Goal: Information Seeking & Learning: Find specific fact

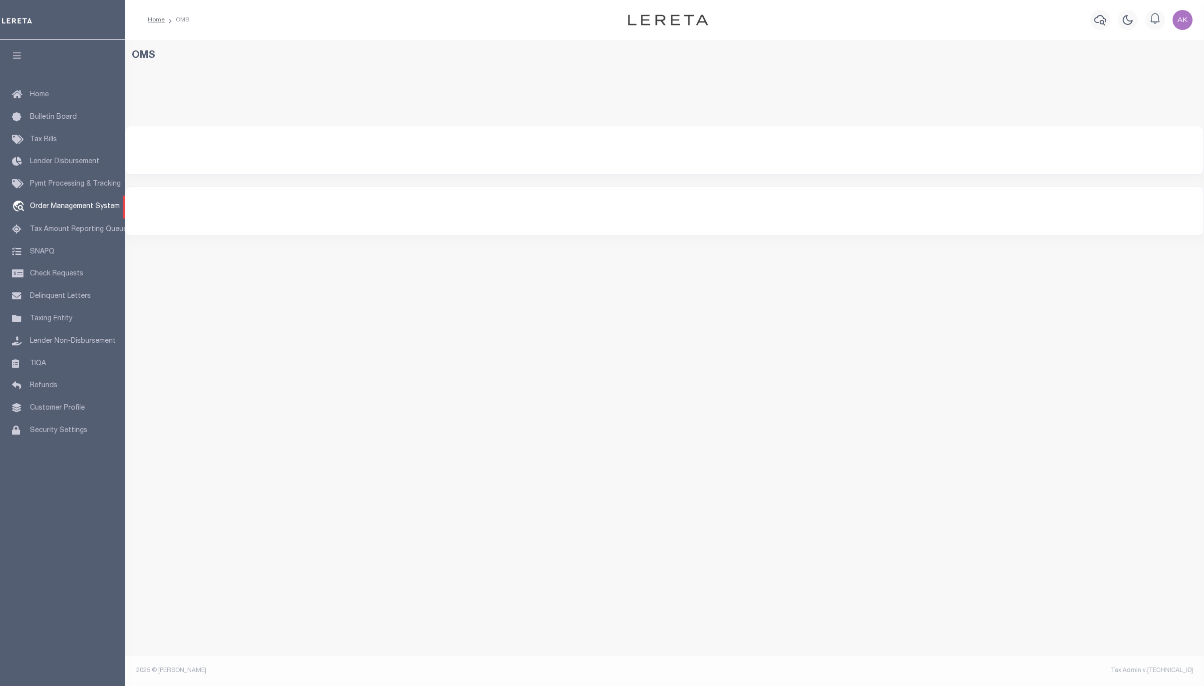
select select "200"
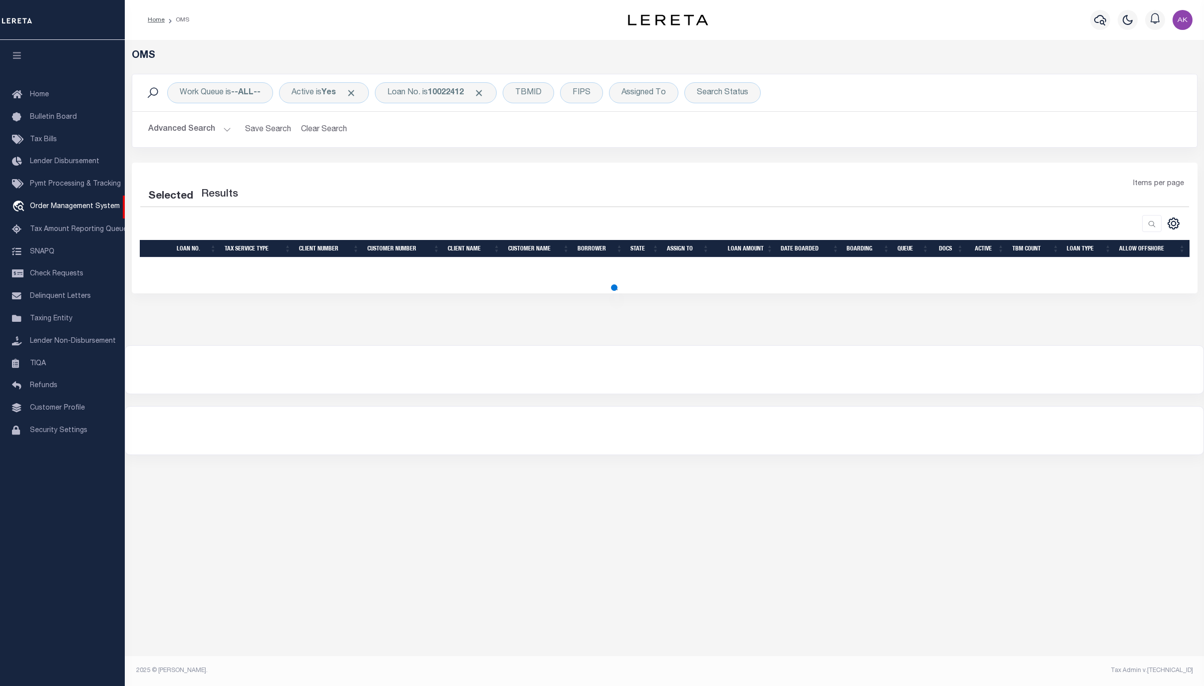
select select "200"
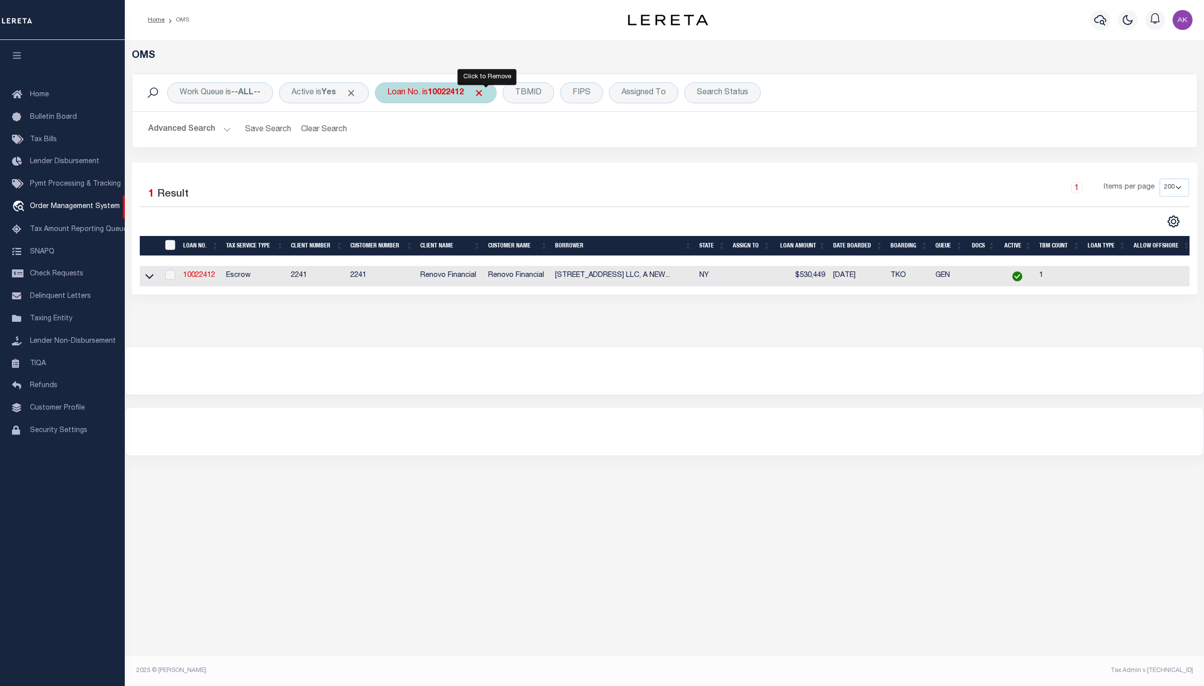
click at [484, 90] on span "Click to Remove" at bounding box center [479, 93] width 10 height 10
click at [410, 92] on div "Loan No." at bounding box center [404, 92] width 58 height 21
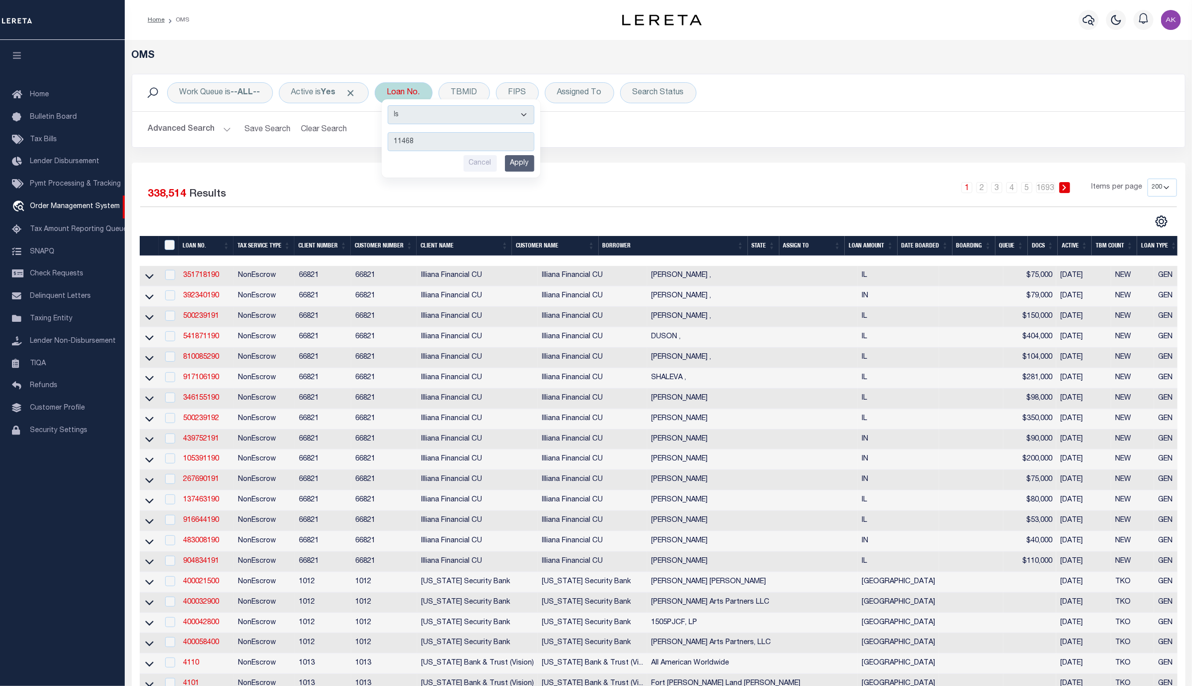
type input "114681"
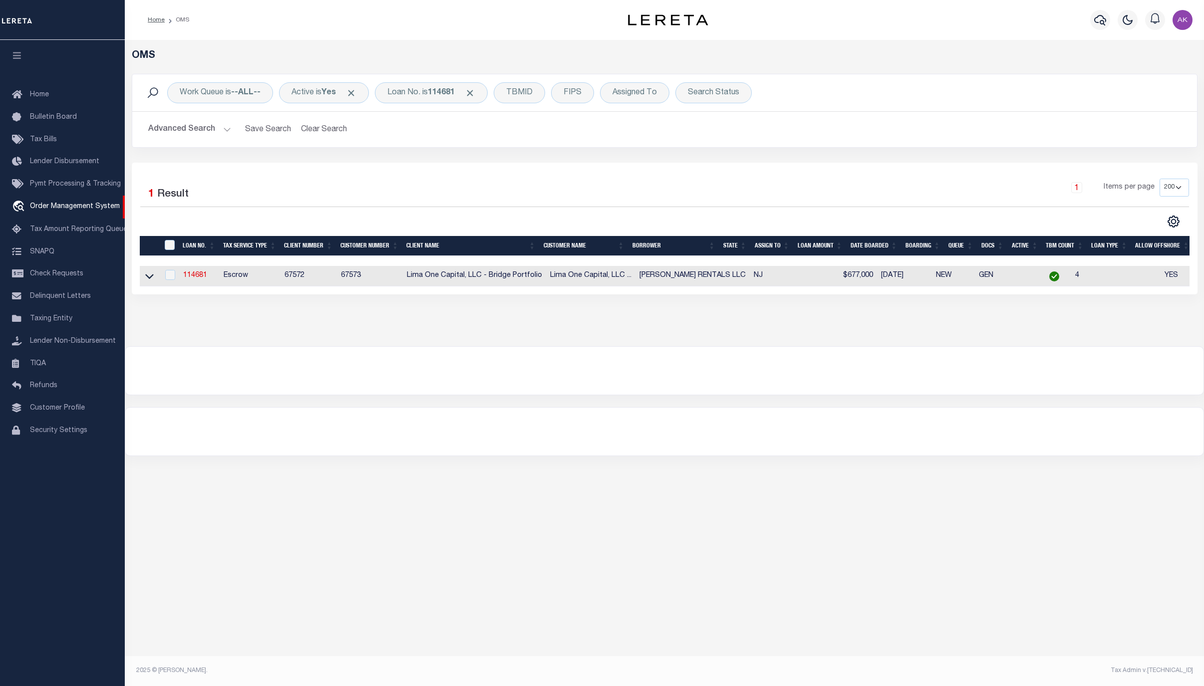
drag, startPoint x: 146, startPoint y: 279, endPoint x: 147, endPoint y: 286, distance: 7.1
click at [146, 279] on icon at bounding box center [149, 276] width 8 height 10
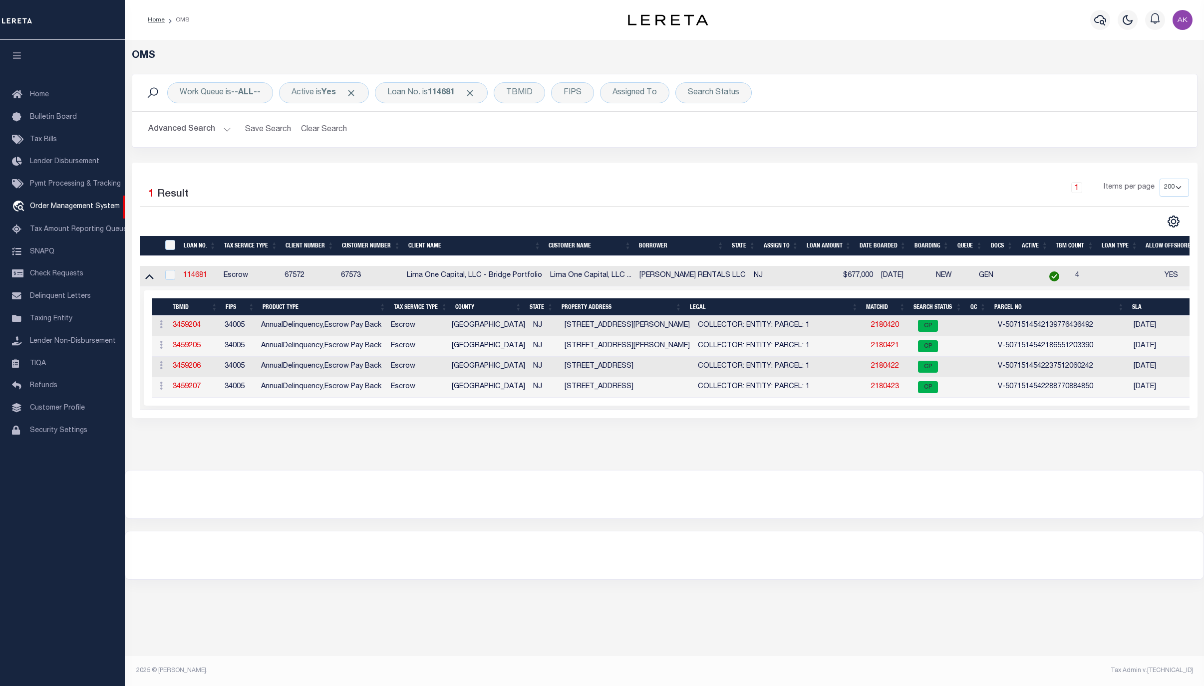
click at [1048, 563] on div at bounding box center [664, 556] width 1078 height 48
click at [1049, 470] on div "OMS Work Queue is --ALL-- Active is Yes Loan No. is 114681 TBMID FIPS Assigned …" at bounding box center [664, 255] width 1079 height 430
click at [475, 90] on span "Click to Remove" at bounding box center [470, 93] width 10 height 10
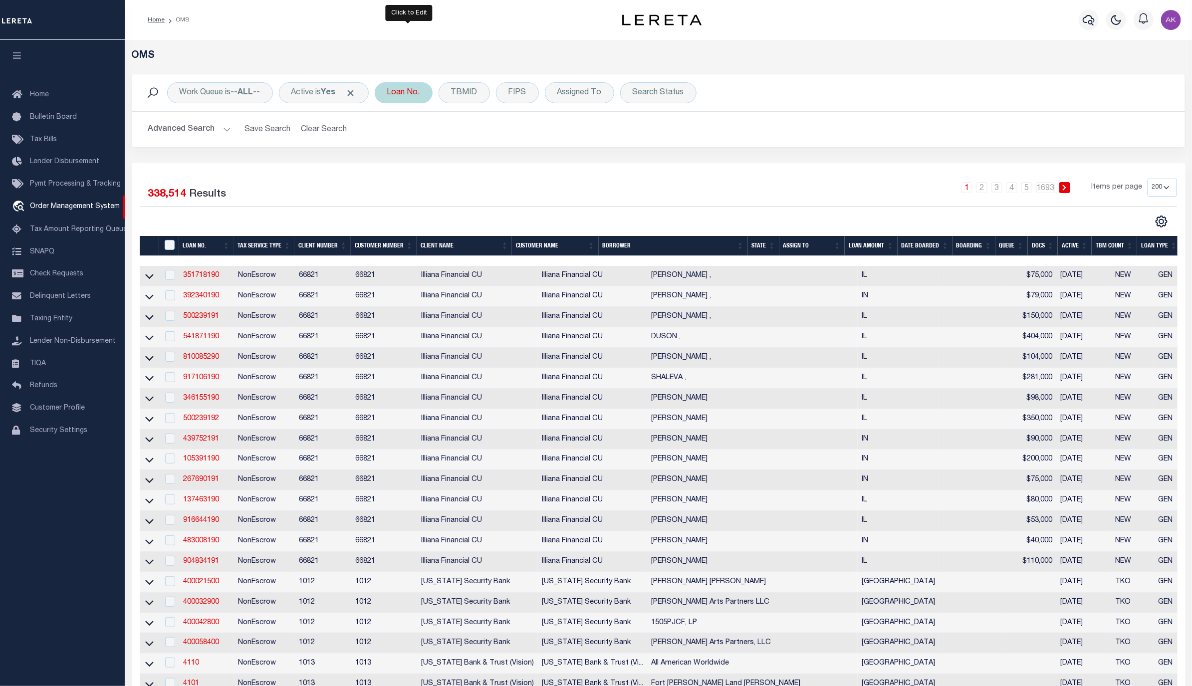
click at [410, 92] on div "Loan No." at bounding box center [404, 92] width 58 height 21
type input "10011937"
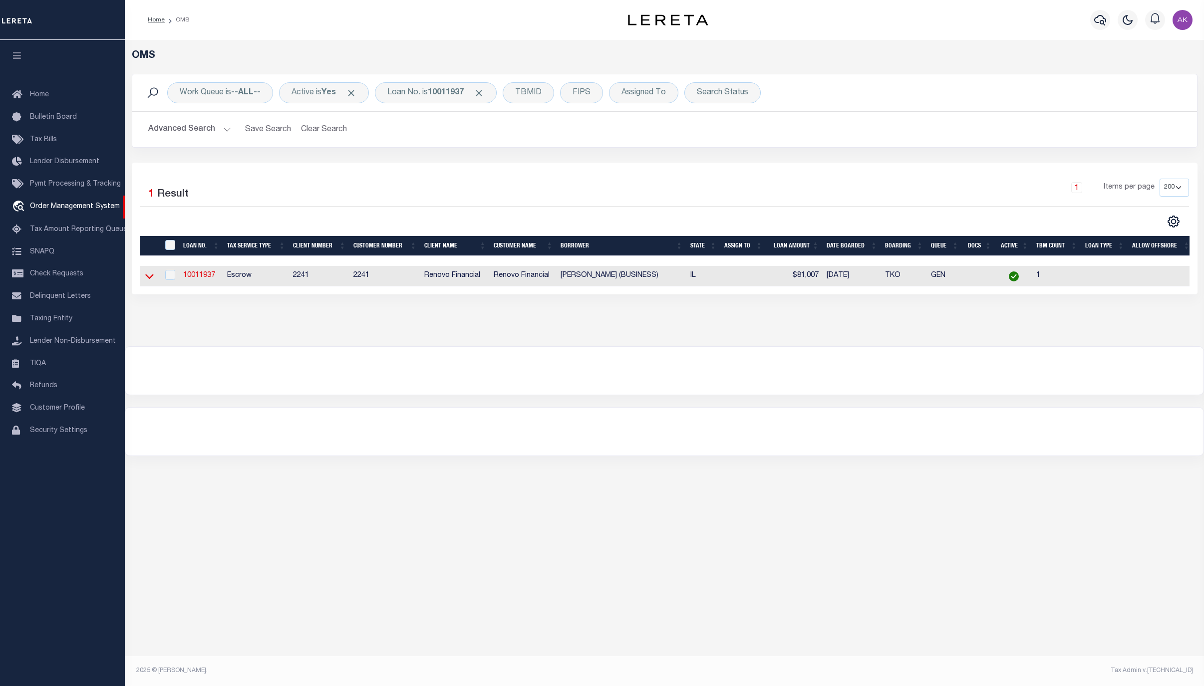
click at [149, 279] on icon at bounding box center [149, 276] width 8 height 10
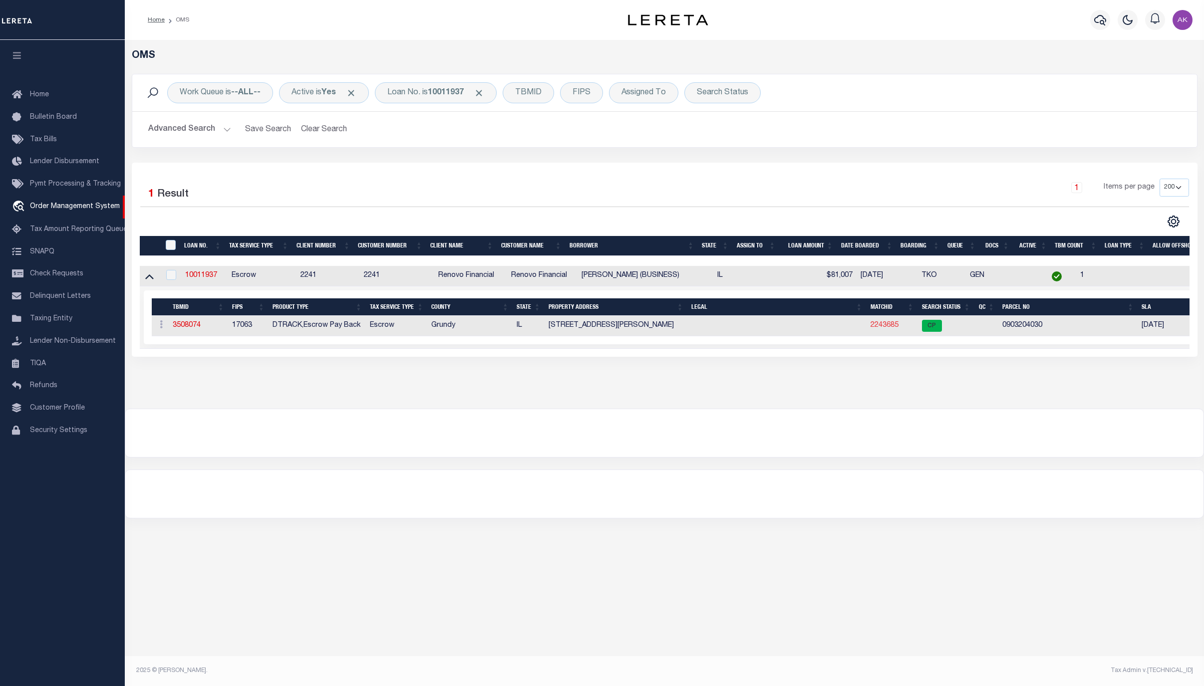
click at [883, 326] on link "2243685" at bounding box center [884, 325] width 28 height 7
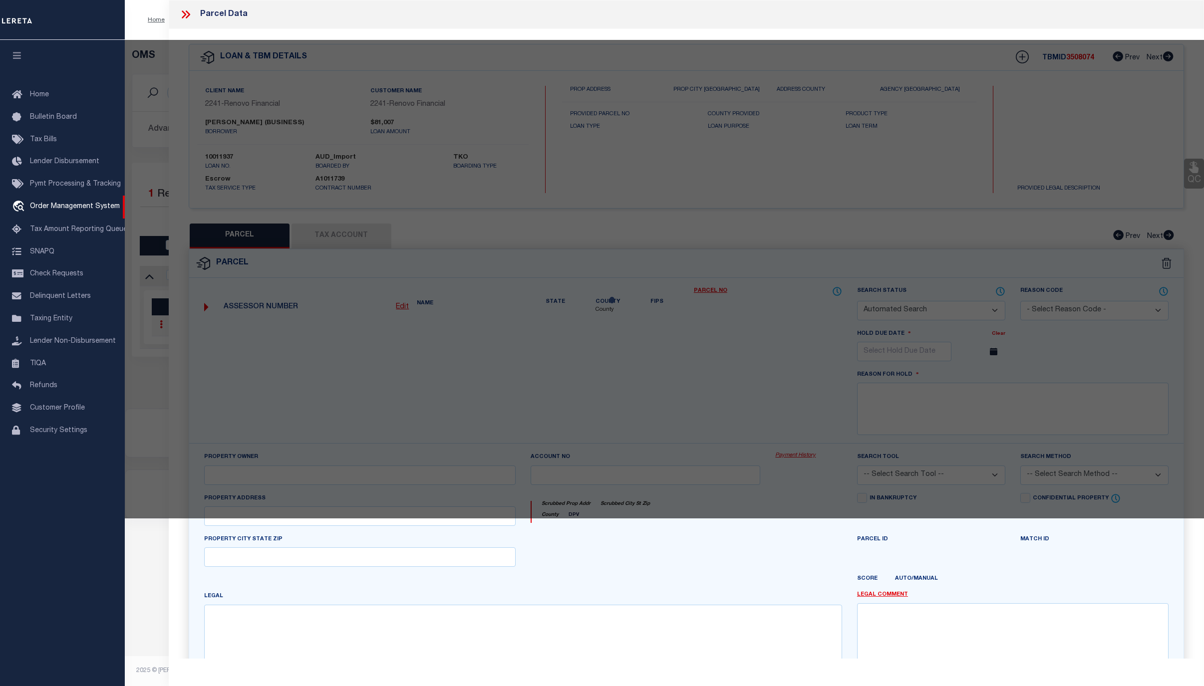
checkbox input "false"
select select "CP"
type input "THEOBALD,JACINTA"
select select "ATL"
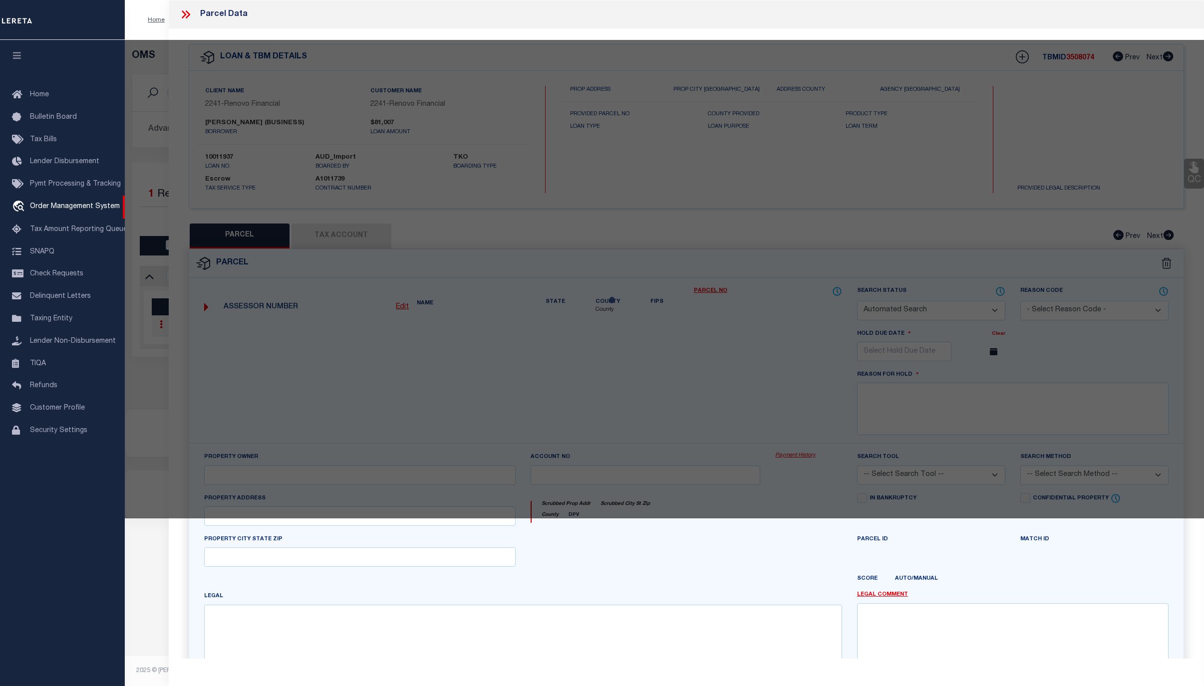
select select "ADD"
type input "170 S MARY ST"
checkbox input "false"
type input "COAL CITY, IL 60416"
type textarea "BUCHANANS ADD E85' S59' LT 1 BLK 6 SEC 3-32-8"
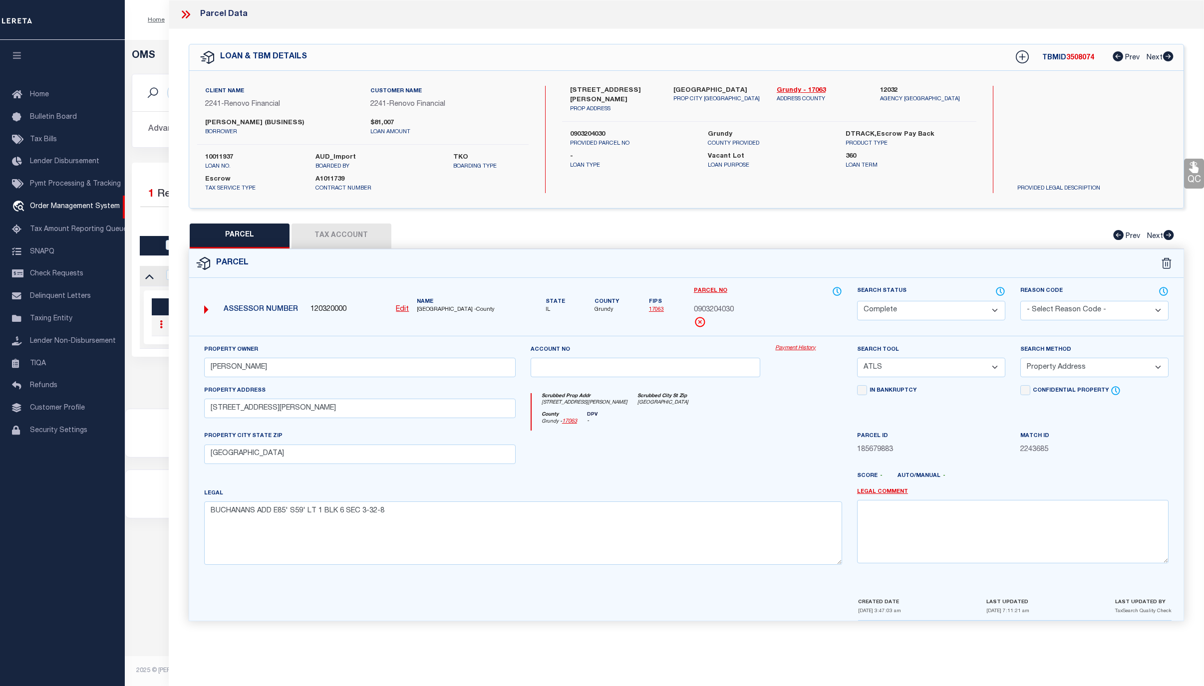
click at [801, 351] on link "Payment History" at bounding box center [808, 348] width 67 height 8
click at [792, 350] on link "Payment History" at bounding box center [808, 348] width 67 height 8
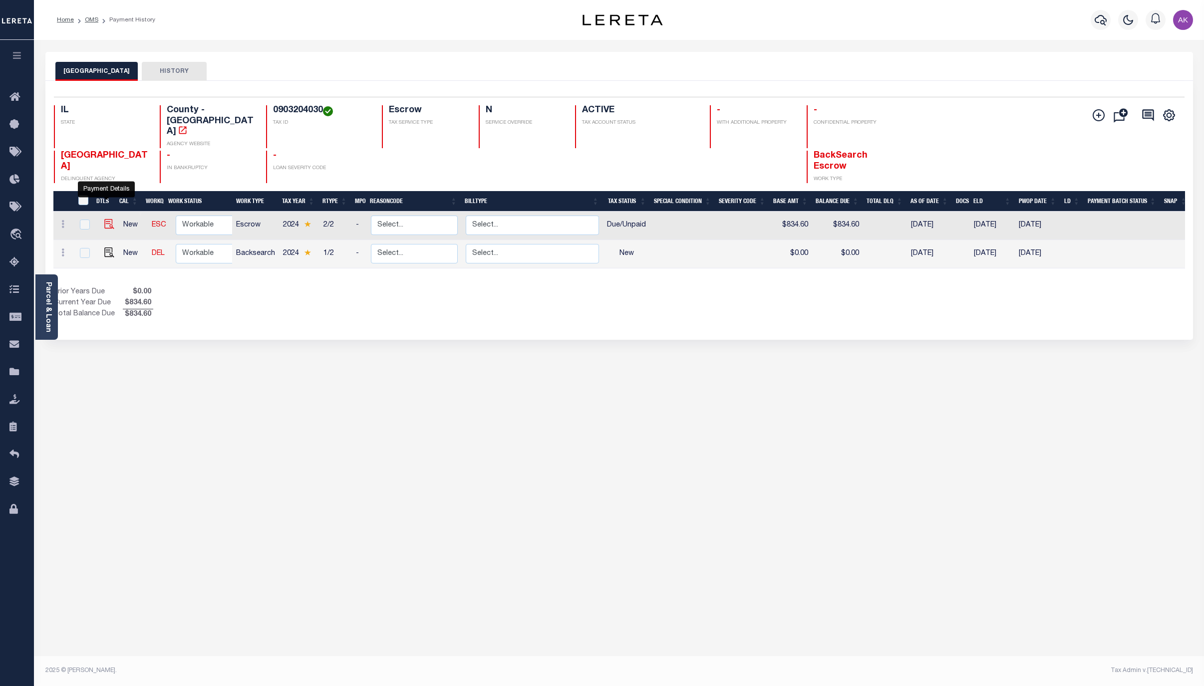
click at [104, 219] on img "" at bounding box center [109, 224] width 10 height 10
checkbox input "true"
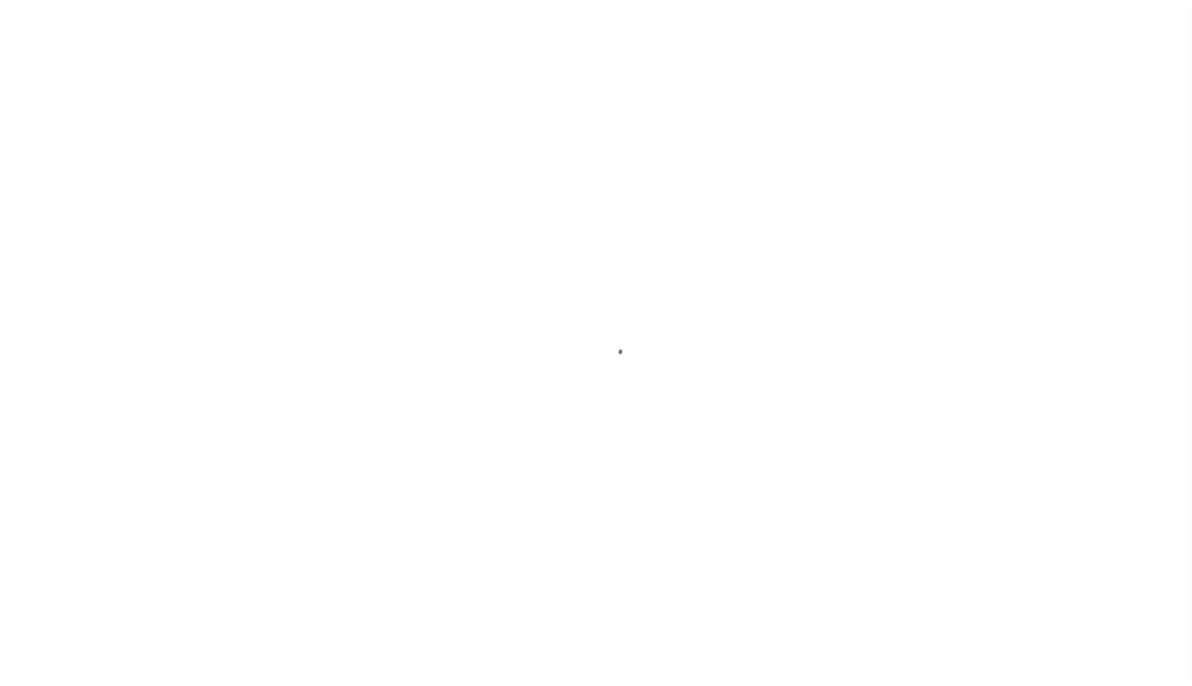
select select "DUE"
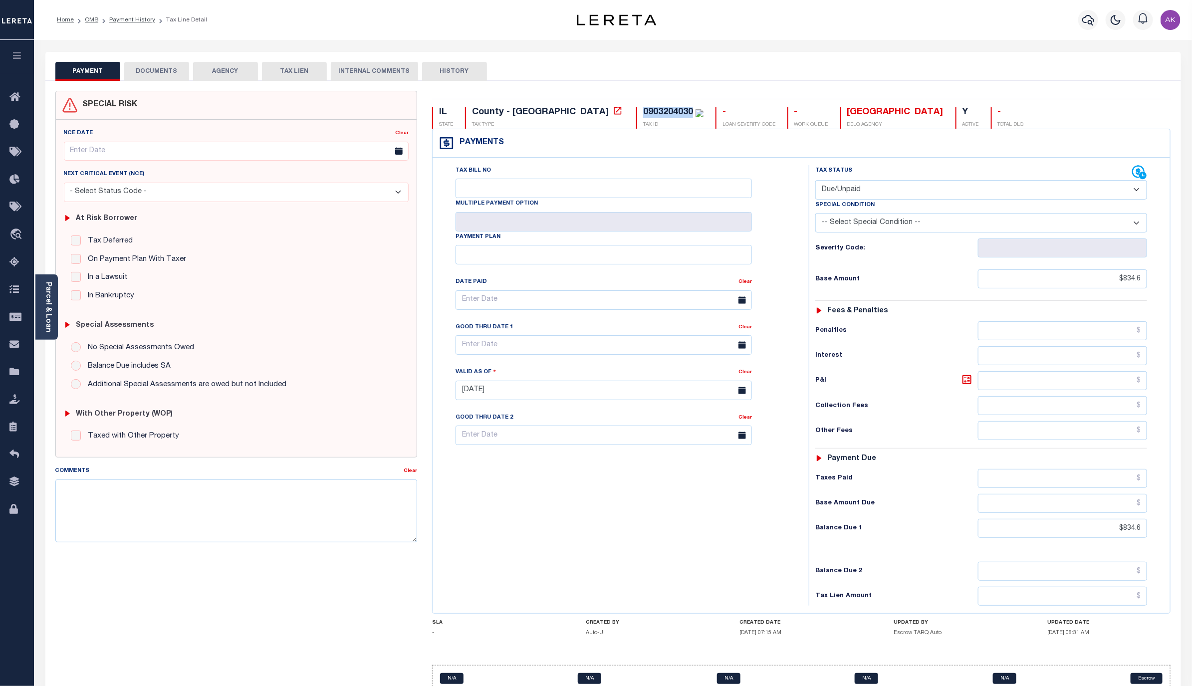
drag, startPoint x: 602, startPoint y: 112, endPoint x: 552, endPoint y: 112, distance: 50.9
click at [636, 112] on div "0903204030 TAX ID" at bounding box center [669, 117] width 67 height 21
copy div "0903204030"
click at [613, 112] on icon at bounding box center [618, 111] width 10 height 10
click at [131, 18] on link "Payment History" at bounding box center [132, 20] width 46 height 6
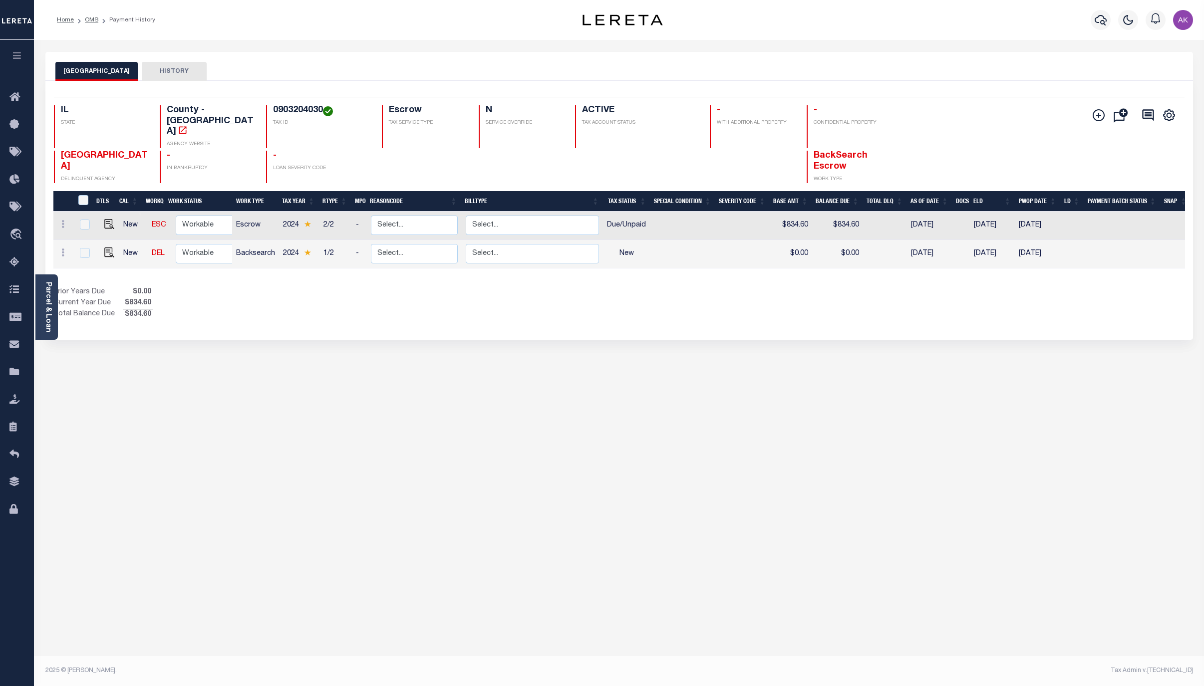
click at [633, 556] on div "GRUNDY COUNTY HISTORY Selected 2 Results" at bounding box center [619, 333] width 1162 height 563
click at [90, 20] on link "OMS" at bounding box center [91, 20] width 13 height 6
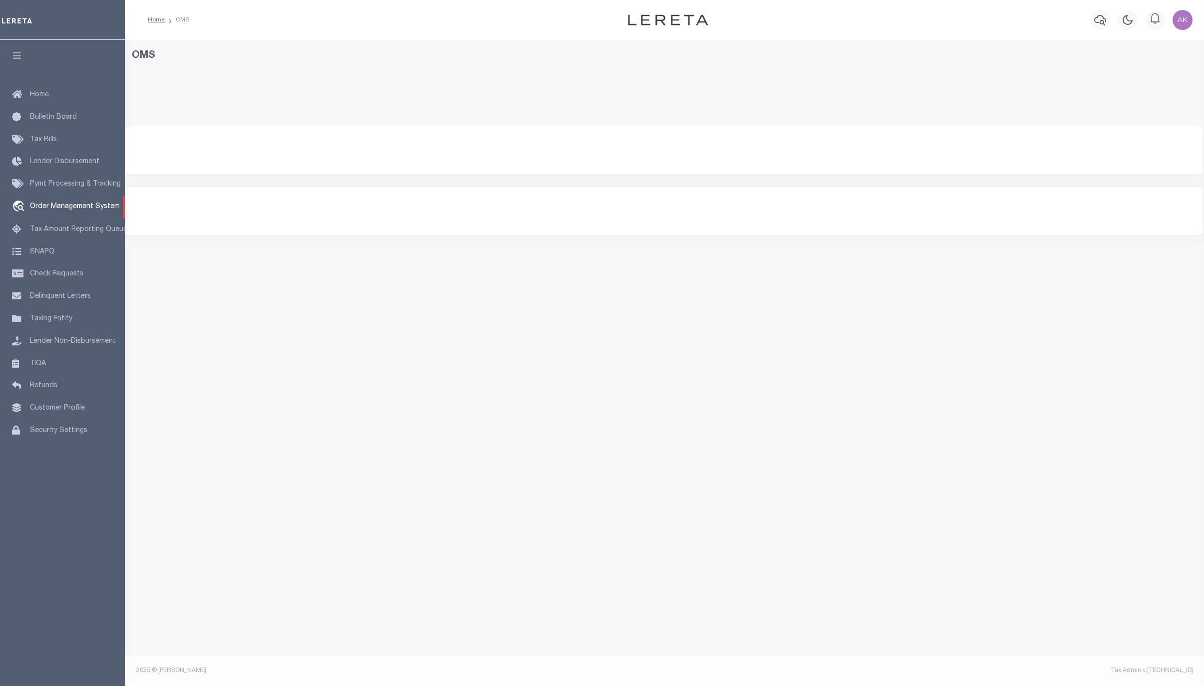
select select "200"
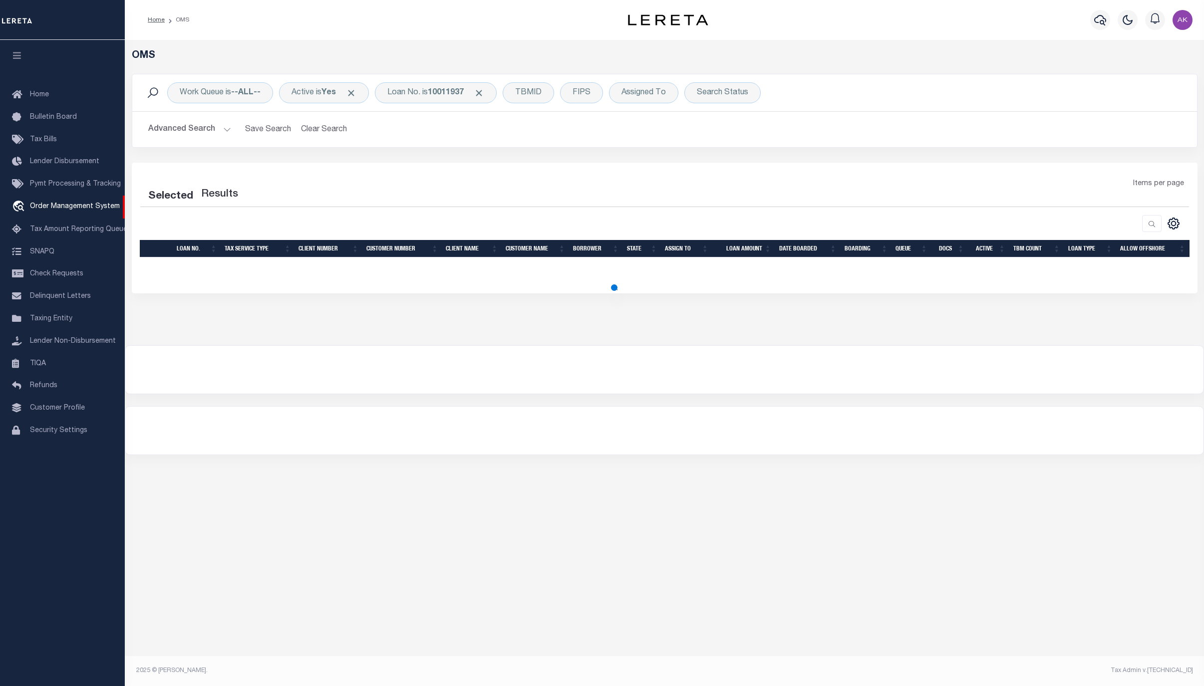
select select "200"
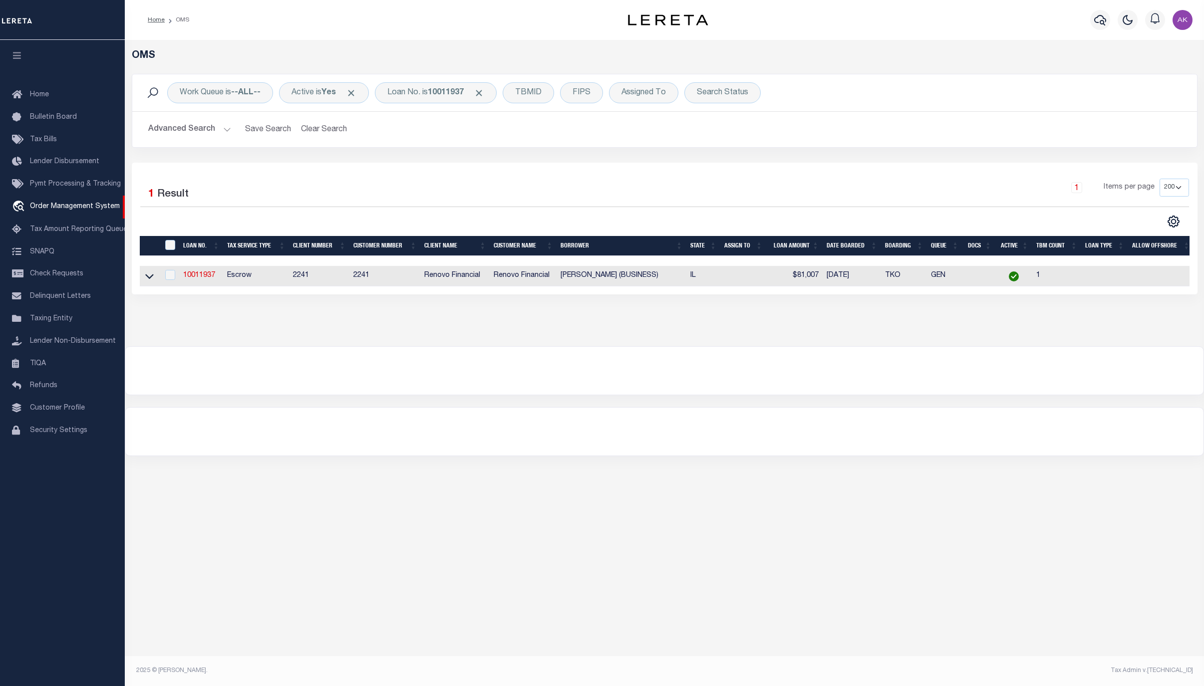
click at [1110, 539] on div "OMS Work Queue is --ALL-- Active is Yes Loan No. is 10011937 TBMID FIPS Assigne…" at bounding box center [664, 349] width 1079 height 618
click at [991, 499] on div "OMS Work Queue is --ALL-- Active is Yes Loan No. is 10011937 TBMID FIPS Assigne…" at bounding box center [664, 349] width 1079 height 618
click at [1014, 547] on div "OMS Work Queue is --ALL-- Active is Yes Loan No. is 10011937 TBMID FIPS Assigne…" at bounding box center [664, 349] width 1079 height 618
click at [484, 95] on span "Click to Remove" at bounding box center [479, 93] width 10 height 10
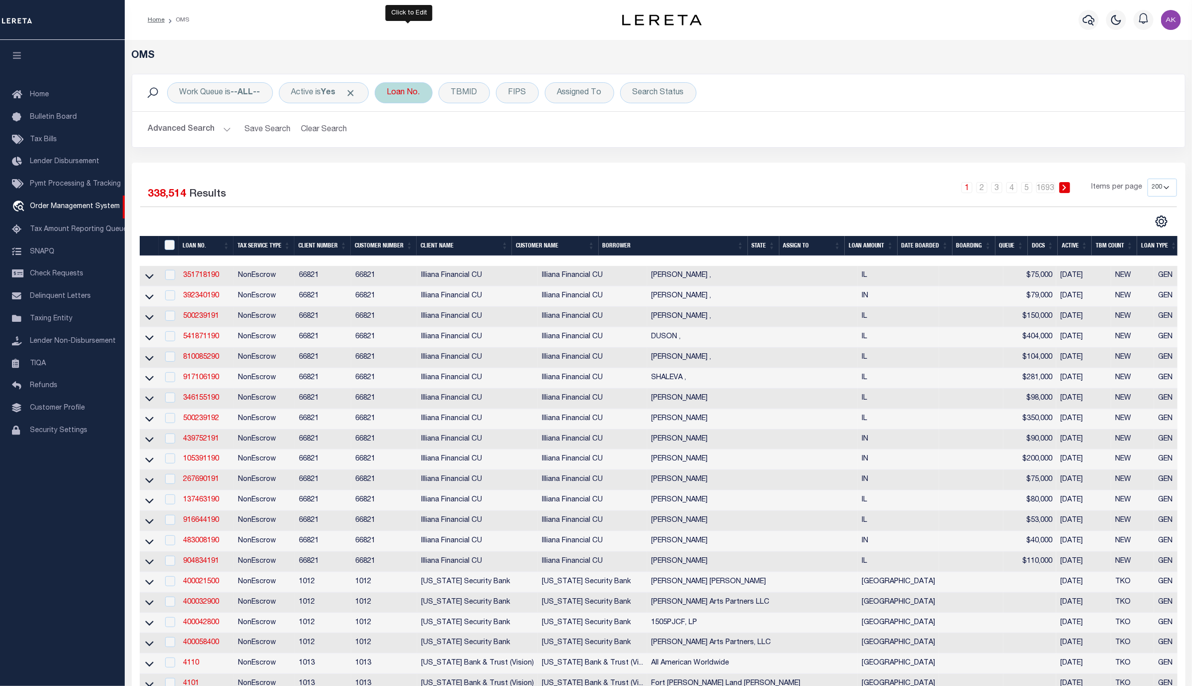
click at [400, 90] on div "Loan No." at bounding box center [404, 92] width 58 height 21
type input "10021125"
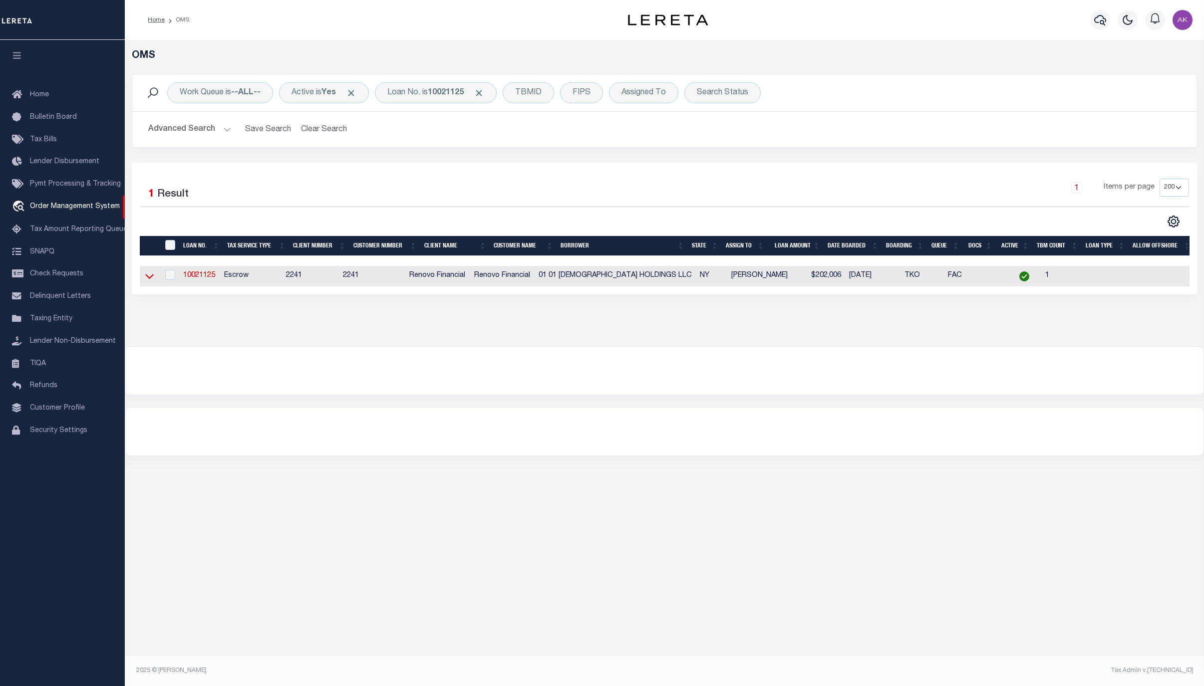
click at [150, 279] on icon at bounding box center [149, 276] width 8 height 10
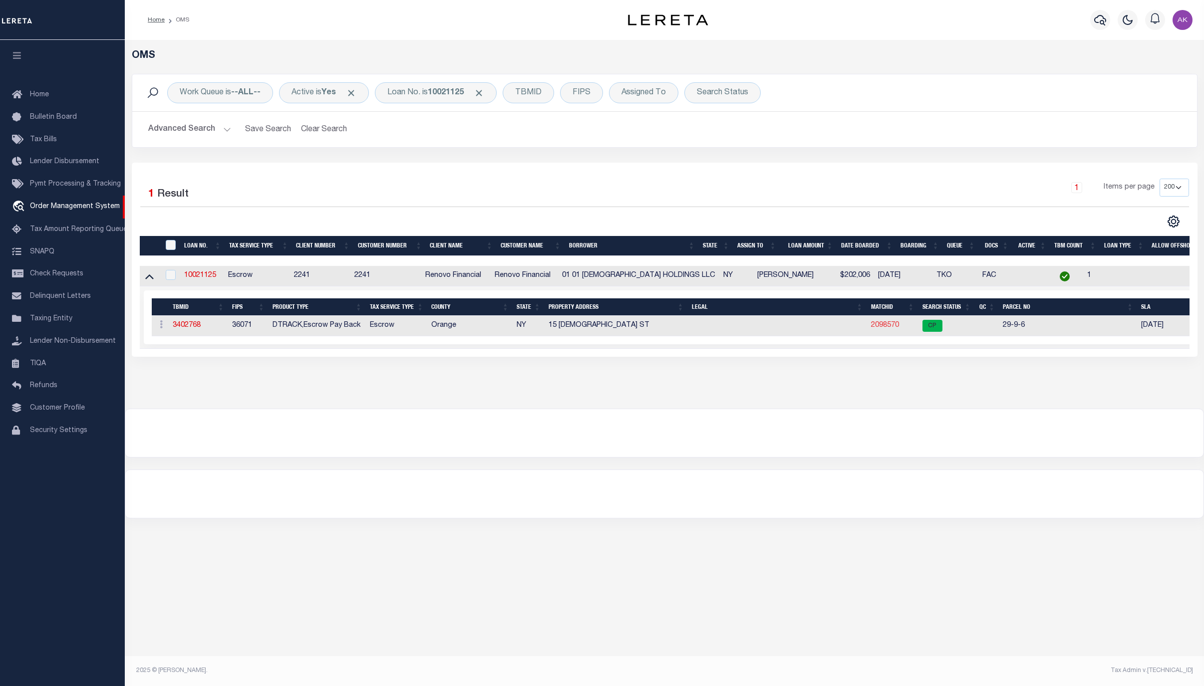
click at [885, 325] on link "2098570" at bounding box center [885, 325] width 28 height 7
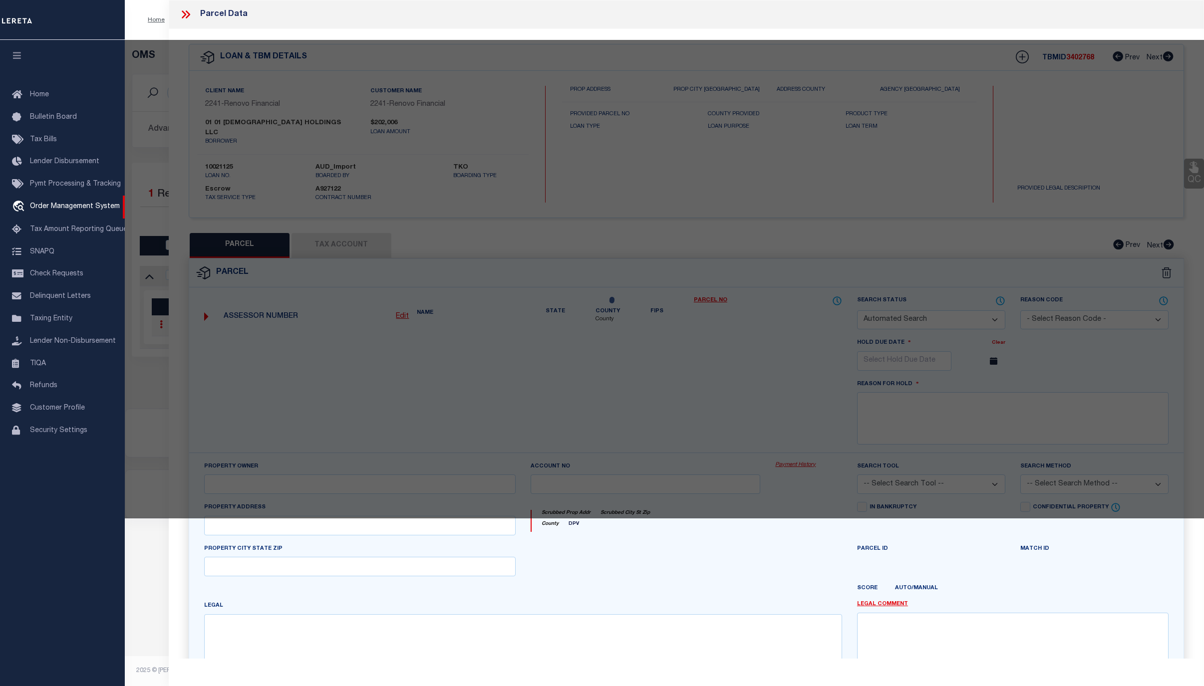
checkbox input "false"
select select "CP"
type input "01 Lutheran Holdings LLC"
select select "AGW"
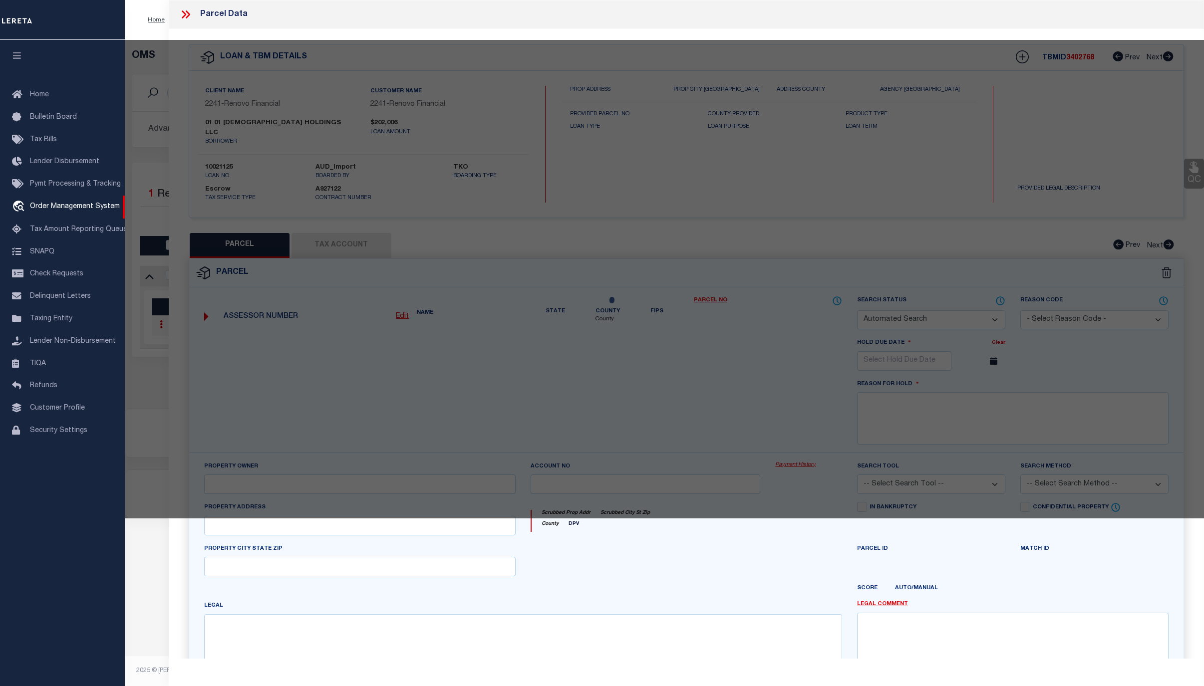
select select "ADD"
type input "15 Lutheran St"
type input "[GEOGRAPHIC_DATA]"
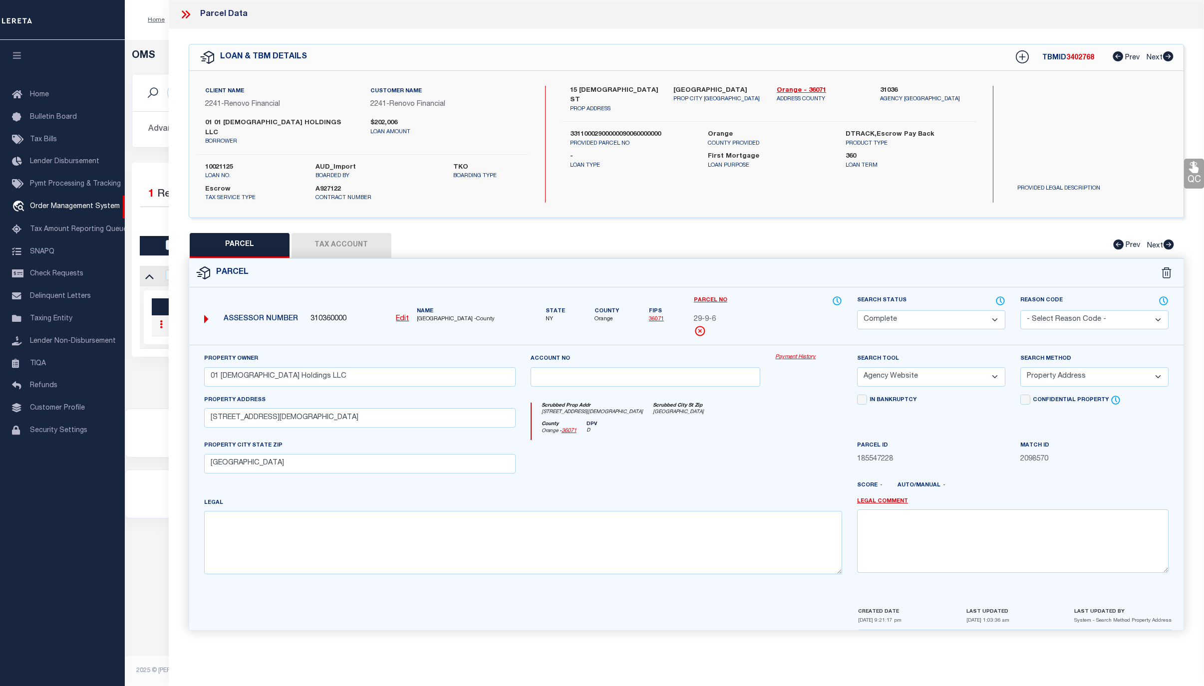
click at [794, 353] on link "Payment History" at bounding box center [808, 357] width 67 height 8
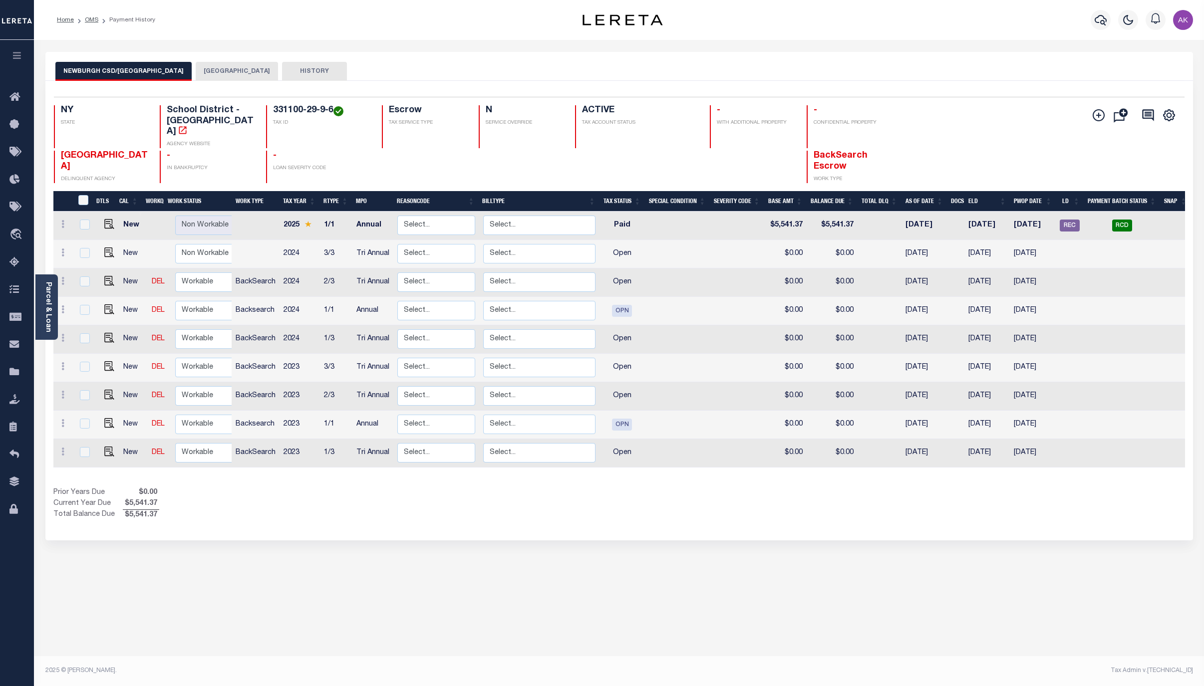
click at [224, 67] on button "[GEOGRAPHIC_DATA]" at bounding box center [237, 71] width 82 height 19
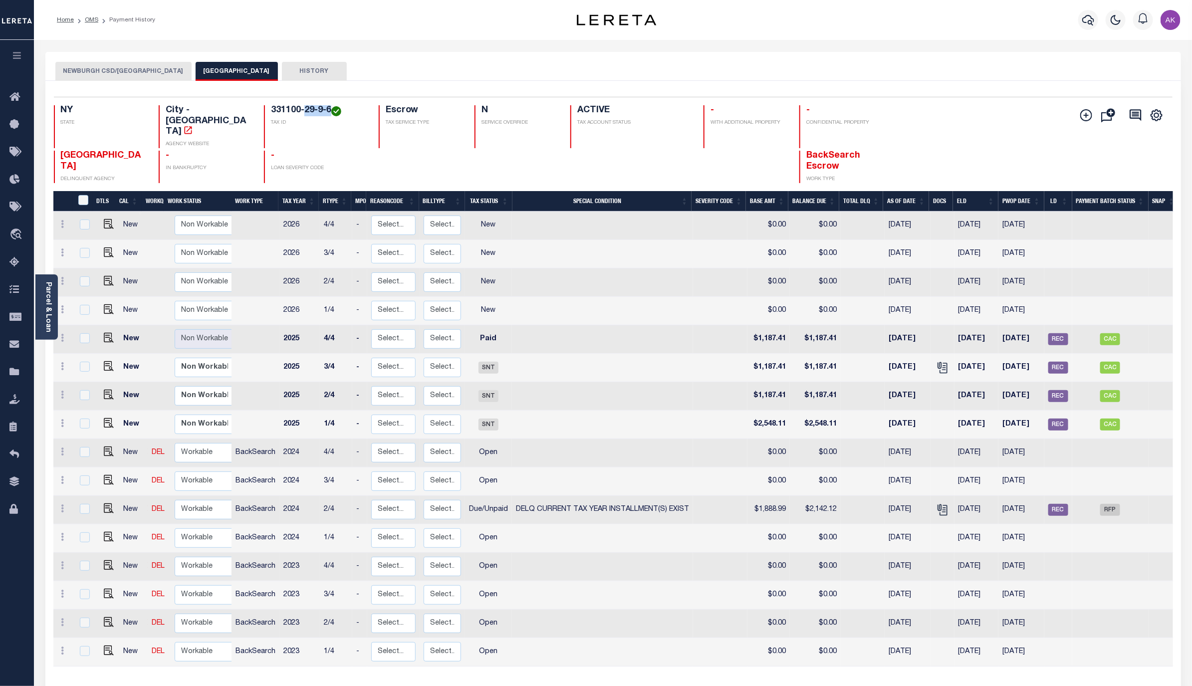
drag, startPoint x: 329, startPoint y: 111, endPoint x: 304, endPoint y: 111, distance: 25.5
click at [304, 111] on h4 "331100-29-9-6" at bounding box center [319, 110] width 96 height 11
copy h4 "29-9-6"
click at [193, 125] on icon "" at bounding box center [188, 130] width 10 height 10
click at [107, 504] on img "" at bounding box center [109, 509] width 10 height 10
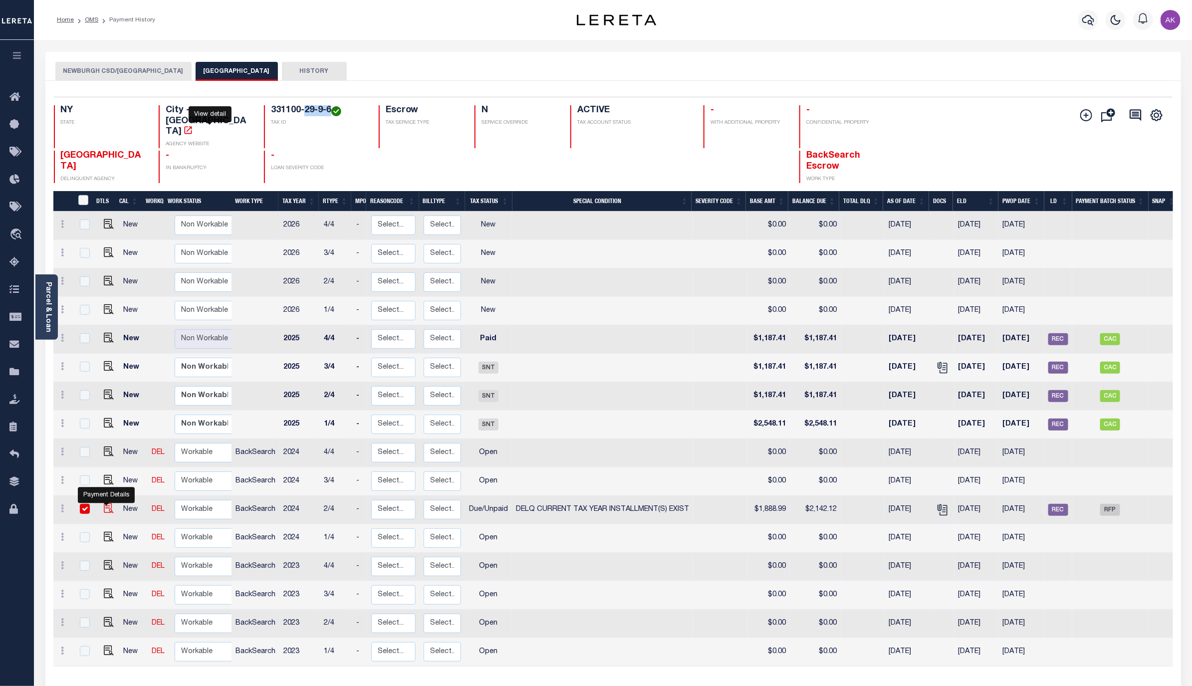
checkbox input "true"
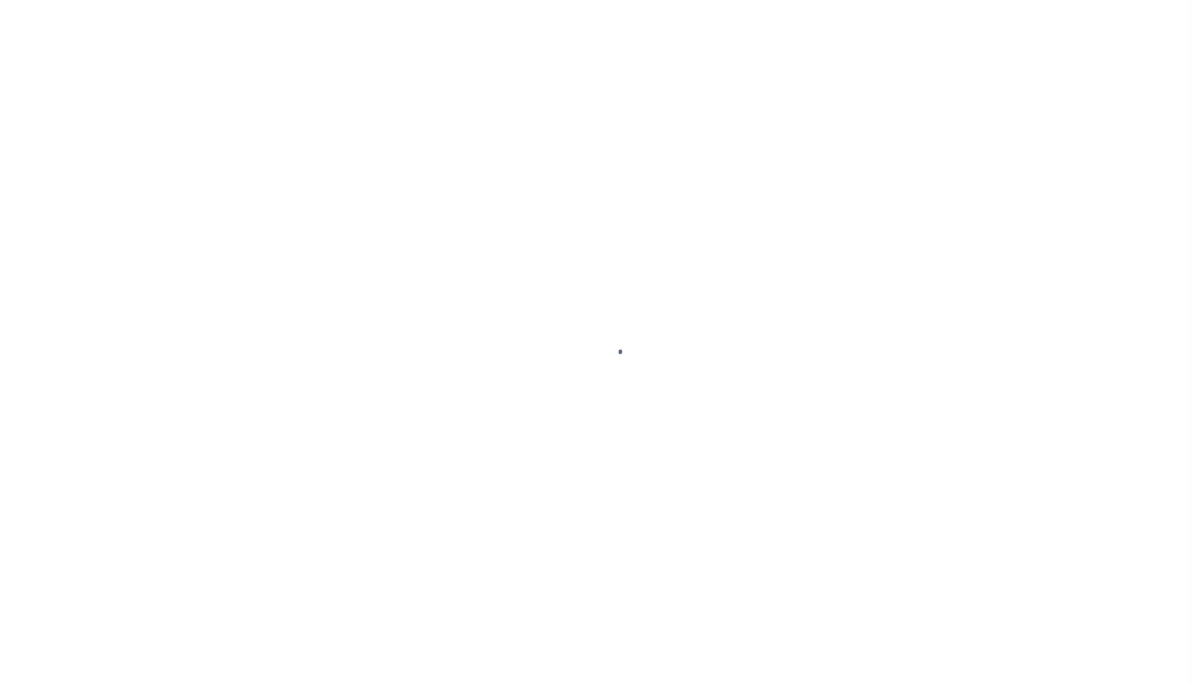
select select "DUE"
select select "17"
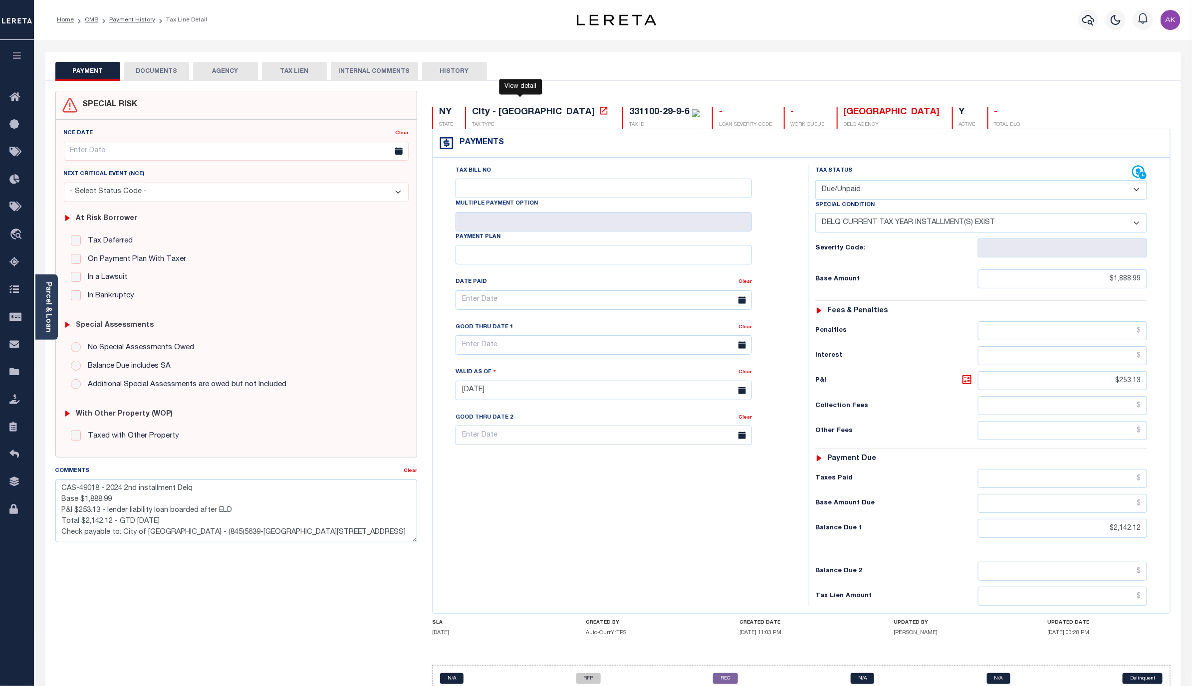
click at [599, 110] on icon at bounding box center [604, 111] width 10 height 10
drag, startPoint x: 604, startPoint y: 111, endPoint x: 541, endPoint y: 108, distance: 63.0
click at [622, 108] on div "331100-29-9-6 TAX ID" at bounding box center [661, 117] width 78 height 21
copy div "331100-29-9-6"
click at [144, 20] on link "Payment History" at bounding box center [132, 20] width 46 height 6
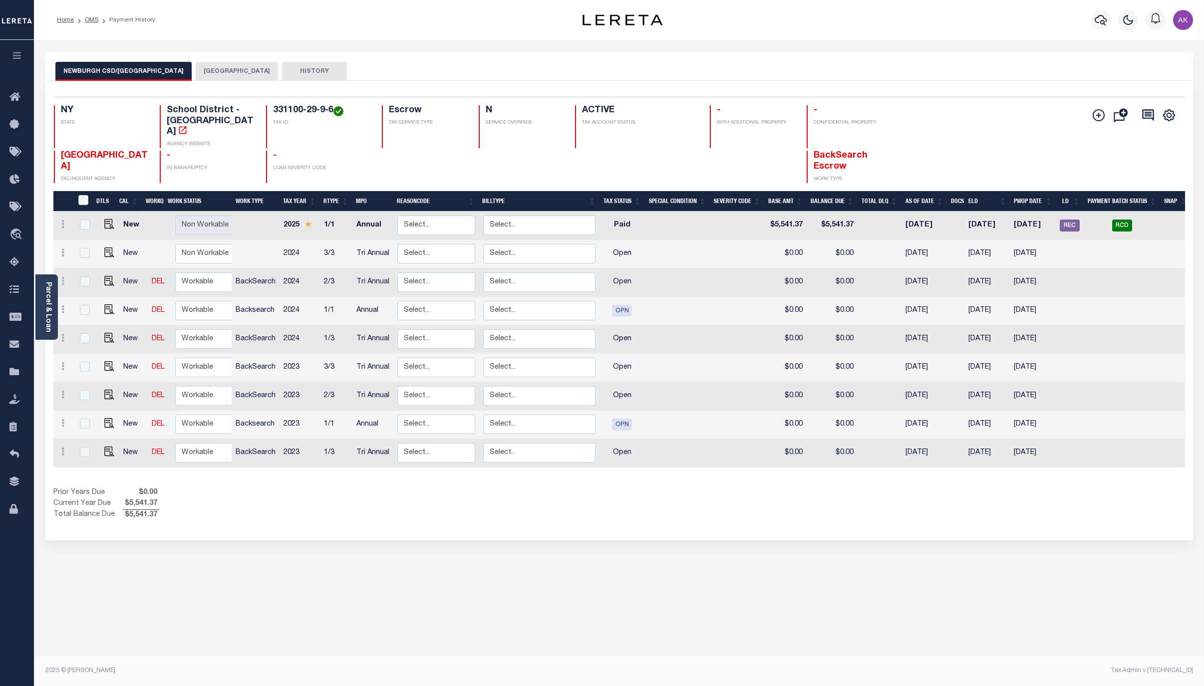
drag, startPoint x: 91, startPoint y: 18, endPoint x: 135, endPoint y: 13, distance: 44.2
click at [91, 18] on link "OMS" at bounding box center [91, 20] width 13 height 6
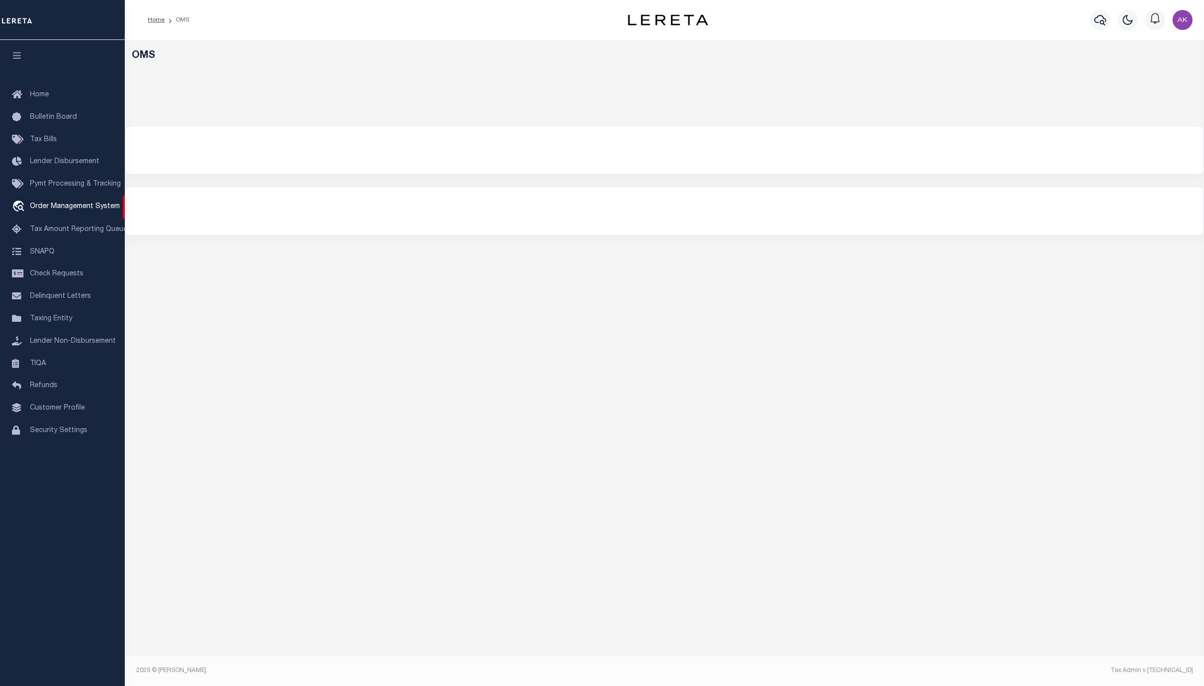
select select "200"
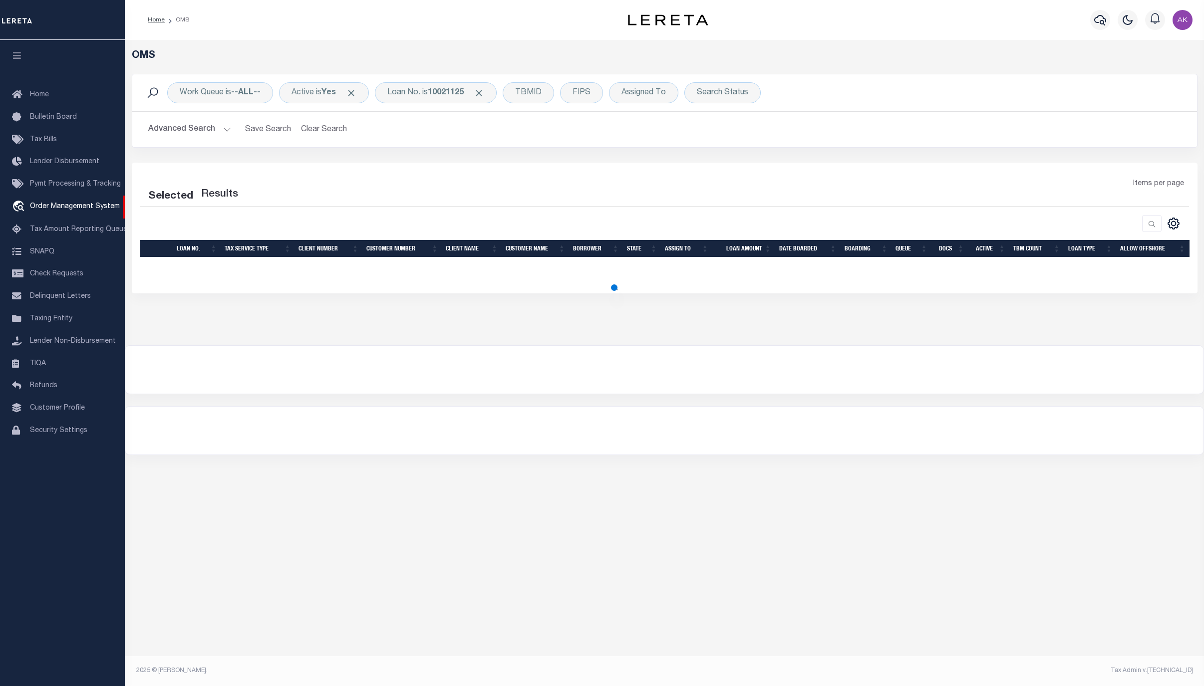
select select "200"
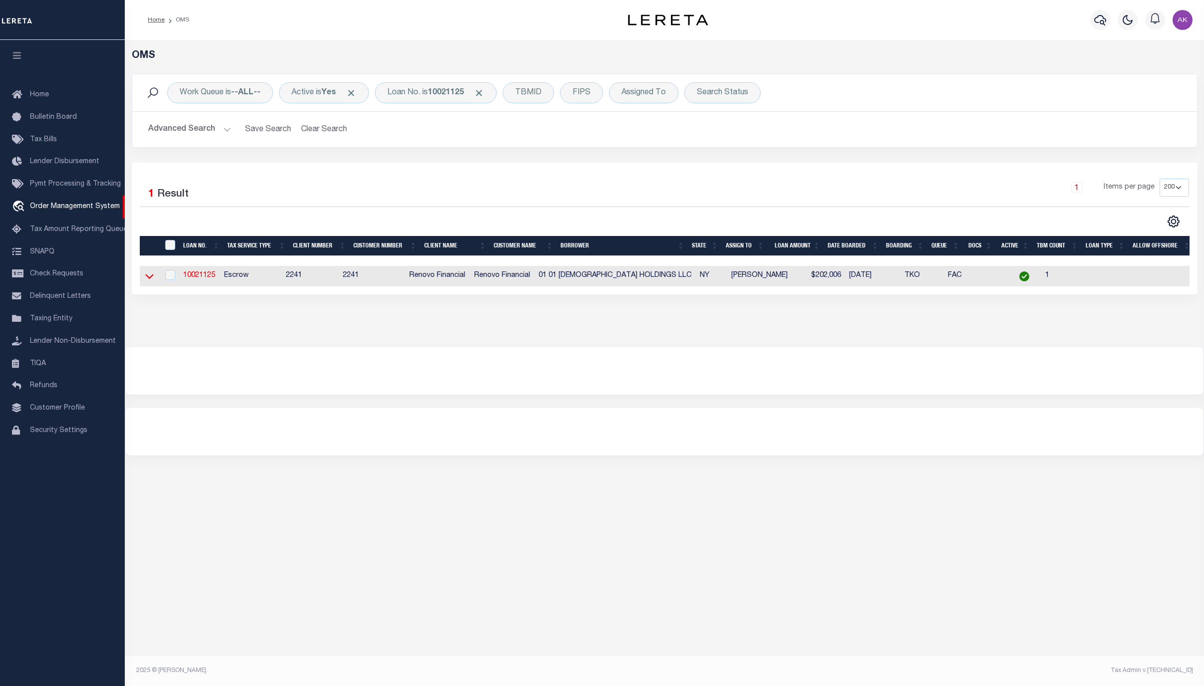
click at [150, 278] on icon at bounding box center [149, 276] width 8 height 10
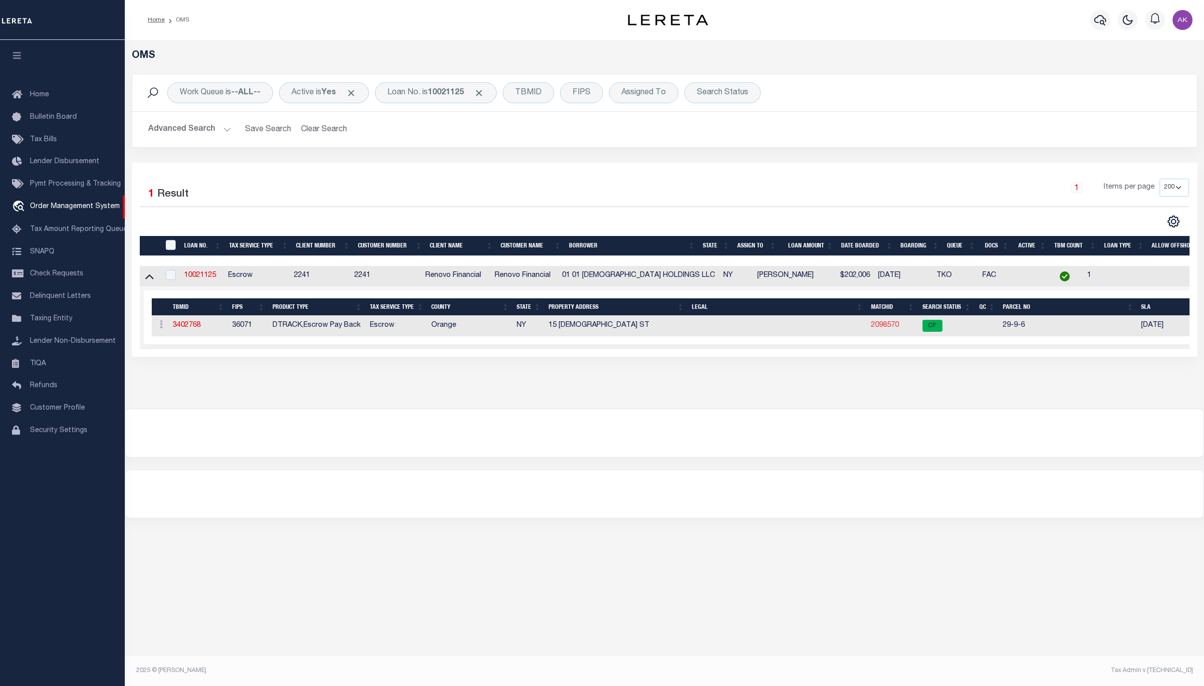
click at [884, 328] on link "2098570" at bounding box center [885, 325] width 28 height 7
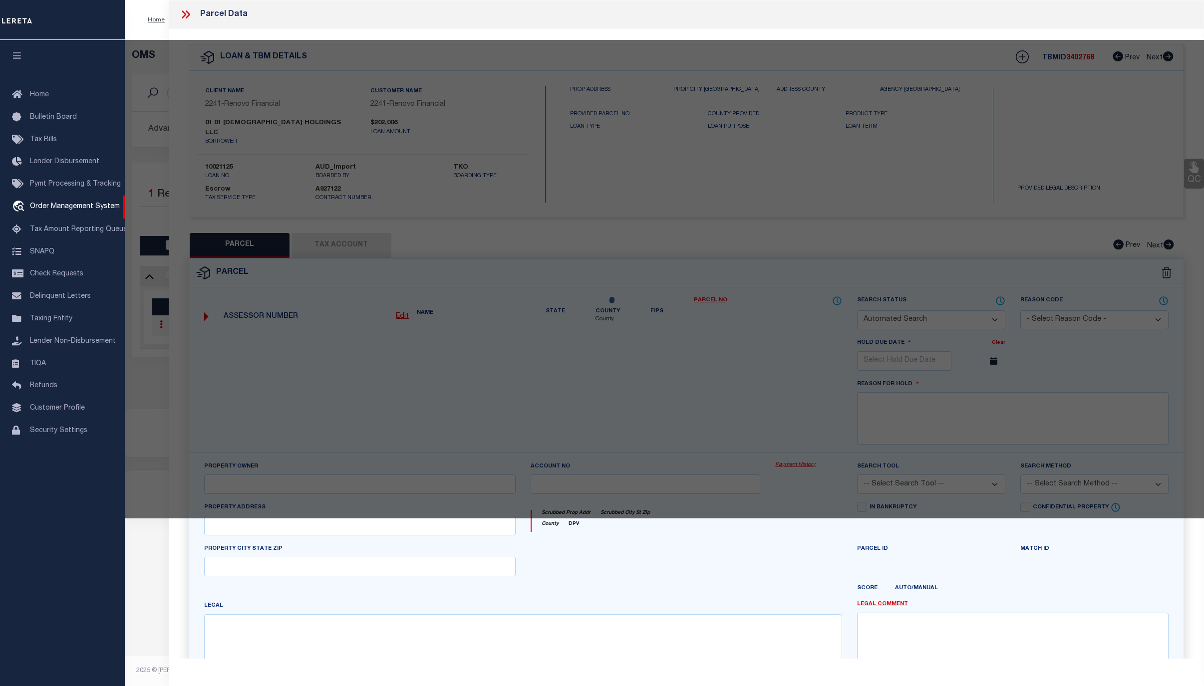
checkbox input "false"
select select "CP"
type input "01 [DEMOGRAPHIC_DATA] Holdings LLC"
select select "AGW"
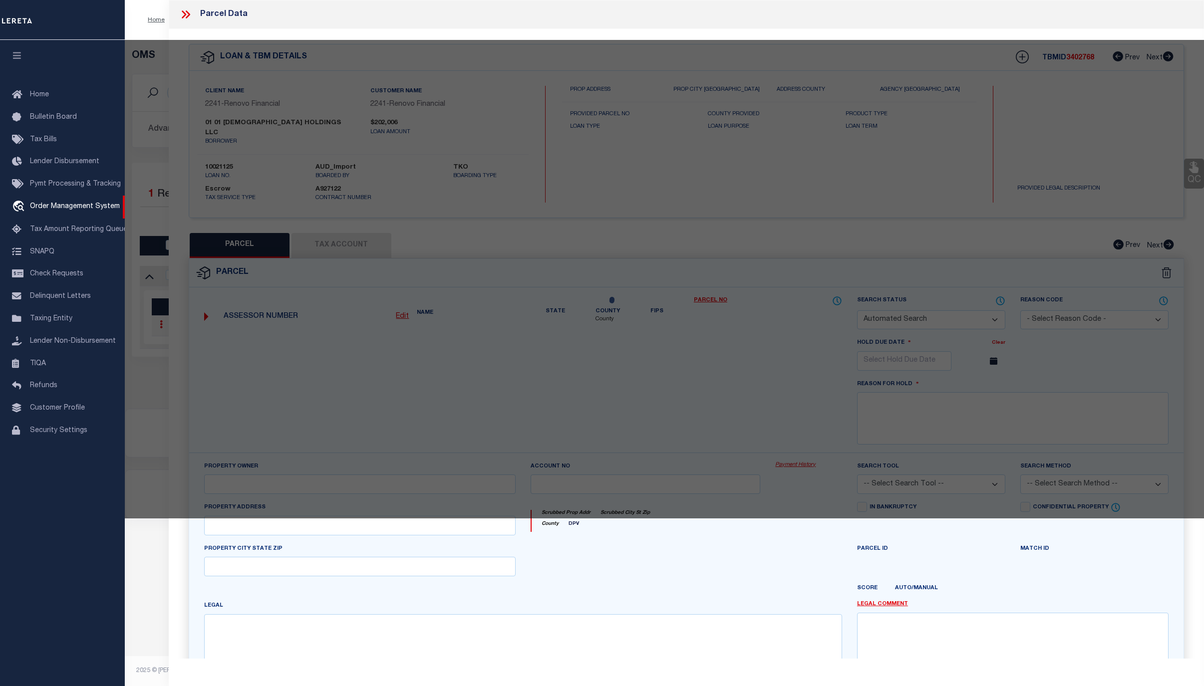
select select "ADD"
type input "[STREET_ADDRESS][DEMOGRAPHIC_DATA]"
type input "[GEOGRAPHIC_DATA]"
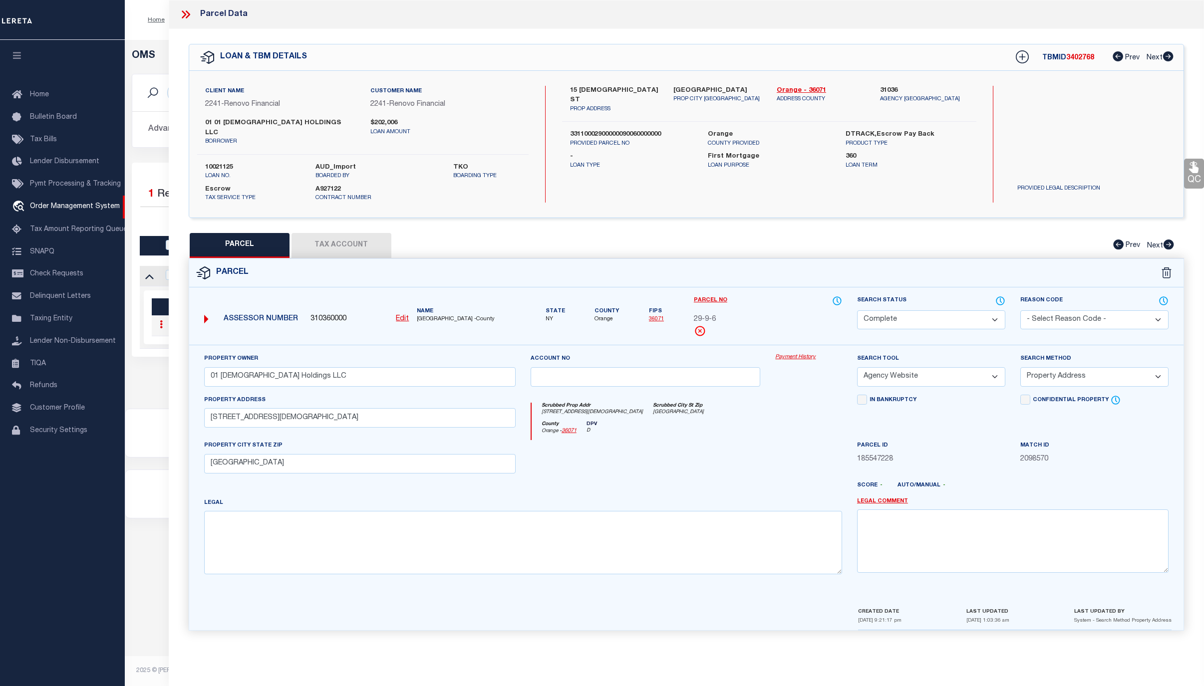
click at [786, 353] on link "Payment History" at bounding box center [808, 357] width 67 height 8
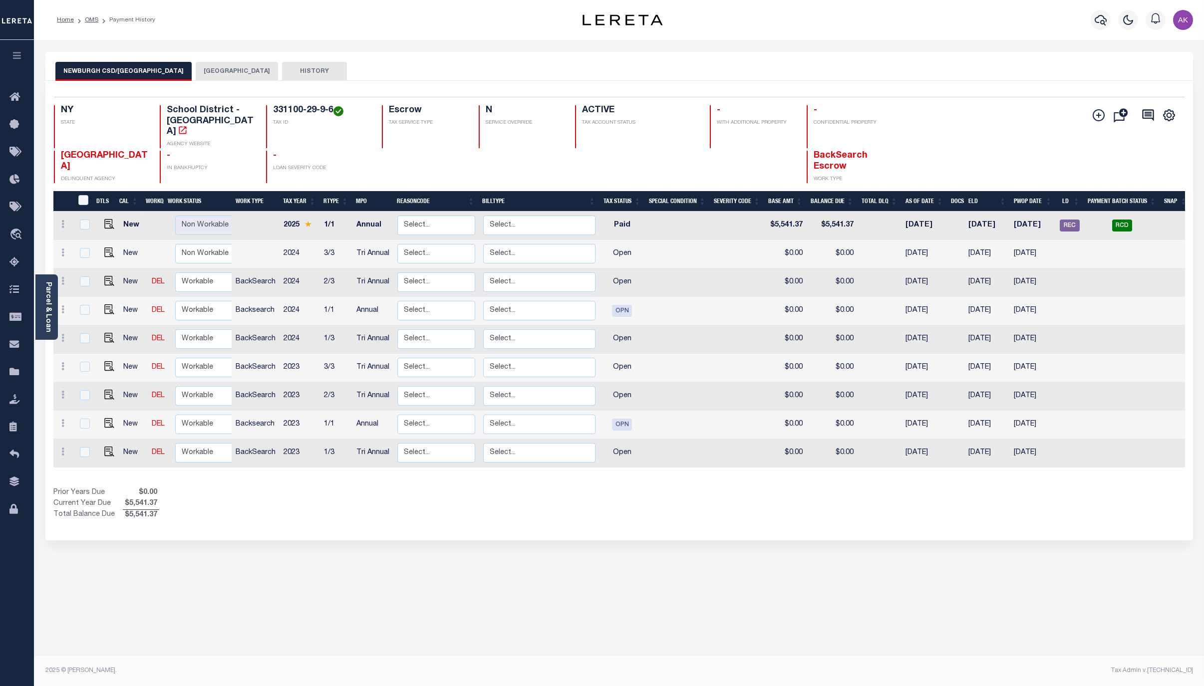
click at [226, 69] on button "[GEOGRAPHIC_DATA]" at bounding box center [237, 71] width 82 height 19
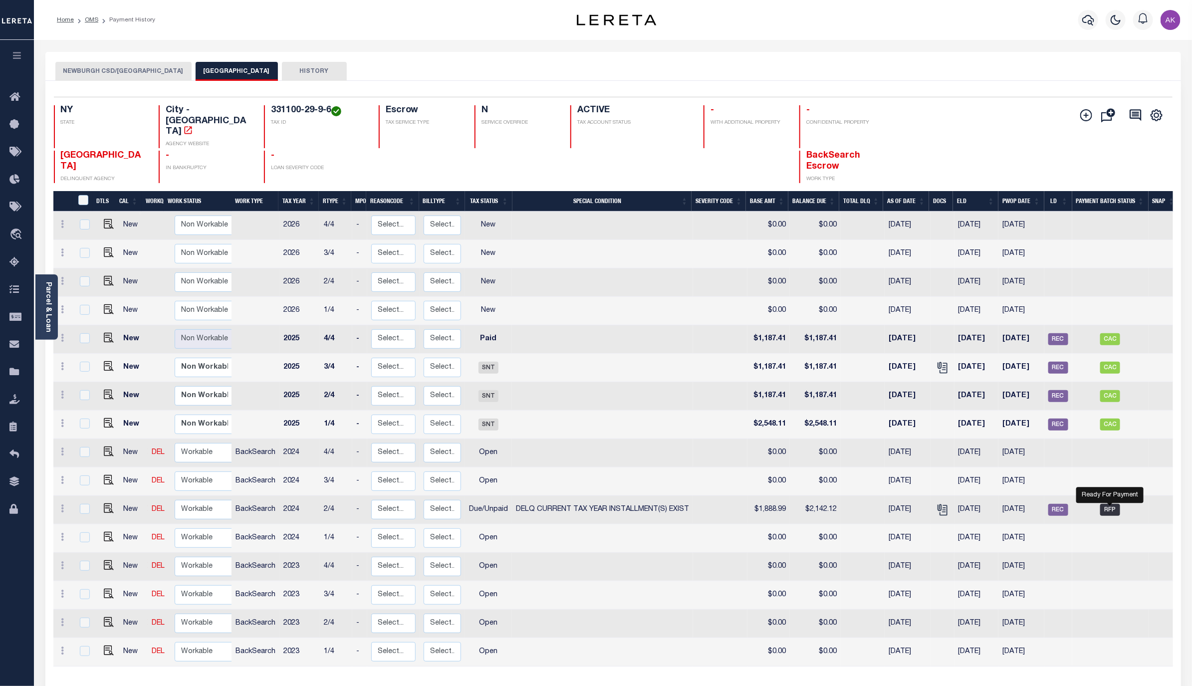
click at [1109, 504] on span "RFP" at bounding box center [1111, 510] width 20 height 12
checkbox input "true"
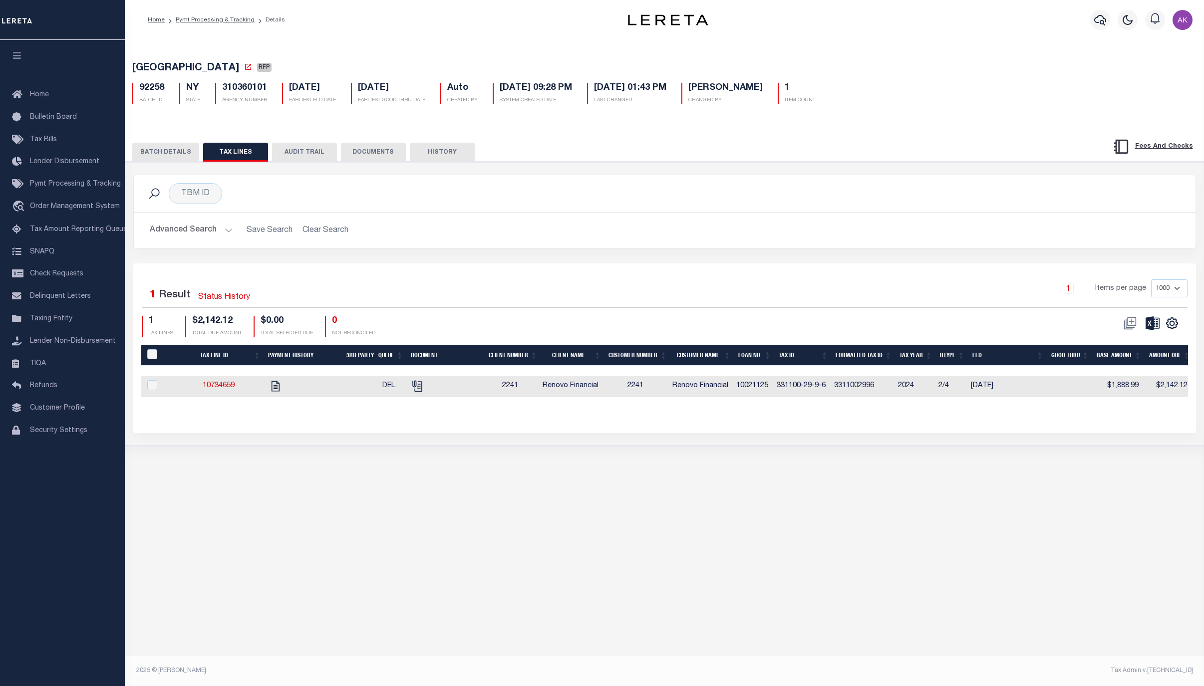
click at [172, 150] on button "BATCH DETAILS" at bounding box center [165, 152] width 67 height 19
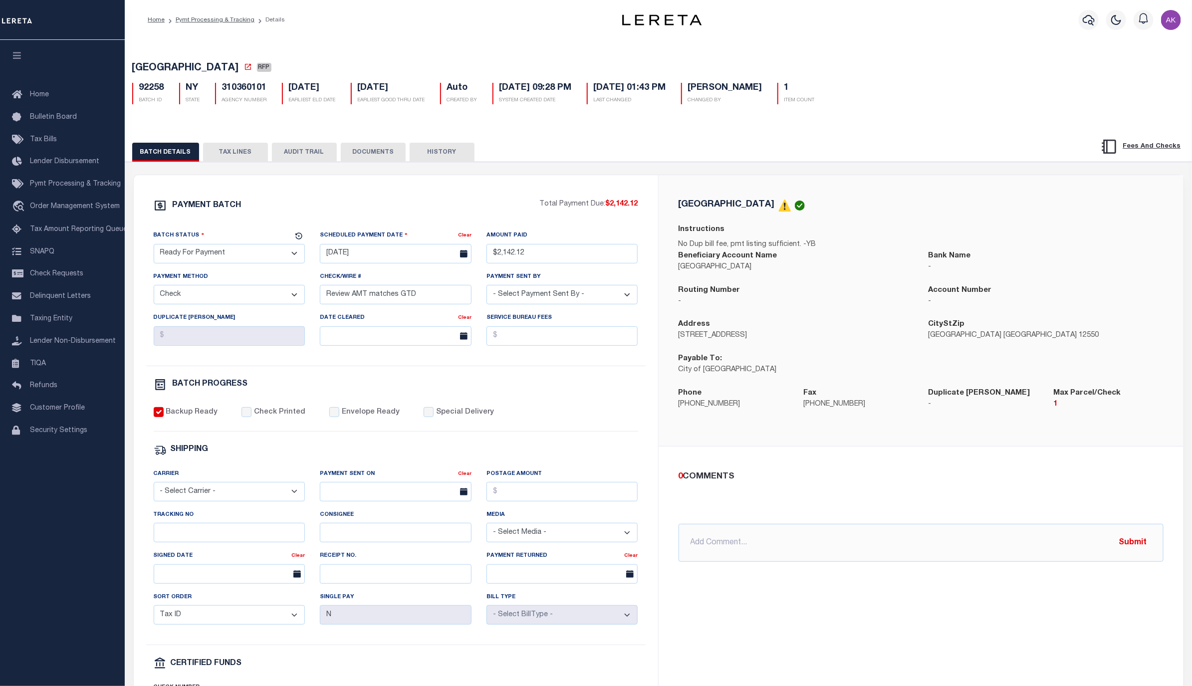
click at [234, 152] on button "TAX LINES" at bounding box center [235, 152] width 65 height 19
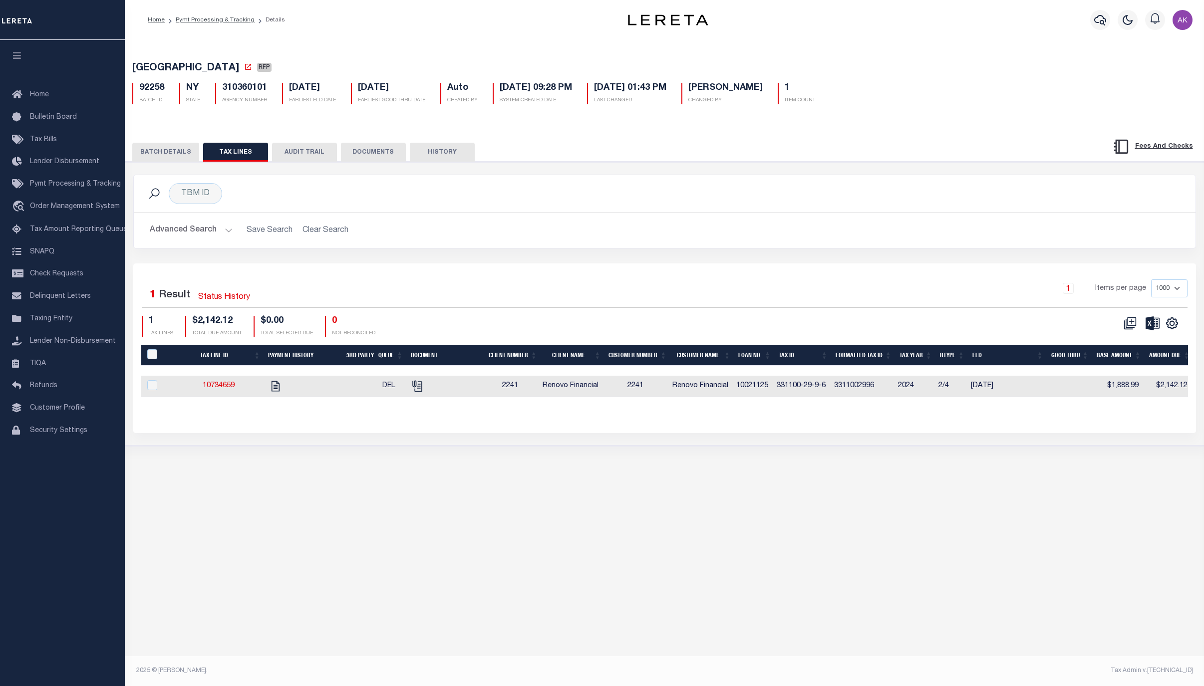
click at [168, 151] on button "BATCH DETAILS" at bounding box center [165, 152] width 67 height 19
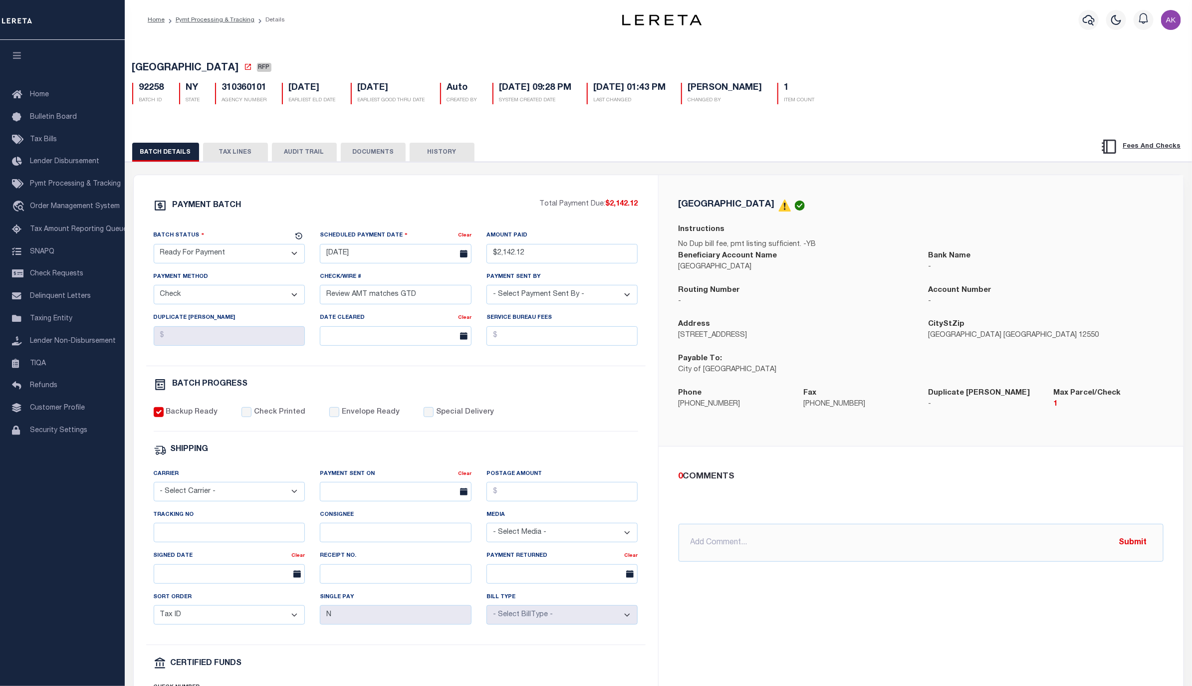
click at [794, 15] on div "Profile Sign out" at bounding box center [968, 19] width 436 height 35
click at [63, 207] on span "Order Management System" at bounding box center [75, 206] width 90 height 7
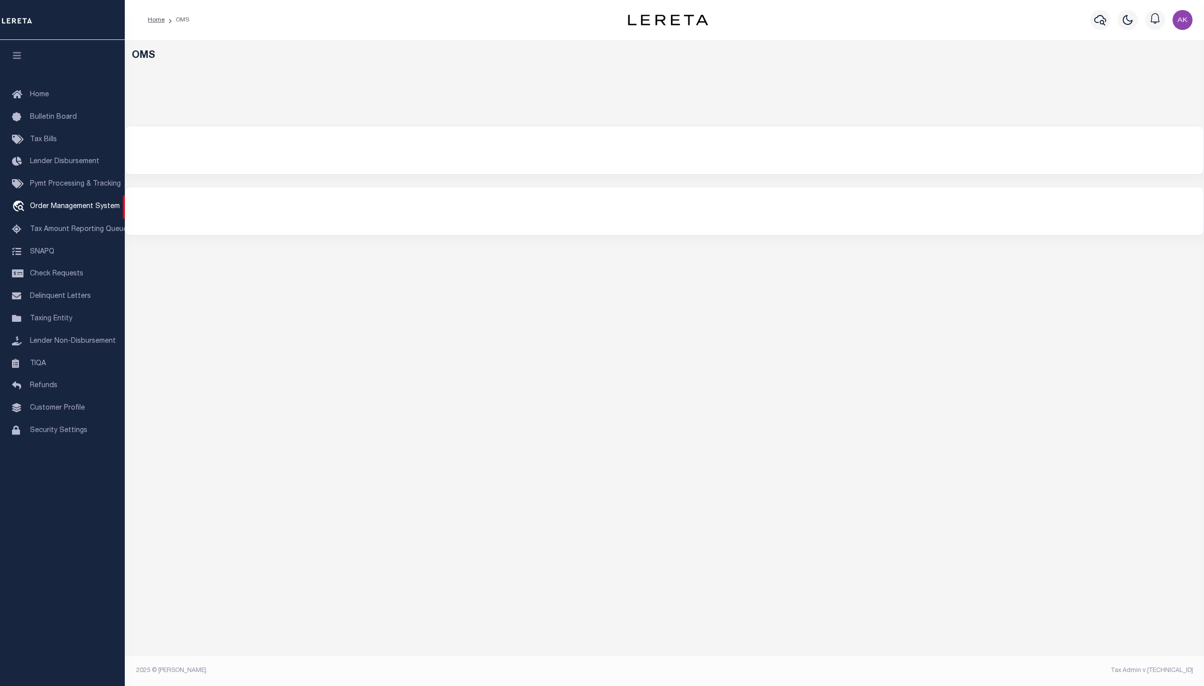
select select "200"
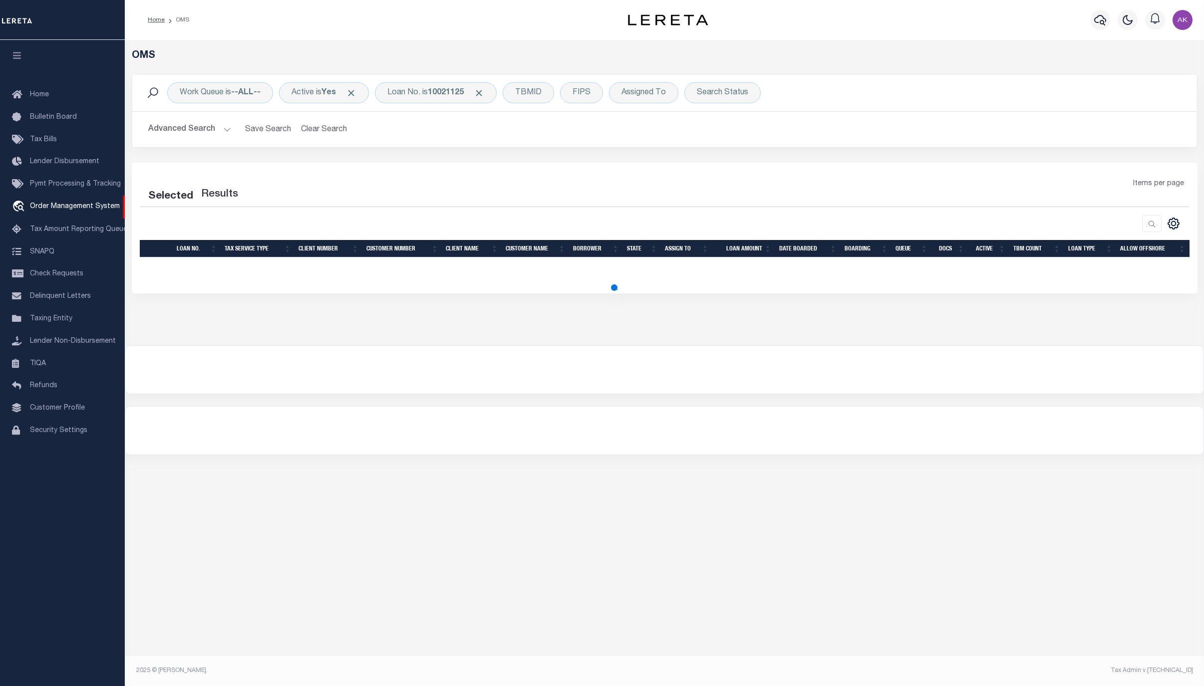
select select "200"
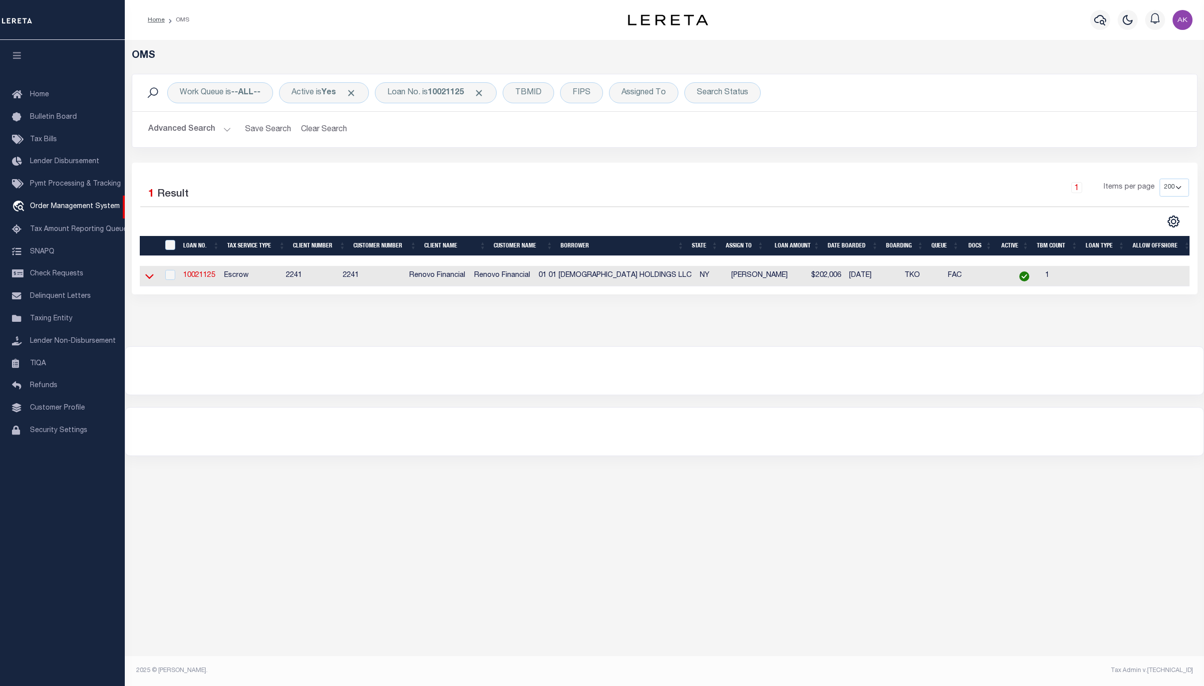
click at [151, 276] on icon at bounding box center [149, 276] width 8 height 10
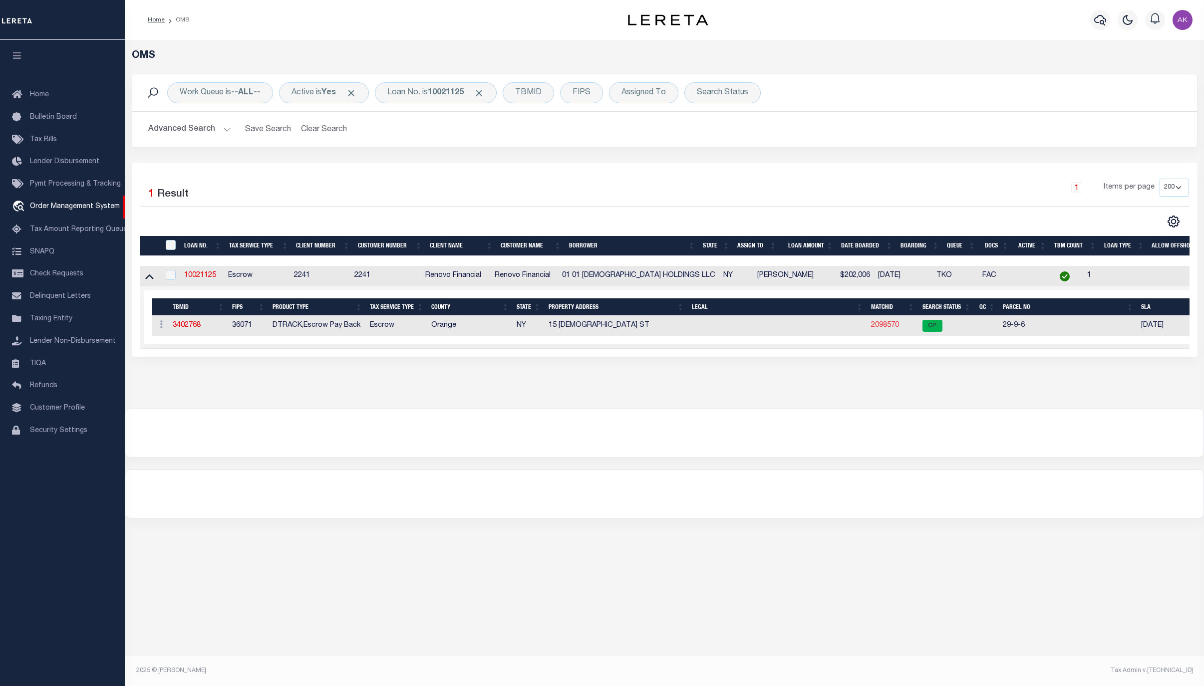
click at [876, 325] on link "2098570" at bounding box center [885, 325] width 28 height 7
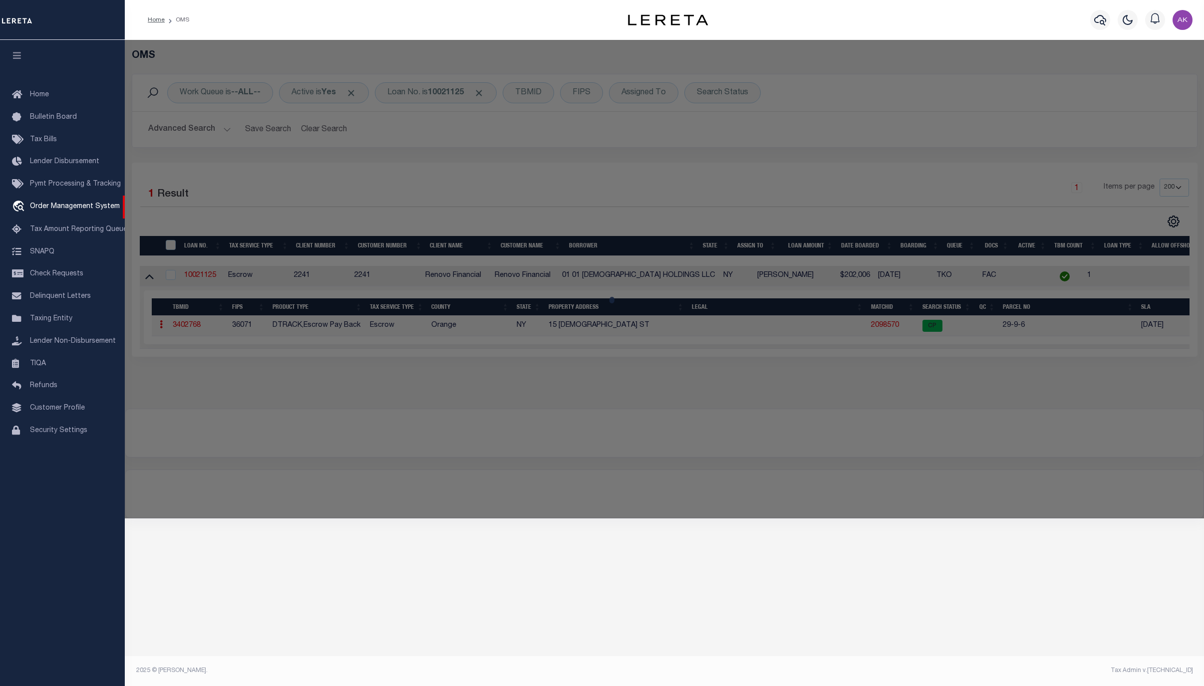
checkbox input "false"
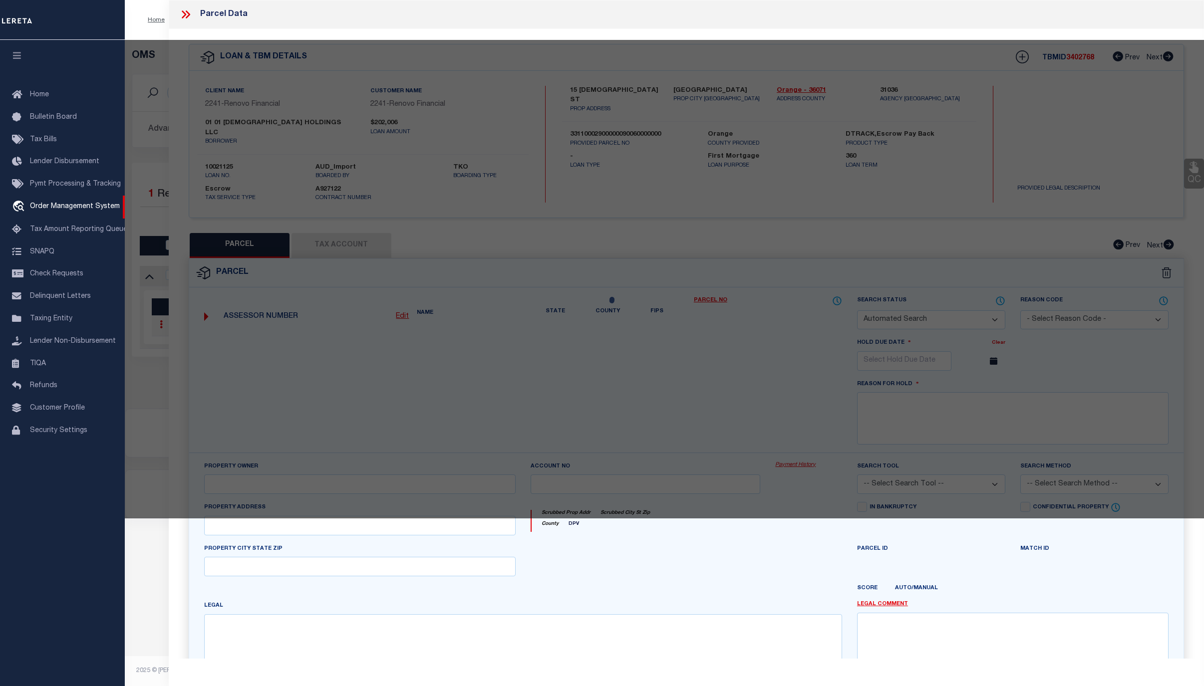
select select "CP"
type input "01 Lutheran Holdings LLC"
select select "AGW"
select select "ADD"
type input "15 Lutheran St"
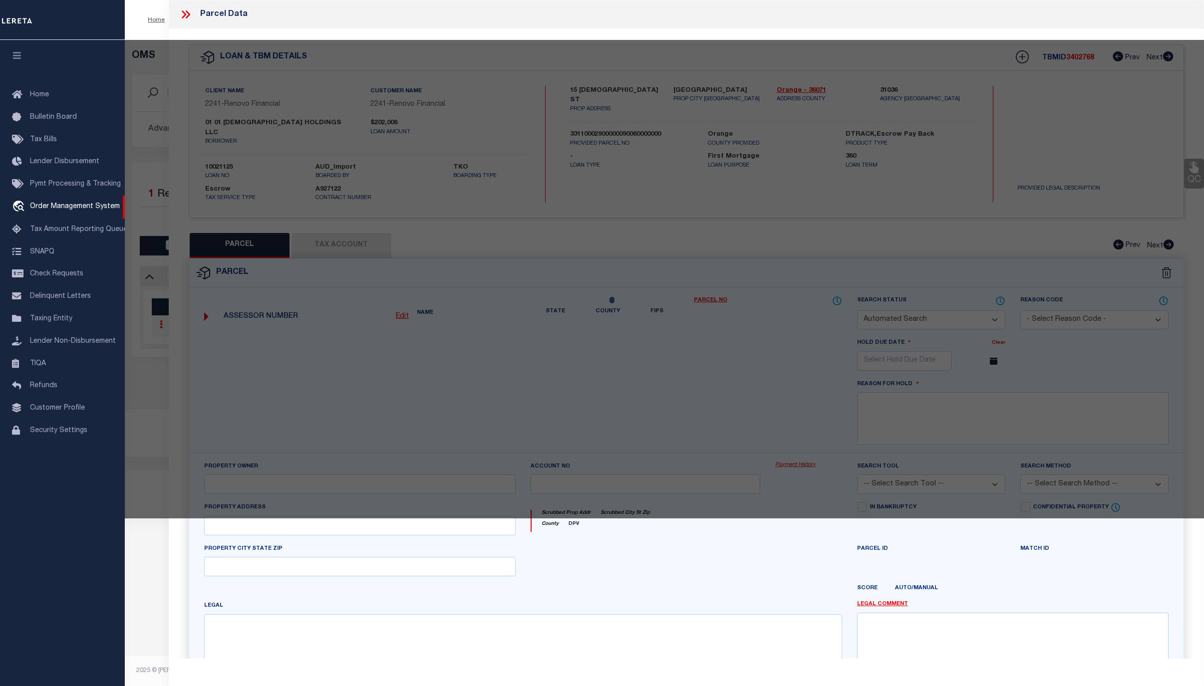
type input "NEWBURGH, NY 12550"
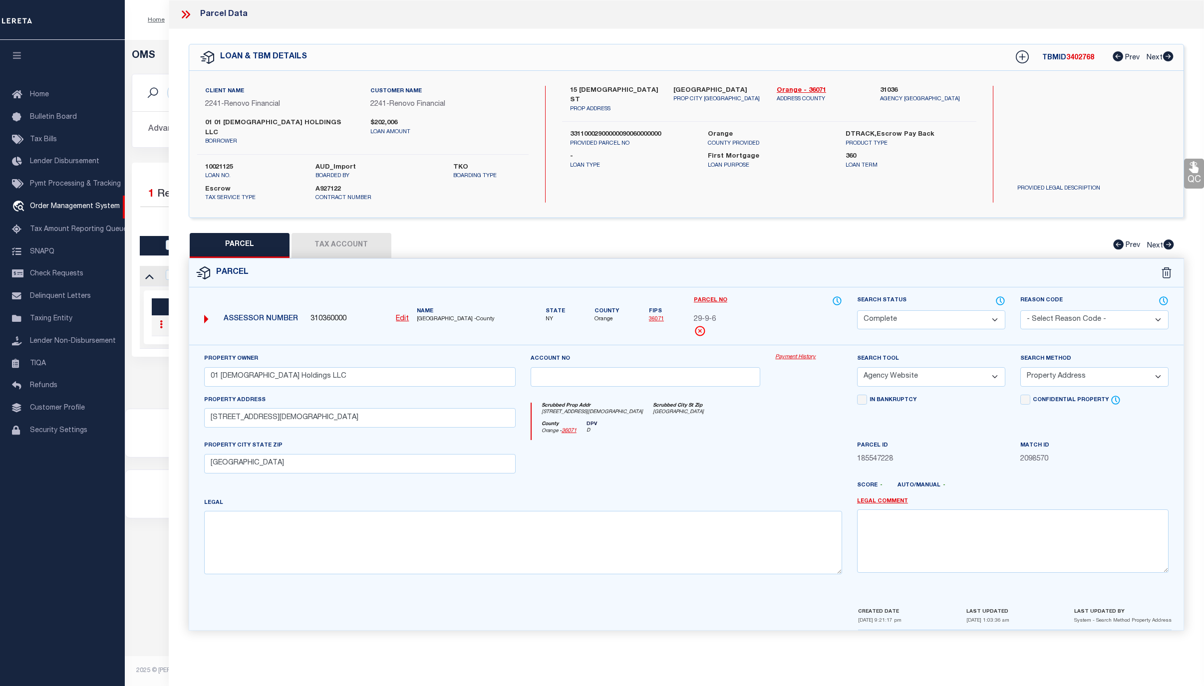
click at [788, 353] on link "Payment History" at bounding box center [808, 357] width 67 height 8
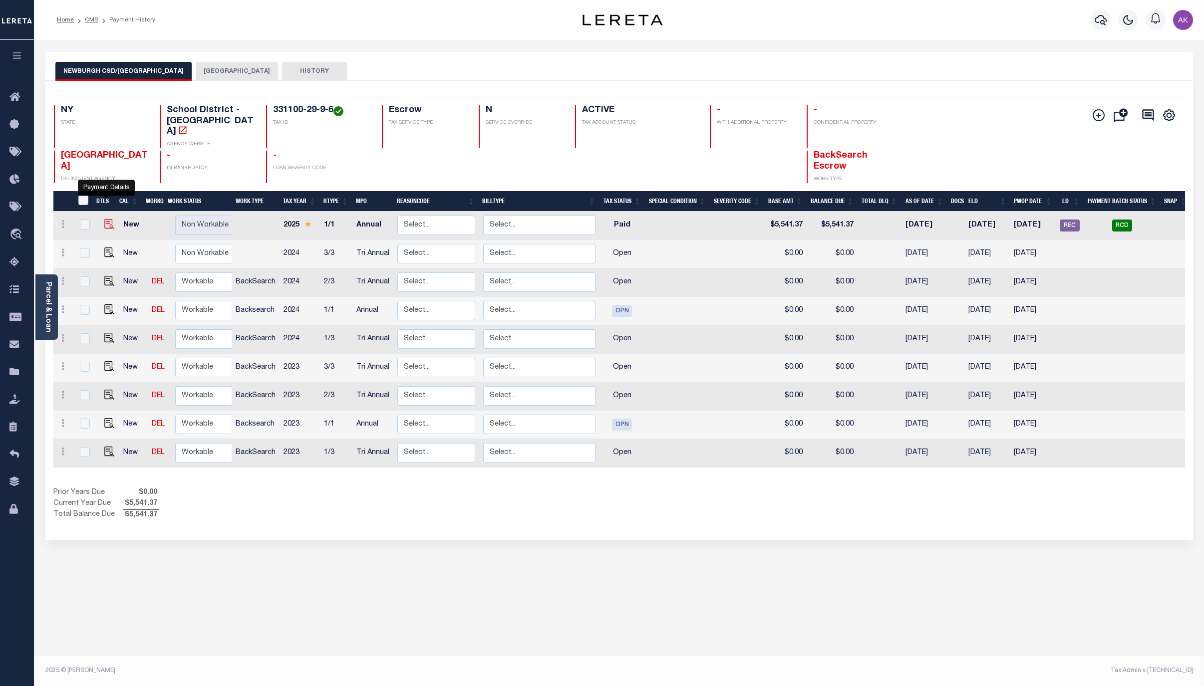
click at [104, 219] on img "" at bounding box center [109, 224] width 10 height 10
checkbox input "true"
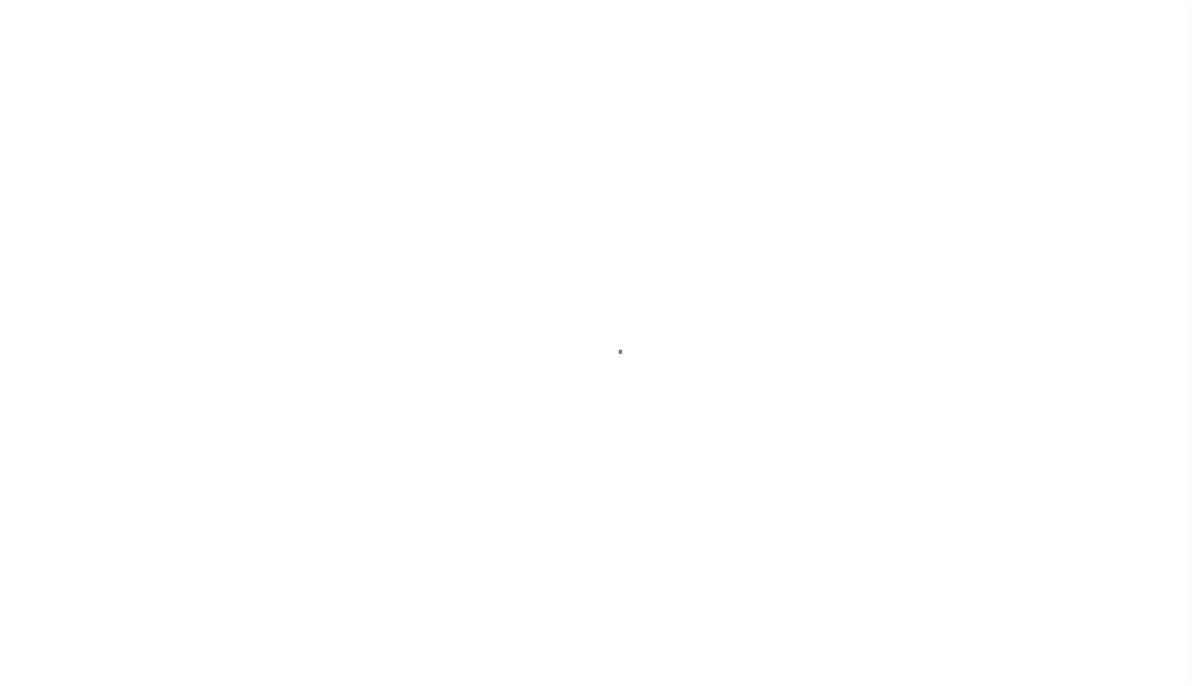
select select "PYD"
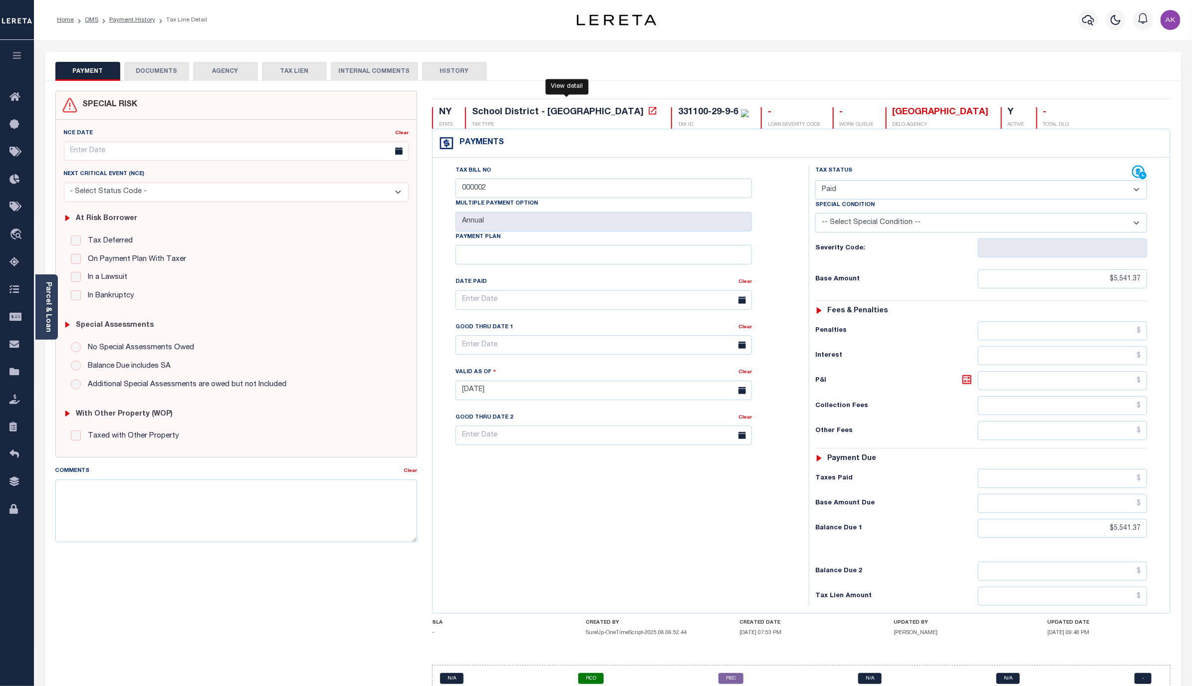
click at [649, 113] on icon at bounding box center [652, 110] width 7 height 7
drag, startPoint x: 651, startPoint y: 111, endPoint x: 583, endPoint y: 109, distance: 68.4
click at [583, 109] on div "NY STATE School District - NY TAX TYPE 331100-29-9-6 TAX ID - LOAN SEVERITY COD…" at bounding box center [801, 117] width 739 height 21
copy div "331100-29-9-6"
click at [137, 18] on link "Payment History" at bounding box center [132, 20] width 46 height 6
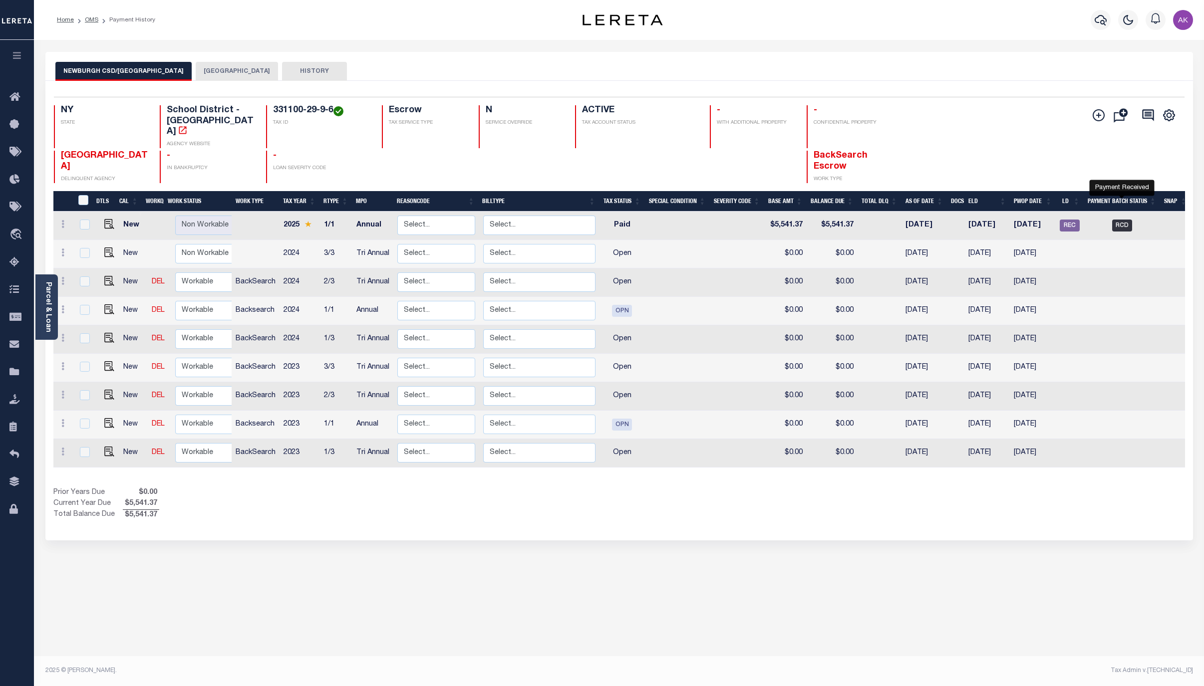
click at [1121, 220] on span "RCD" at bounding box center [1122, 226] width 20 height 12
checkbox input "true"
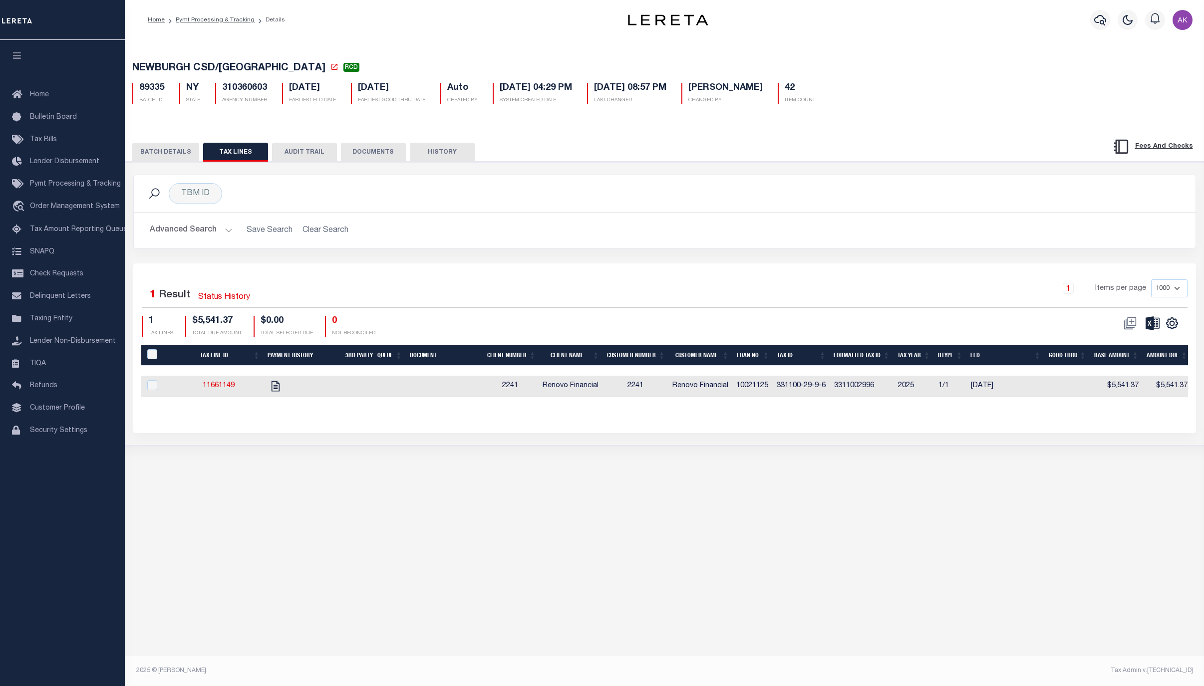
click at [166, 150] on button "BATCH DETAILS" at bounding box center [165, 152] width 67 height 19
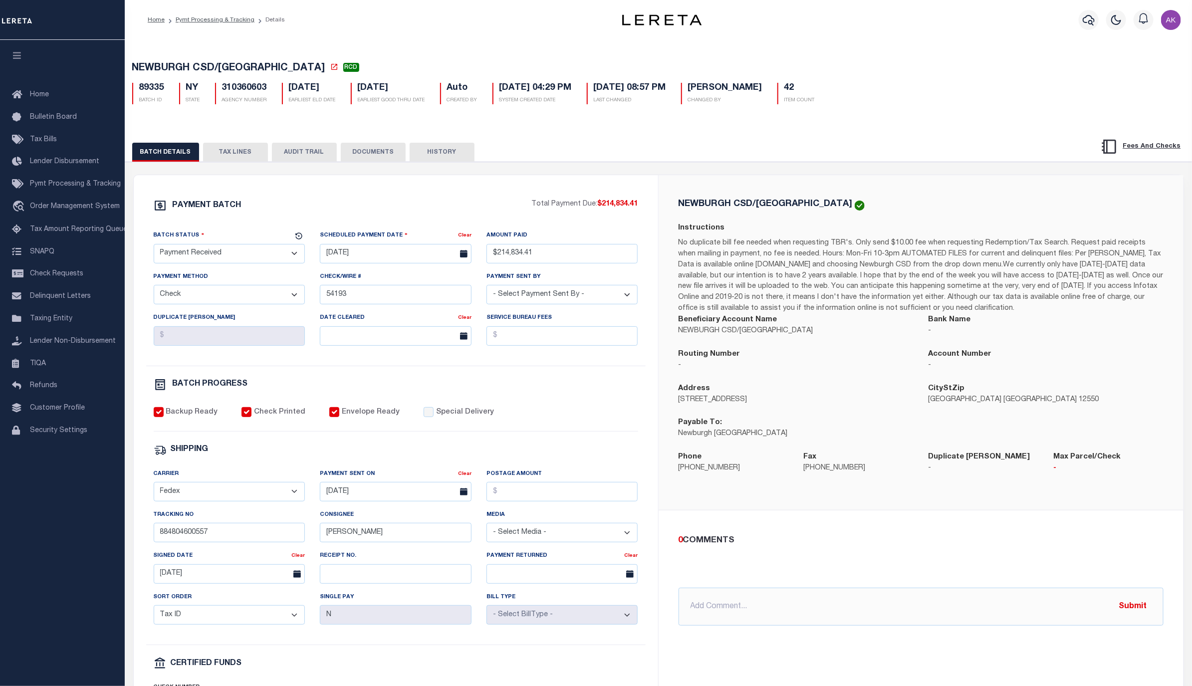
click at [238, 148] on button "TAX LINES" at bounding box center [235, 152] width 65 height 19
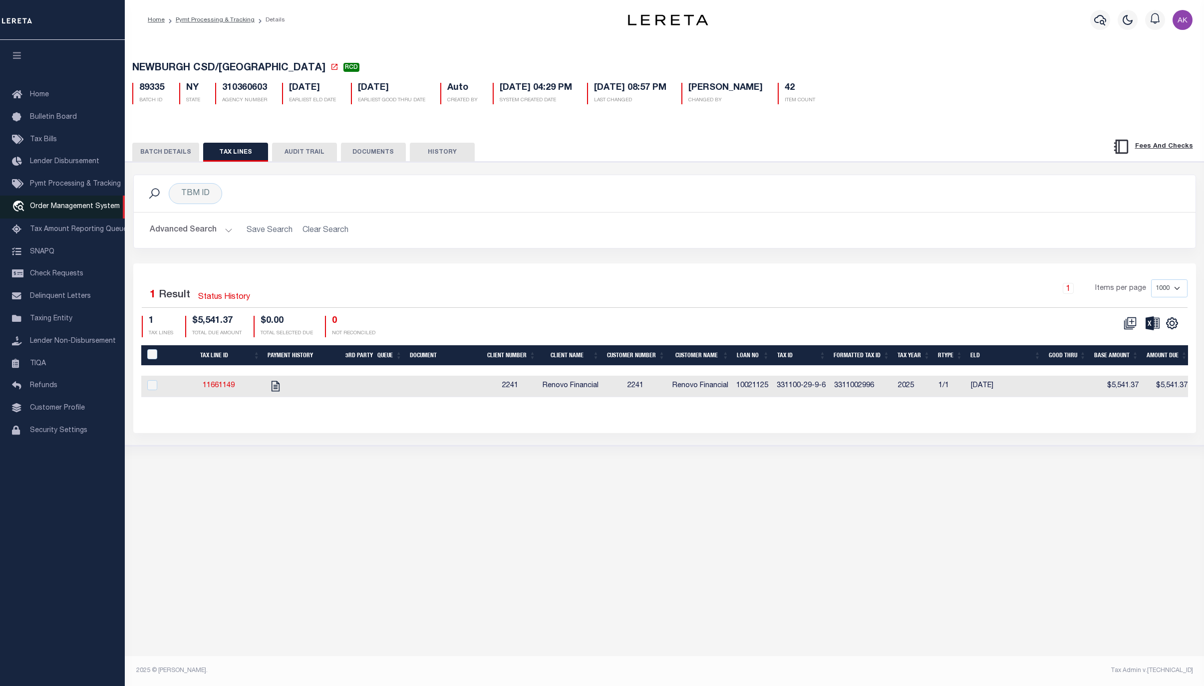
click at [69, 206] on span "Order Management System" at bounding box center [75, 206] width 90 height 7
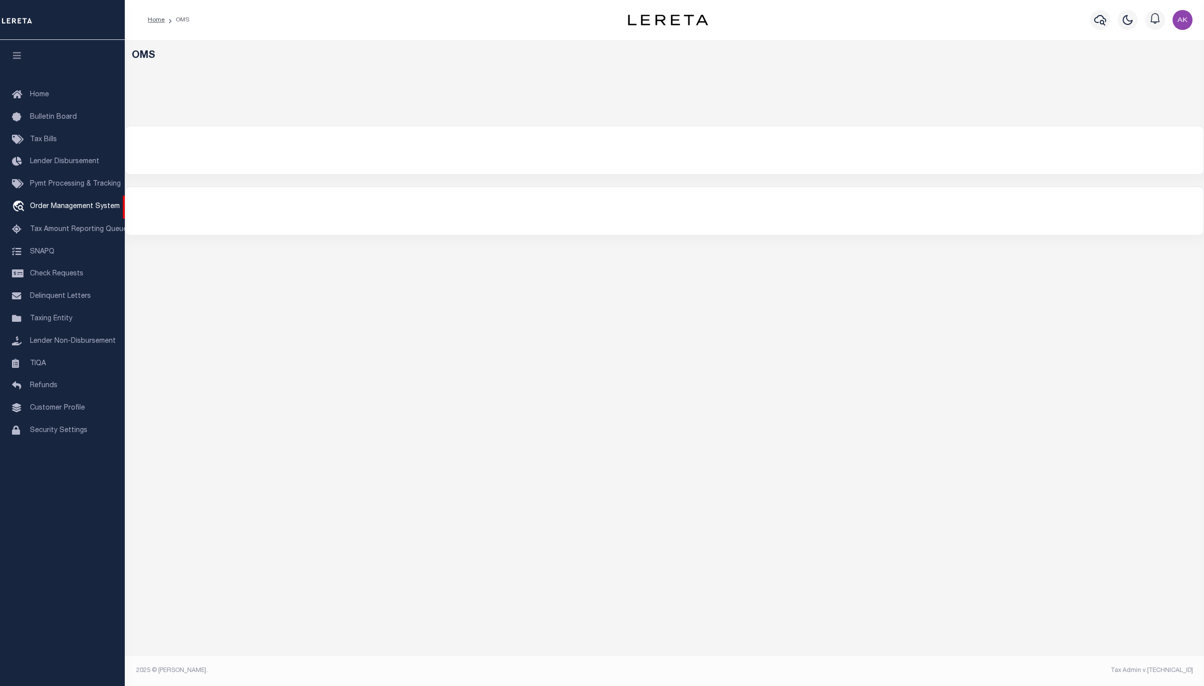
select select "200"
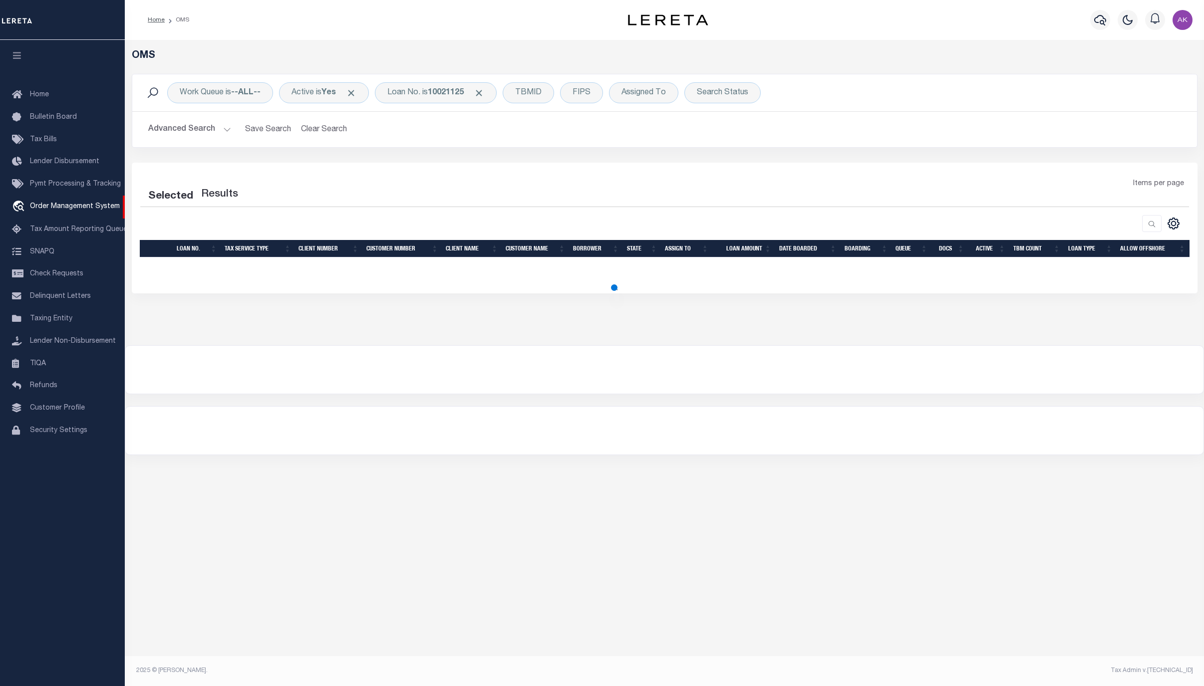
select select "200"
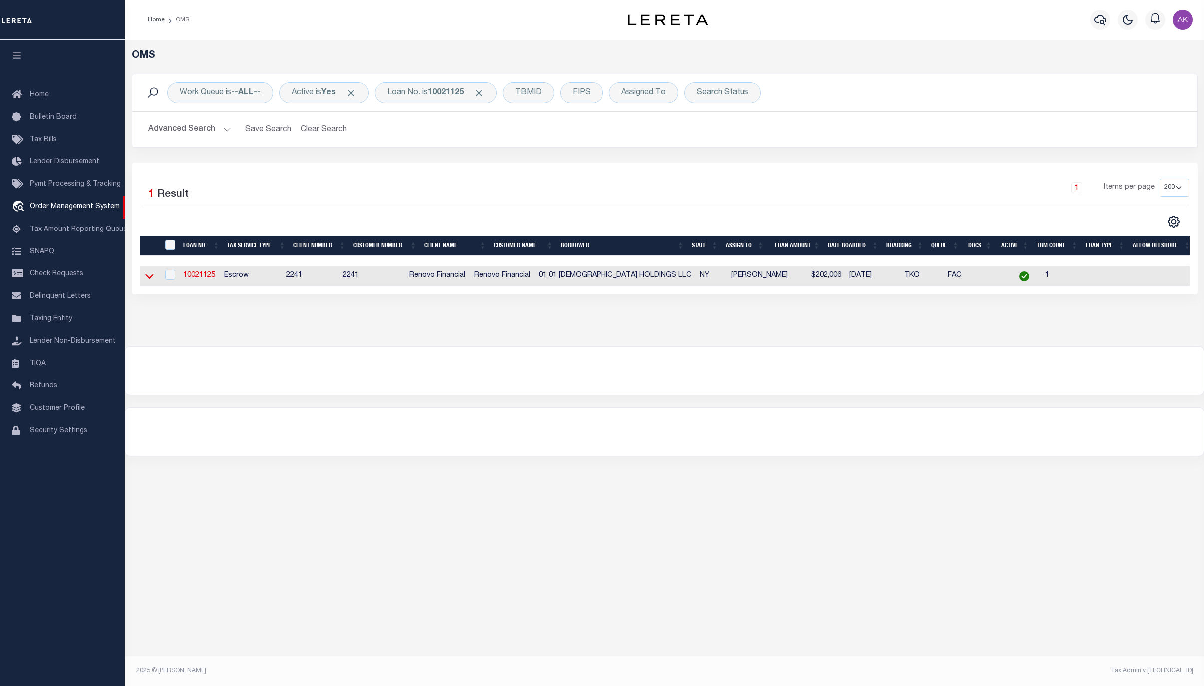
click at [150, 279] on icon at bounding box center [149, 276] width 8 height 10
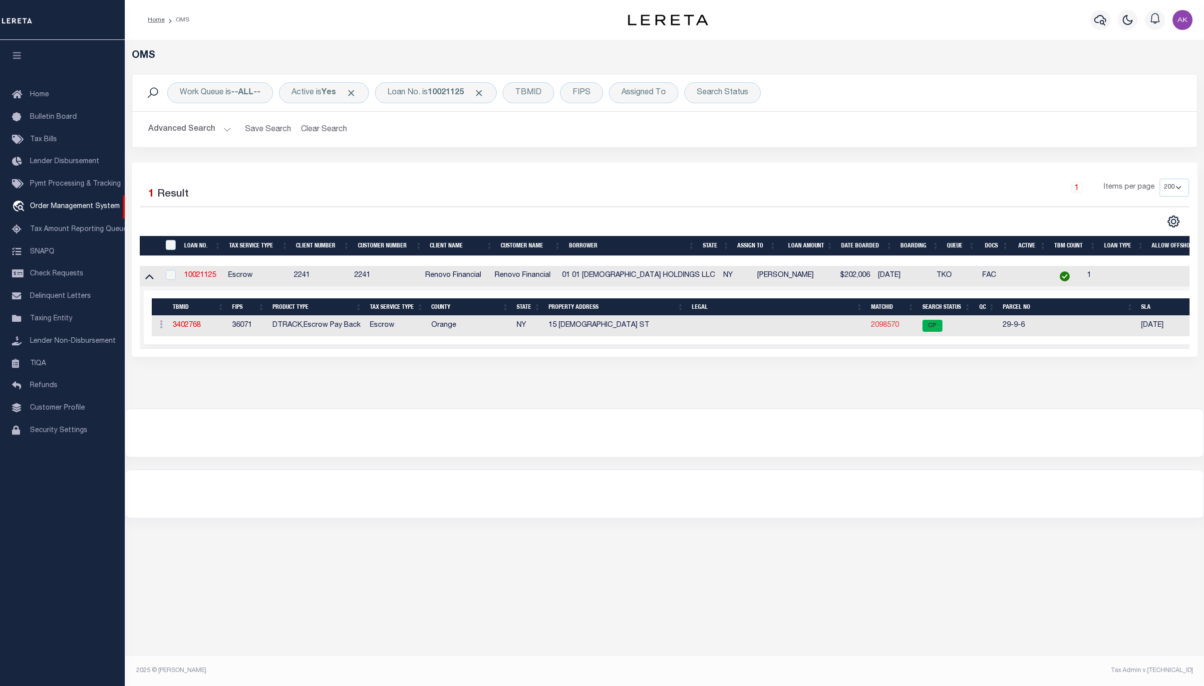
click at [887, 328] on link "2098570" at bounding box center [885, 325] width 28 height 7
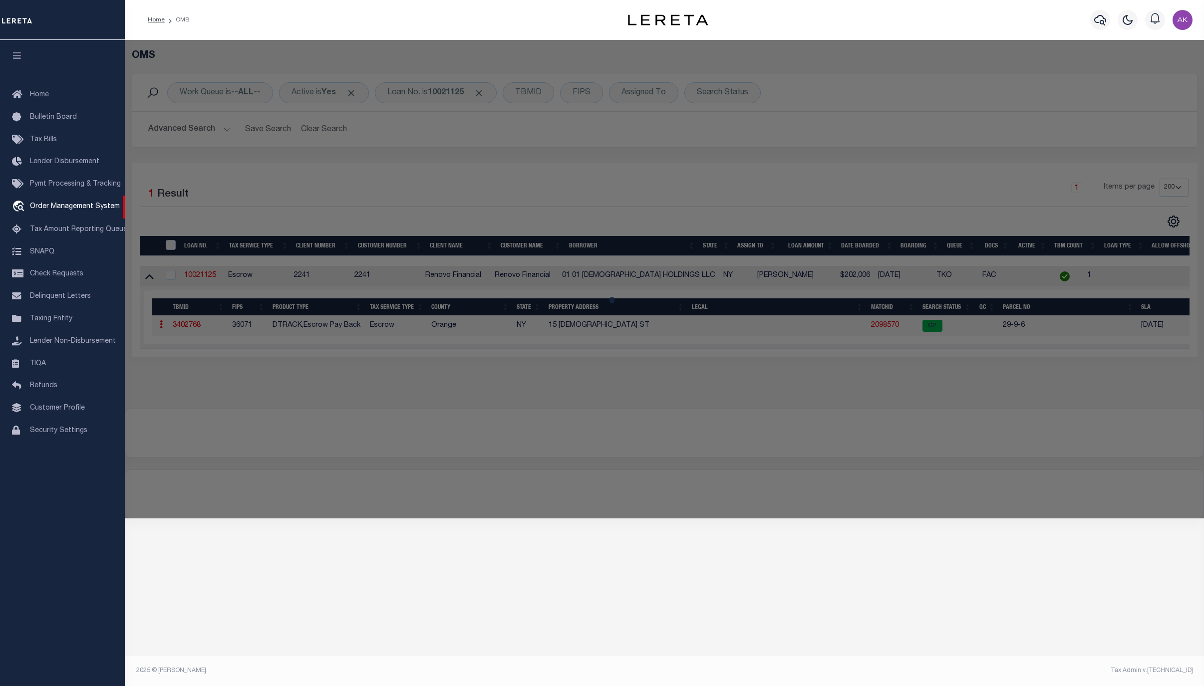
checkbox input "false"
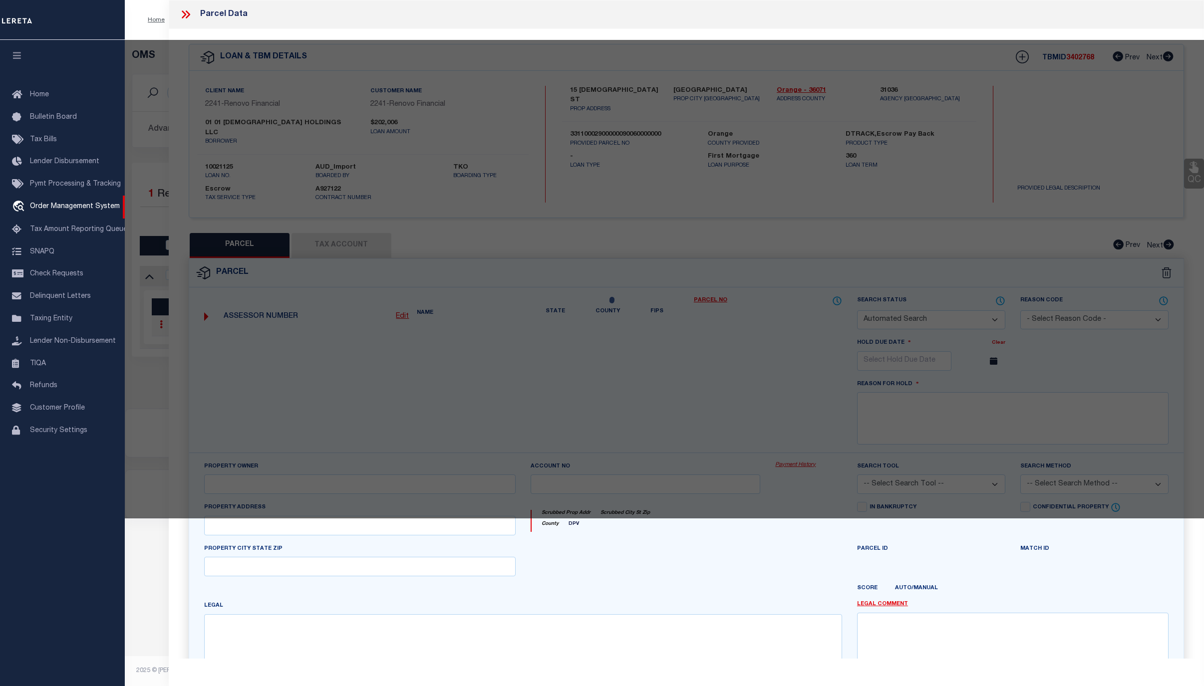
select select "CP"
type input "01 [DEMOGRAPHIC_DATA] Holdings LLC"
select select "AGW"
select select "ADD"
type input "15 Lutheran St"
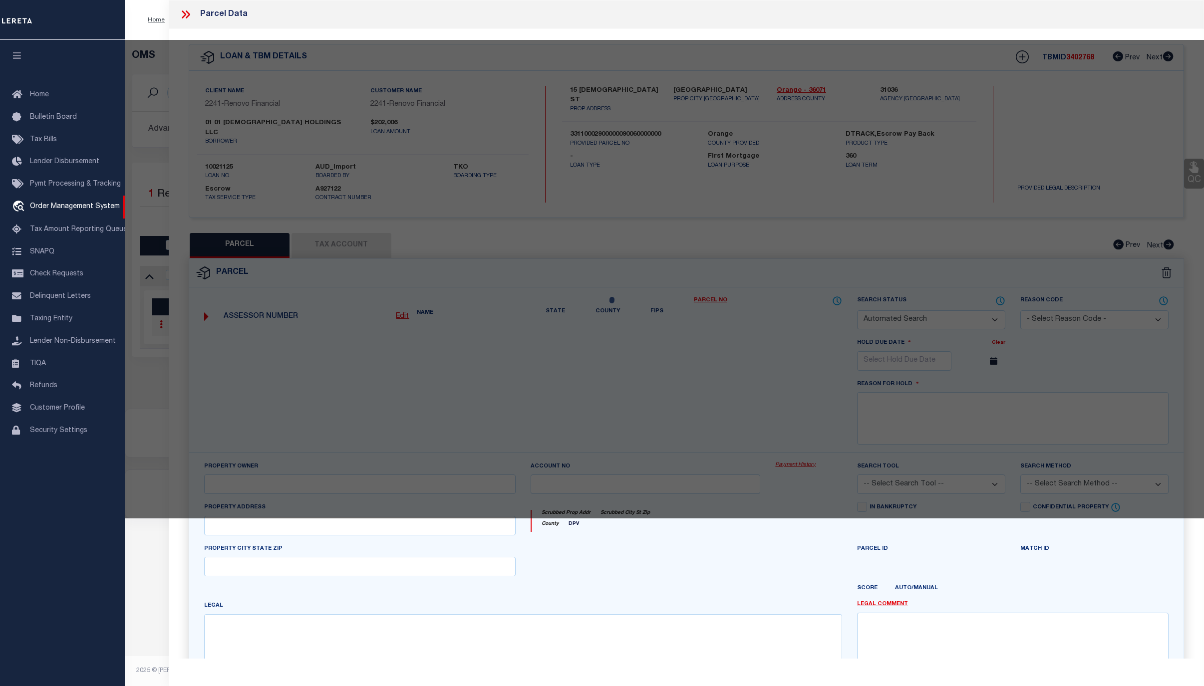
type input "[GEOGRAPHIC_DATA]"
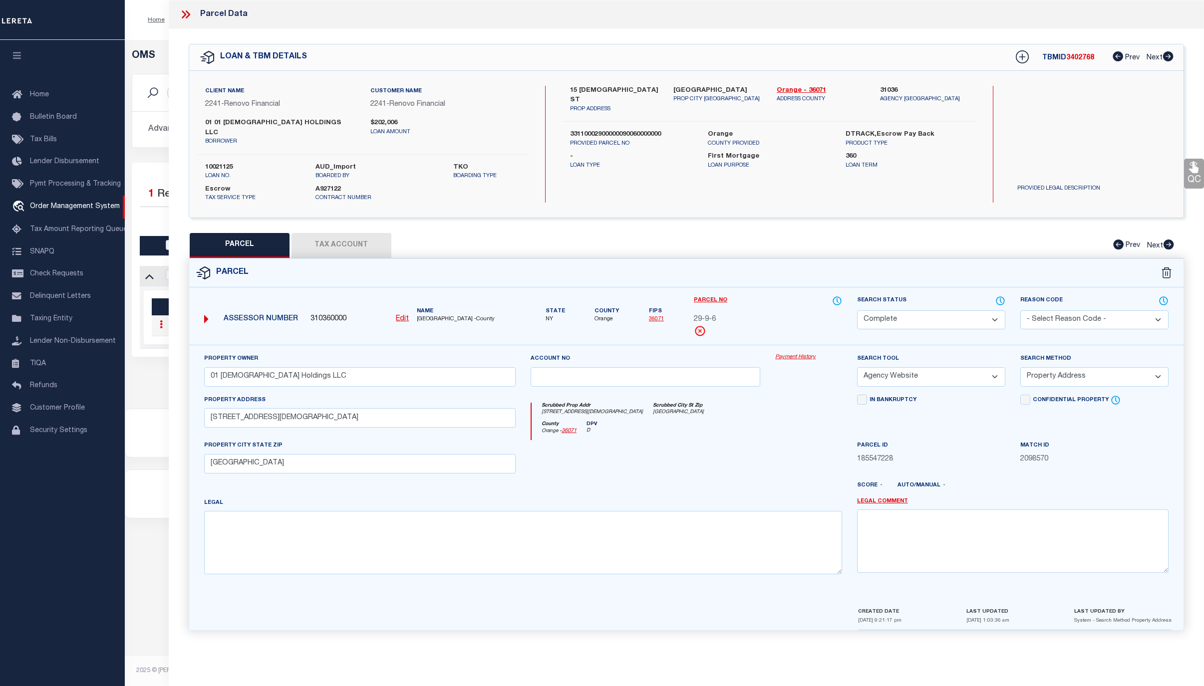
click at [797, 353] on link "Payment History" at bounding box center [808, 357] width 67 height 8
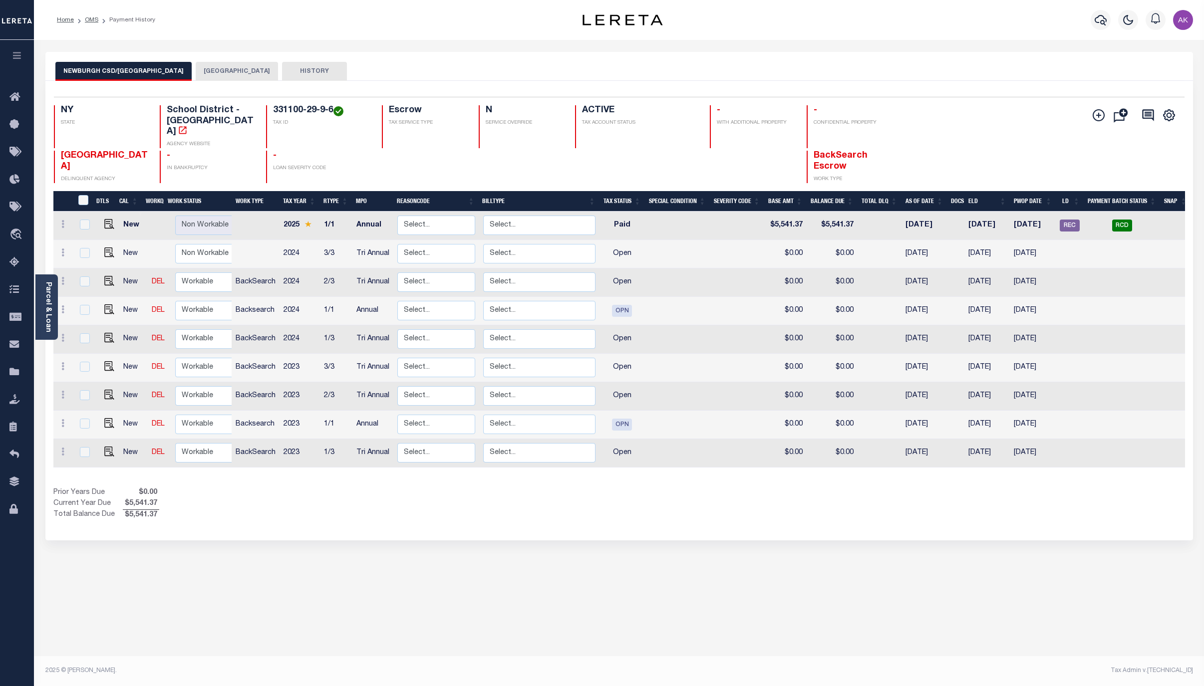
click at [966, 588] on div "NEWBURGH CSD/NEWBURGH CITY NEWBURGH CITY HISTORY Selected 9" at bounding box center [619, 333] width 1162 height 563
click at [295, 14] on div "Home OMS Payment History" at bounding box center [288, 19] width 478 height 21
click at [94, 17] on link "OMS" at bounding box center [91, 20] width 13 height 6
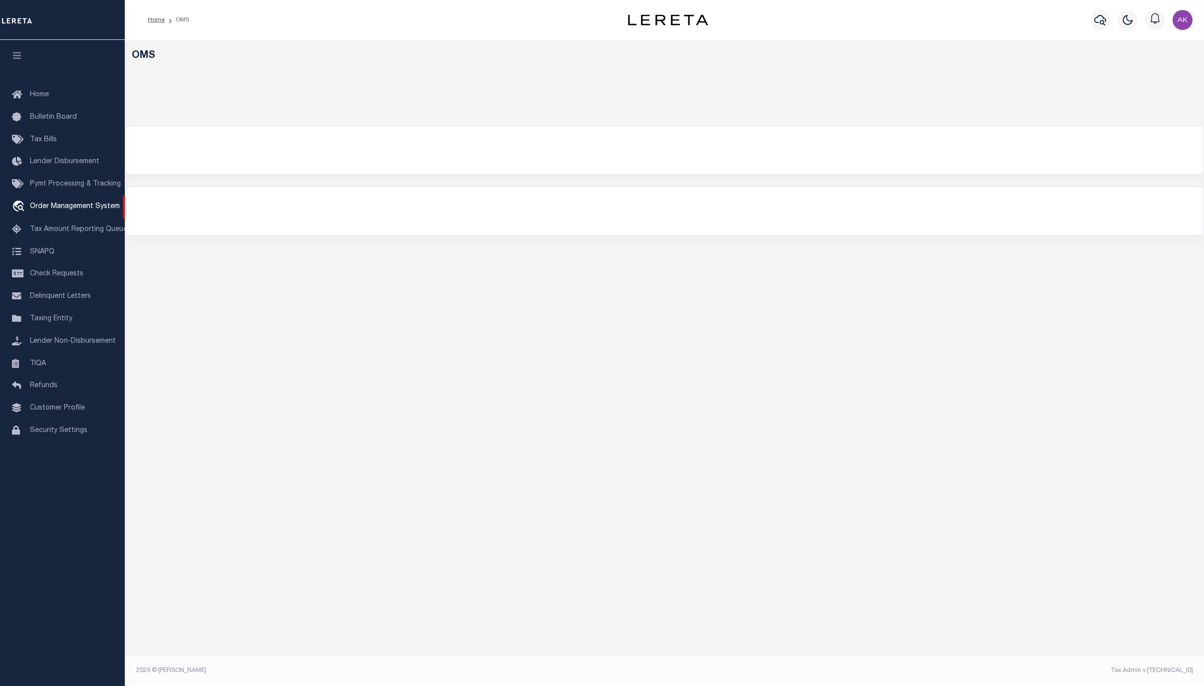
select select "200"
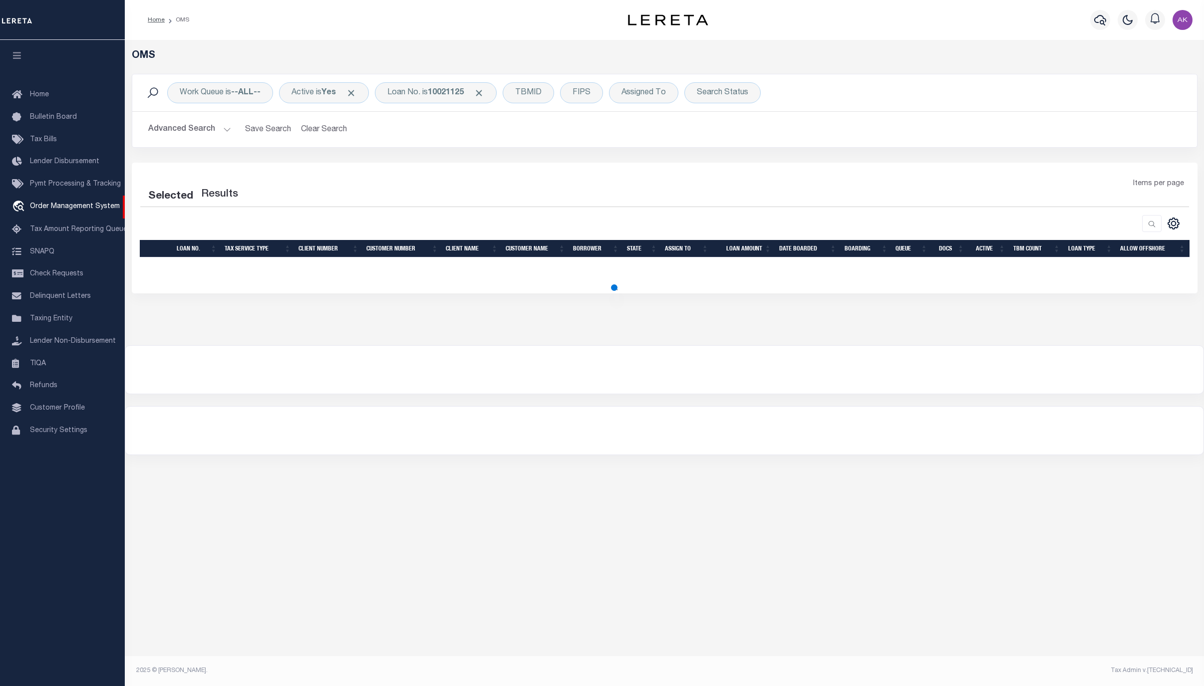
select select "200"
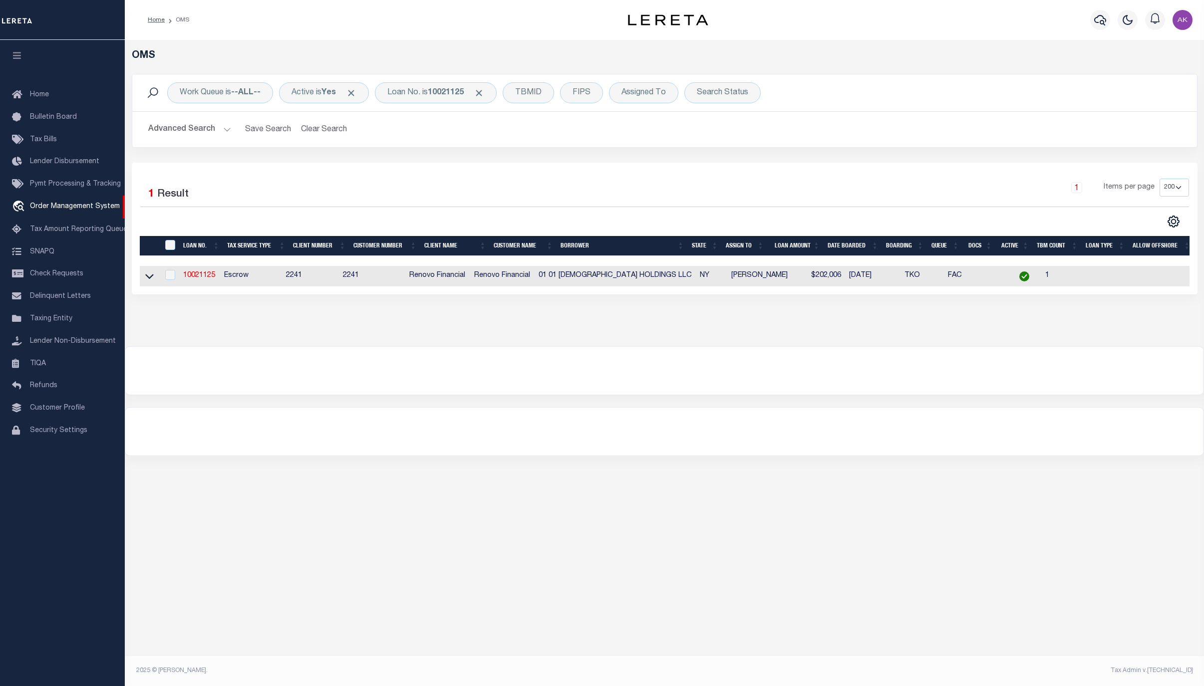
click at [1028, 494] on div "OMS Work Queue is --ALL-- Active is Yes Loan No. is 10021125 TBMID FIPS Assigne…" at bounding box center [664, 349] width 1079 height 618
click at [1036, 544] on div "OMS Work Queue is --ALL-- Active is Yes Loan No. is 10021125 TBMID FIPS Assigne…" at bounding box center [664, 349] width 1079 height 618
click at [484, 91] on span "Click to Remove" at bounding box center [479, 93] width 10 height 10
click at [416, 90] on div "Loan No." at bounding box center [404, 92] width 58 height 21
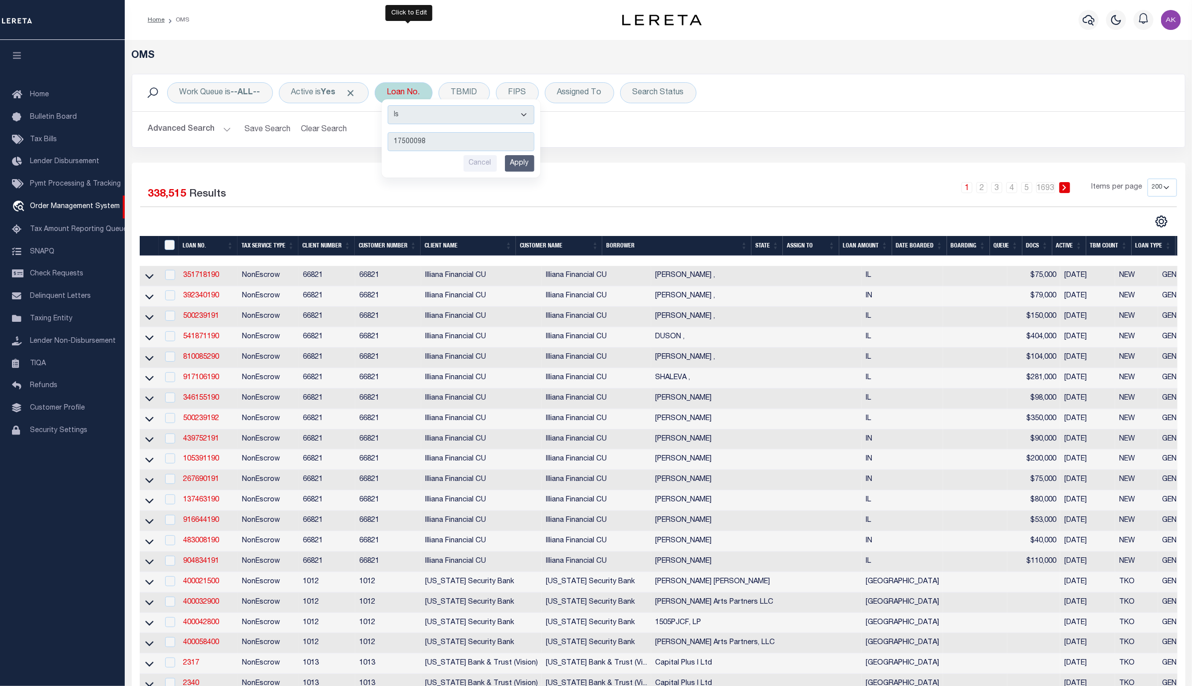
type input "175000983"
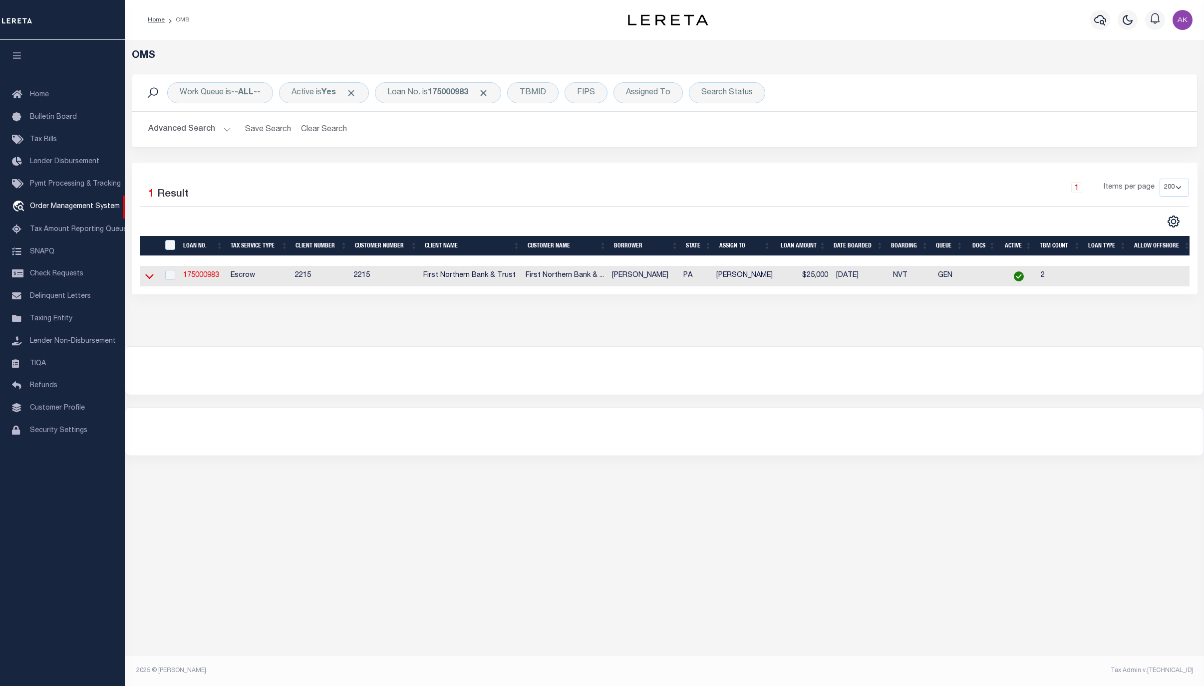
click at [147, 279] on icon at bounding box center [149, 277] width 8 height 5
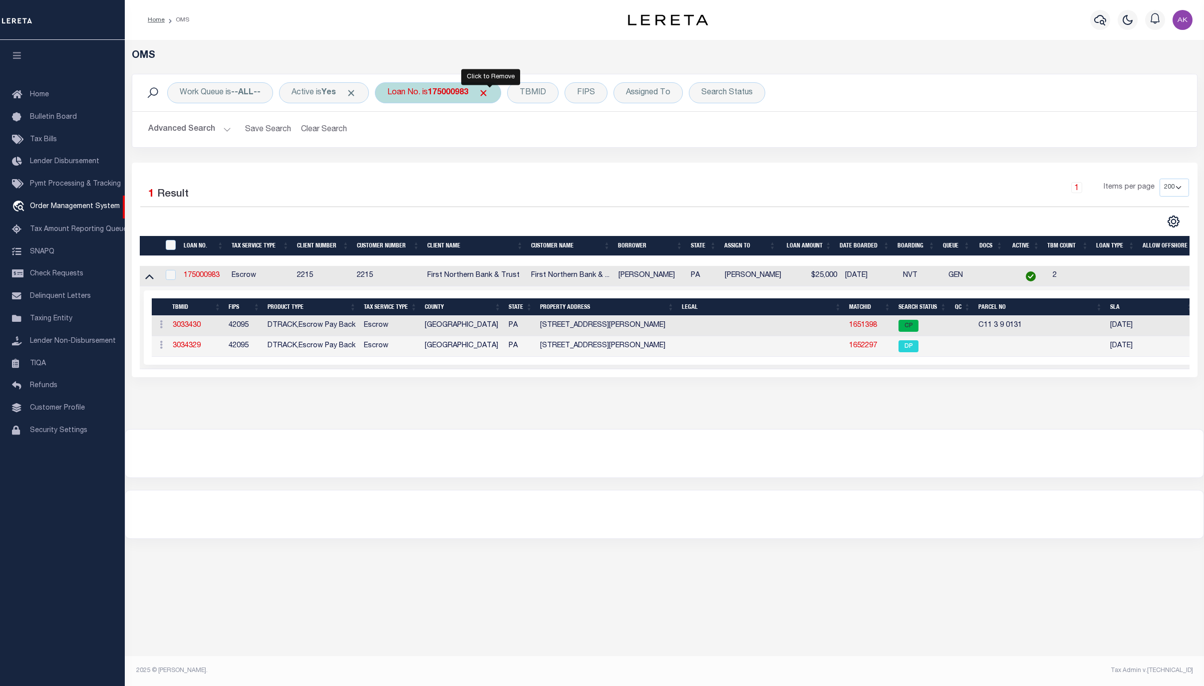
click at [489, 91] on span "Click to Remove" at bounding box center [483, 93] width 10 height 10
click at [409, 90] on div "Loan No." at bounding box center [404, 92] width 58 height 21
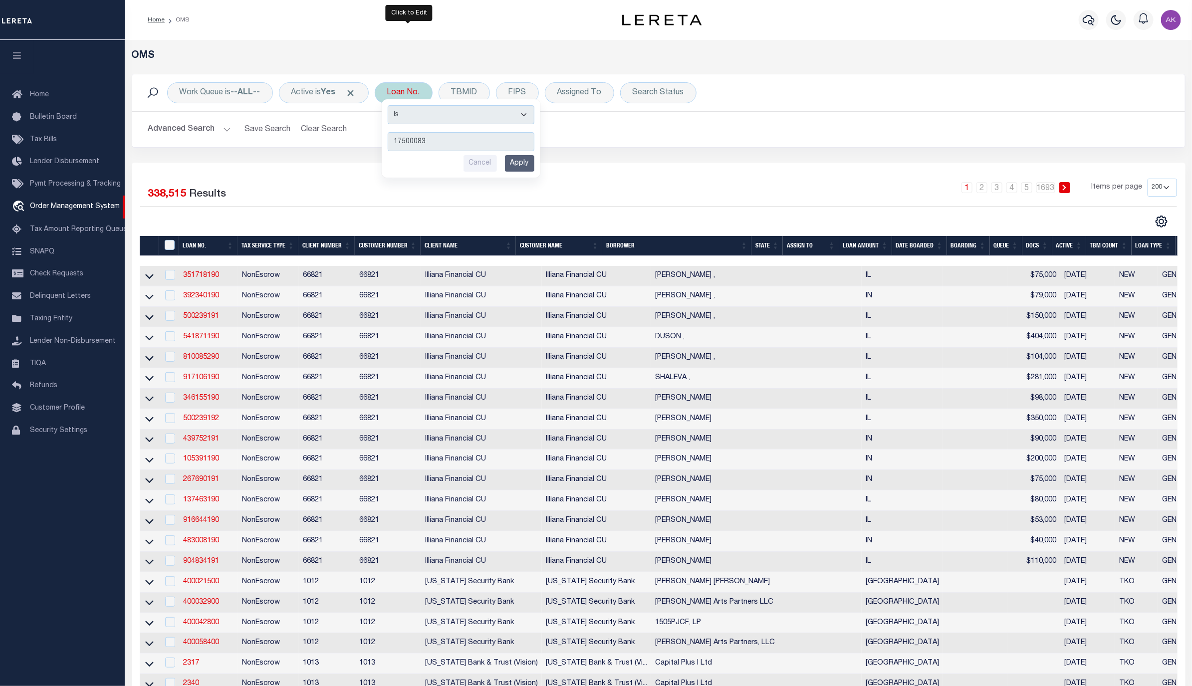
type input "175000832"
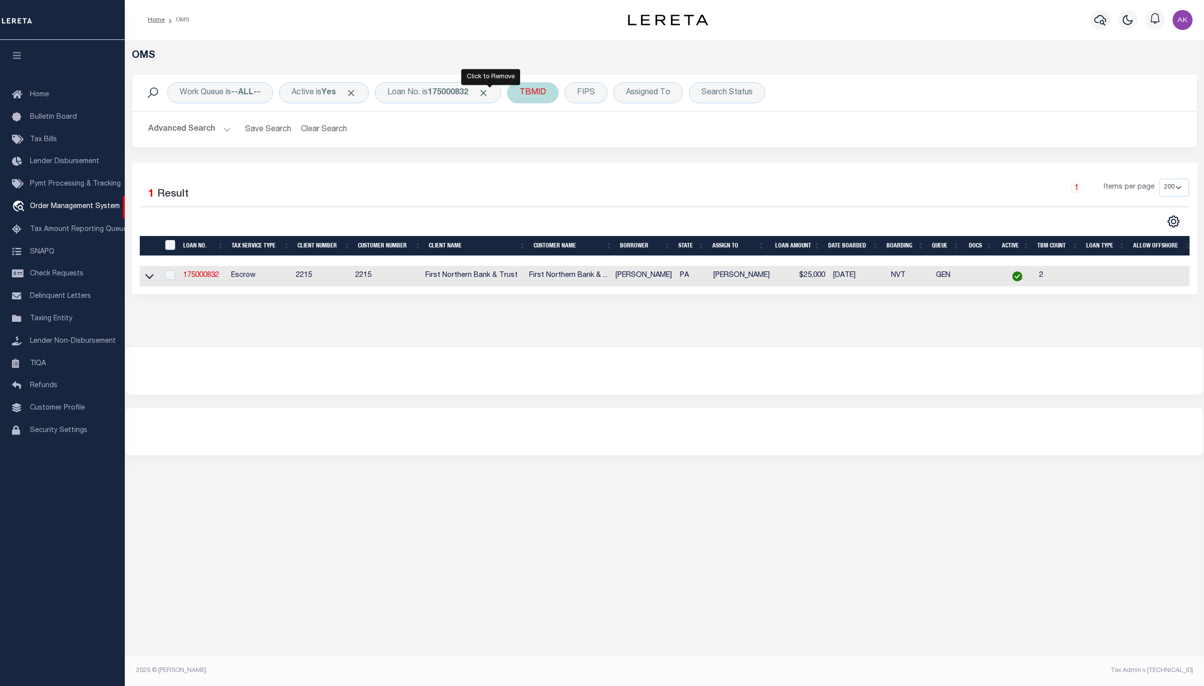
drag, startPoint x: 489, startPoint y: 95, endPoint x: 492, endPoint y: 90, distance: 5.4
click at [489, 94] on span "Click to Remove" at bounding box center [483, 93] width 10 height 10
click at [416, 91] on div "Loan No." at bounding box center [404, 92] width 58 height 21
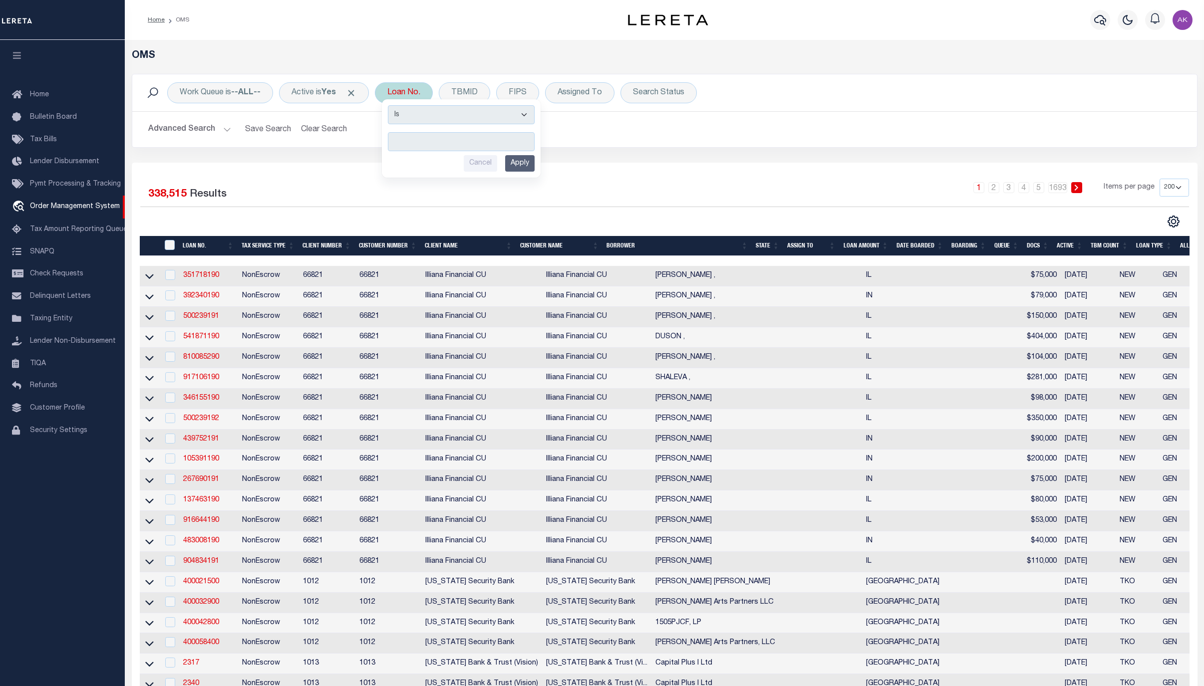
click at [414, 138] on input "text" at bounding box center [461, 141] width 147 height 19
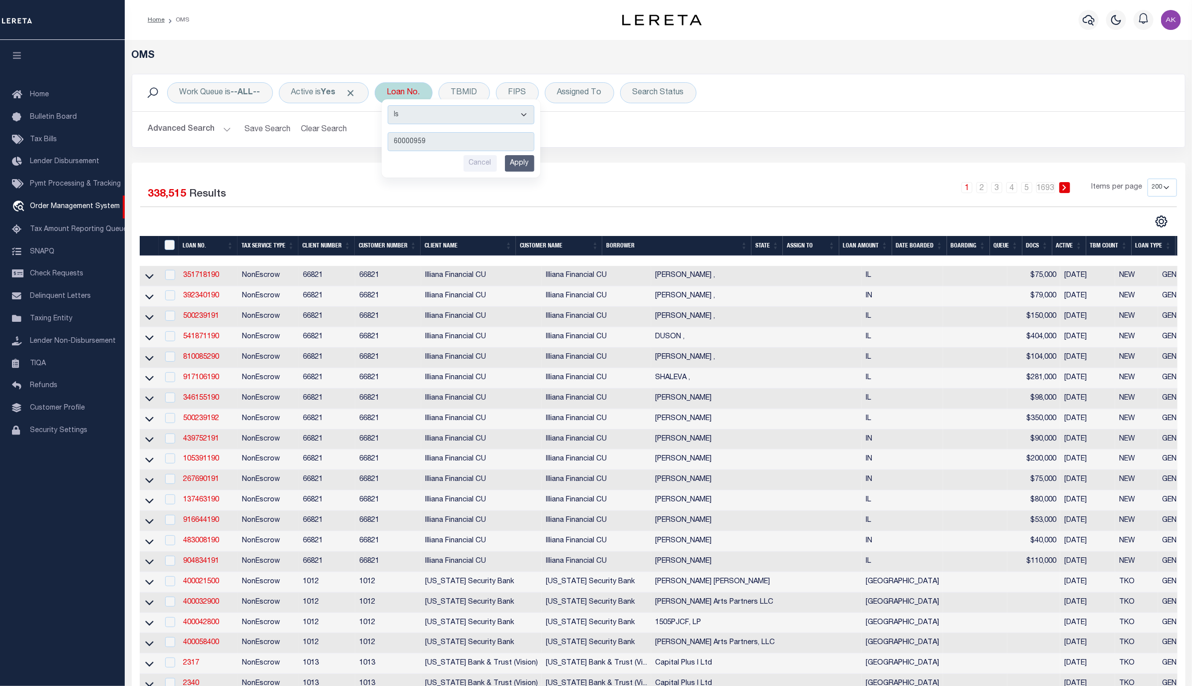
type input "600009593"
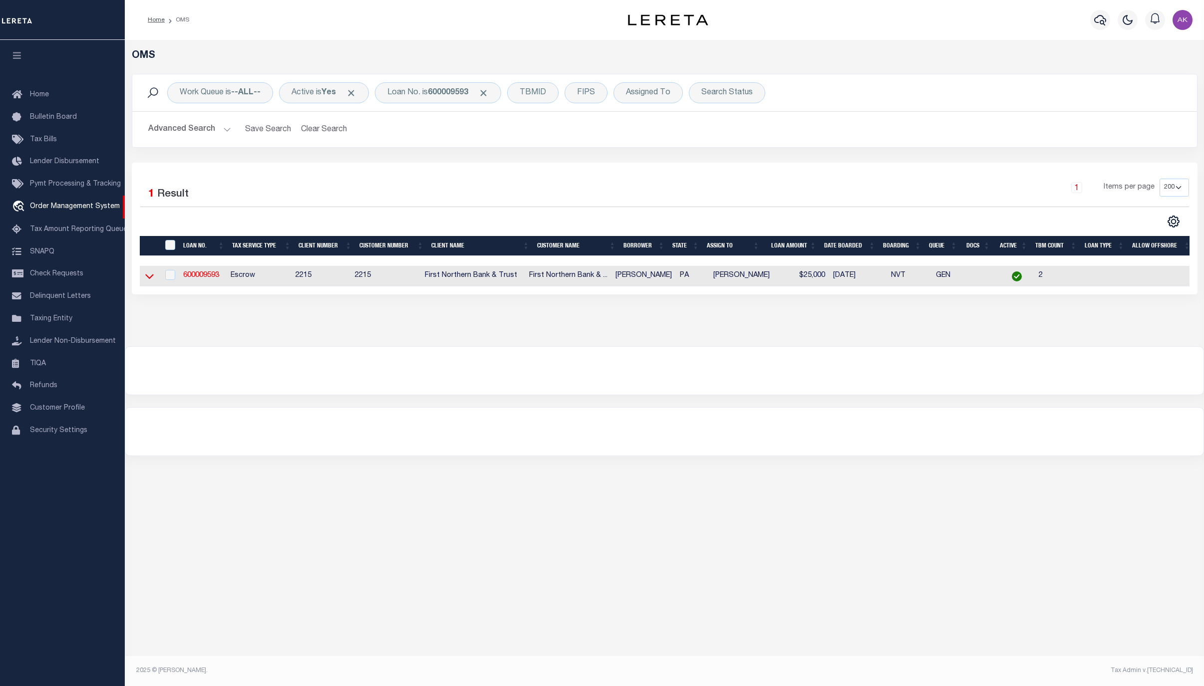
click at [148, 276] on icon at bounding box center [149, 276] width 8 height 10
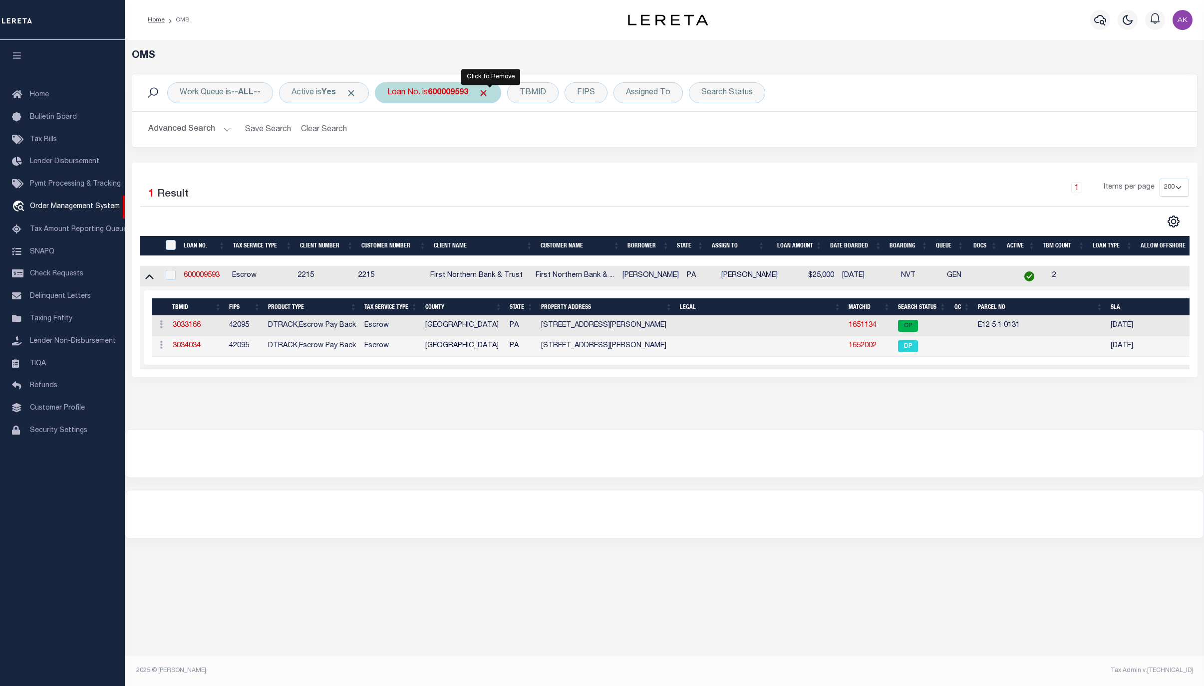
click at [489, 92] on span "Click to Remove" at bounding box center [483, 93] width 10 height 10
click at [408, 96] on div "Loan No." at bounding box center [404, 92] width 58 height 21
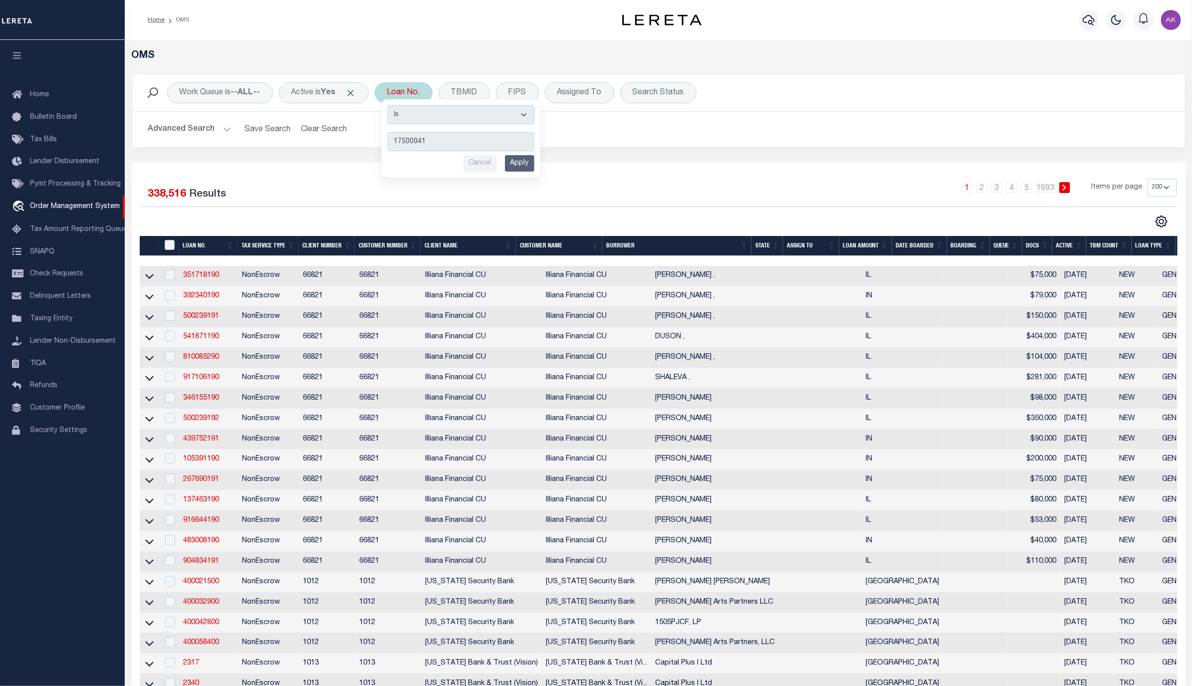
type input "175000418"
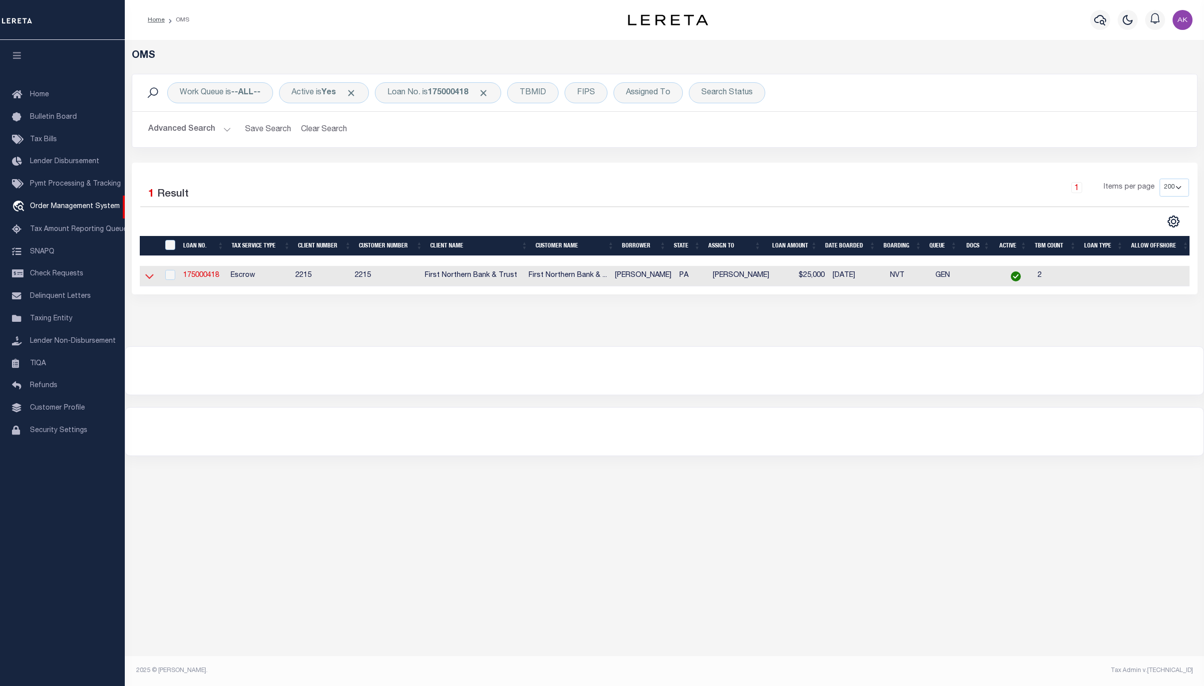
click at [149, 280] on icon at bounding box center [149, 277] width 8 height 5
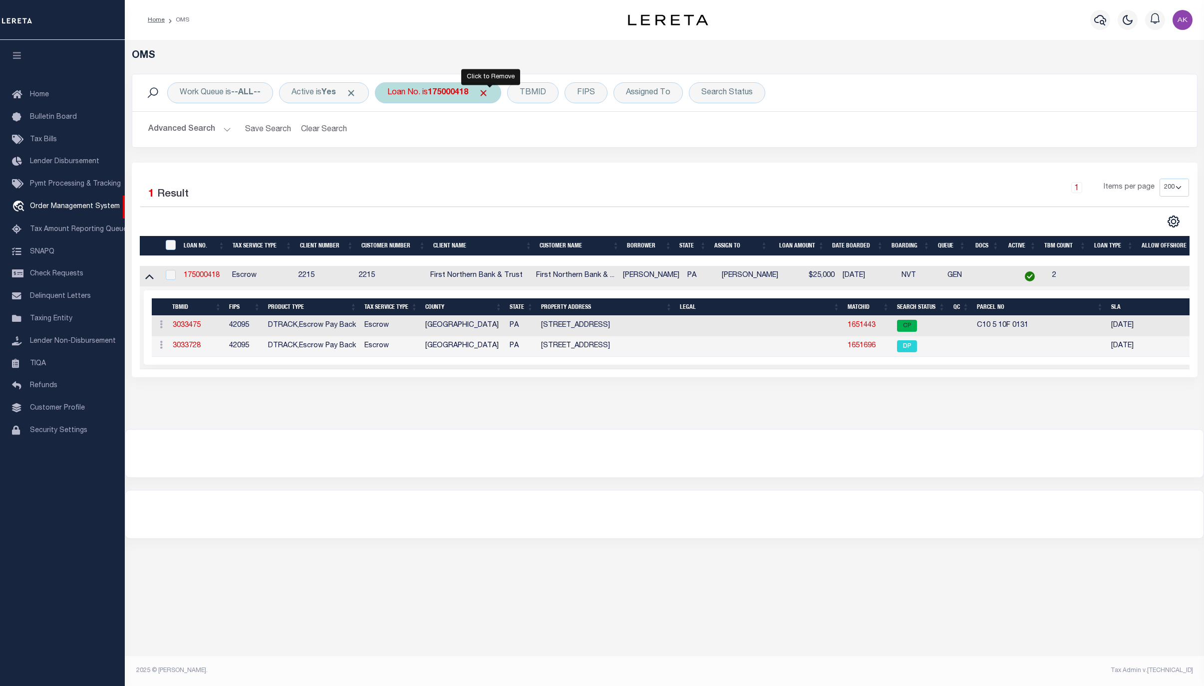
click at [489, 90] on span "Click to Remove" at bounding box center [483, 93] width 10 height 10
click at [418, 91] on div "Loan No." at bounding box center [404, 92] width 58 height 21
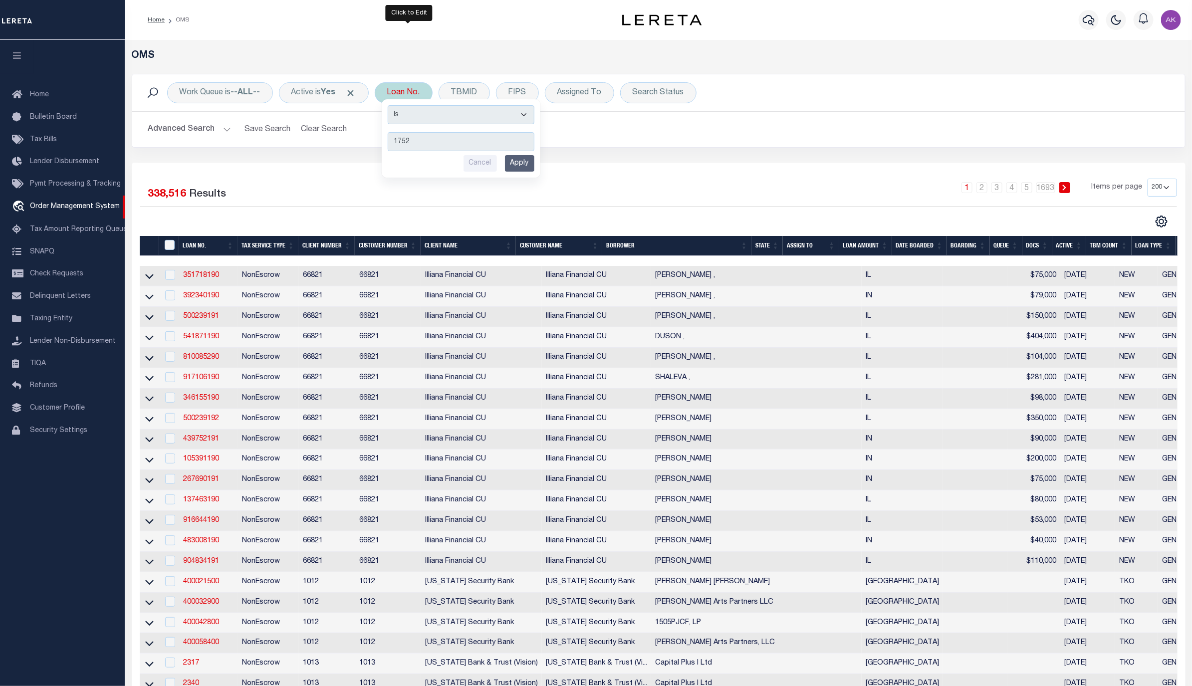
type input "175"
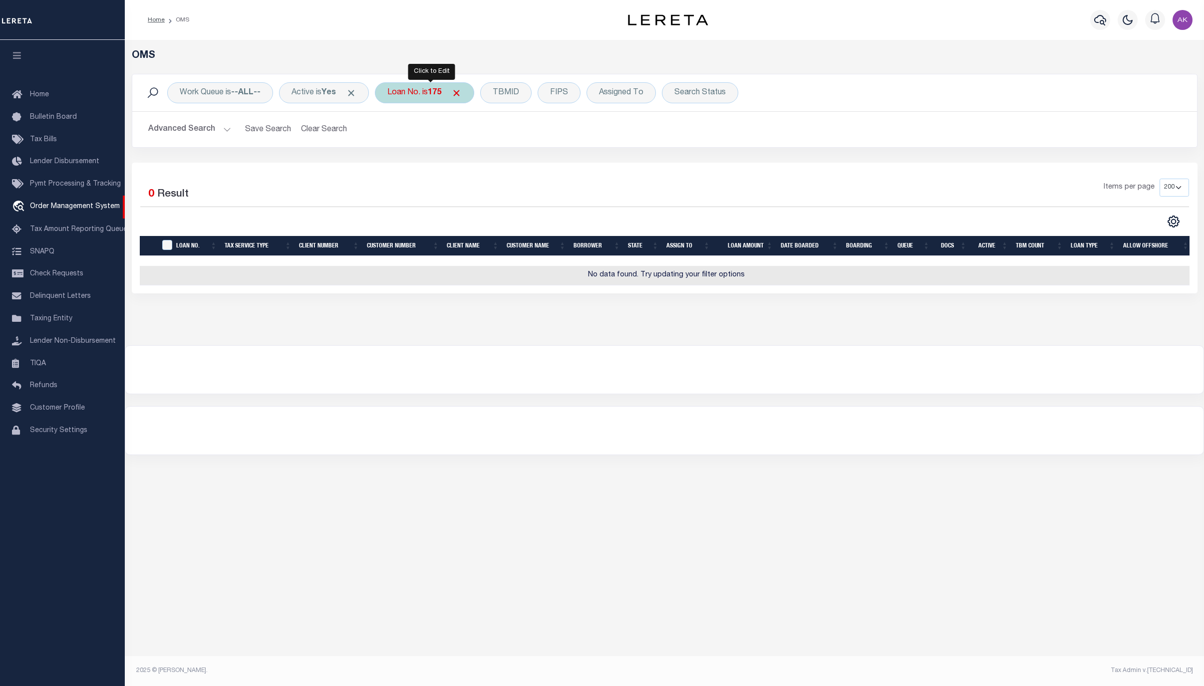
click at [440, 90] on b "175" at bounding box center [434, 93] width 13 height 8
click at [431, 141] on input "175" at bounding box center [461, 141] width 147 height 19
type input "175001570"
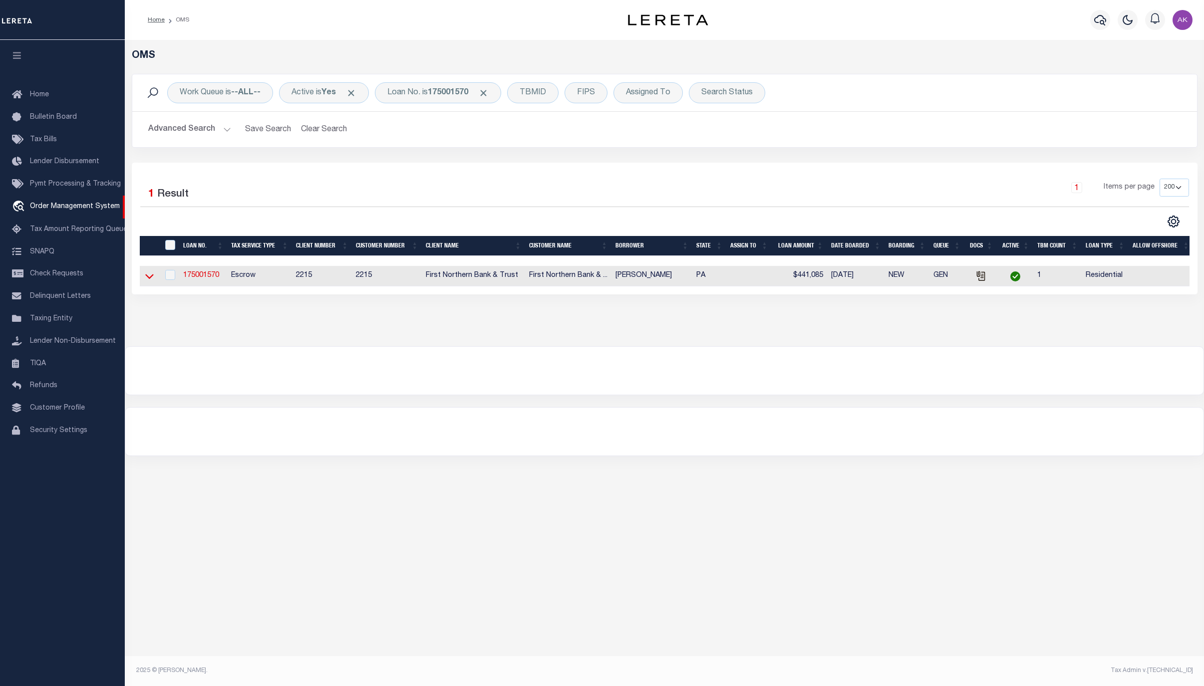
click at [151, 277] on icon at bounding box center [149, 276] width 8 height 10
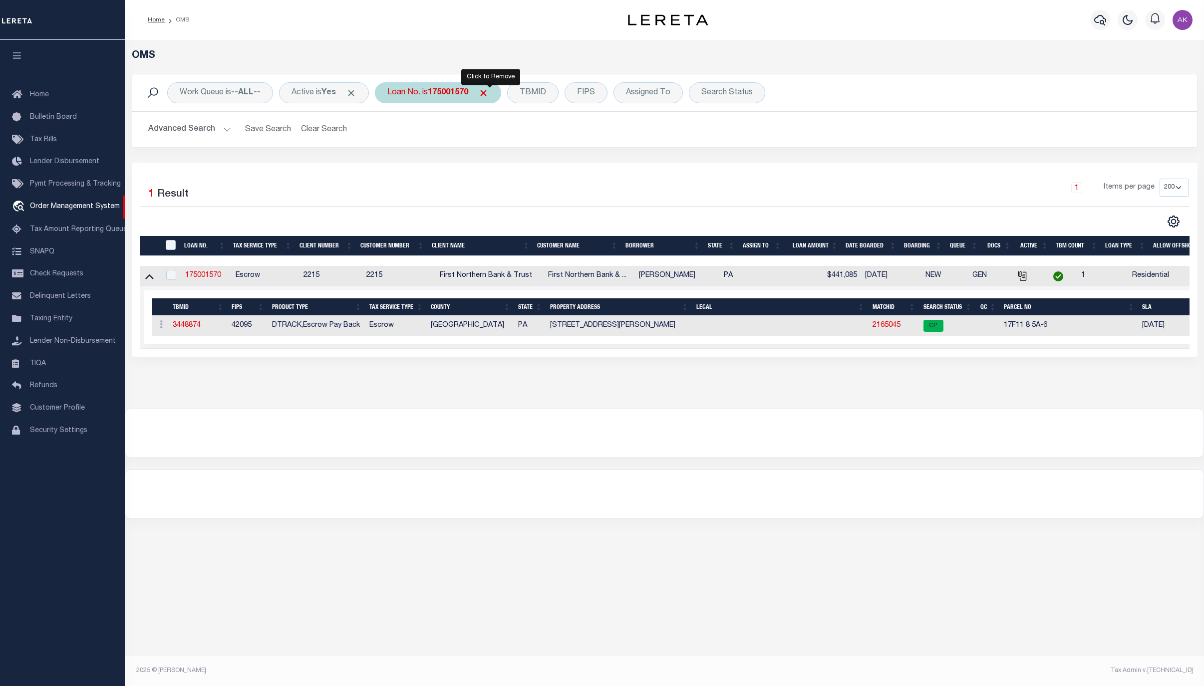
click at [489, 93] on span "Click to Remove" at bounding box center [483, 93] width 10 height 10
click at [413, 91] on div "Loan No." at bounding box center [404, 92] width 58 height 21
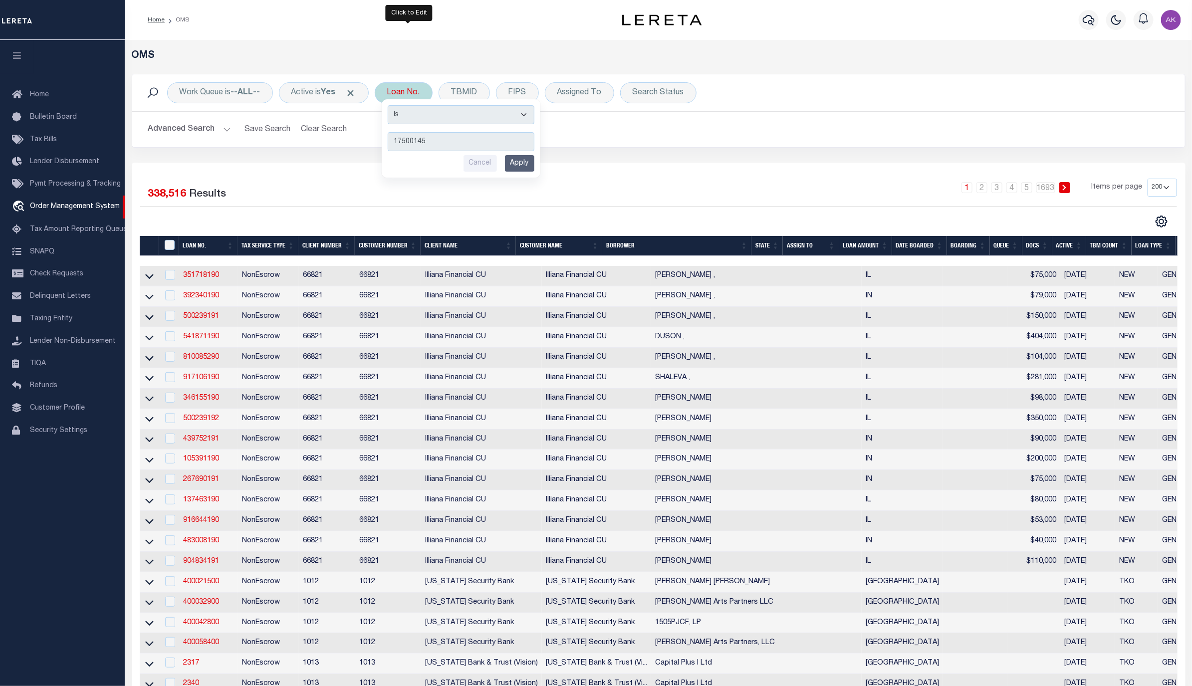
type input "175001453"
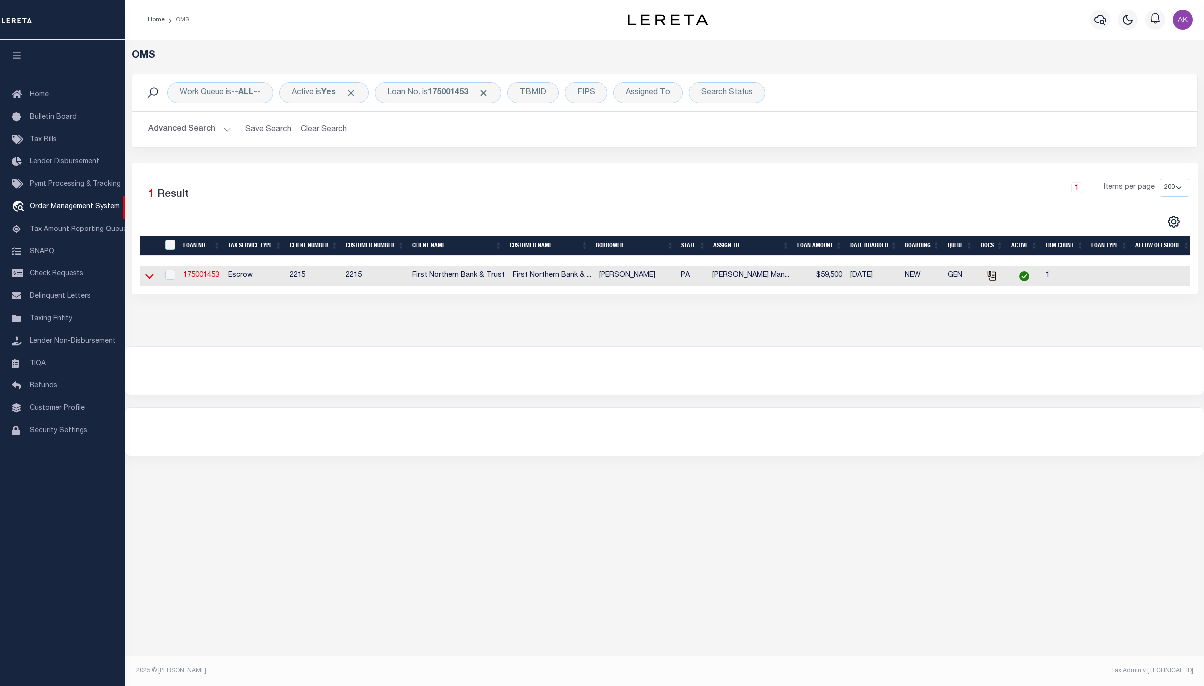
click at [149, 279] on icon at bounding box center [149, 276] width 8 height 10
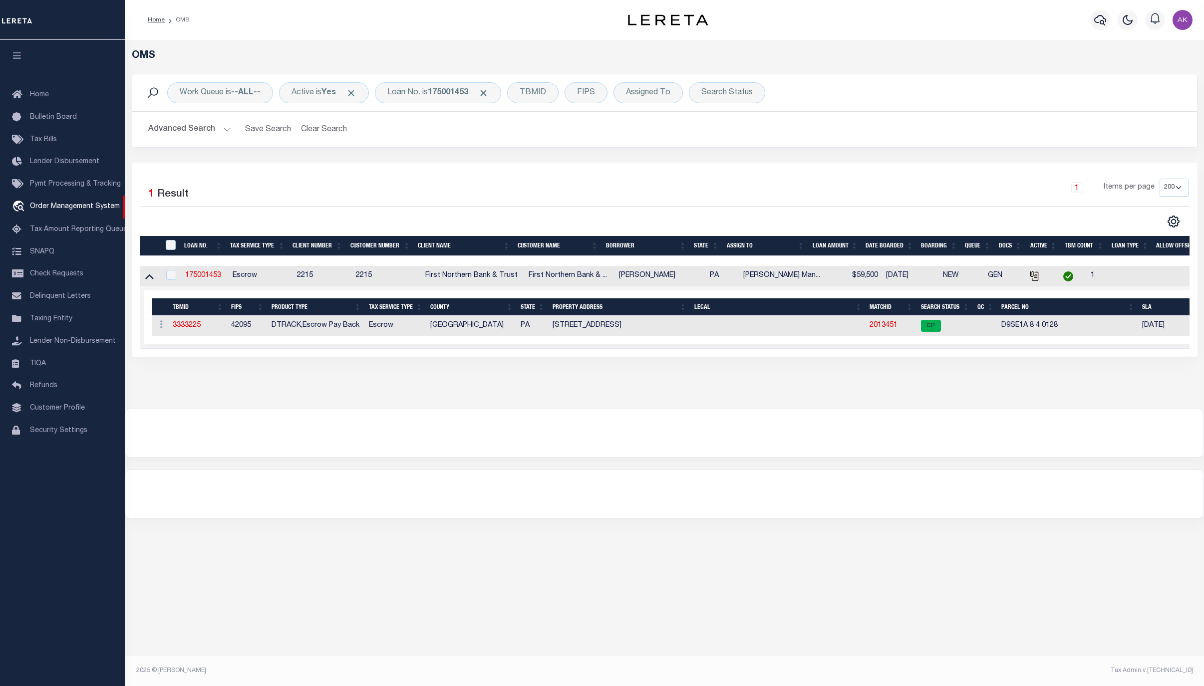
click at [950, 564] on div "OMS Work Queue is --ALL-- Active is Yes Loan No. is 175001453 TBMID FIPS Assign…" at bounding box center [664, 349] width 1079 height 618
click at [880, 327] on link "2013451" at bounding box center [883, 325] width 28 height 7
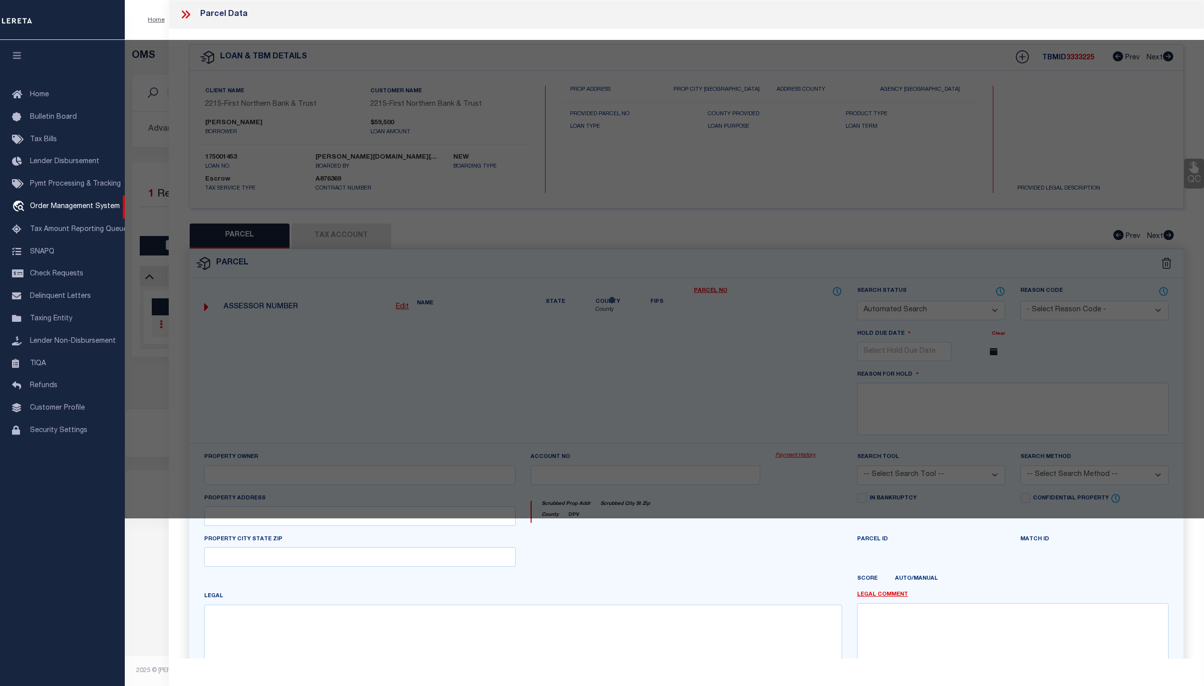
checkbox input "false"
select select "CP"
type input "FOX JUSTIN M & BOBBI A,"
select select "AGW"
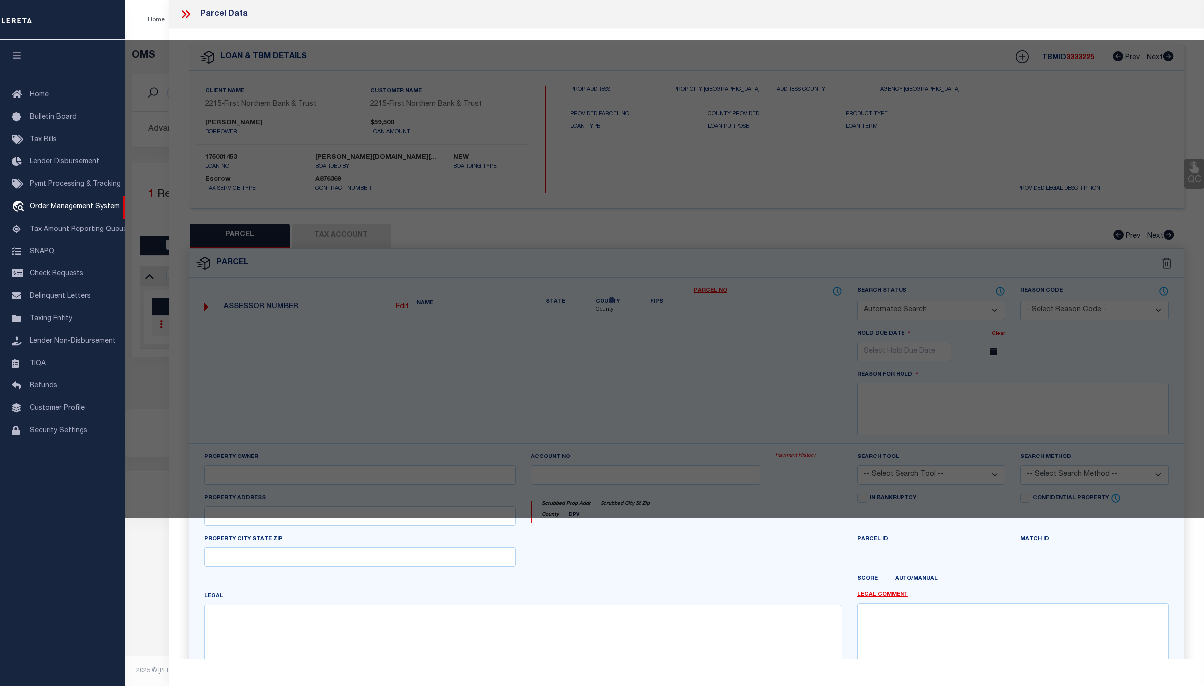
select select "ADD"
type input "719 SHAWNEE ST"
type input "ROSETO PA 18013"
type textarea "CAMA Acres .0833"
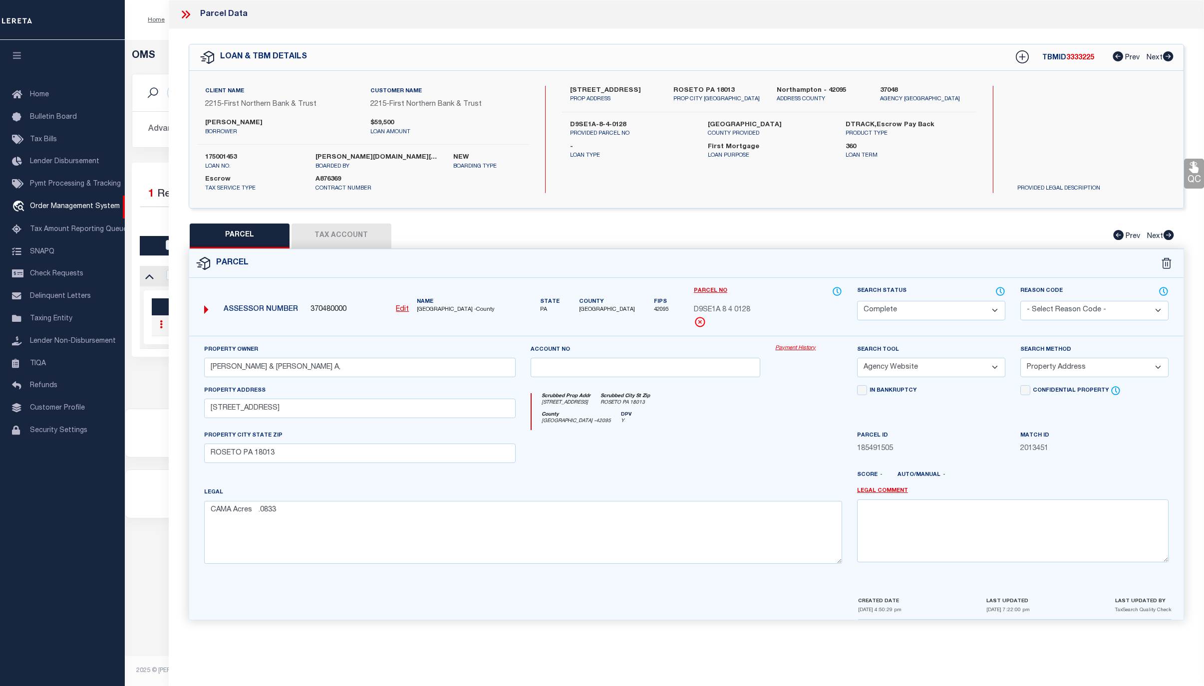
click at [797, 347] on link "Payment History" at bounding box center [808, 348] width 67 height 8
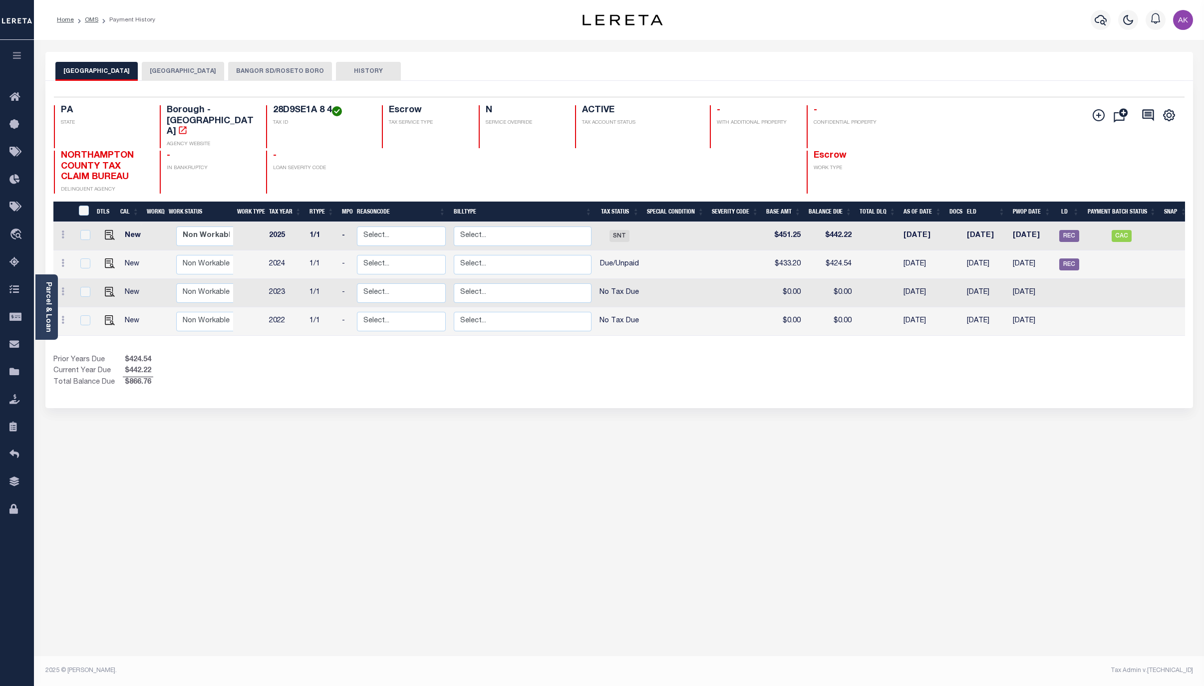
click at [284, 70] on button "BANGOR SD/ROSETO BORO" at bounding box center [280, 71] width 104 height 19
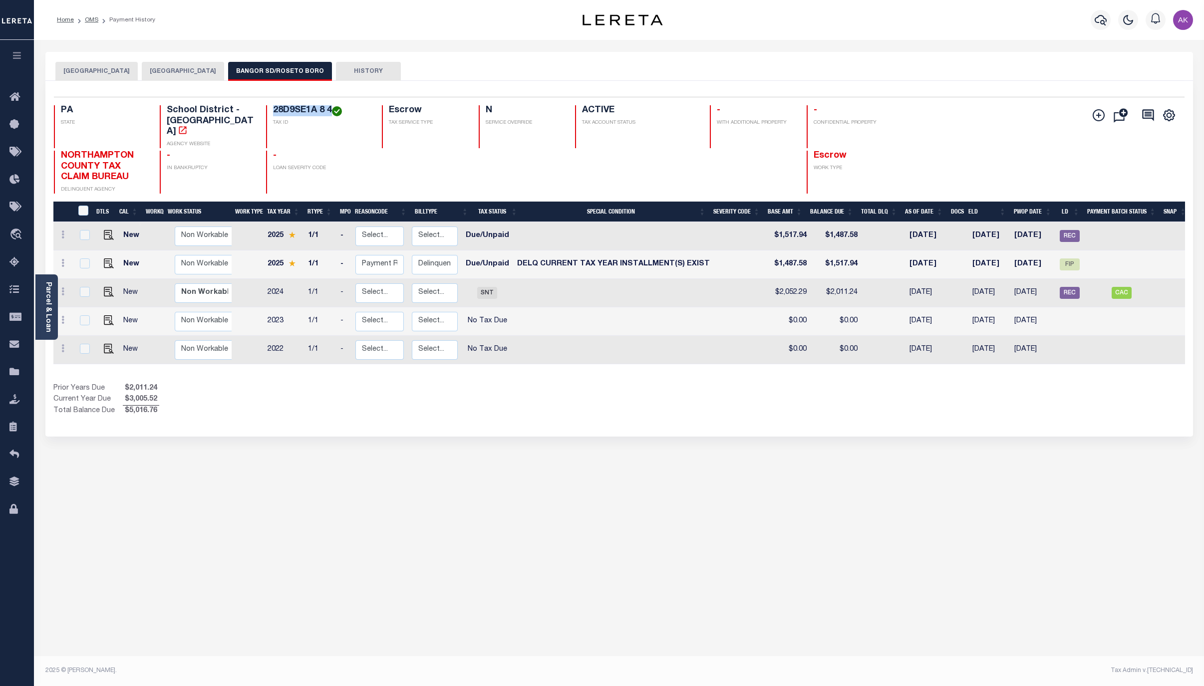
drag, startPoint x: 331, startPoint y: 106, endPoint x: 262, endPoint y: 106, distance: 68.9
click at [262, 106] on div "PA STATE School District - PA AGENCY WEBSITE 28D9SE1A 8 4 TAX ID Escrow TAX SER…" at bounding box center [525, 126] width 942 height 43
copy h4 "28D9SE1A 8 4"
click at [108, 259] on img "" at bounding box center [109, 264] width 10 height 10
checkbox input "true"
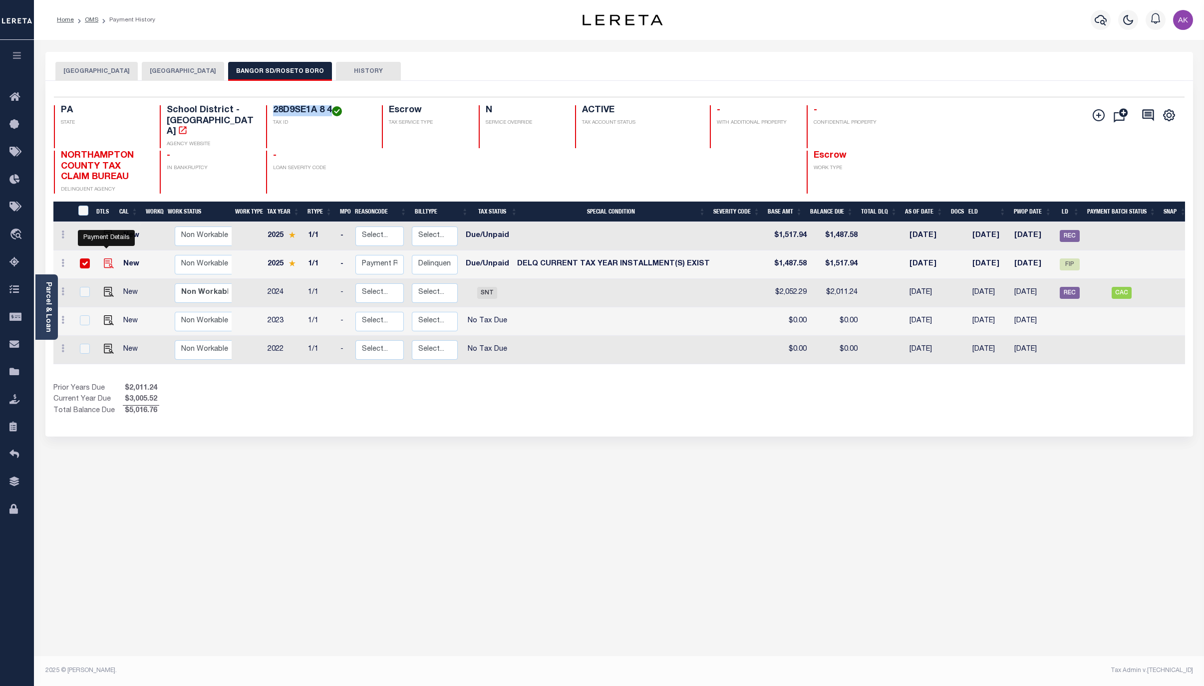
checkbox input "true"
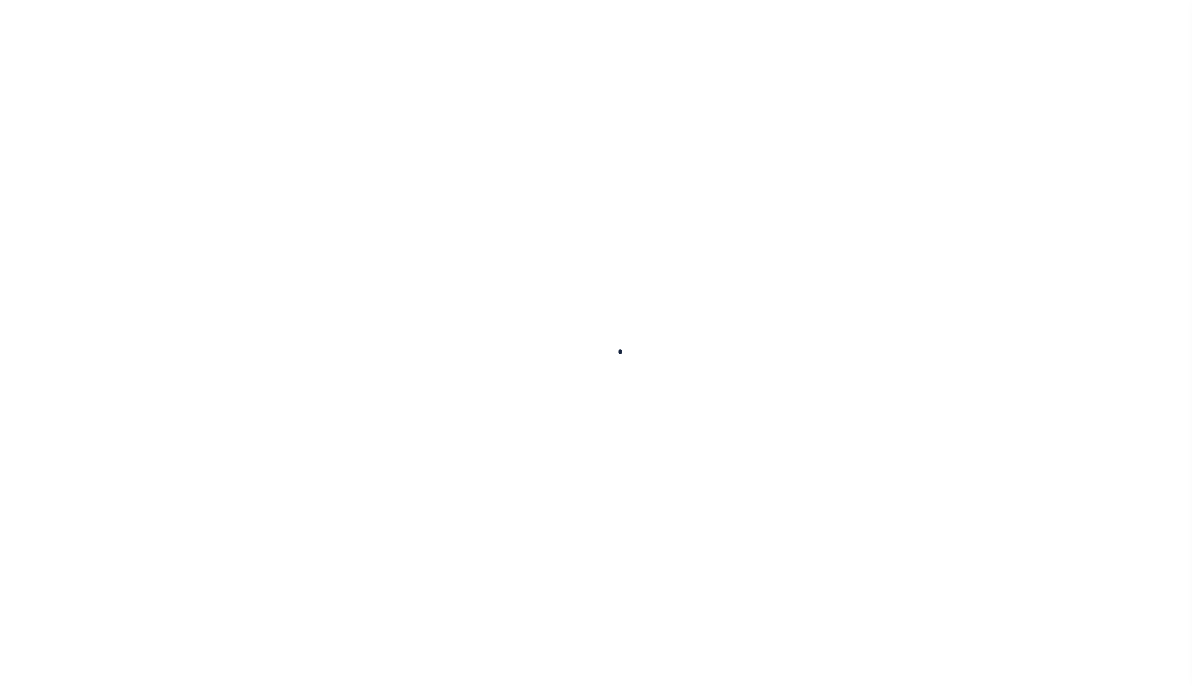
checkbox input "false"
type textarea "CAS-48400 - 2025 Annual loss of discount, lender marked DNP Base $1487.58 P&I $…"
type input "[DATE]"
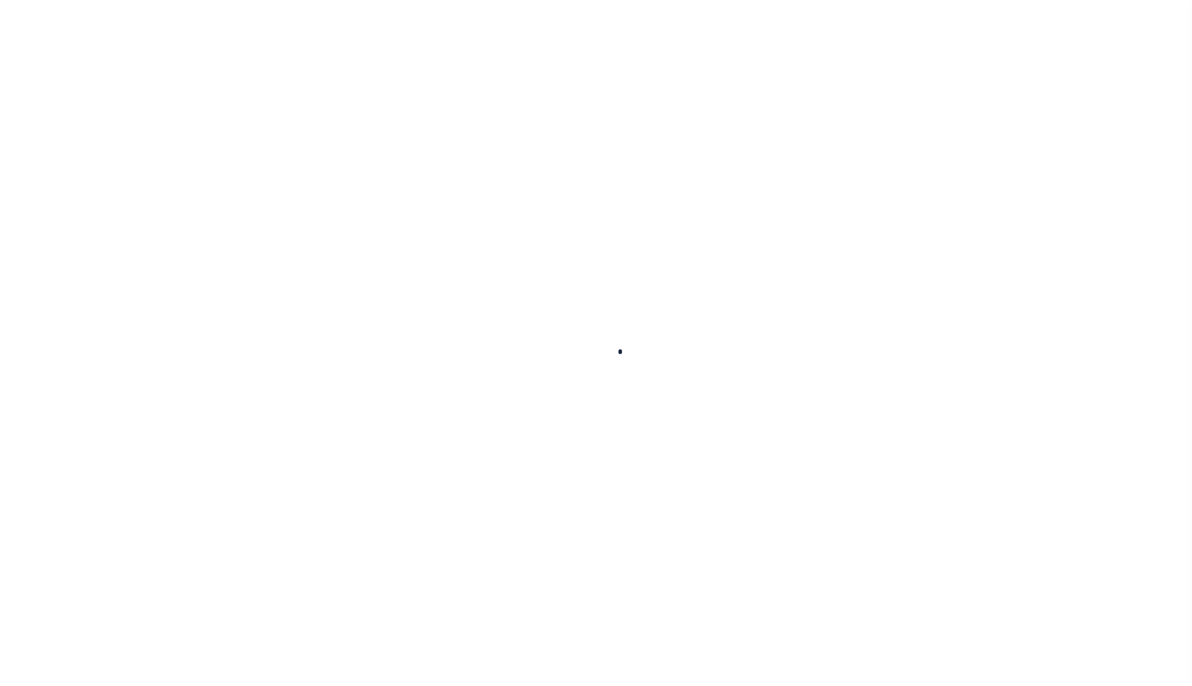
select select "DUE"
select select "17"
type input "$1,487.58"
type input "$30.36"
type input "$1,517.94"
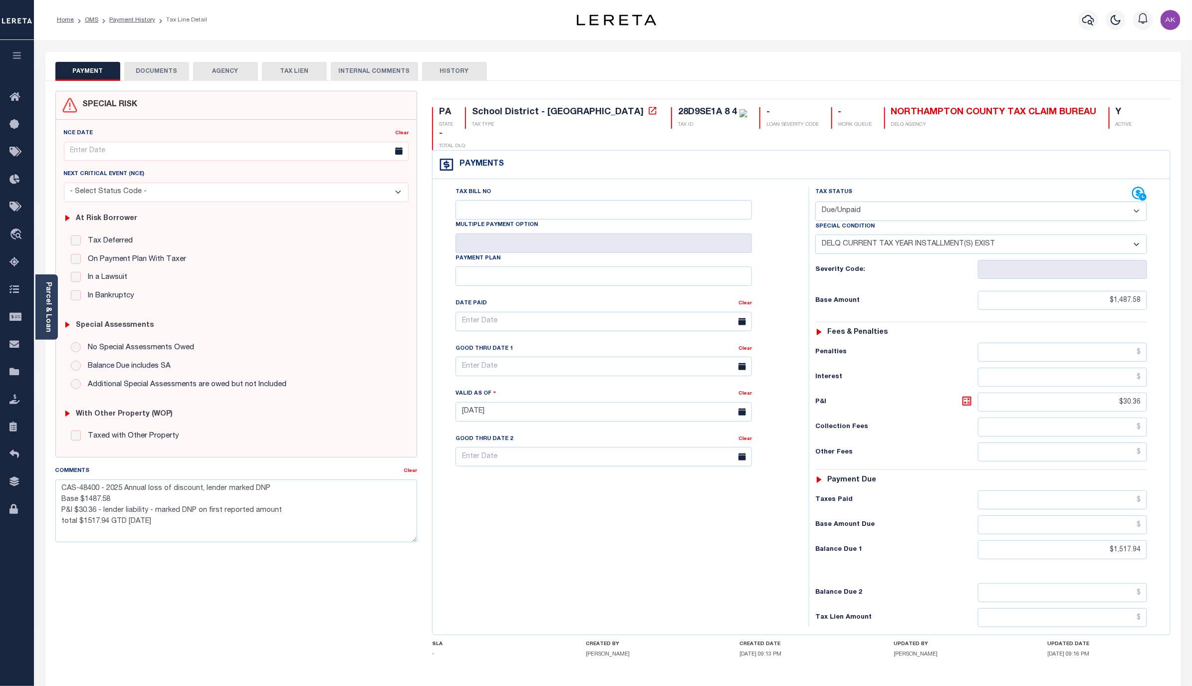
click at [162, 69] on button "DOCUMENTS" at bounding box center [156, 71] width 65 height 19
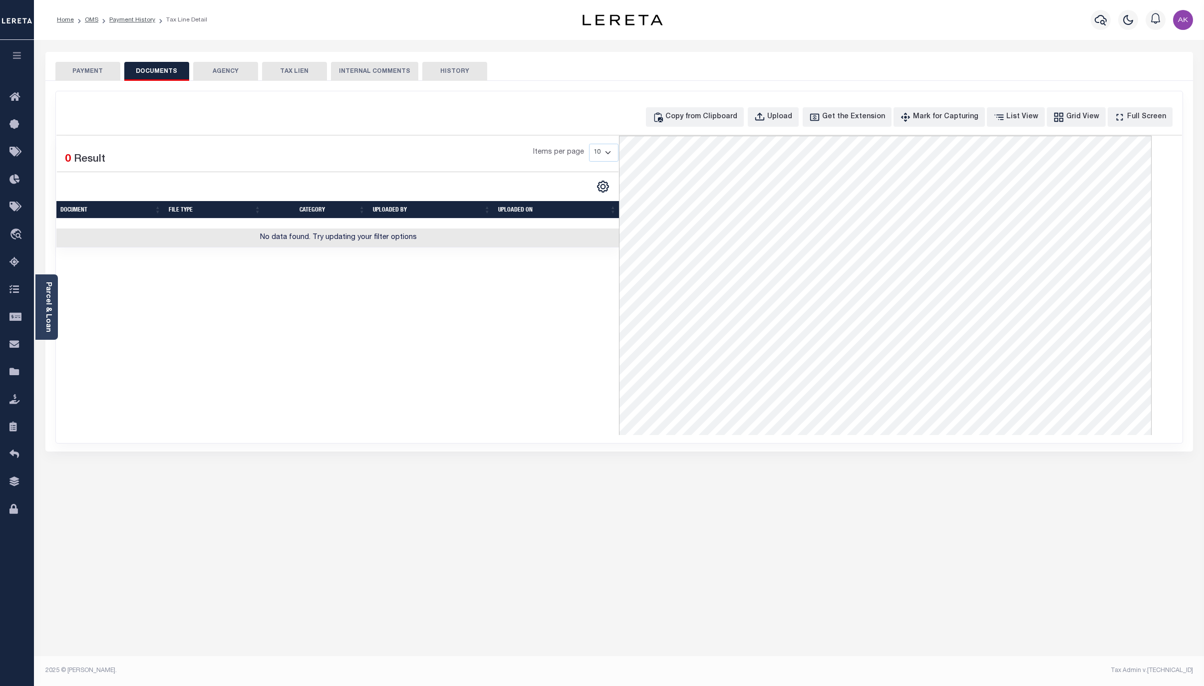
click at [93, 67] on button "PAYMENT" at bounding box center [87, 71] width 65 height 19
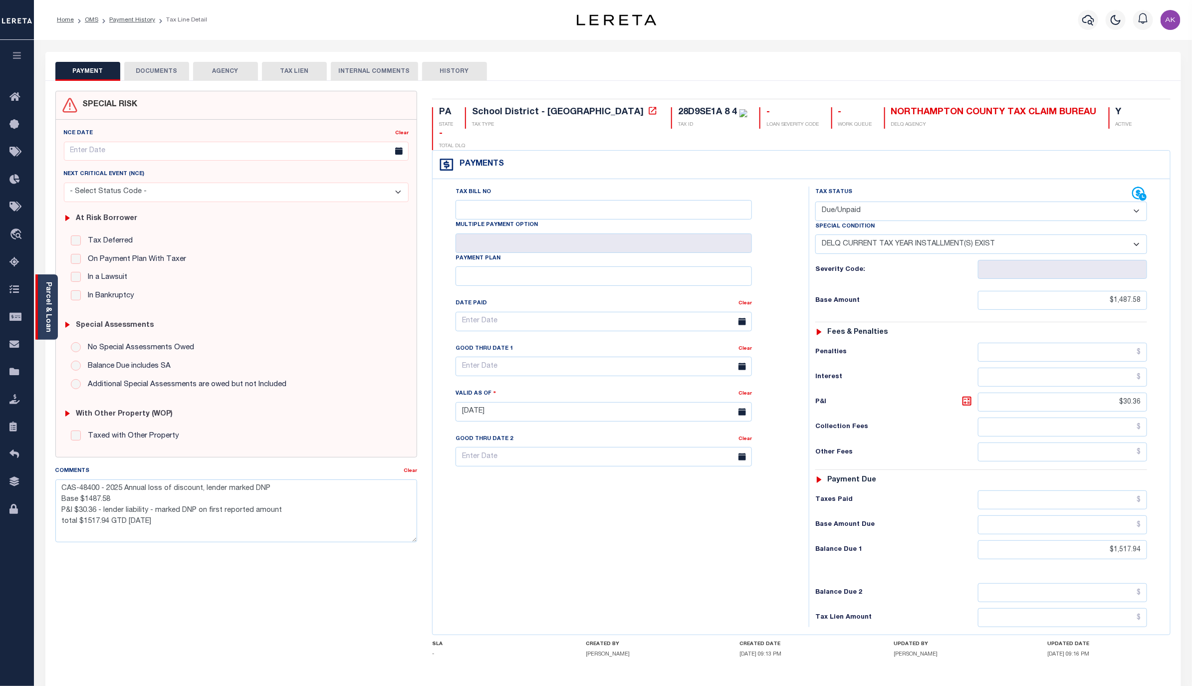
click at [46, 296] on link "Parcel & Loan" at bounding box center [47, 307] width 7 height 50
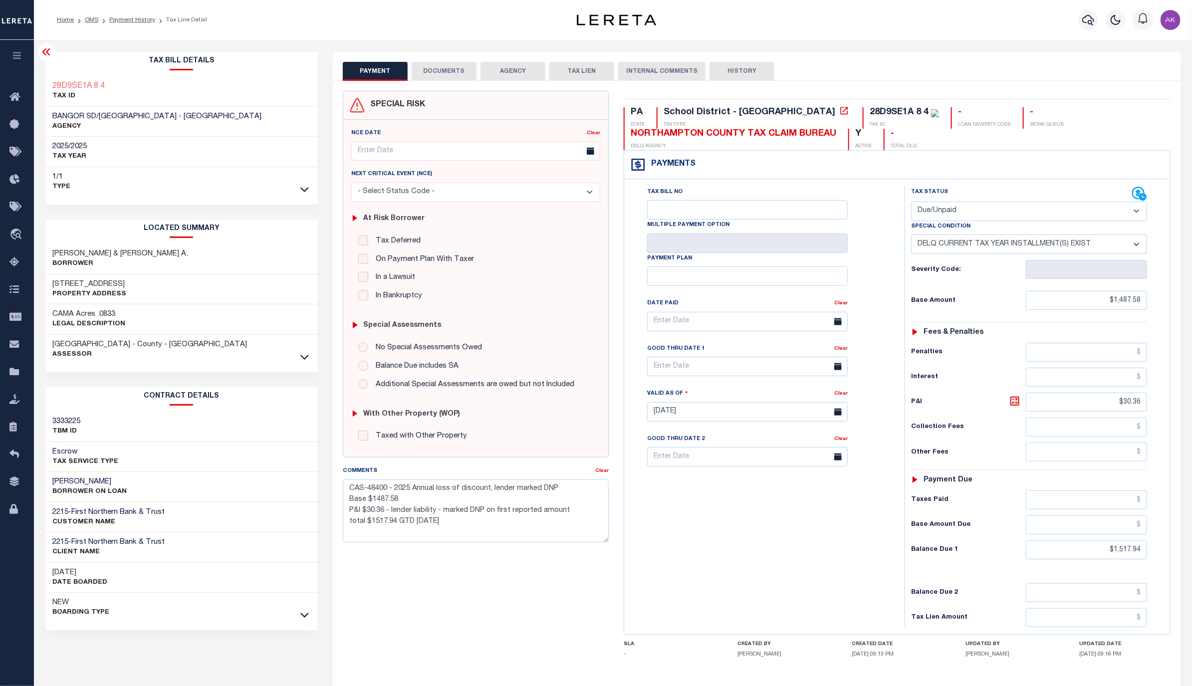
click at [46, 47] on icon at bounding box center [46, 52] width 12 height 12
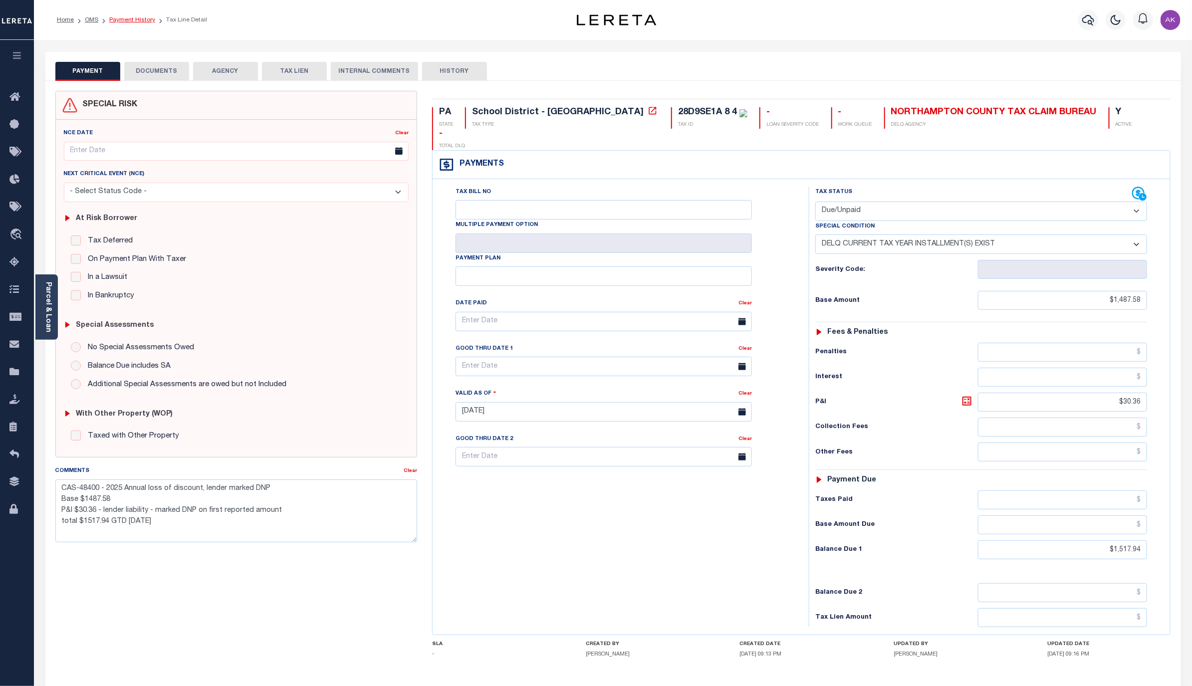
click at [123, 17] on link "Payment History" at bounding box center [132, 20] width 46 height 6
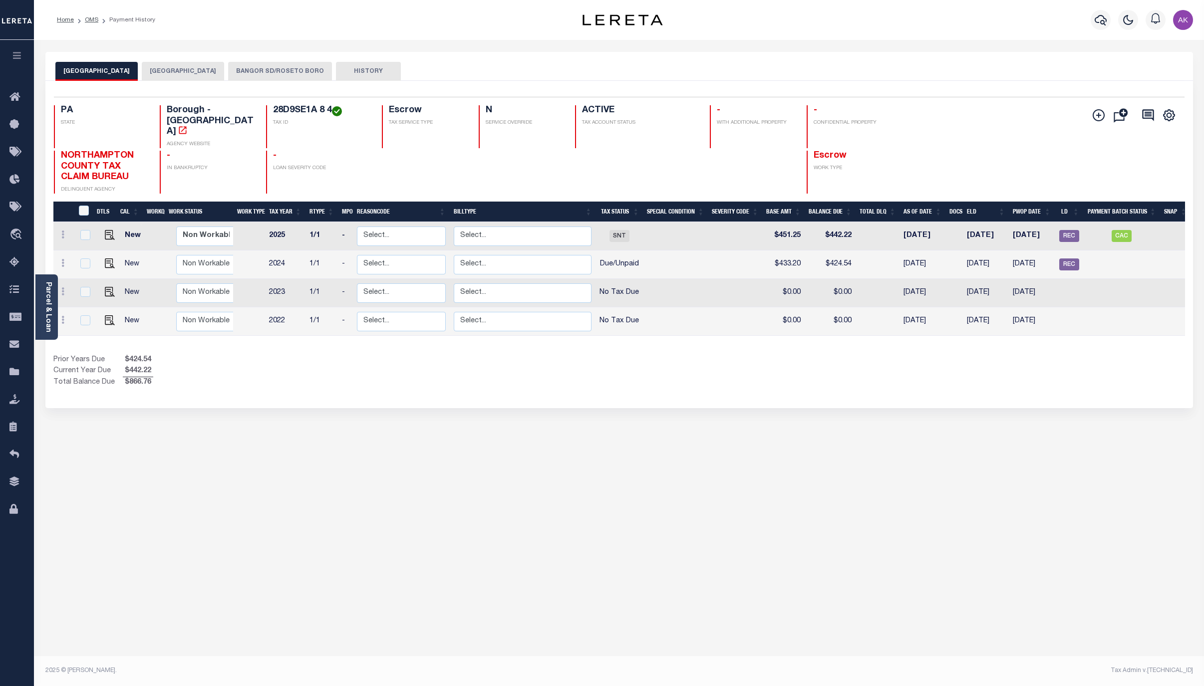
click at [280, 71] on button "BANGOR SD/ROSETO BORO" at bounding box center [280, 71] width 104 height 19
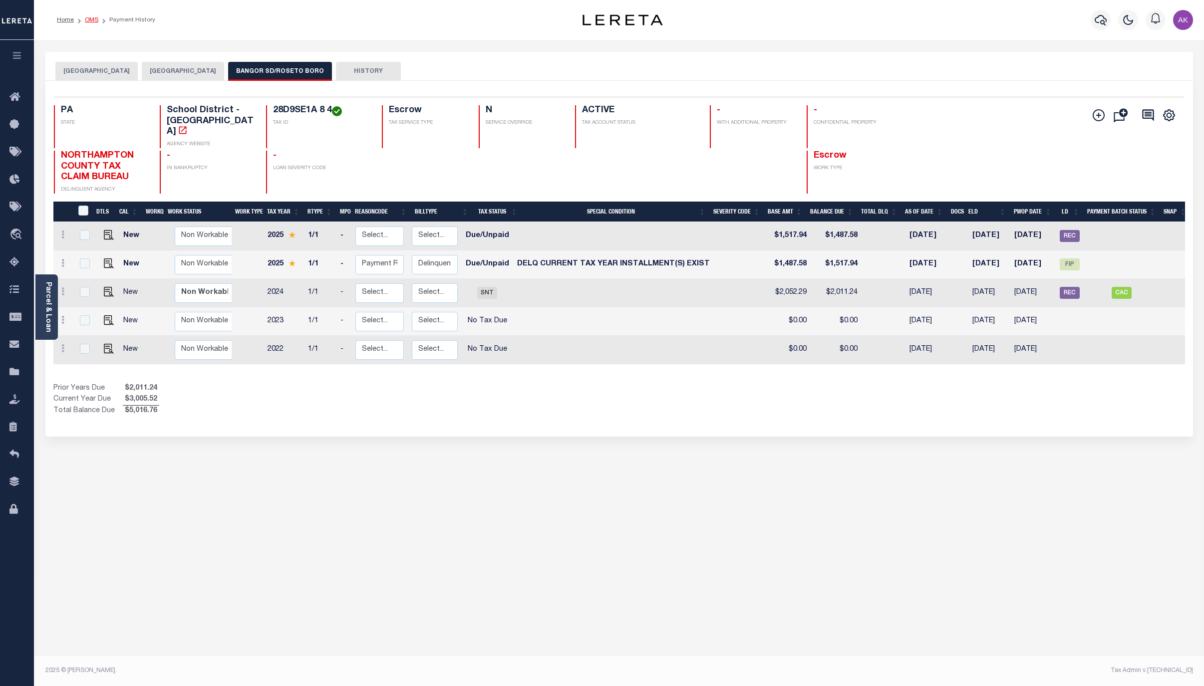
click at [90, 18] on link "OMS" at bounding box center [91, 20] width 13 height 6
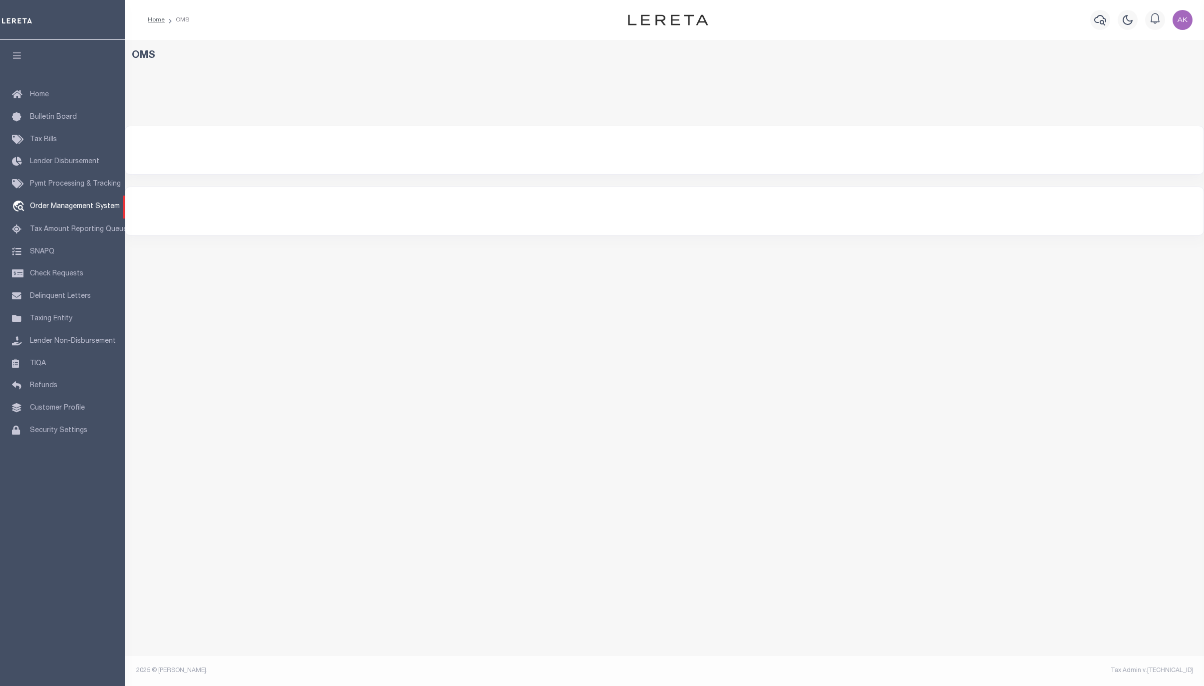
select select "200"
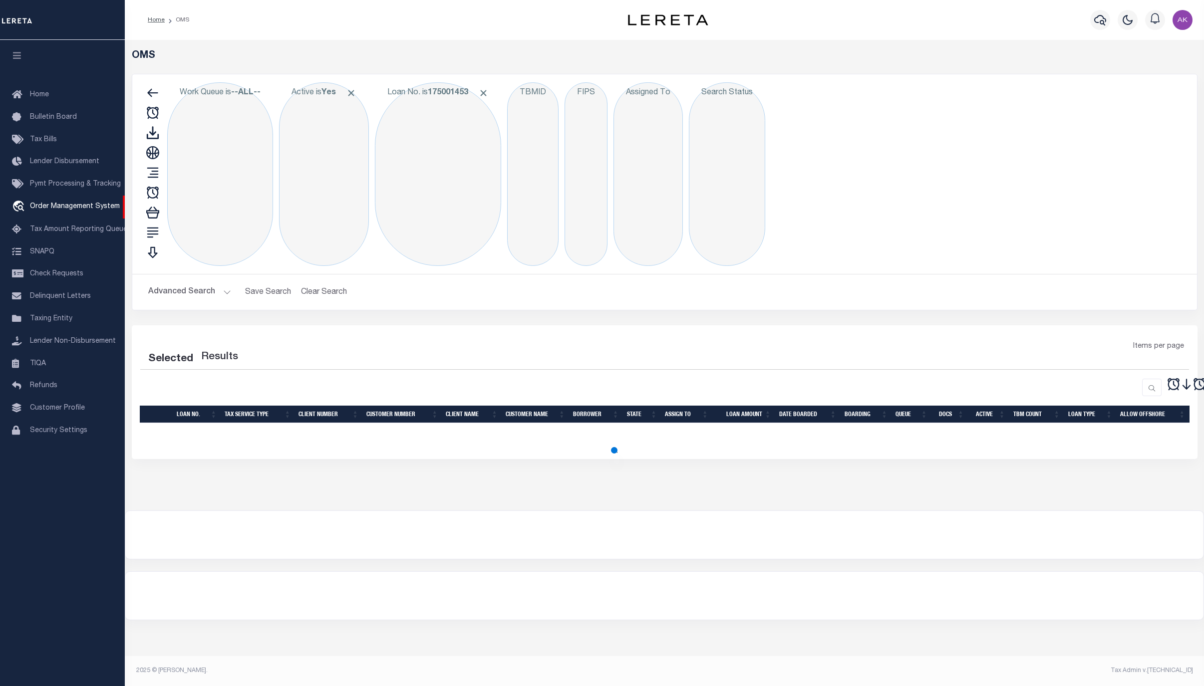
select select "200"
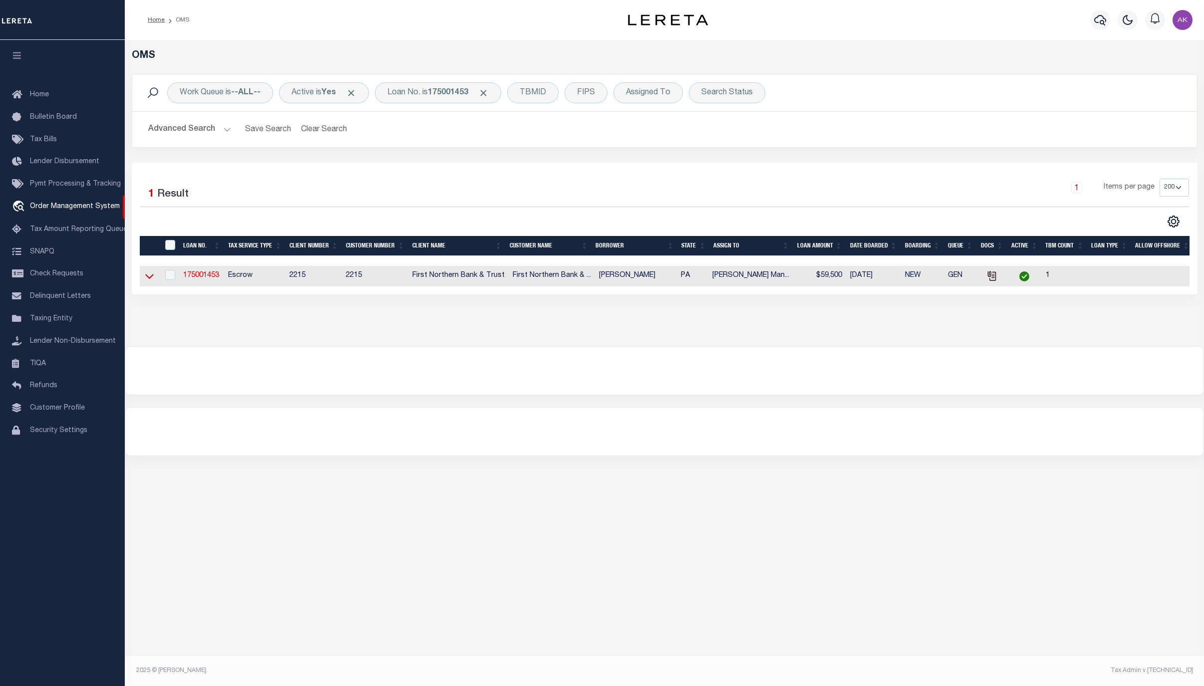
click at [150, 277] on icon at bounding box center [149, 276] width 8 height 10
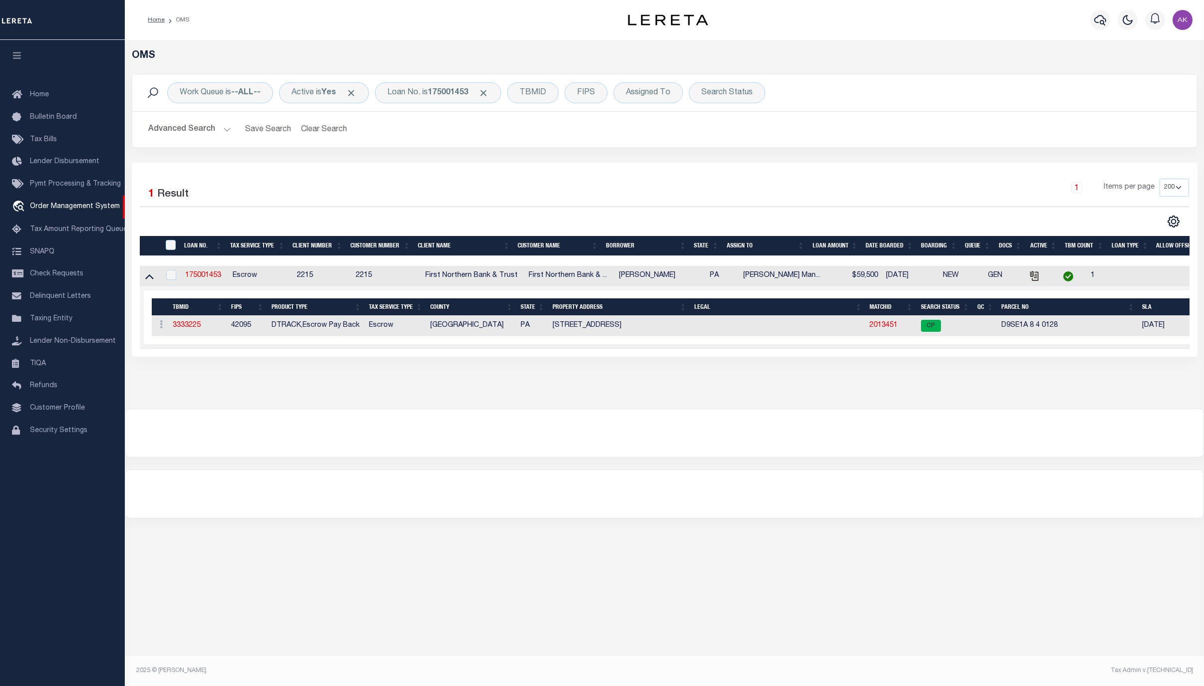
click at [885, 323] on td "2013451" at bounding box center [890, 326] width 51 height 20
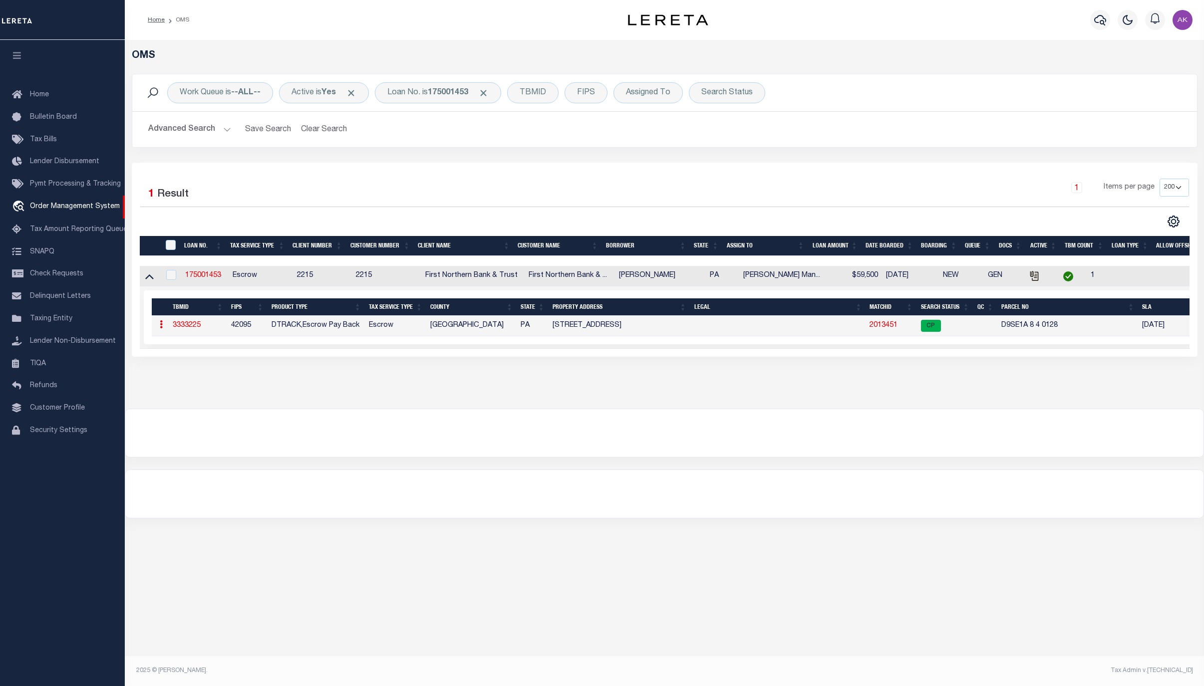
click at [885, 326] on link "2013451" at bounding box center [883, 325] width 28 height 7
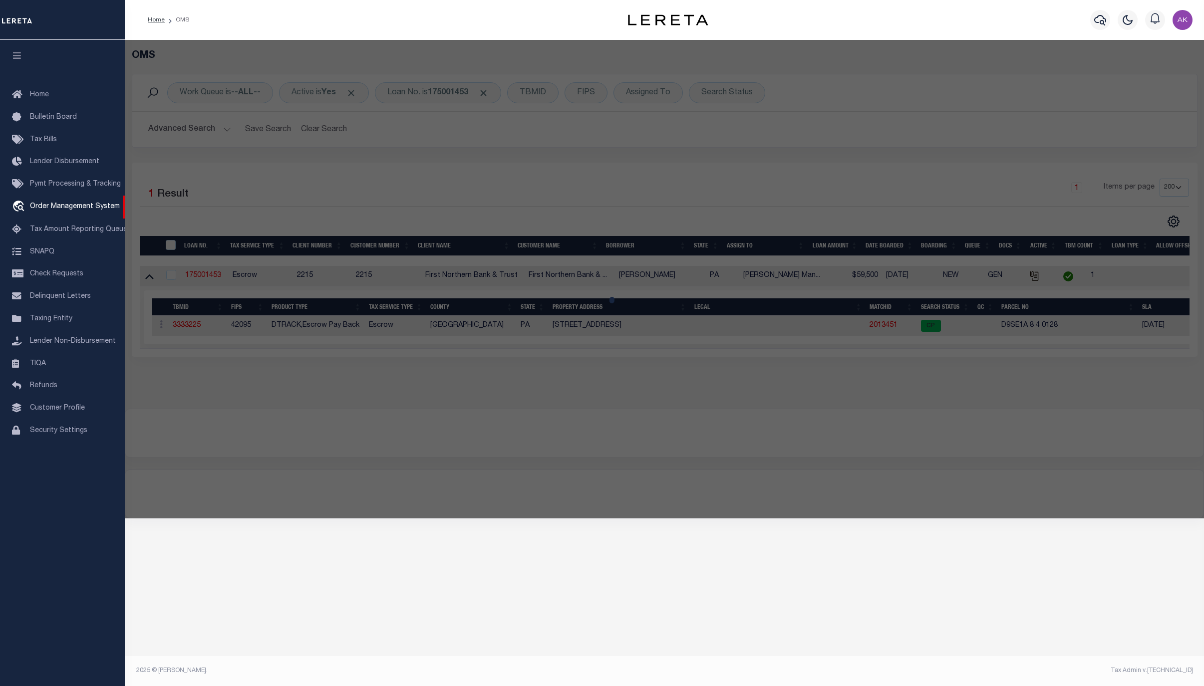
checkbox input "false"
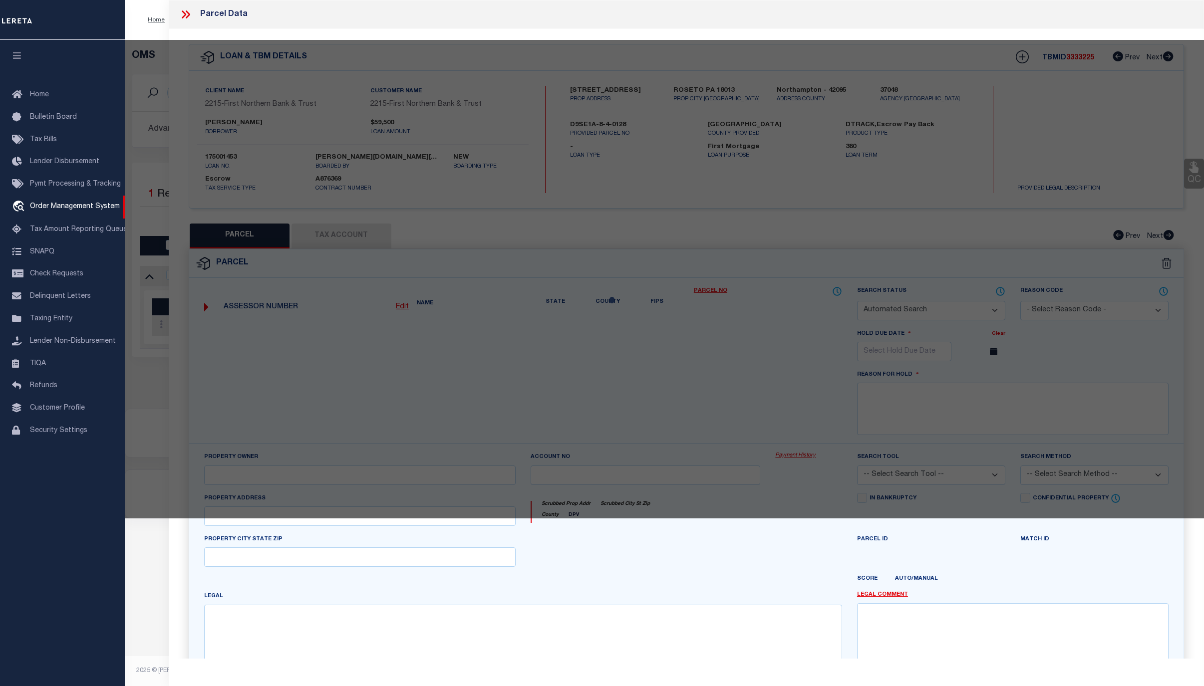
select select "CP"
type input "FOX JUSTIN M & BOBBI A,"
select select "AGW"
select select "ADD"
type input "719 SHAWNEE ST"
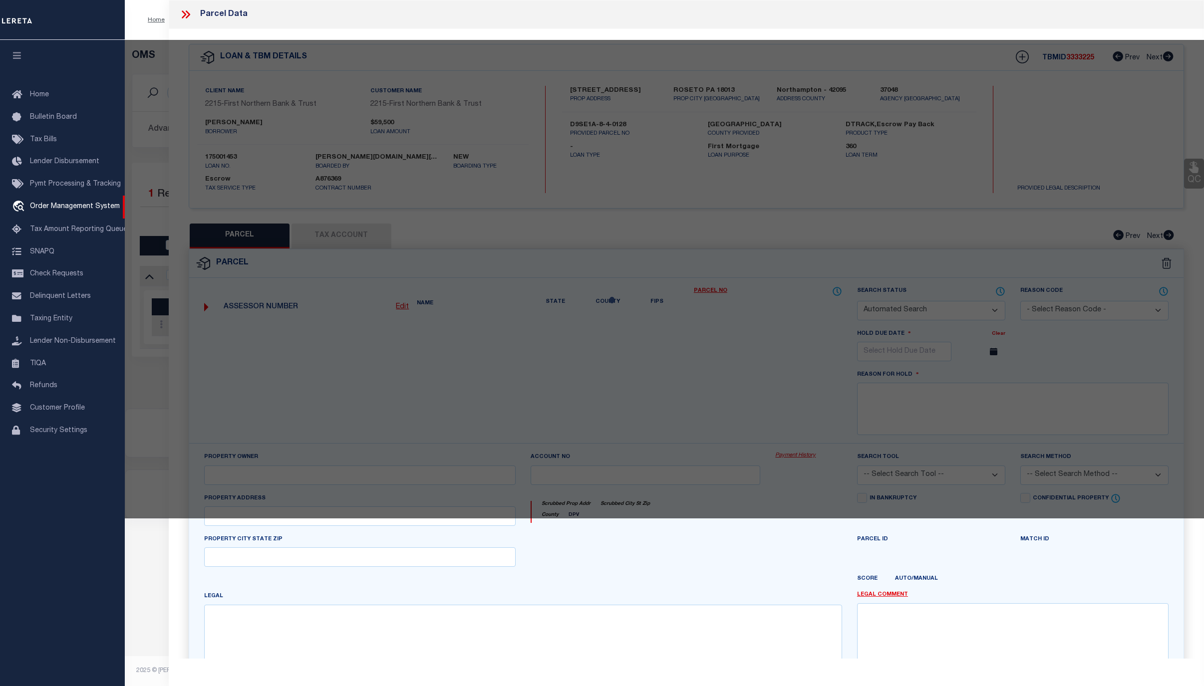
type input "ROSETO PA 18013"
type textarea "CAMA Acres .0833"
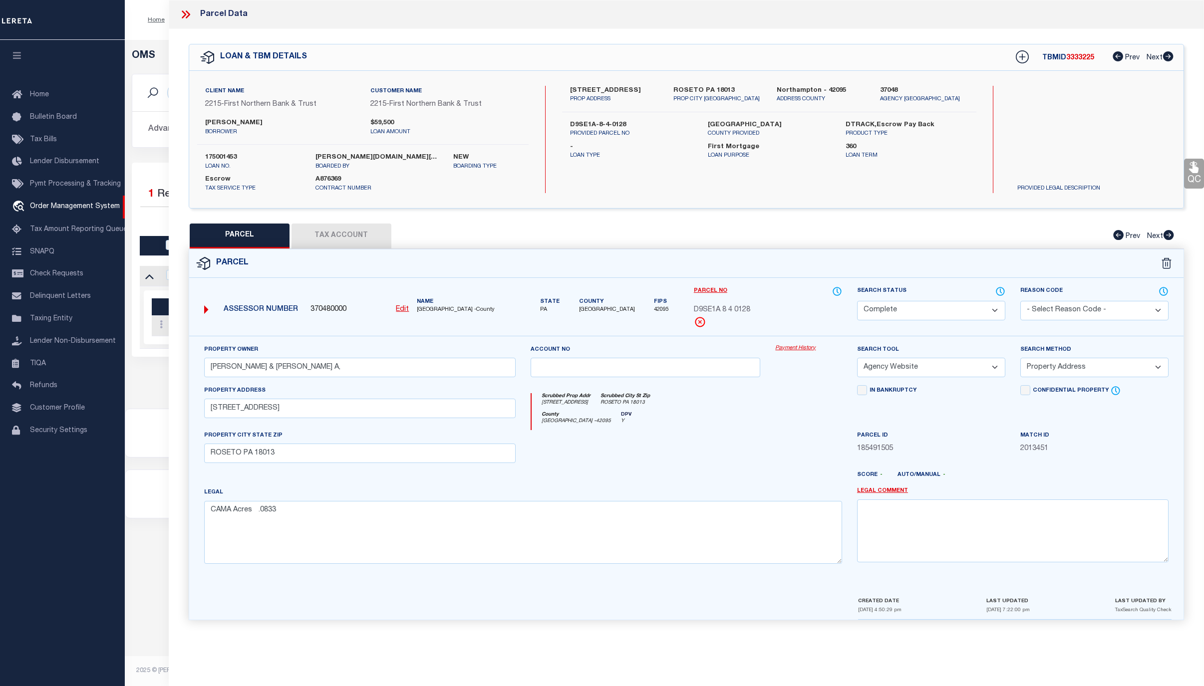
click at [791, 349] on link "Payment History" at bounding box center [808, 348] width 67 height 8
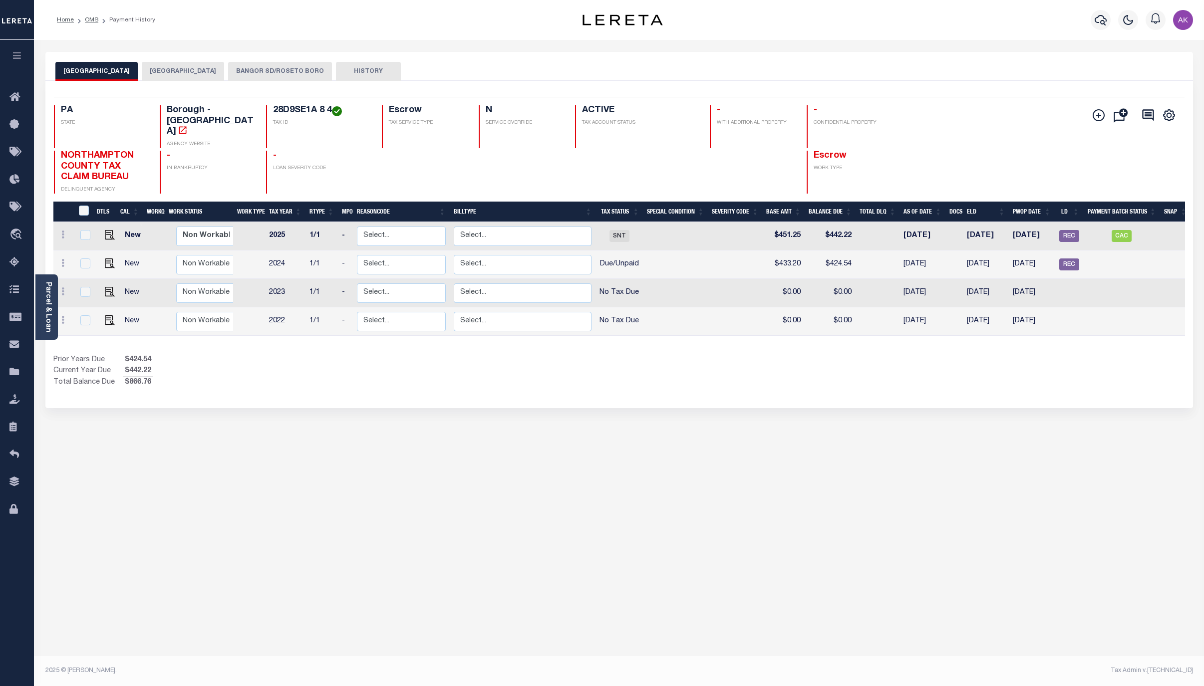
click at [272, 69] on button "BANGOR SD/ROSETO BORO" at bounding box center [280, 71] width 104 height 19
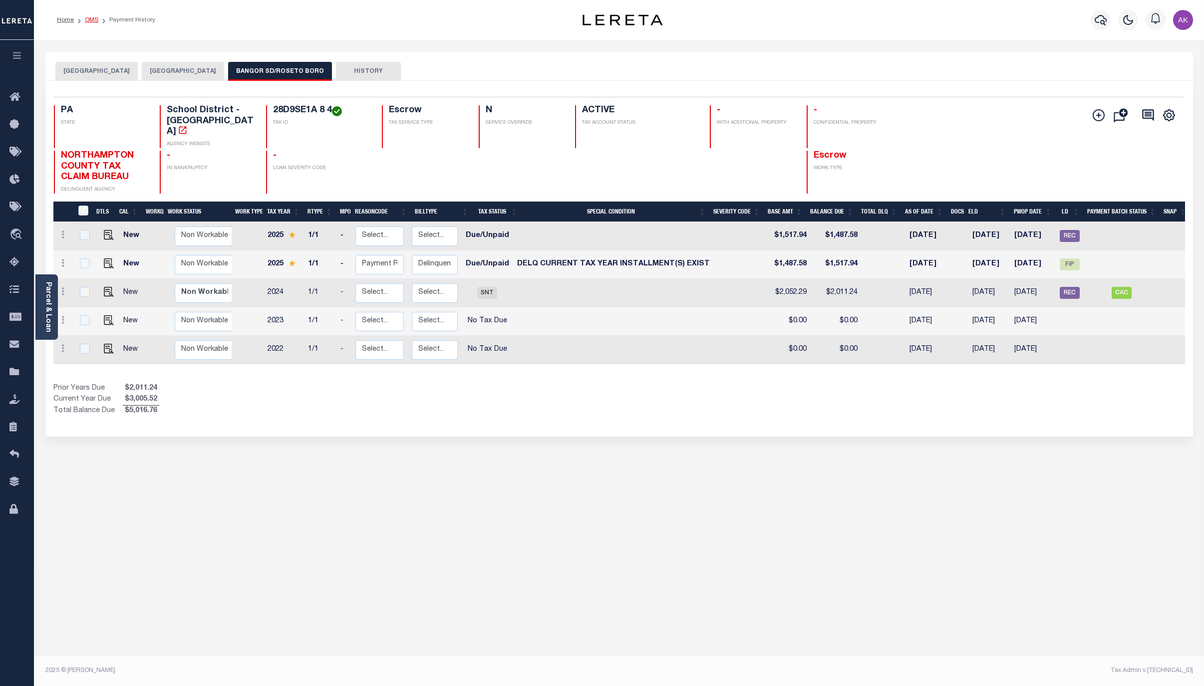
click at [90, 21] on link "OMS" at bounding box center [91, 20] width 13 height 6
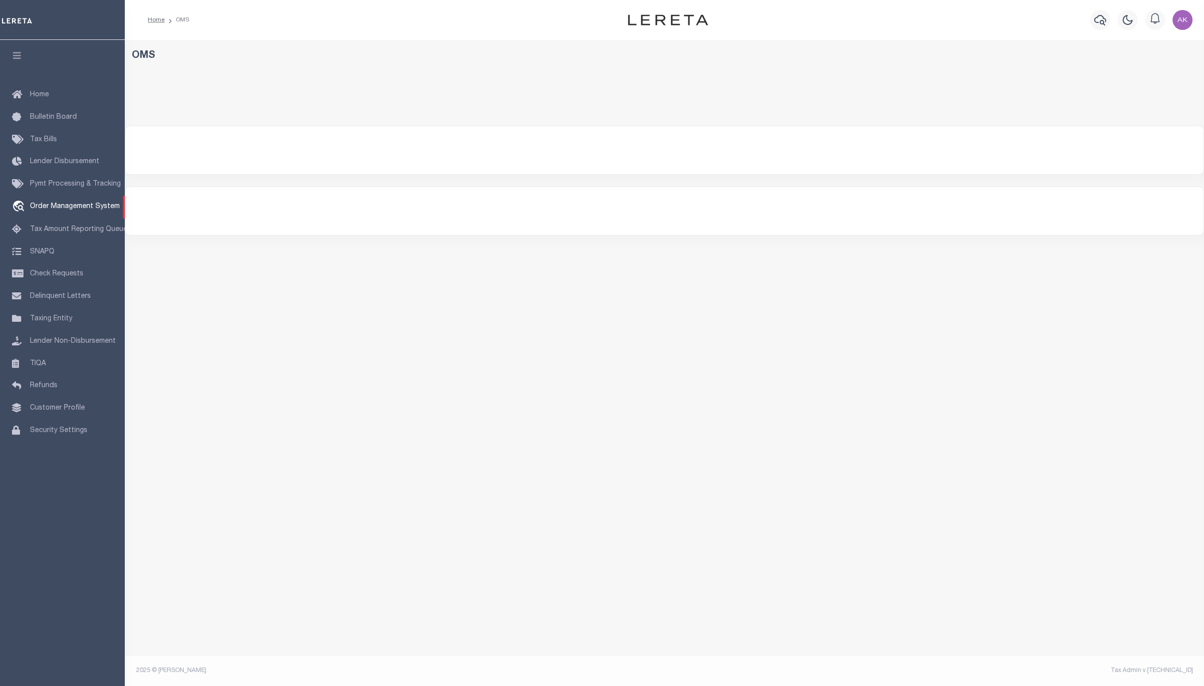
select select "200"
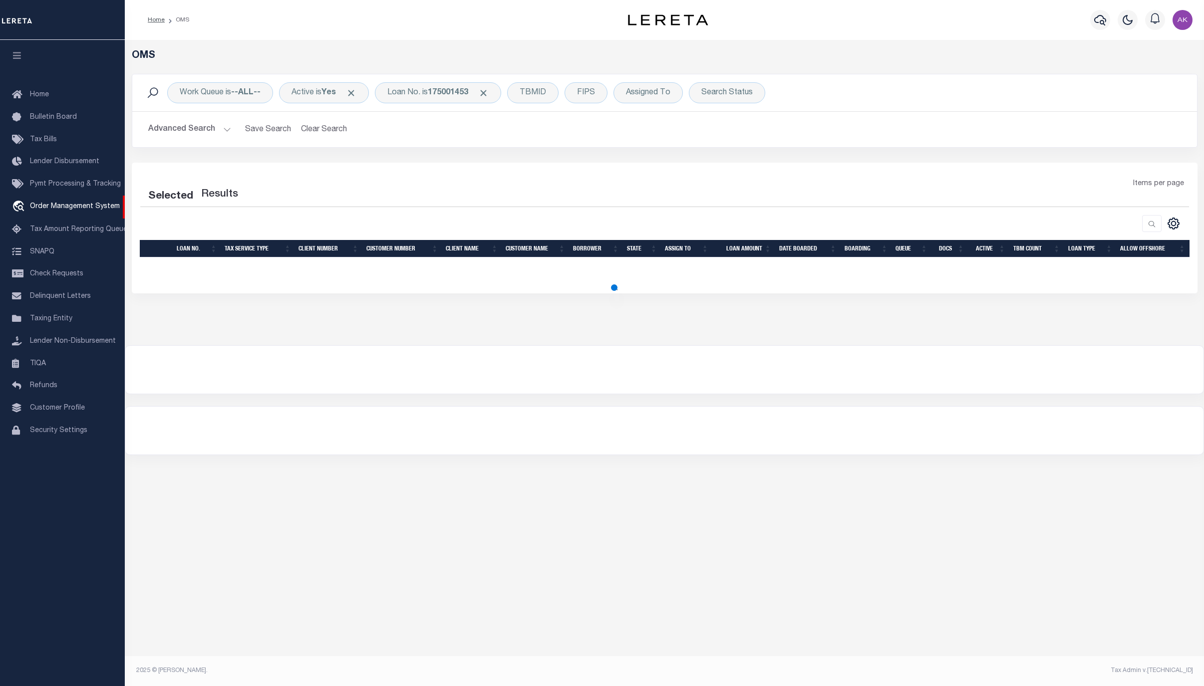
select select "200"
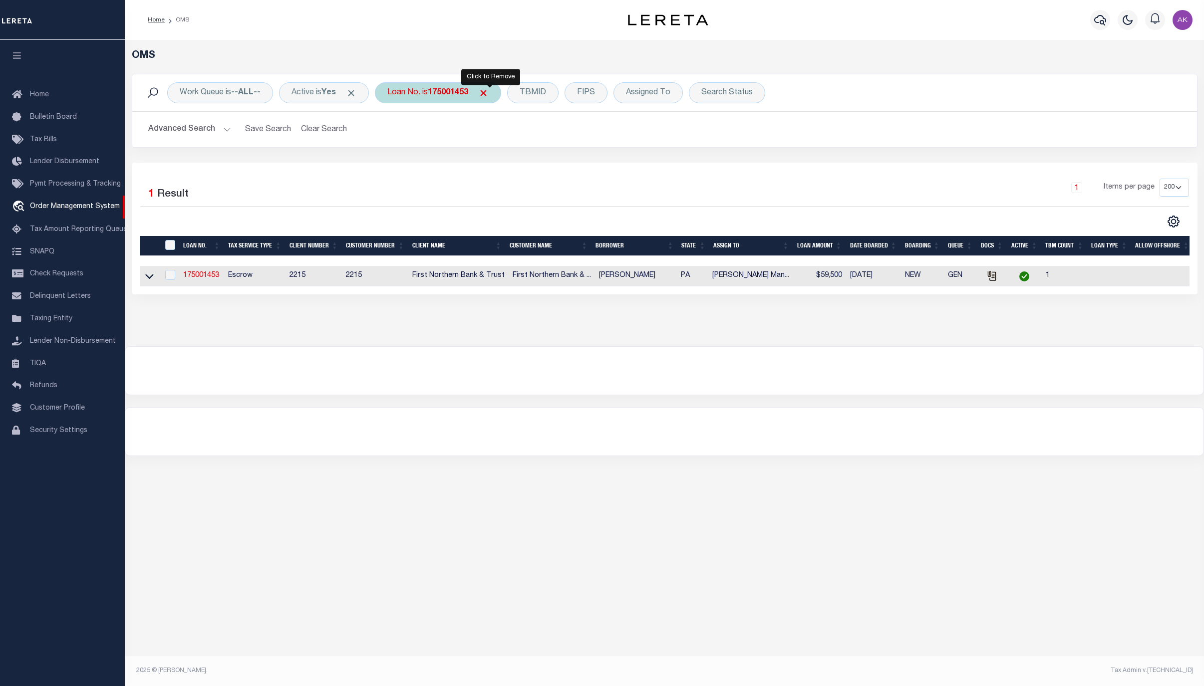
click at [489, 93] on span "Click to Remove" at bounding box center [483, 93] width 10 height 10
click at [417, 92] on div "Loan No." at bounding box center [404, 92] width 58 height 21
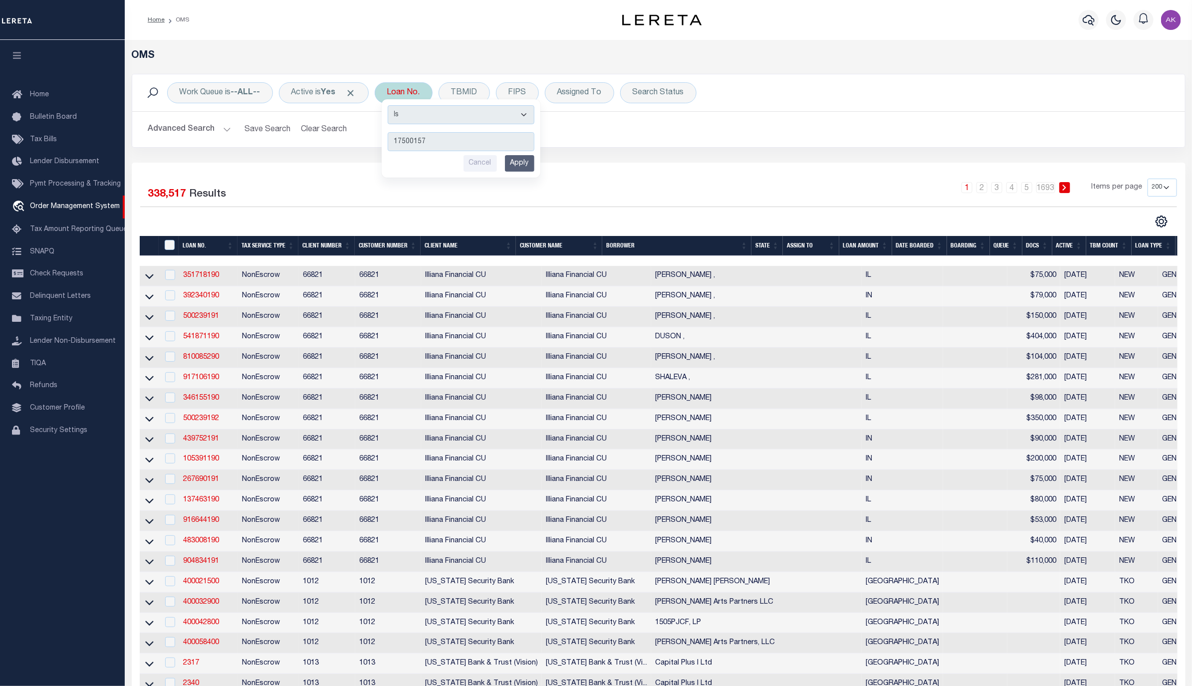
type input "175001570"
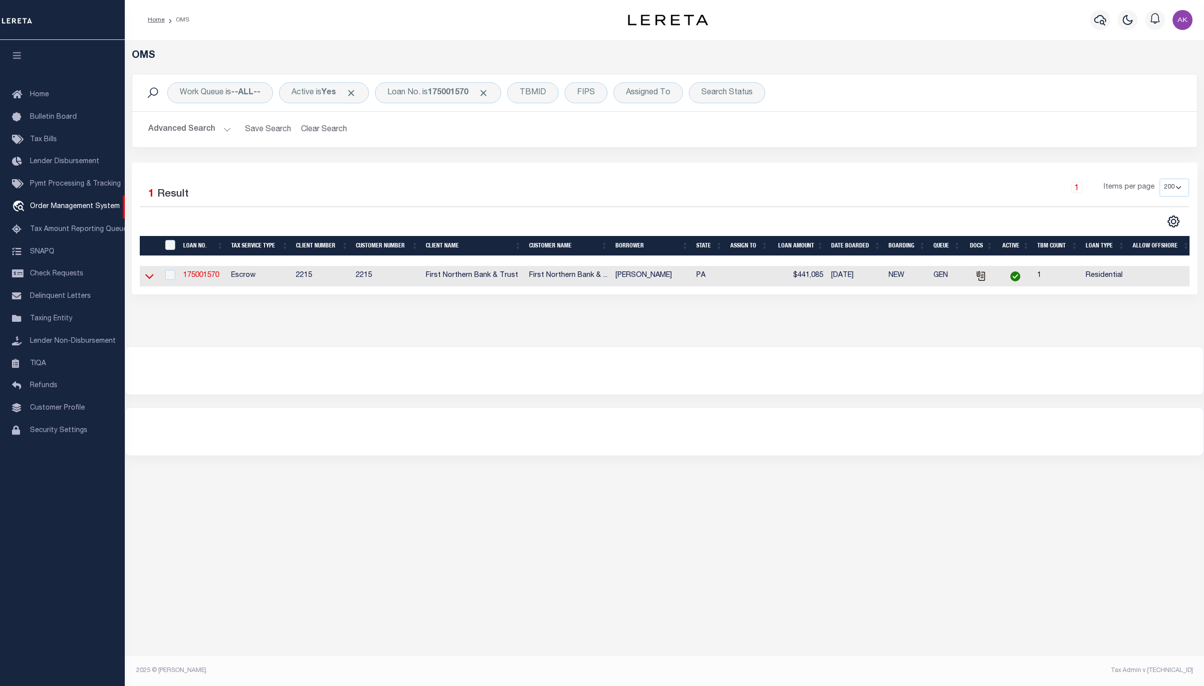
click at [145, 274] on icon at bounding box center [149, 276] width 8 height 10
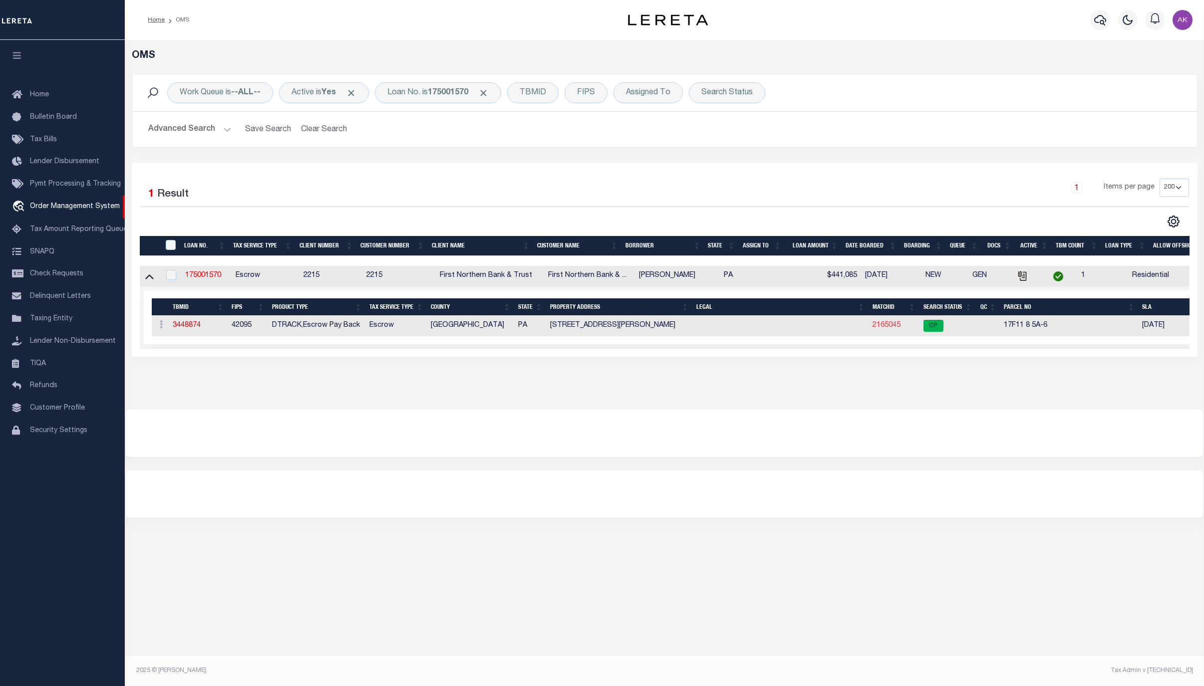
click at [891, 329] on link "2165045" at bounding box center [886, 325] width 28 height 7
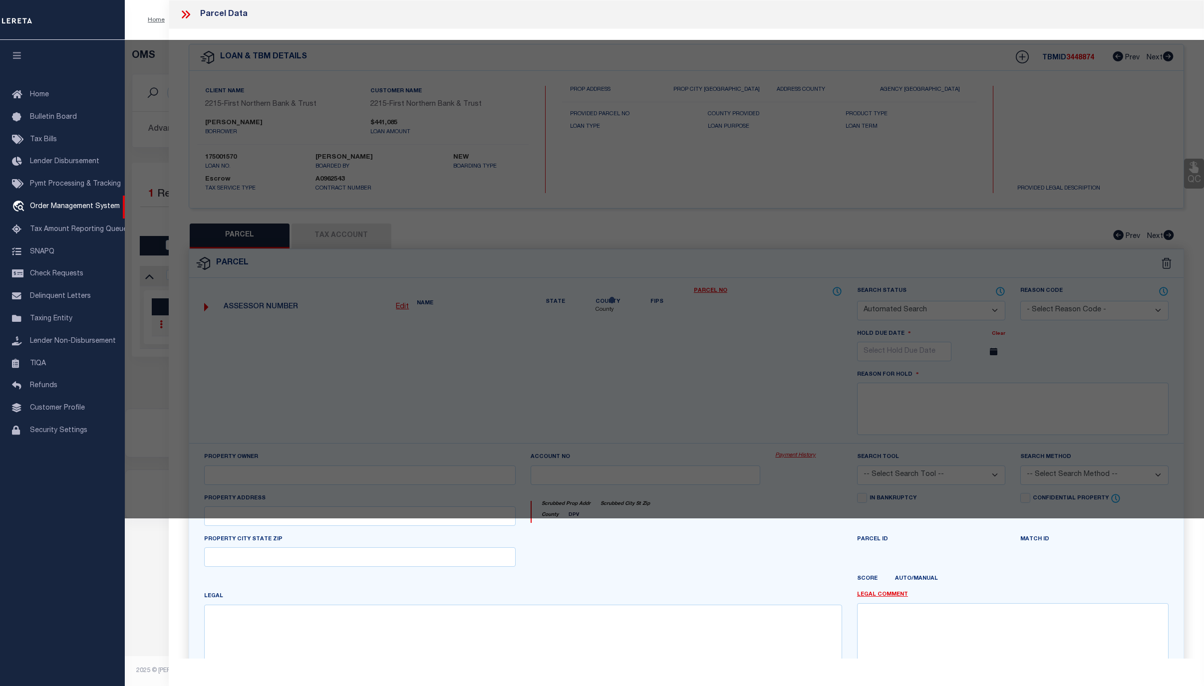
checkbox input "false"
select select "CP"
type input "MACHCZYNSKI,ARMAND L"
select select "ATL"
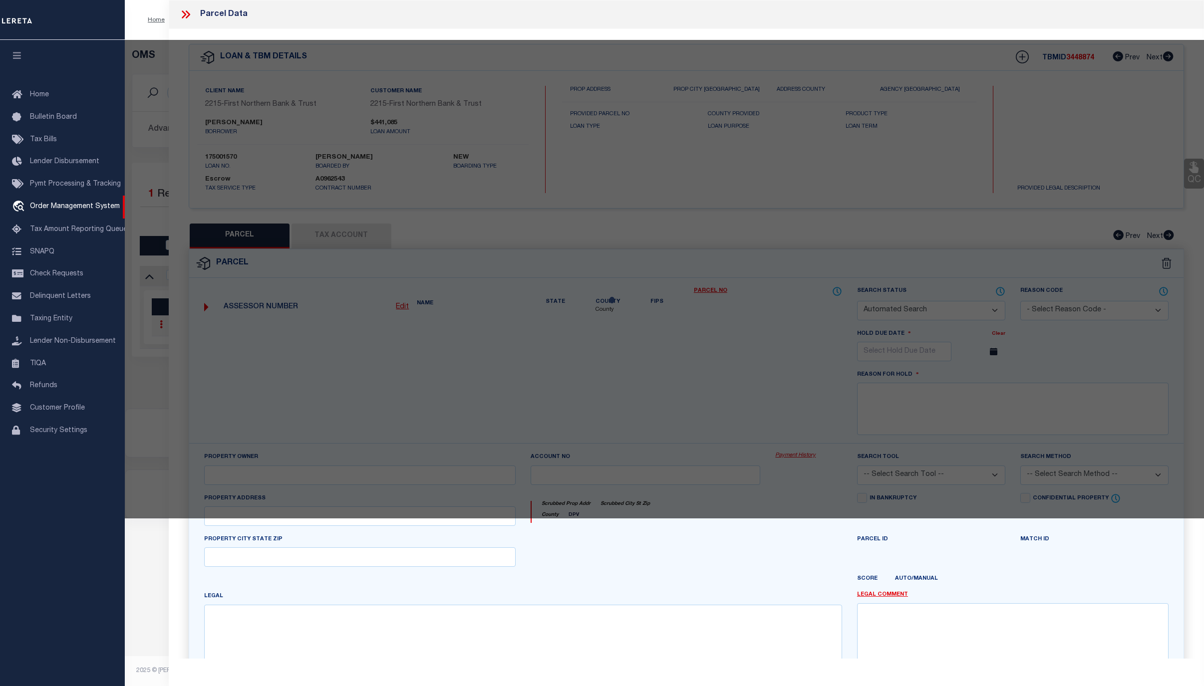
select select "ADD"
type input "10296 GRAVEL HILL RD"
checkbox input "false"
type input "BANGOR, PA 18013"
type textarea "DIST:17 CITY/MUNI/TWP:LOWER MOUNT BETHEL TOWNSHIP"
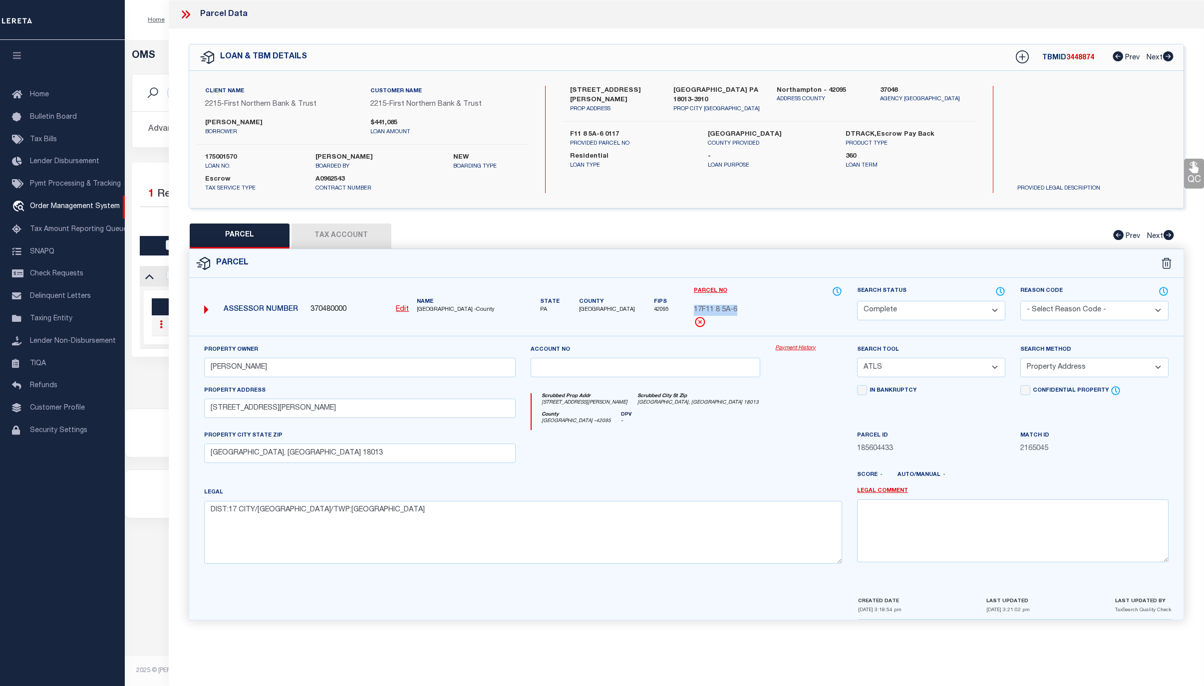
drag, startPoint x: 738, startPoint y: 310, endPoint x: 692, endPoint y: 311, distance: 45.9
click at [692, 311] on div "Parcel No 17F11 8 5A-6" at bounding box center [767, 311] width 163 height 50
copy span "17F11 8 5A-6"
click at [797, 350] on link "Payment History" at bounding box center [808, 348] width 67 height 8
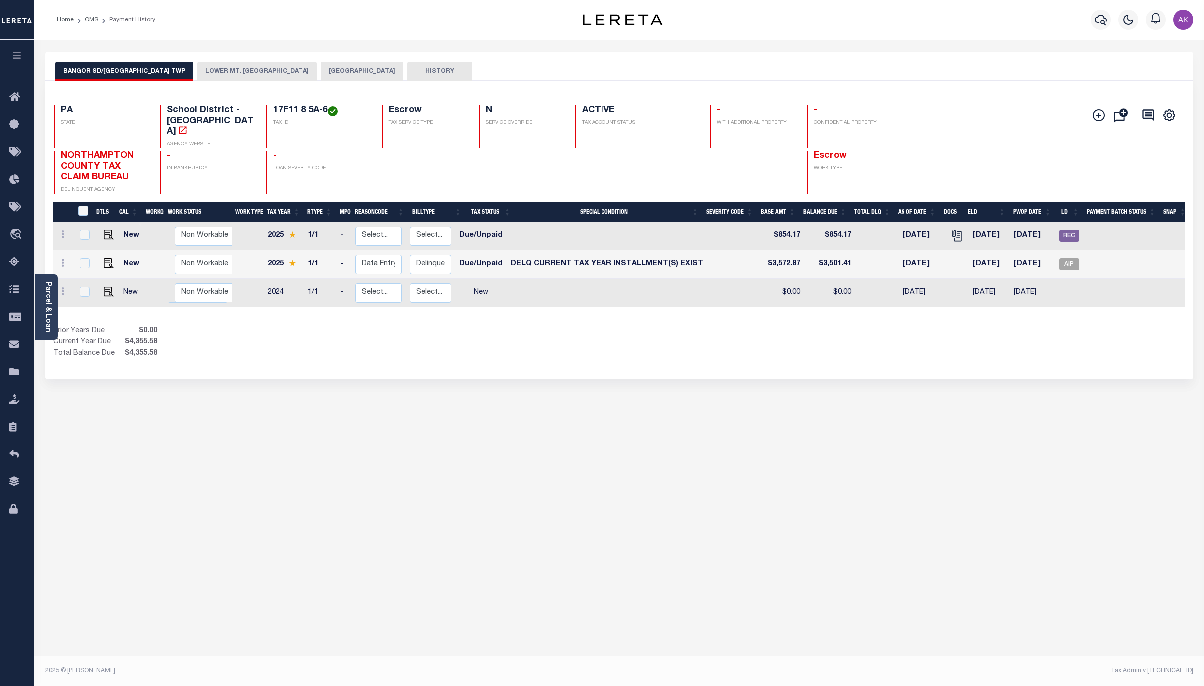
click at [253, 71] on button "LOWER MT. [GEOGRAPHIC_DATA]" at bounding box center [257, 71] width 120 height 19
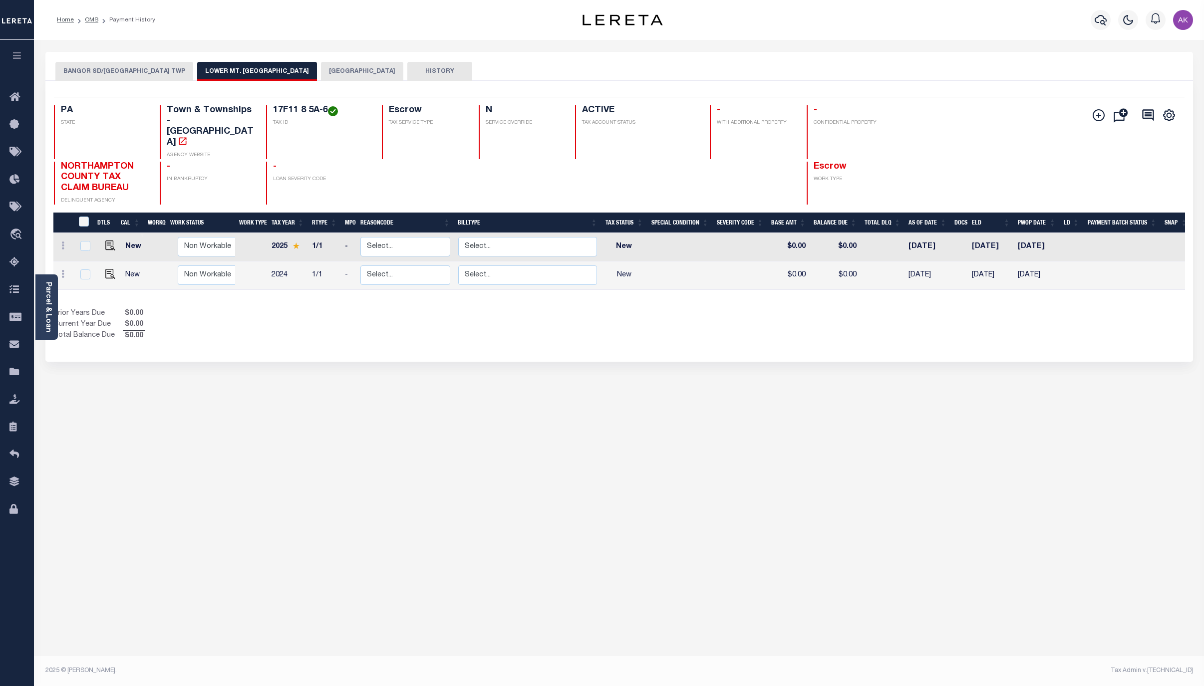
click at [144, 70] on button "BANGOR SD/LOWER MT BETHEL TWP" at bounding box center [124, 71] width 138 height 19
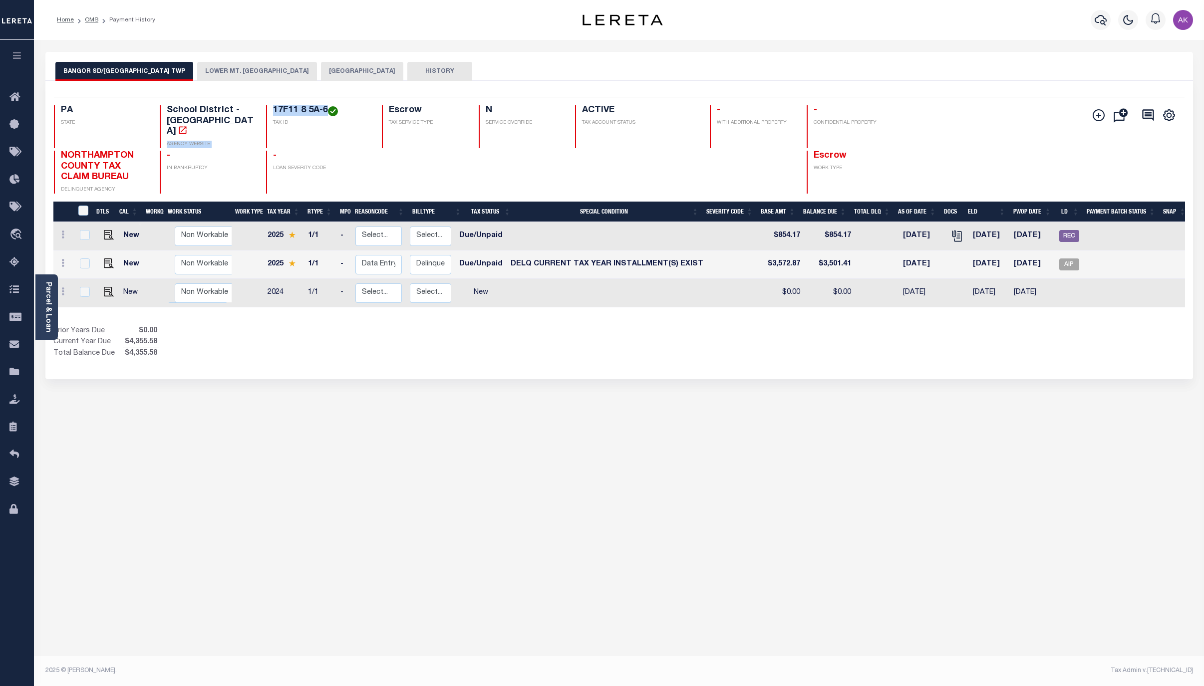
drag, startPoint x: 325, startPoint y: 106, endPoint x: 252, endPoint y: 108, distance: 73.4
click at [252, 108] on div "PA STATE School District - PA AGENCY WEBSITE 17F11 8 5A-6 TAX ID Escrow TAX SER…" at bounding box center [525, 126] width 942 height 43
click at [315, 108] on h4 "17F11 8 5A-6" at bounding box center [321, 110] width 97 height 11
drag, startPoint x: 326, startPoint y: 108, endPoint x: 270, endPoint y: 108, distance: 56.4
click at [270, 108] on div "17F11 8 5A-6 TAX ID" at bounding box center [318, 126] width 104 height 43
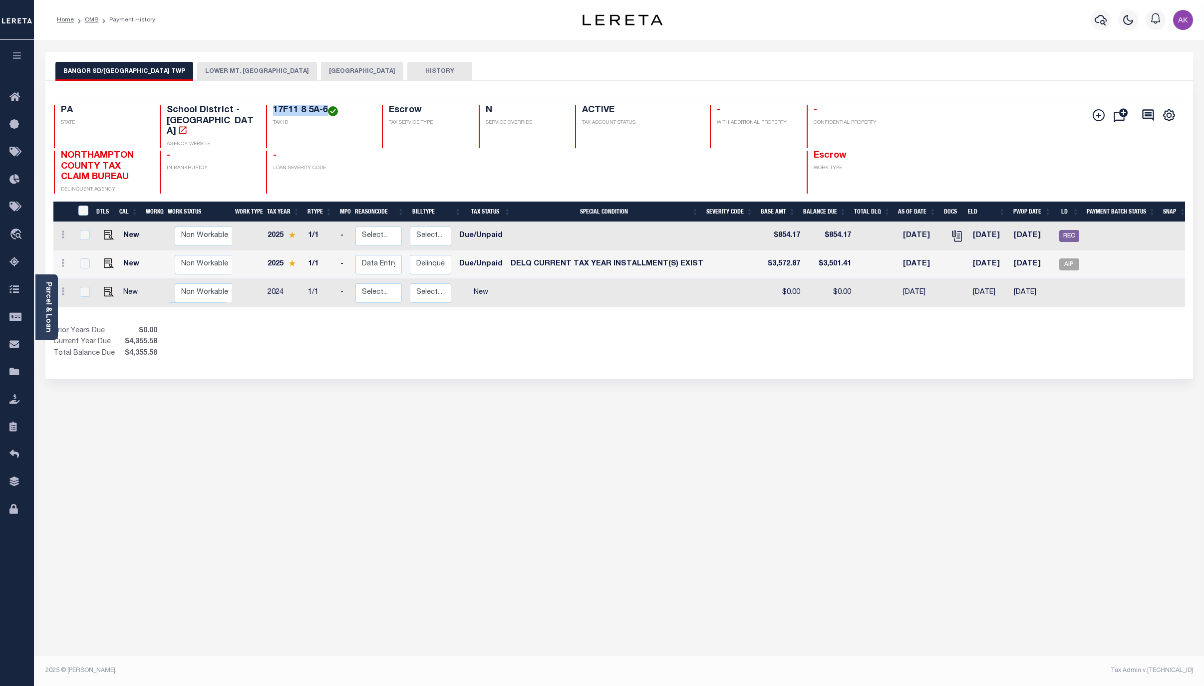
copy h4 "17F11 8 5A-6"
click at [1034, 458] on div "BANGOR SD/LOWER MT BETHEL TWP LOWER MT. BETHEL TOWNSHIP NORTHAMPTON COUNTY HIST…" at bounding box center [619, 333] width 1162 height 563
click at [94, 19] on link "OMS" at bounding box center [91, 20] width 13 height 6
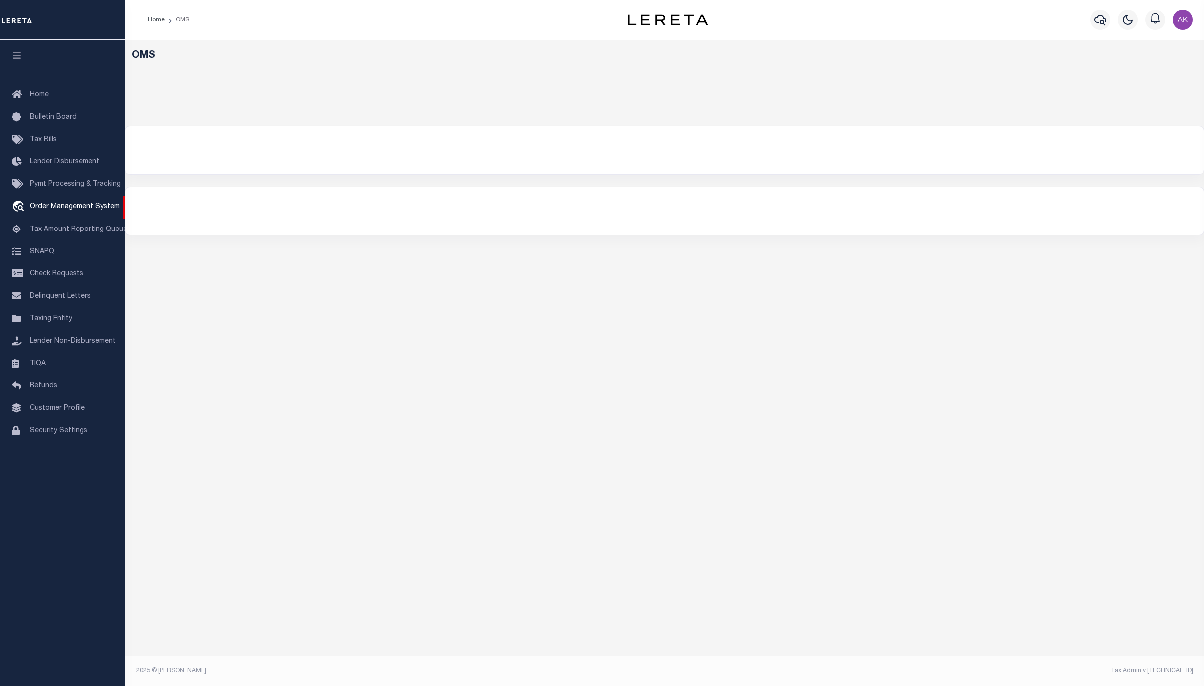
select select "200"
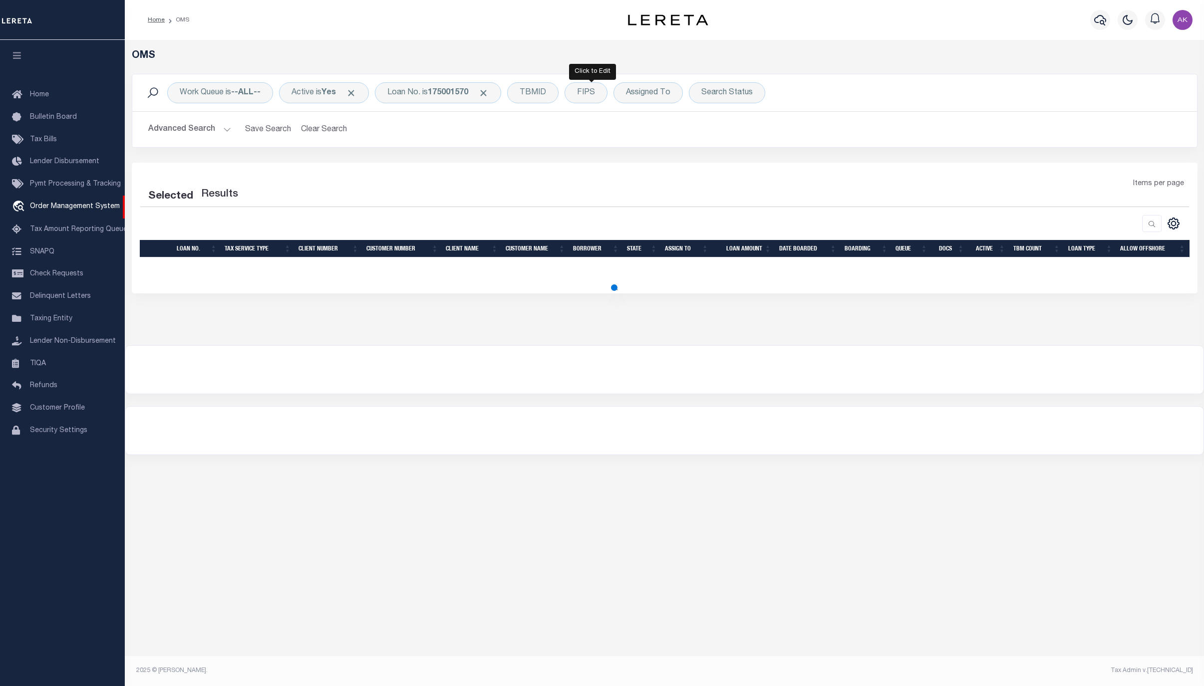
select select "200"
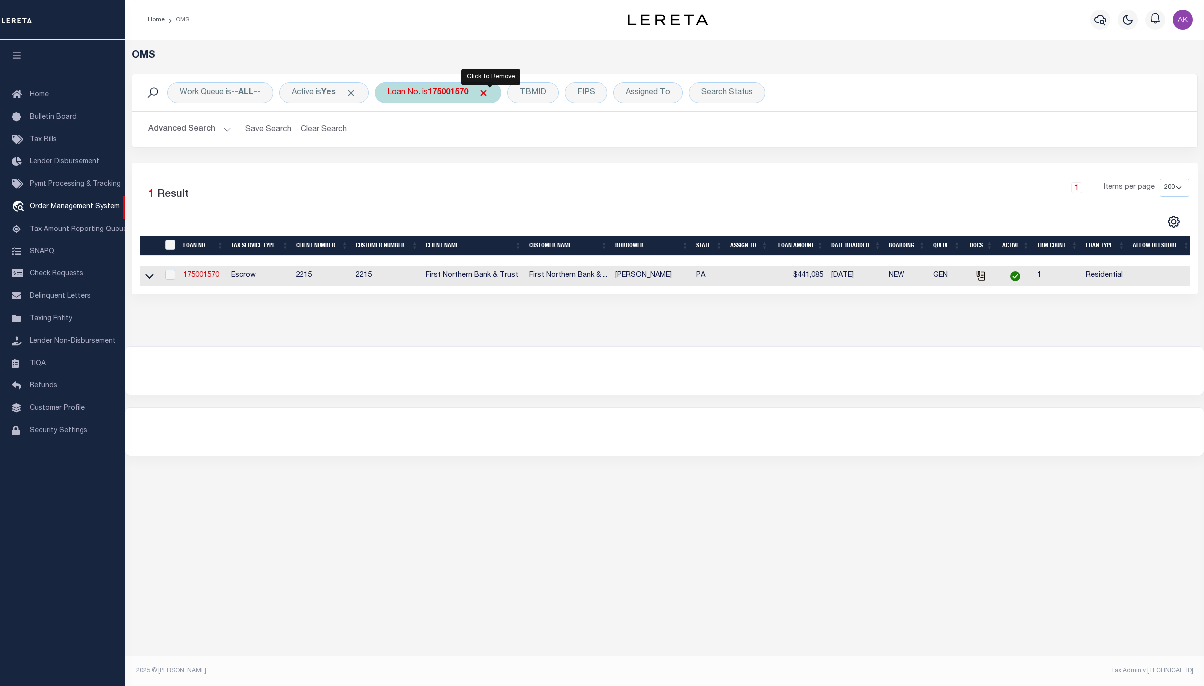
click at [489, 94] on span "Click to Remove" at bounding box center [483, 93] width 10 height 10
click at [396, 90] on div "Loan No." at bounding box center [404, 92] width 58 height 21
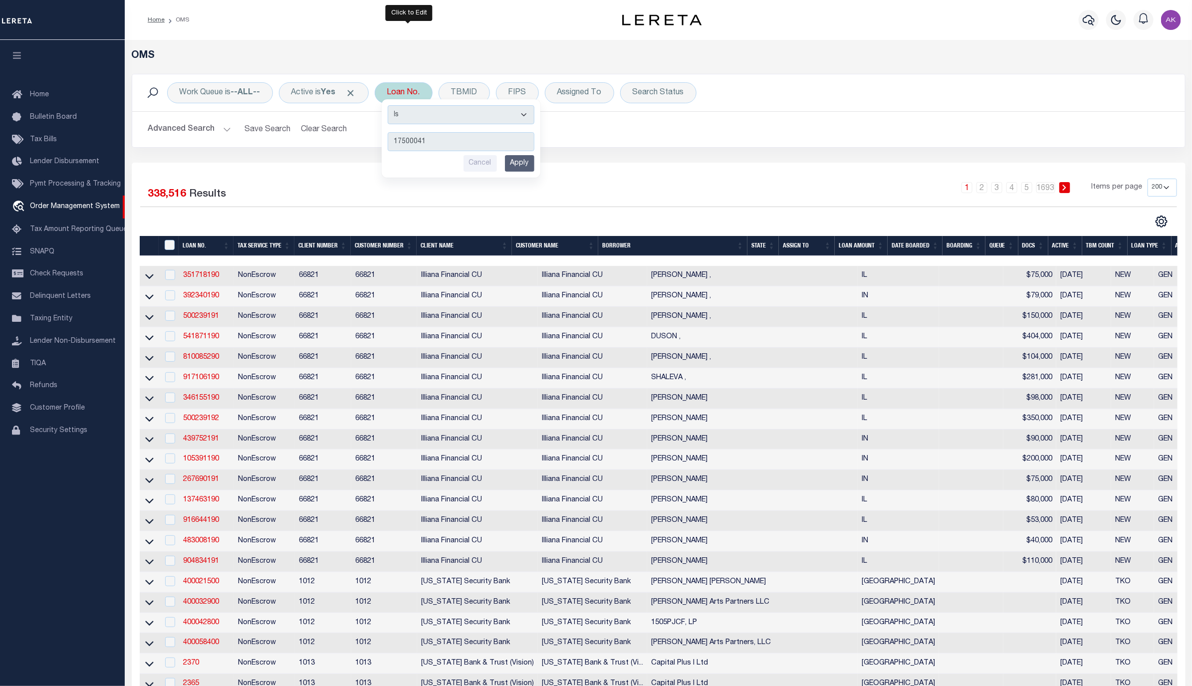
type input "175000418"
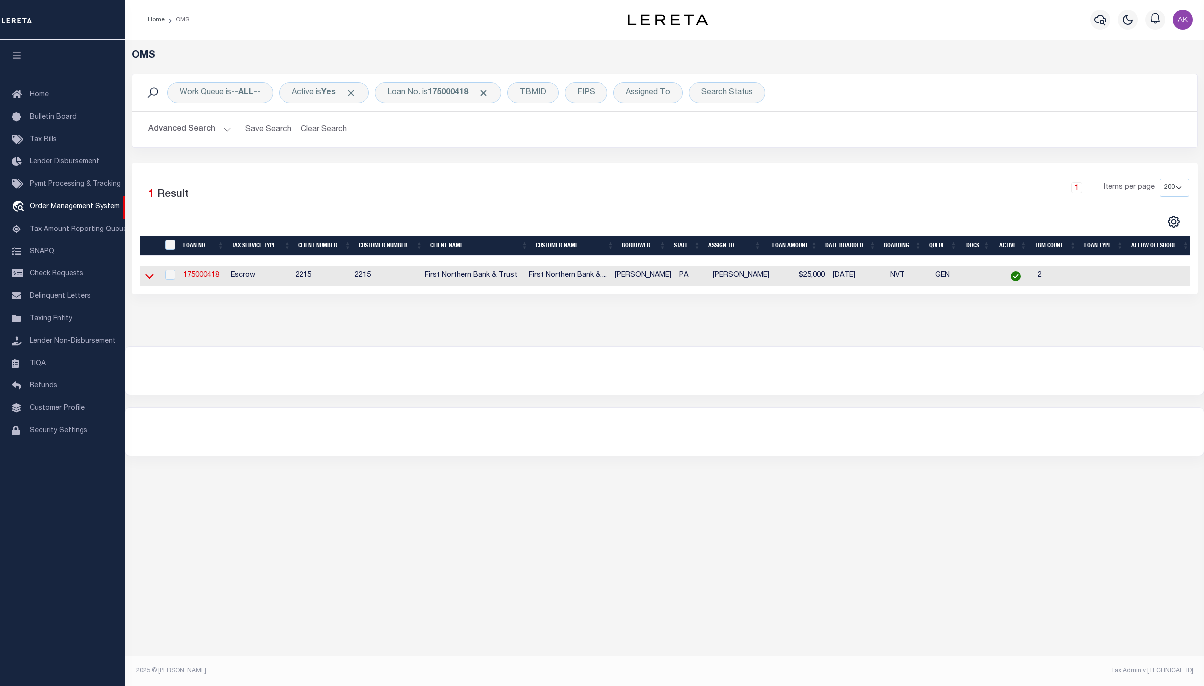
click at [147, 279] on icon at bounding box center [149, 277] width 8 height 5
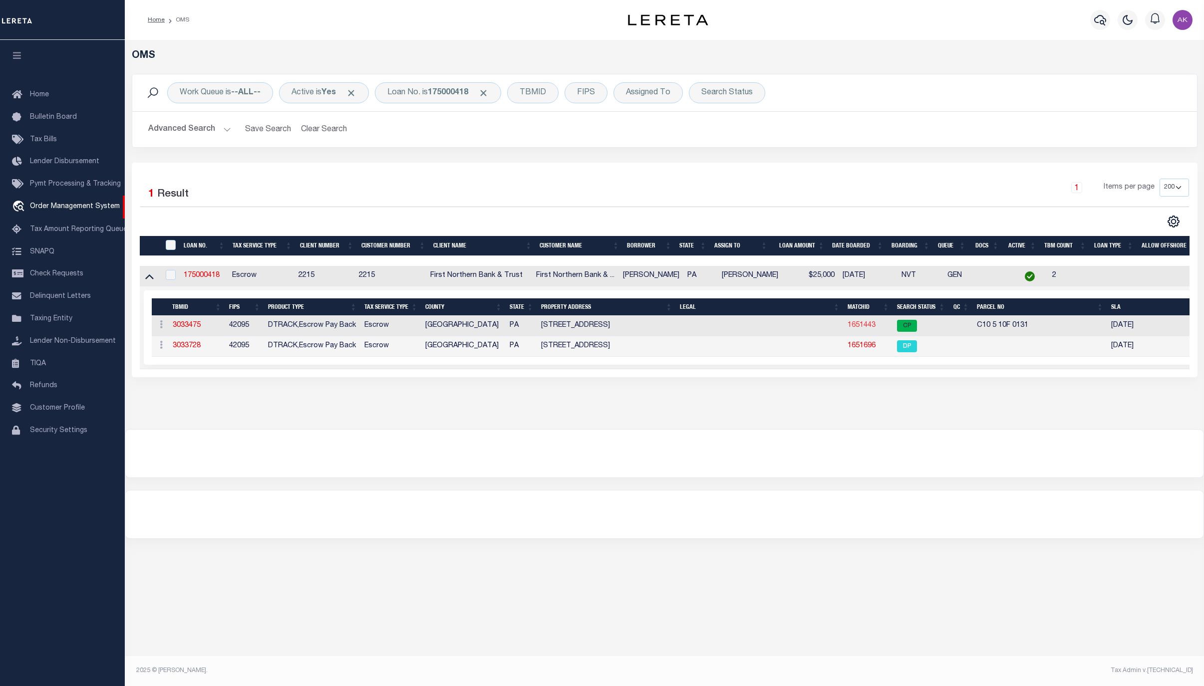
click at [860, 325] on link "1651443" at bounding box center [861, 325] width 28 height 7
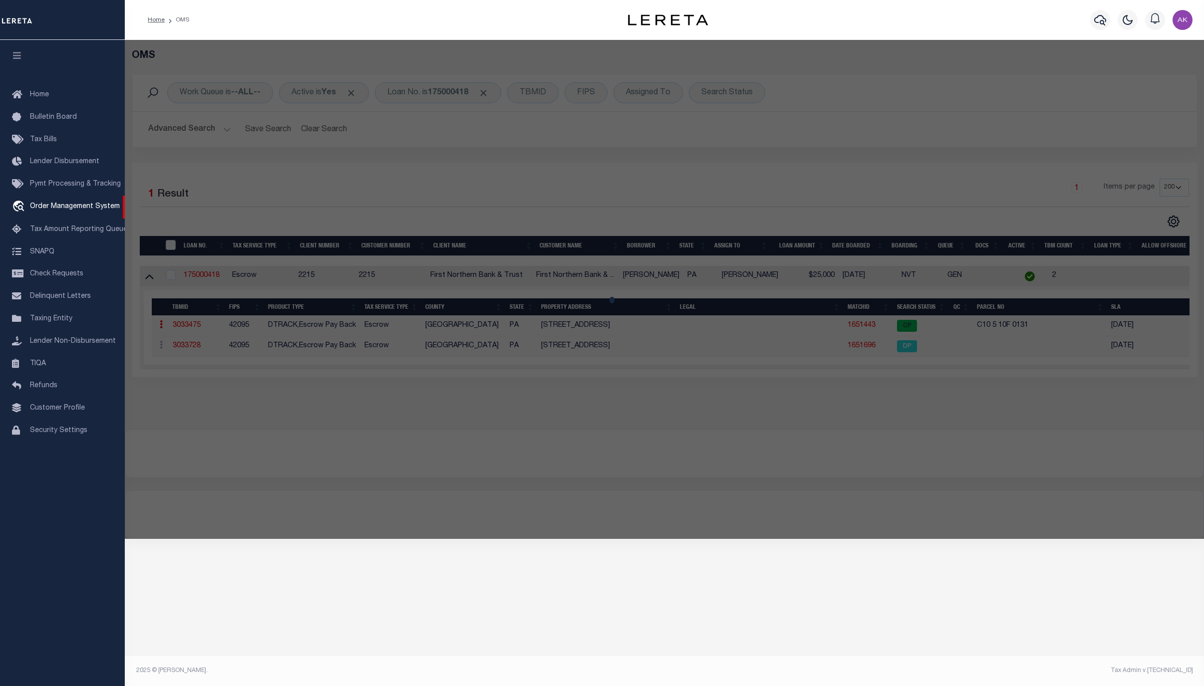
checkbox input "false"
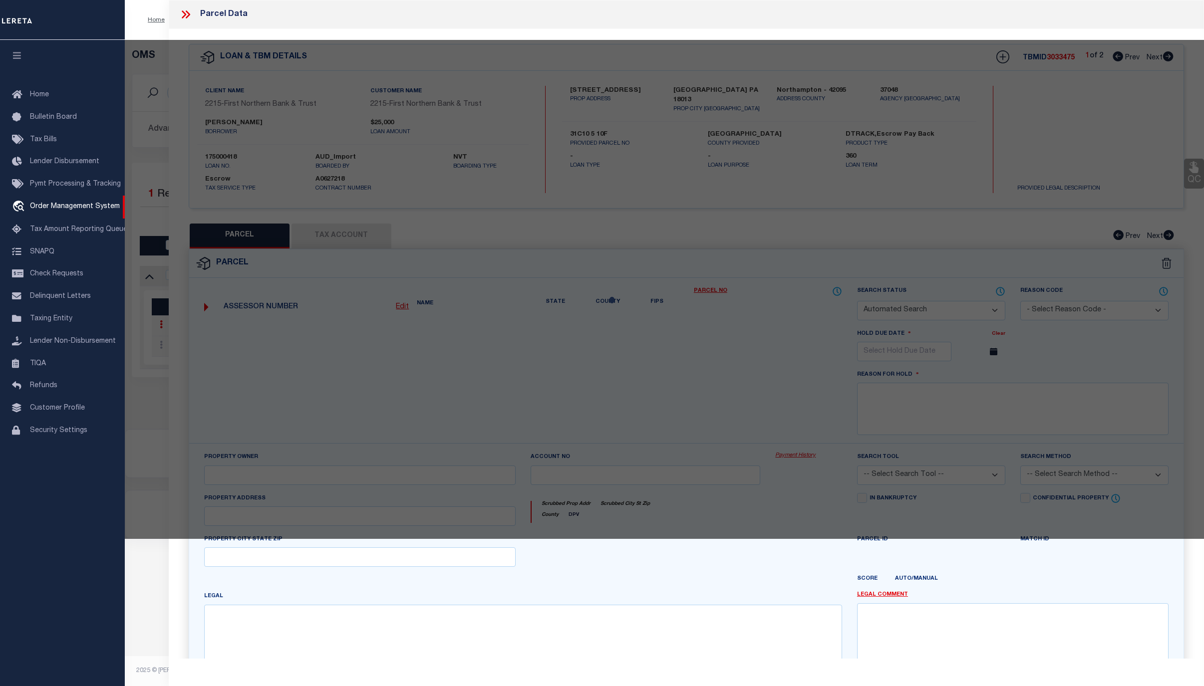
select select "CP"
type input "[PERSON_NAME] & [PERSON_NAME],"
select select "AGF"
select select "ADD"
type input "181 BLUE MOUNTAIN DR"
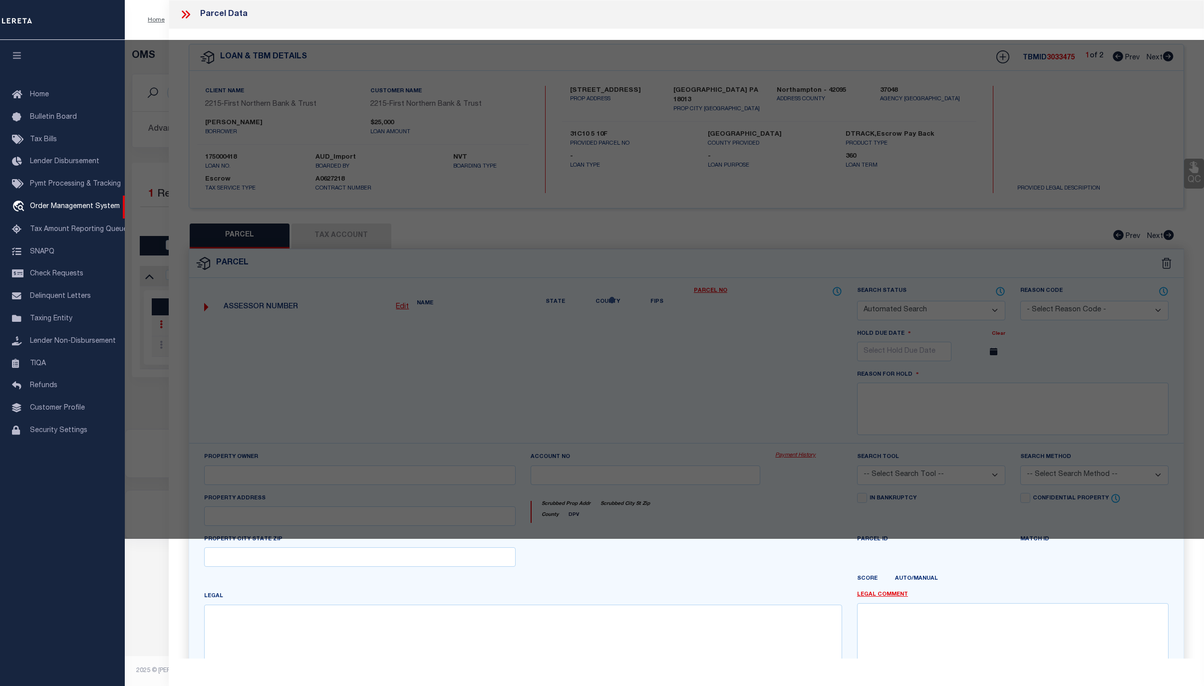
checkbox input "false"
type input "PA"
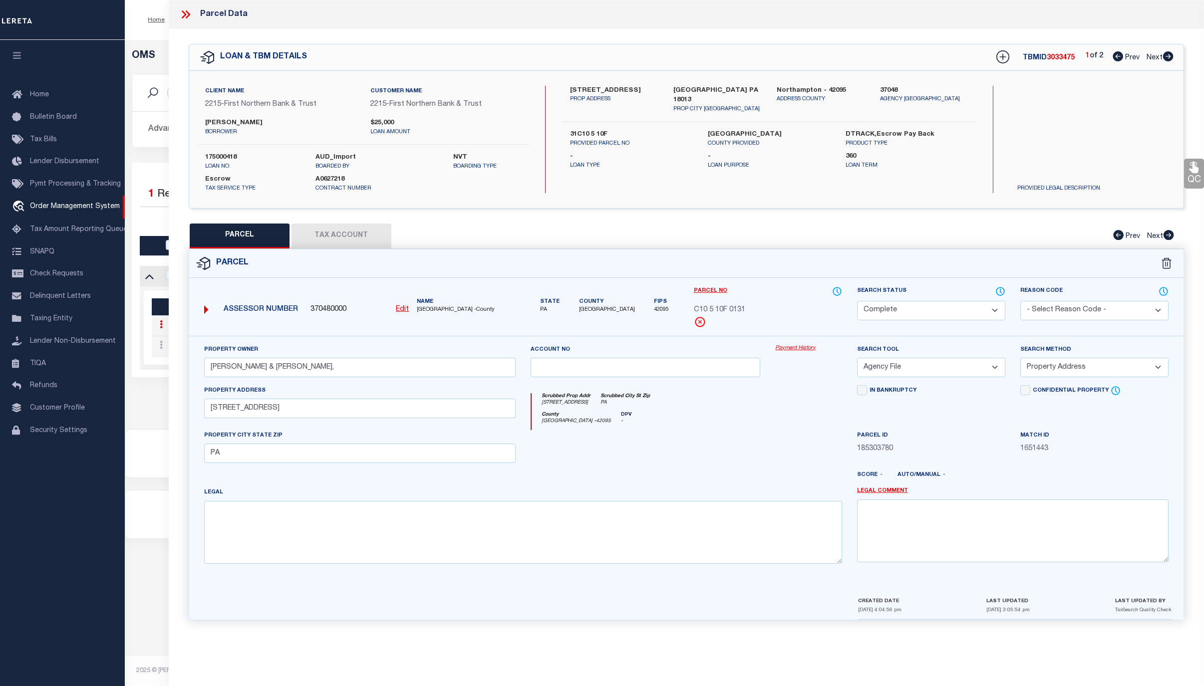
click at [786, 350] on link "Payment History" at bounding box center [808, 348] width 67 height 8
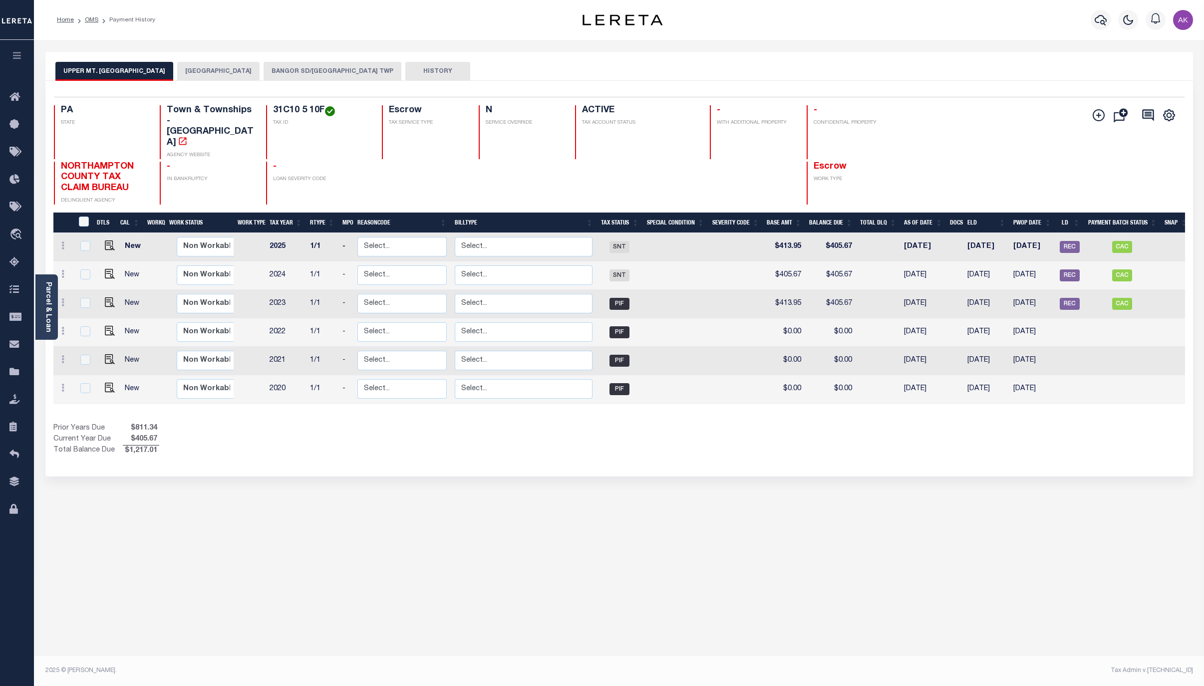
click at [322, 69] on button "BANGOR SD/[GEOGRAPHIC_DATA] TWP" at bounding box center [333, 71] width 138 height 19
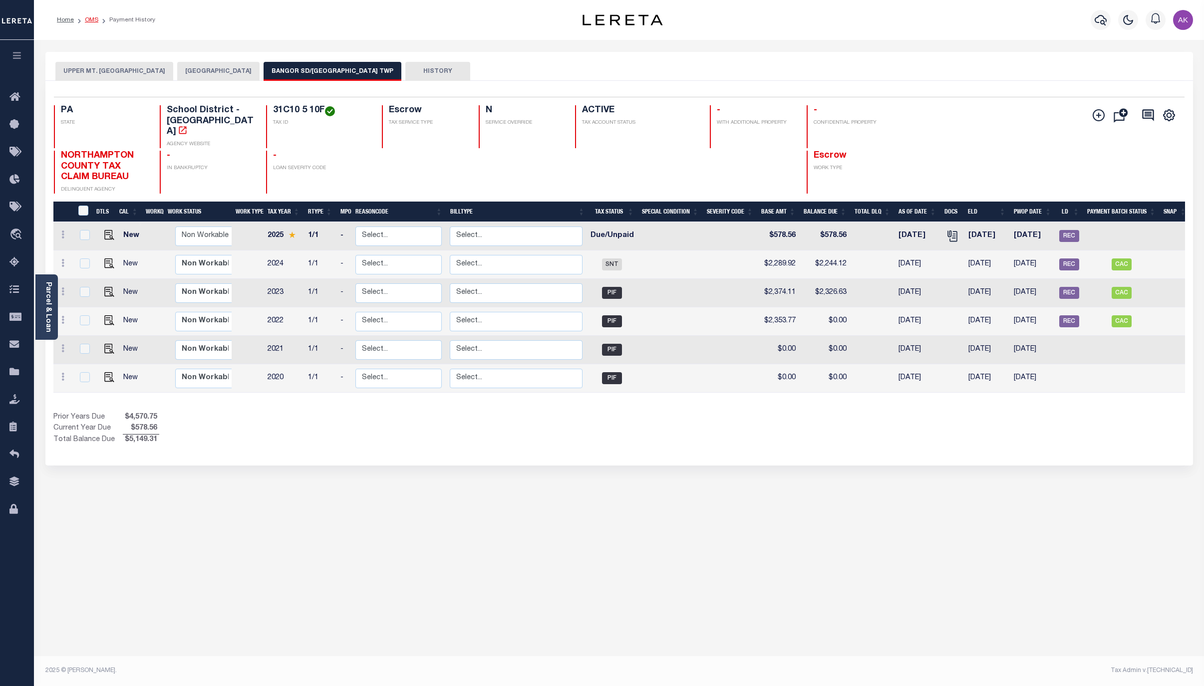
click at [88, 20] on link "OMS" at bounding box center [91, 20] width 13 height 6
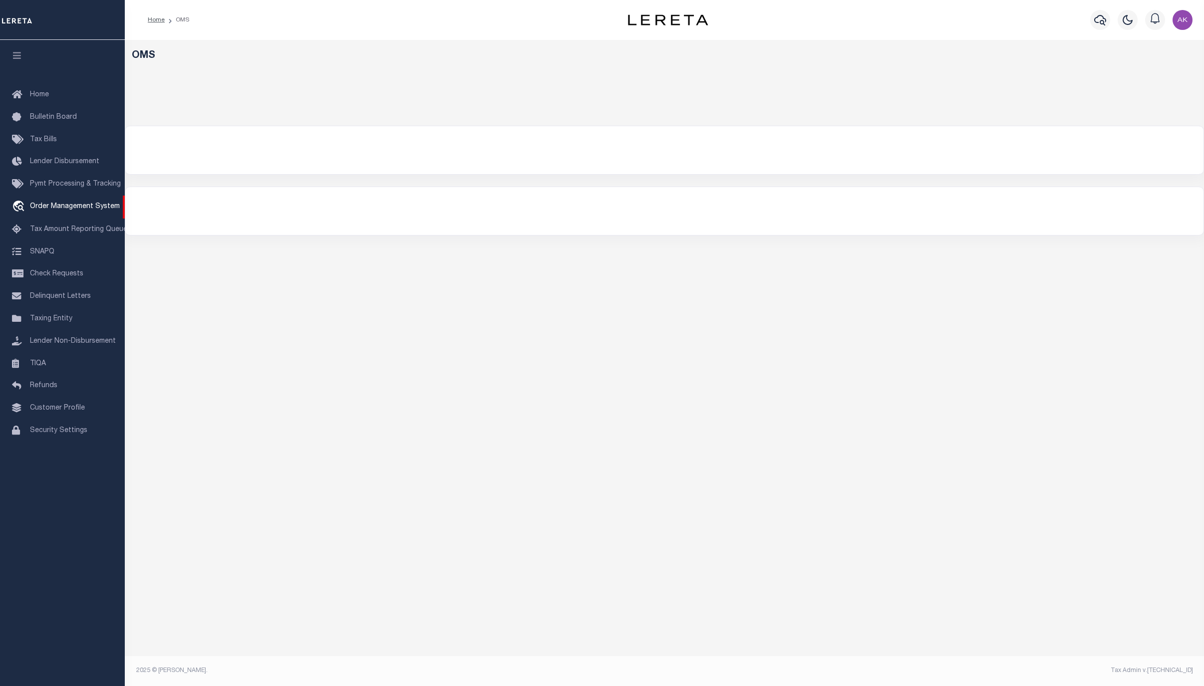
select select "200"
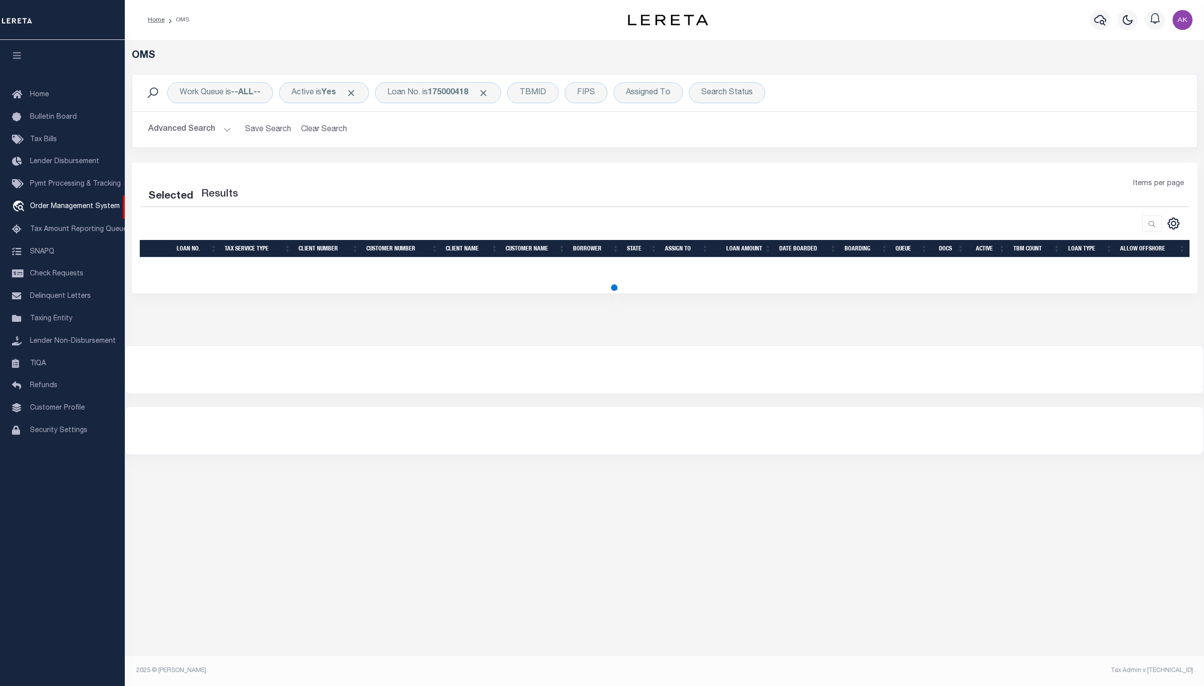
select select "200"
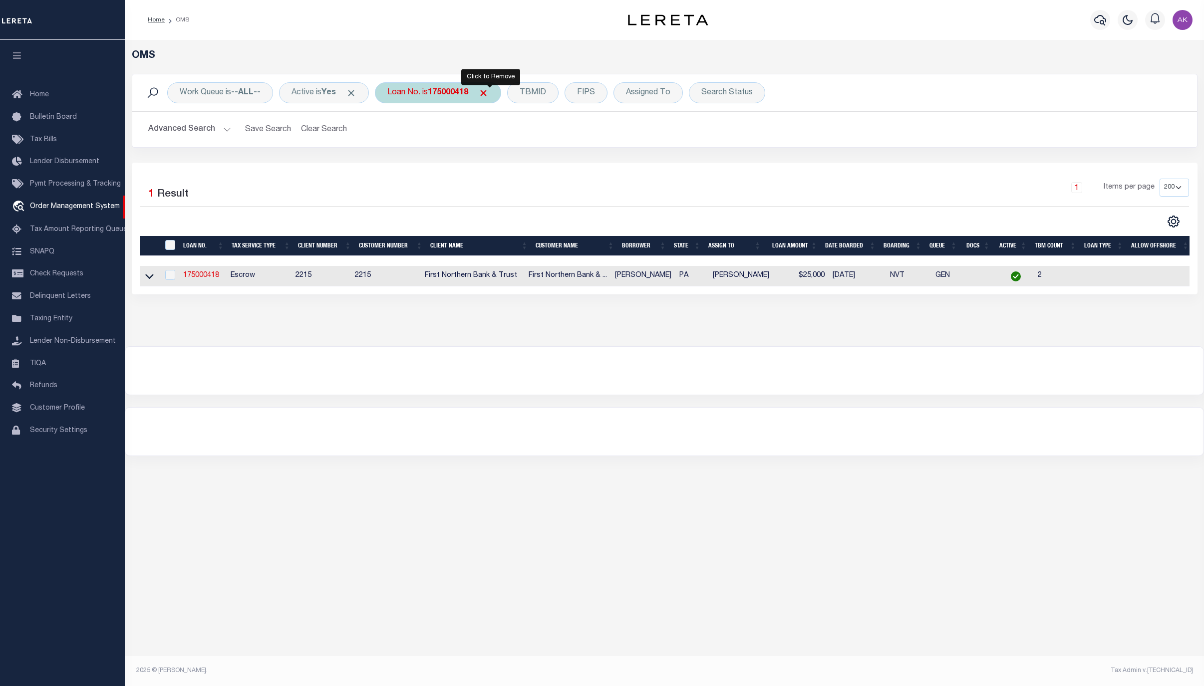
click at [489, 93] on span "Click to Remove" at bounding box center [483, 93] width 10 height 10
click at [426, 90] on div "Loan No." at bounding box center [404, 92] width 58 height 21
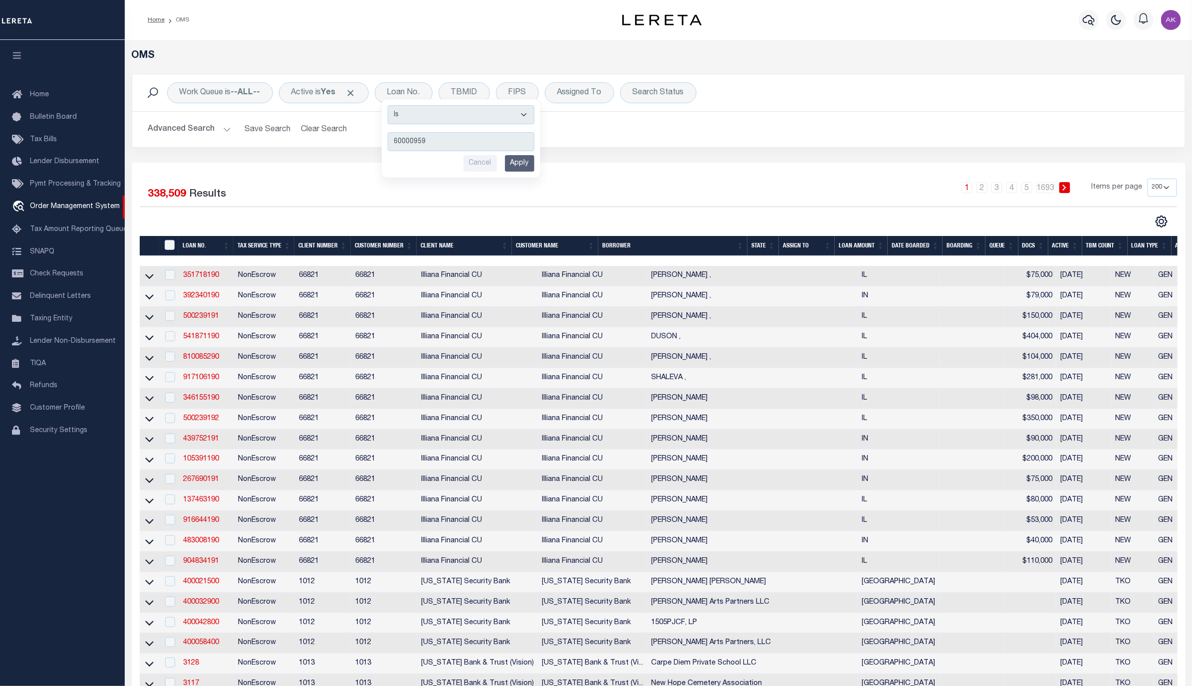
type input "600009593"
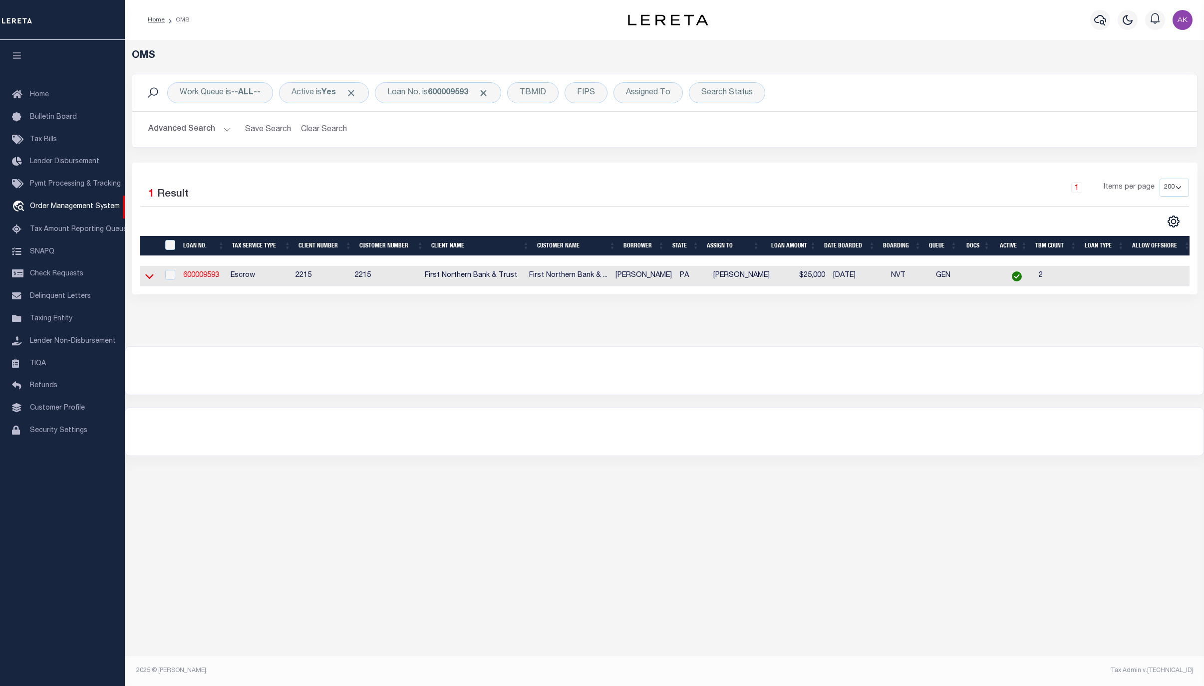
click at [149, 279] on icon at bounding box center [149, 276] width 8 height 10
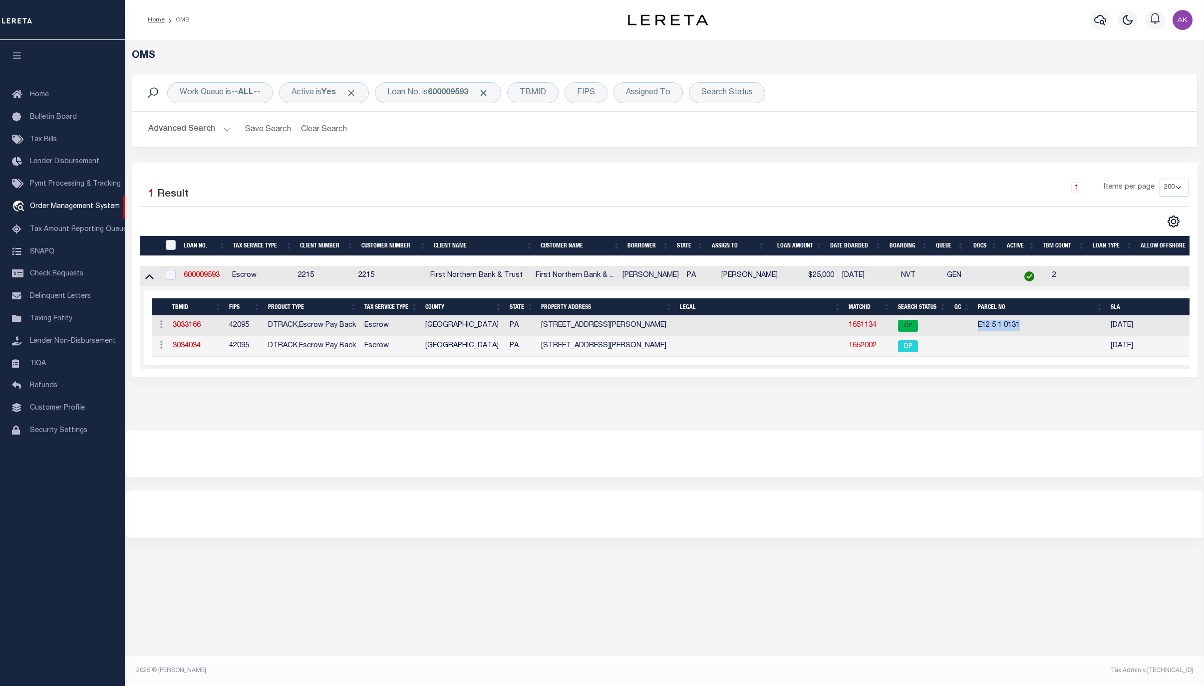
drag, startPoint x: 1021, startPoint y: 325, endPoint x: 971, endPoint y: 326, distance: 50.4
click at [971, 326] on tr "ACTIONS Add Parcel Delete TBM 3033166 42095 DTRACK,Escrow Pay Back Escrow North…" at bounding box center [675, 326] width 1047 height 20
copy tr "E12 5 1 0131"
click at [1136, 604] on div "OMS Work Queue is --ALL-- Active is Yes Loan No. is 600009593 TBMID FIPS Assign…" at bounding box center [664, 349] width 1079 height 618
click at [489, 92] on span "Click to Remove" at bounding box center [483, 93] width 10 height 10
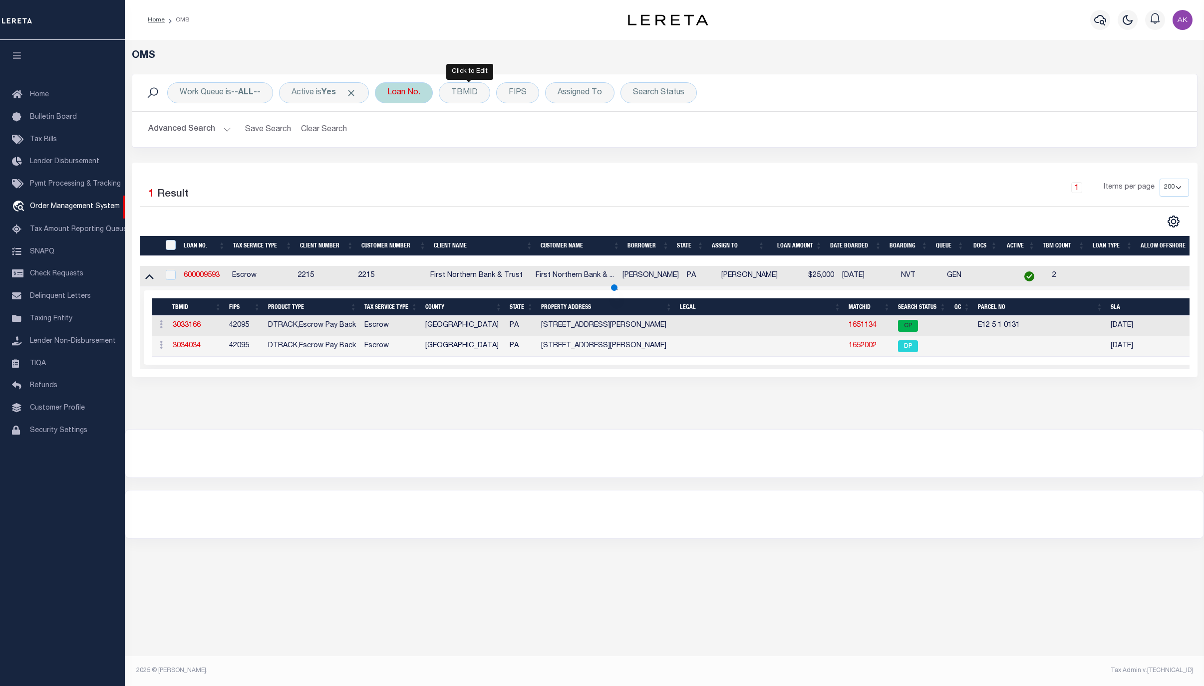
click at [415, 90] on div "Loan No." at bounding box center [404, 92] width 58 height 21
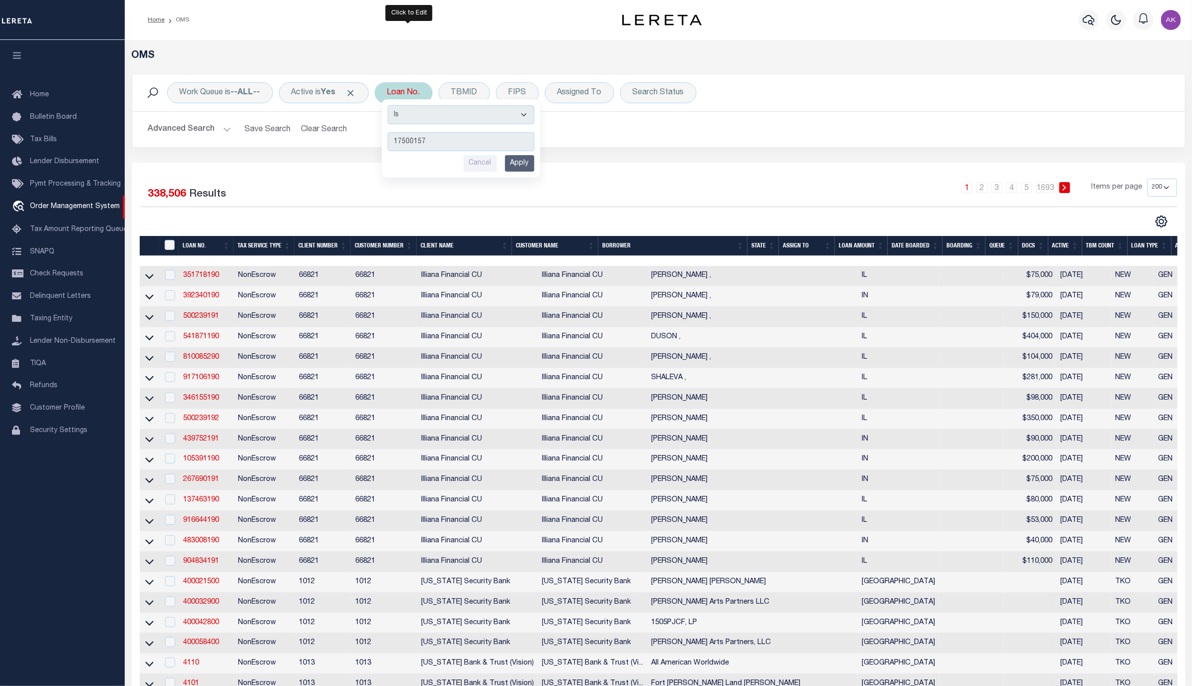
type input "175001570"
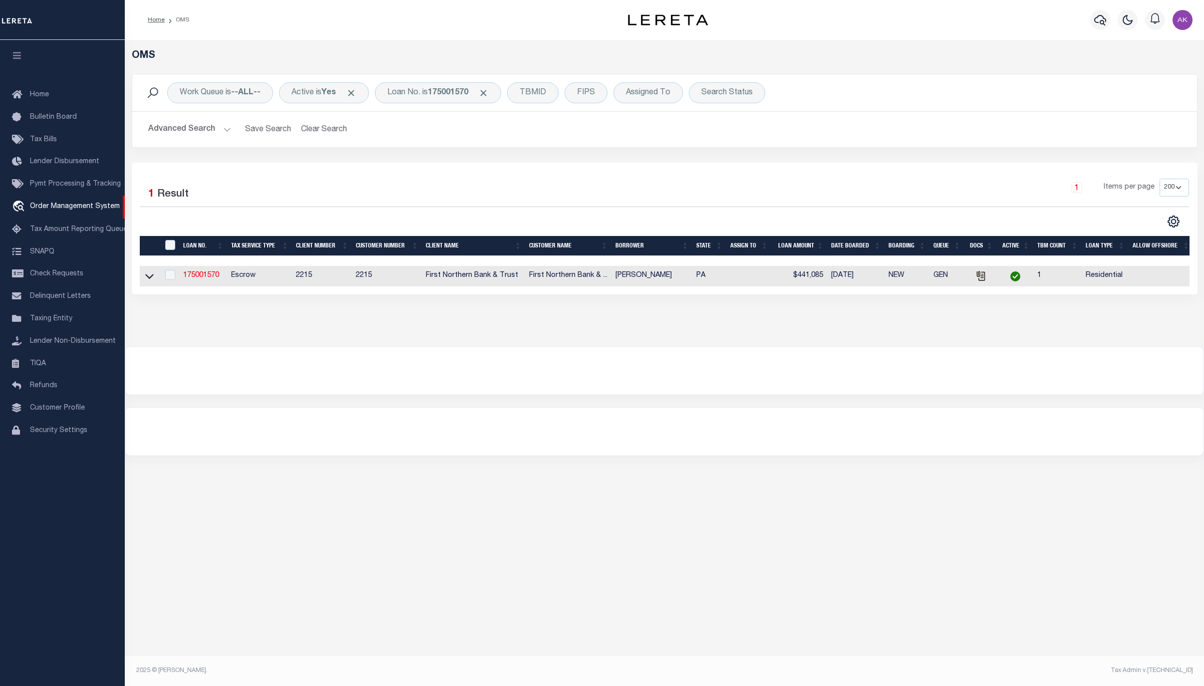
drag, startPoint x: 149, startPoint y: 278, endPoint x: 144, endPoint y: 400, distance: 122.4
click at [149, 278] on icon at bounding box center [149, 276] width 8 height 10
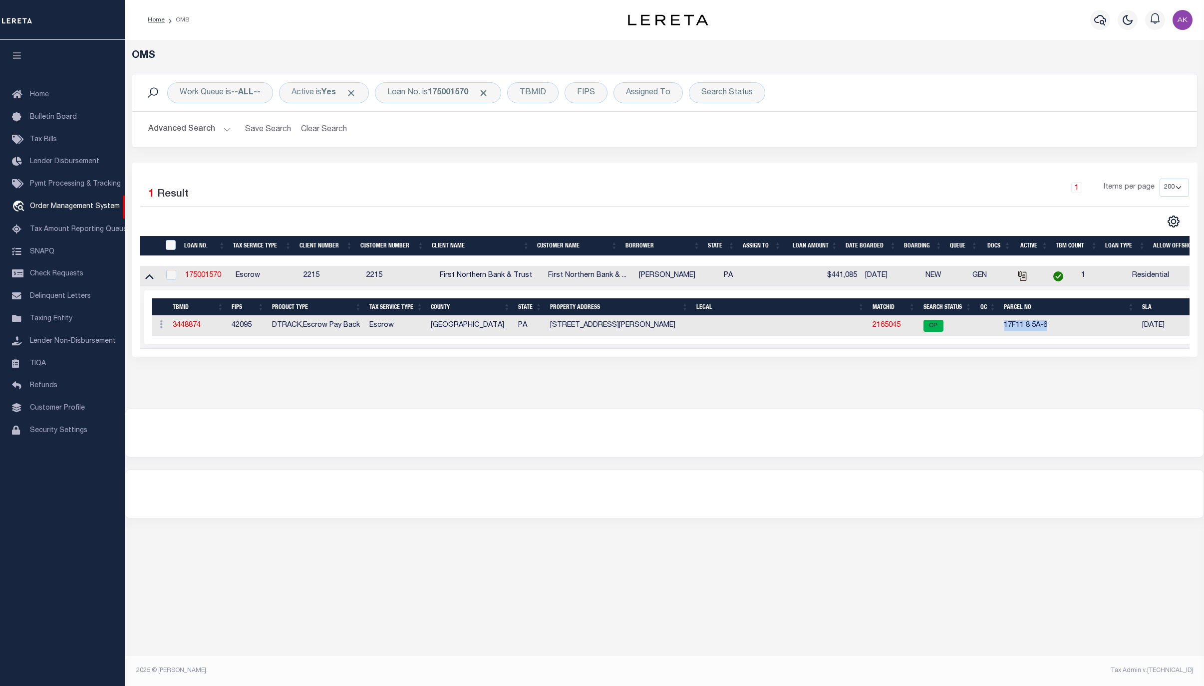
drag, startPoint x: 1048, startPoint y: 327, endPoint x: 999, endPoint y: 328, distance: 48.9
click at [1000, 328] on td "17F11 8 5A-6" at bounding box center [1069, 326] width 138 height 20
copy td "17F11 8 5A-6"
click at [885, 327] on link "2165045" at bounding box center [886, 325] width 28 height 7
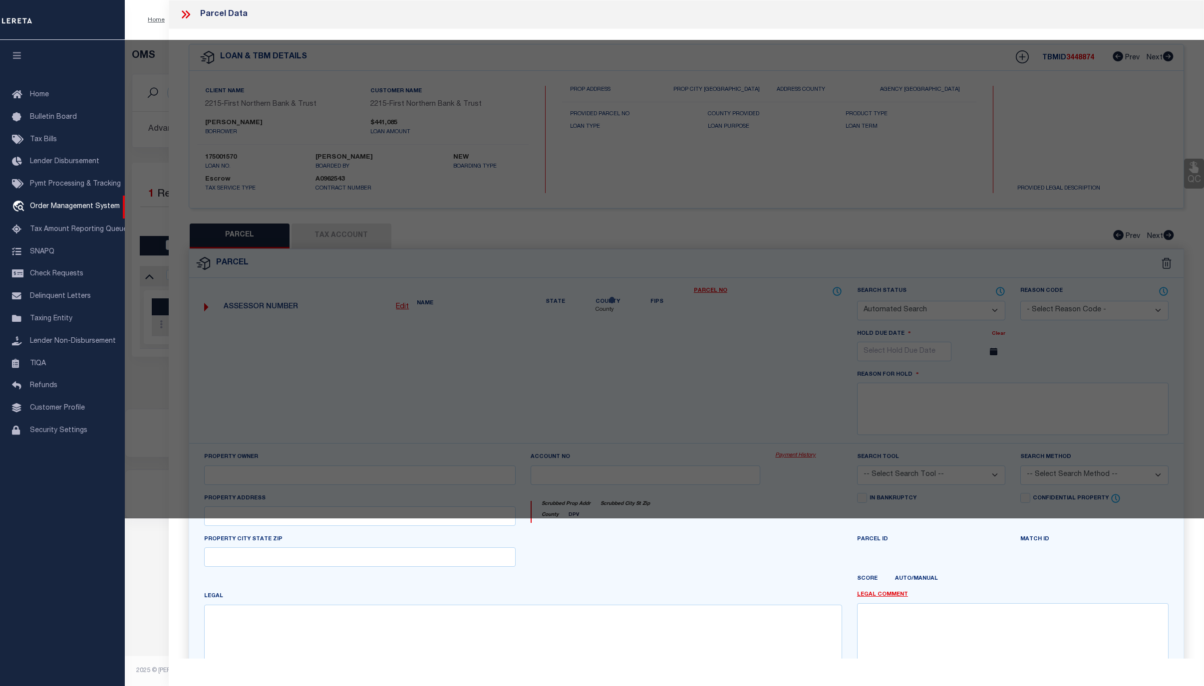
checkbox input "false"
select select "CP"
type input "MACHCZYNSKI,ARMAND L"
select select "ATL"
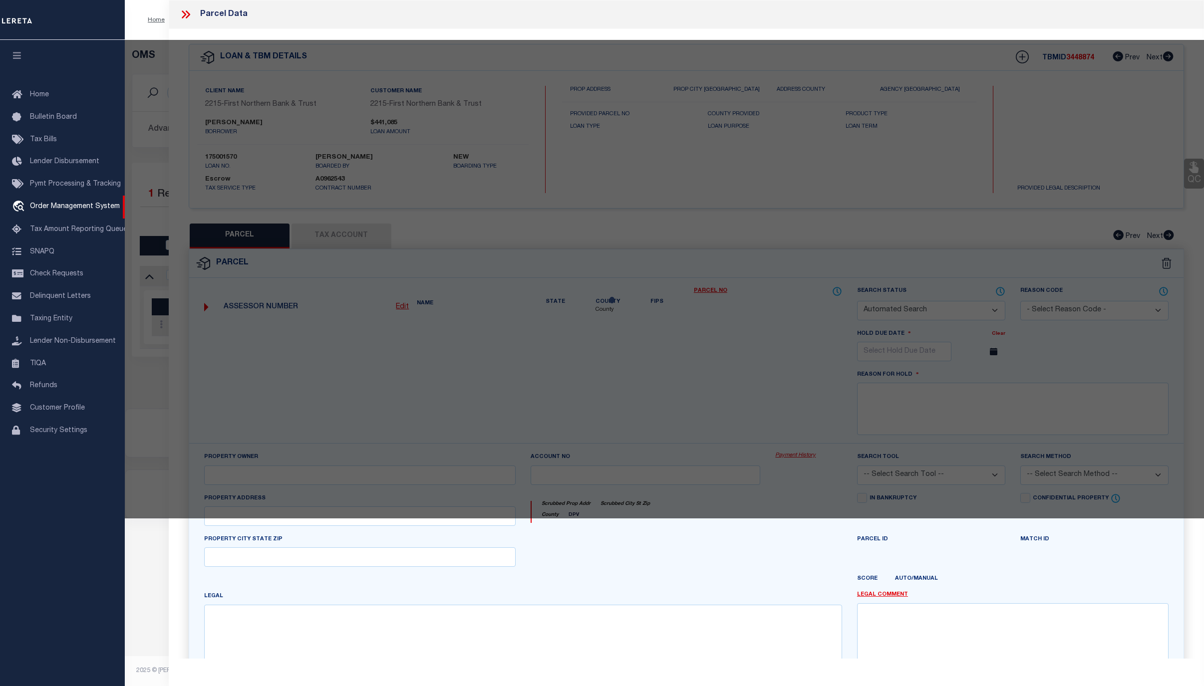
select select "ADD"
type input "[STREET_ADDRESS][PERSON_NAME]"
checkbox input "false"
type input "[GEOGRAPHIC_DATA], [GEOGRAPHIC_DATA] 18013"
type textarea "DIST:17 CITY/[GEOGRAPHIC_DATA]/TWP:[GEOGRAPHIC_DATA]"
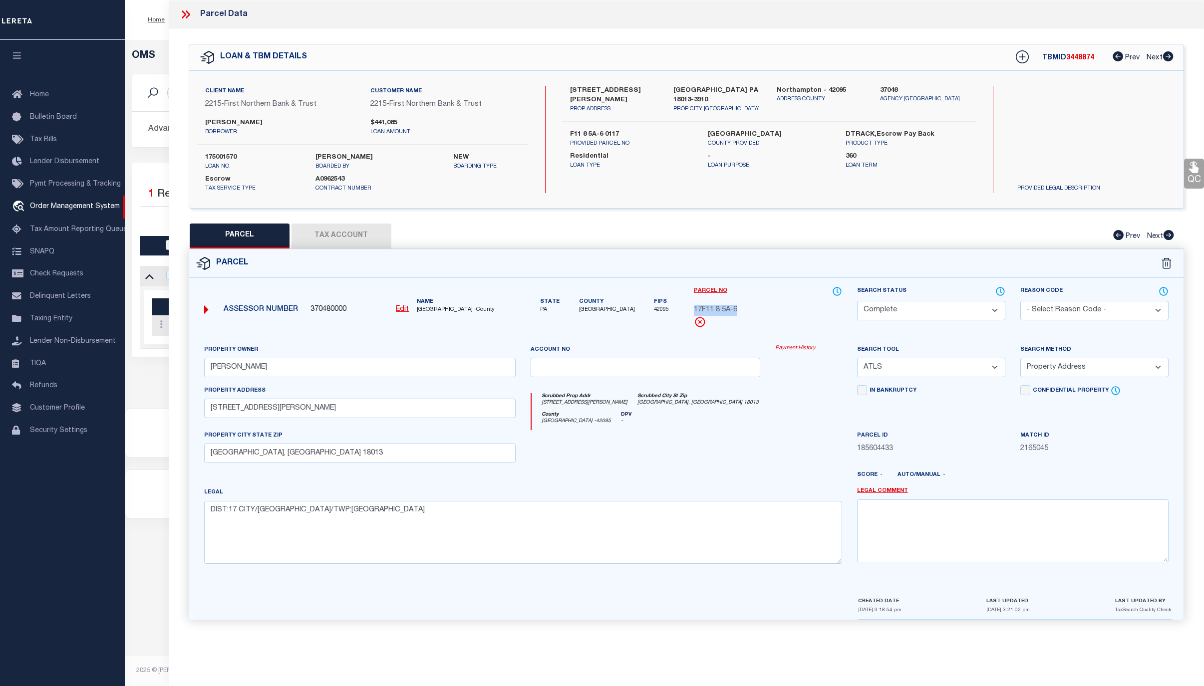
drag, startPoint x: 741, startPoint y: 310, endPoint x: 690, endPoint y: 310, distance: 50.9
click at [690, 310] on div "Parcel No 17F11 8 5A-6" at bounding box center [767, 311] width 163 height 50
copy span "17F11 8 5A-6"
click at [187, 12] on icon at bounding box center [188, 14] width 4 height 8
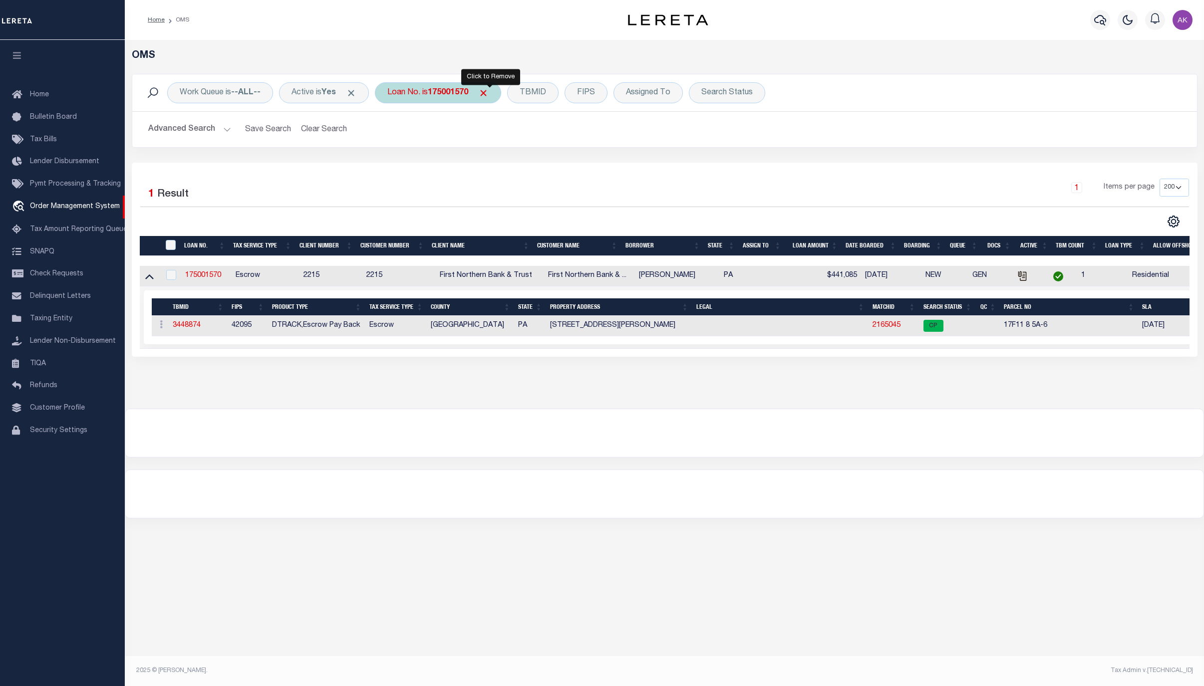
click at [489, 93] on span "Click to Remove" at bounding box center [483, 93] width 10 height 10
click at [415, 96] on div "Loan No." at bounding box center [404, 92] width 58 height 21
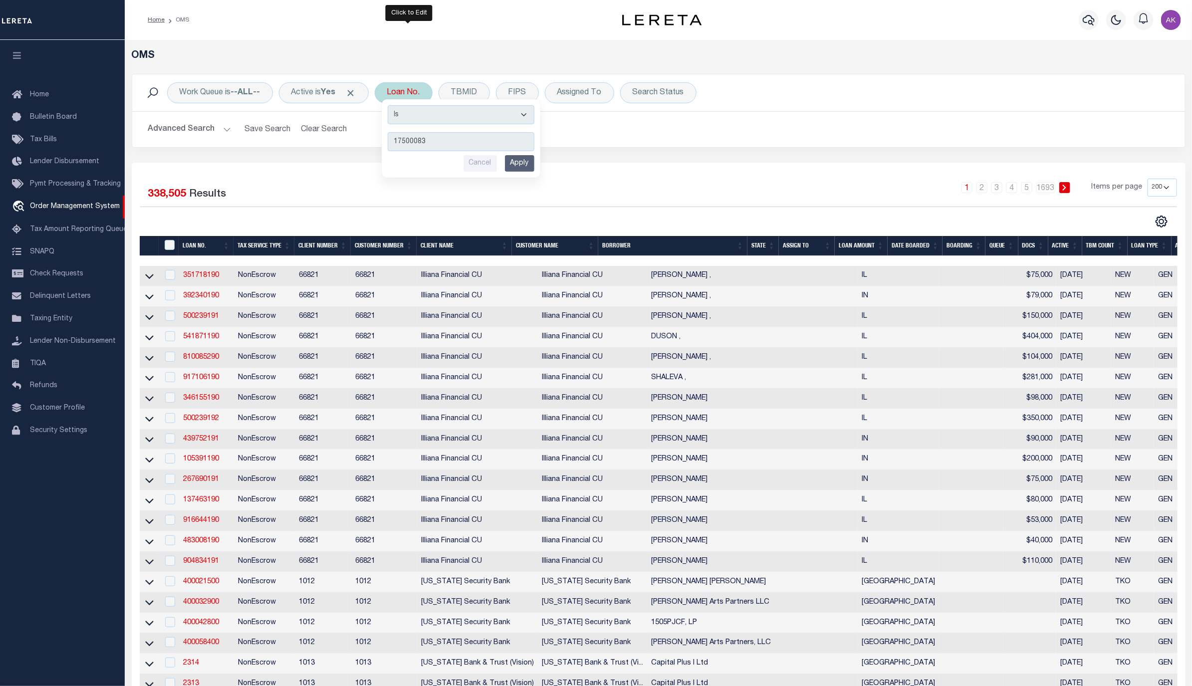
type input "175000832"
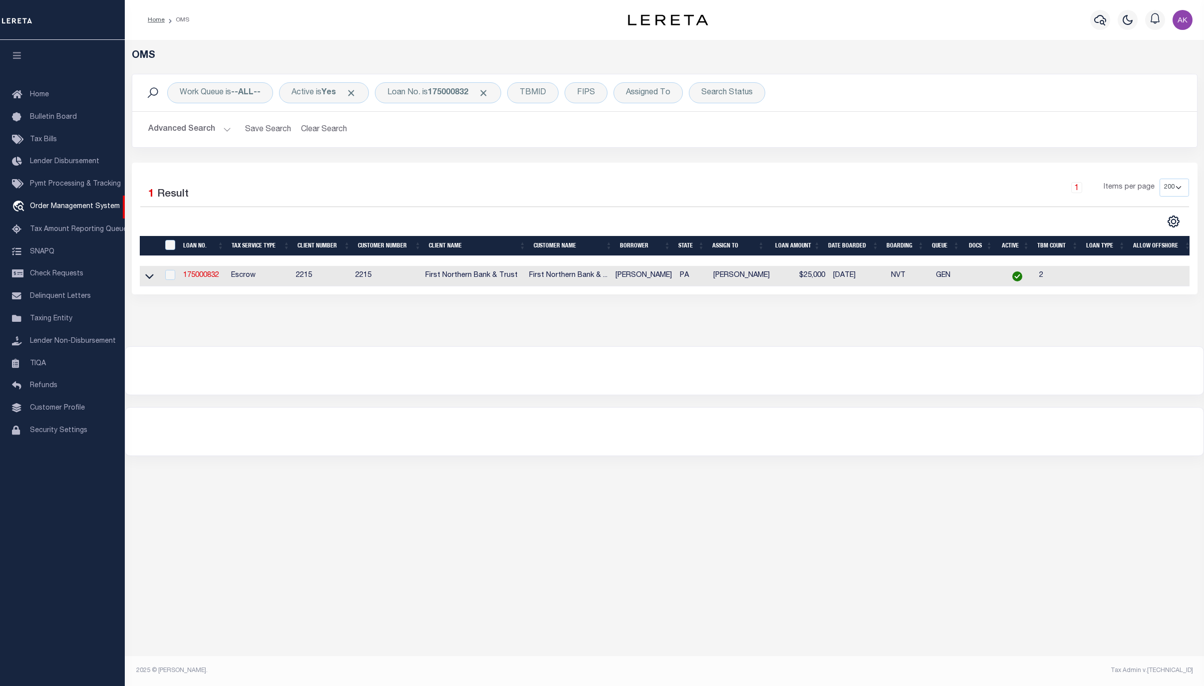
drag, startPoint x: 149, startPoint y: 277, endPoint x: 175, endPoint y: 388, distance: 114.4
click at [149, 277] on icon at bounding box center [149, 276] width 8 height 10
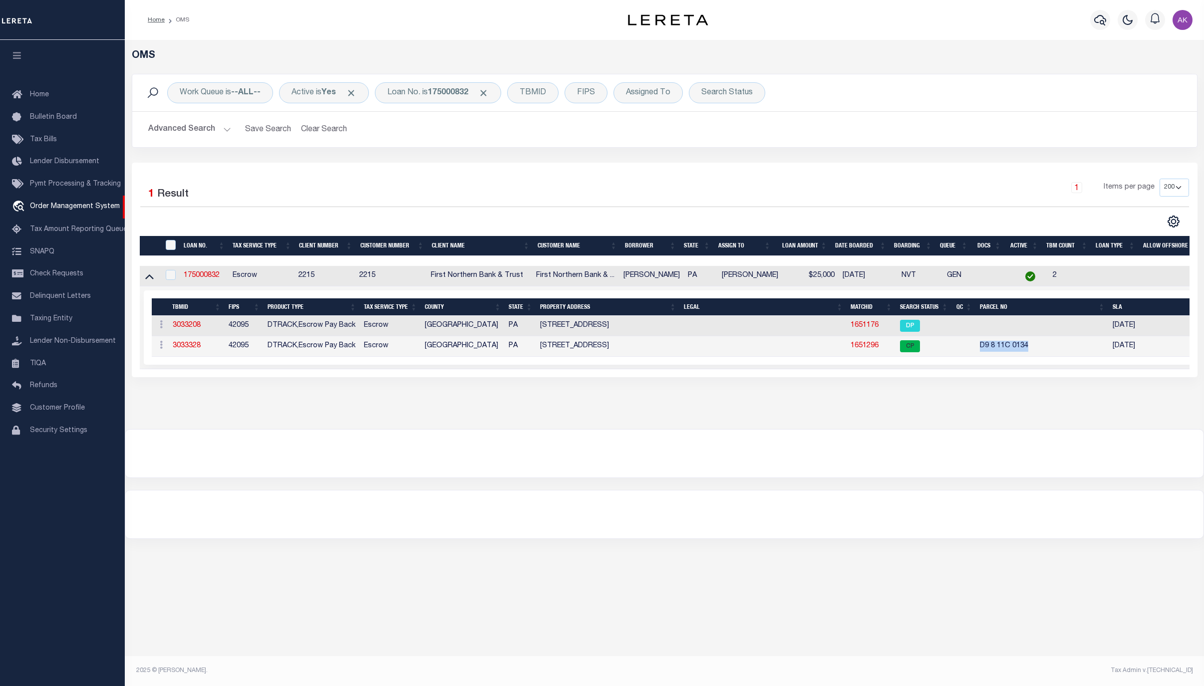
drag, startPoint x: 1031, startPoint y: 349, endPoint x: 980, endPoint y: 353, distance: 51.1
click at [980, 353] on td "D9 8 11C 0134" at bounding box center [1042, 346] width 133 height 20
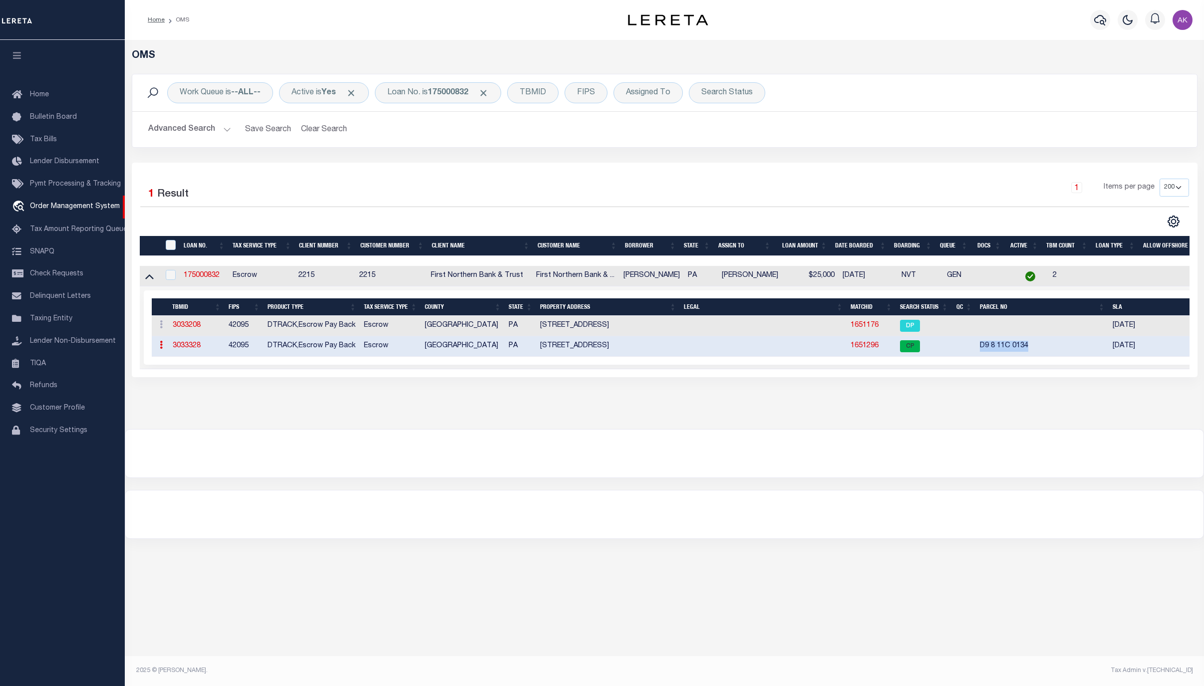
copy td "D9 8 11C 0134"
click at [867, 348] on link "1651296" at bounding box center [864, 345] width 28 height 7
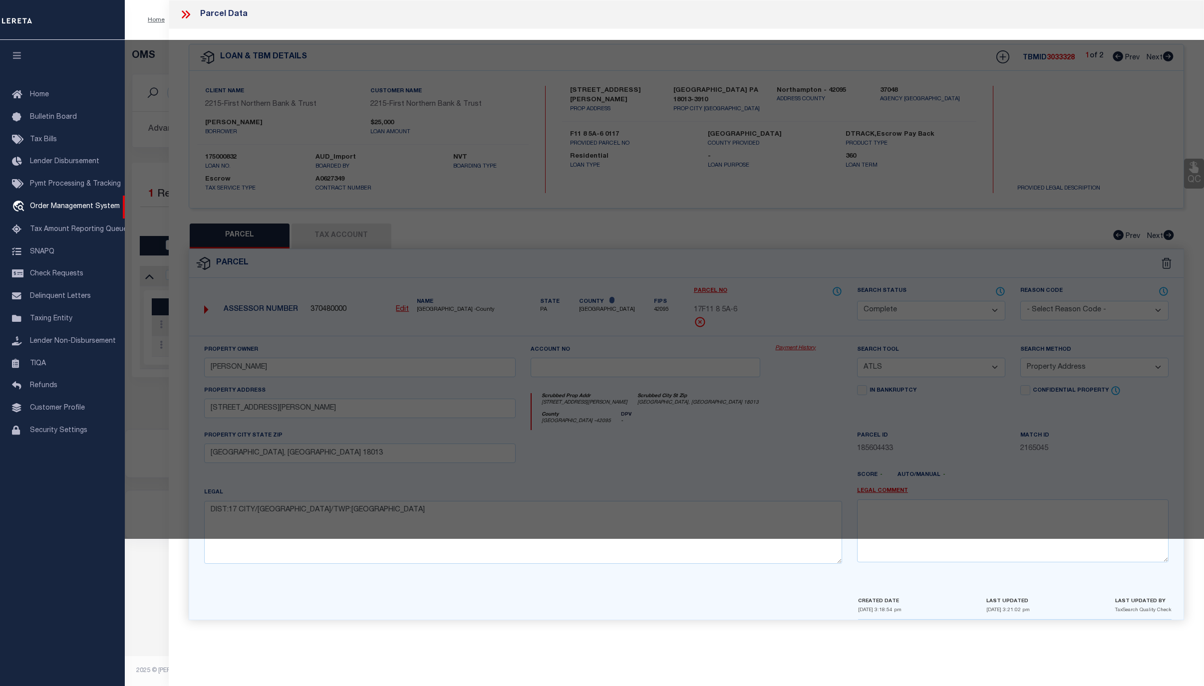
select select "AS"
select select
checkbox input "false"
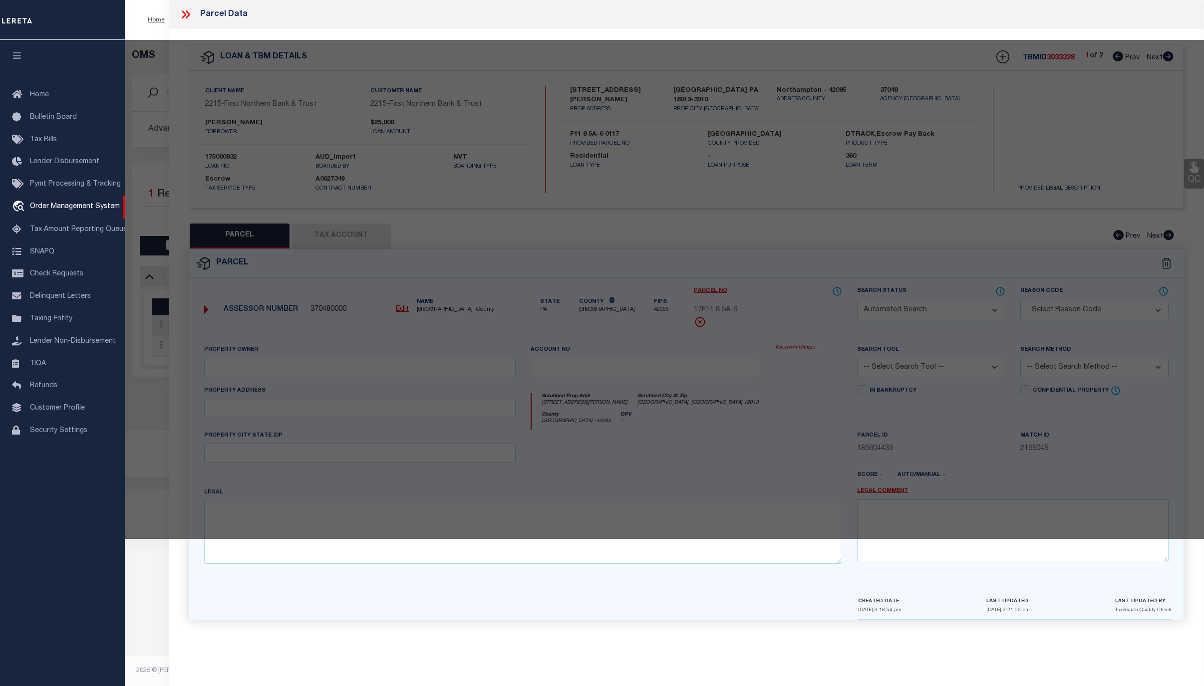
select select "CP"
type input "COX JOSEPH H JR & ANDRAYA FIORE,"
select select
type input "1851 WEST BANGOR RD"
checkbox input "false"
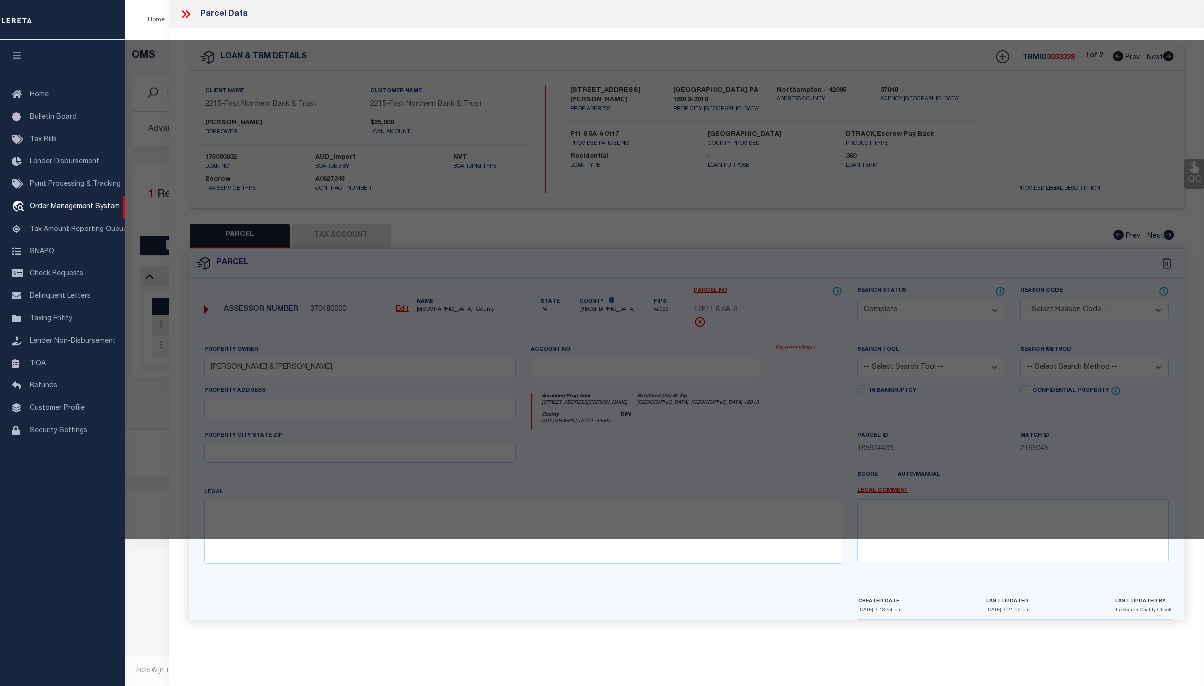
type input "PA"
type textarea "Tax ID Special Project"
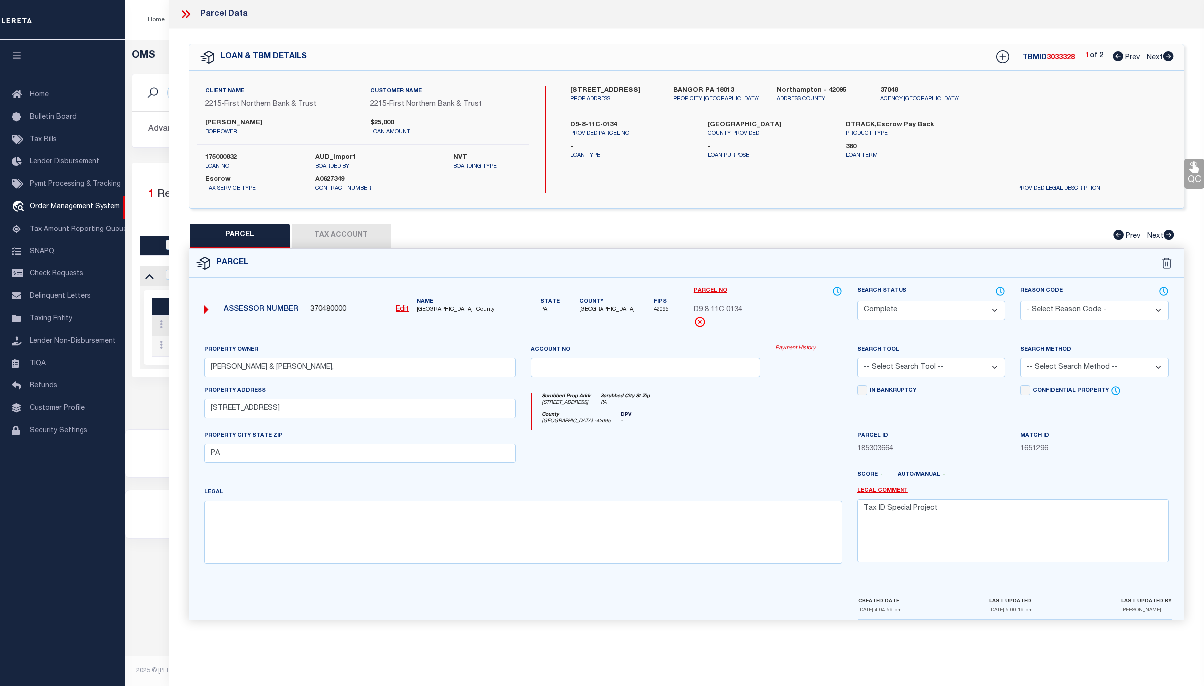
click at [796, 350] on link "Payment History" at bounding box center [808, 348] width 67 height 8
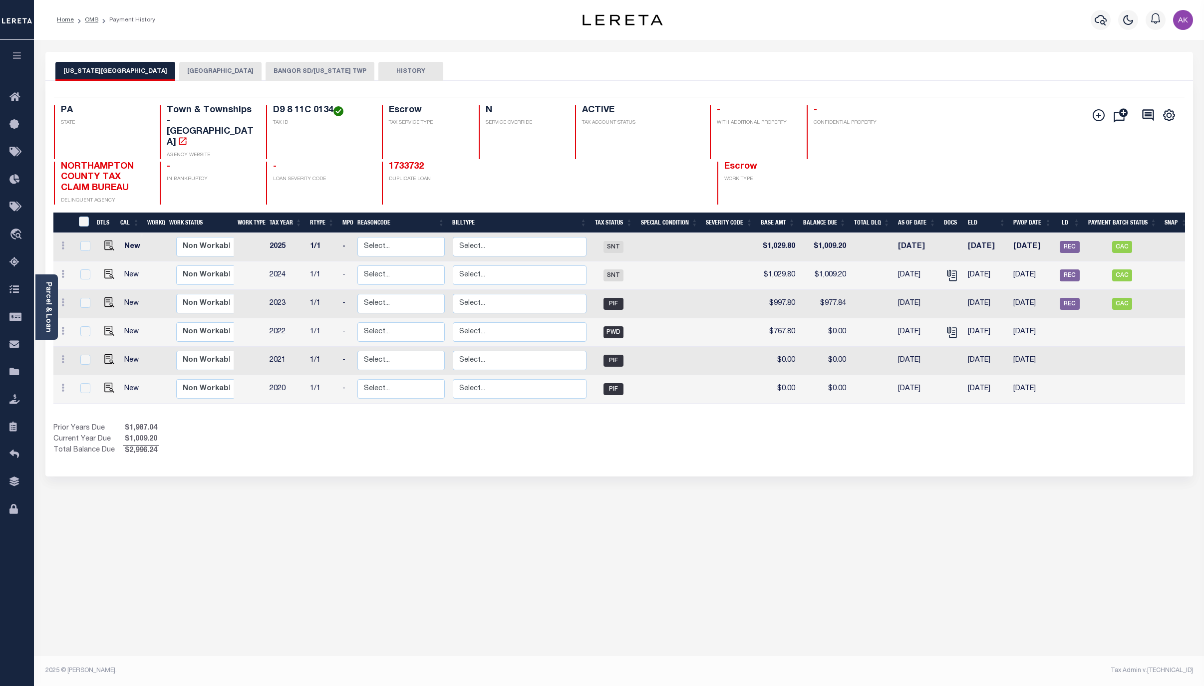
click at [298, 66] on button "BANGOR SD/[US_STATE] TWP" at bounding box center [320, 71] width 109 height 19
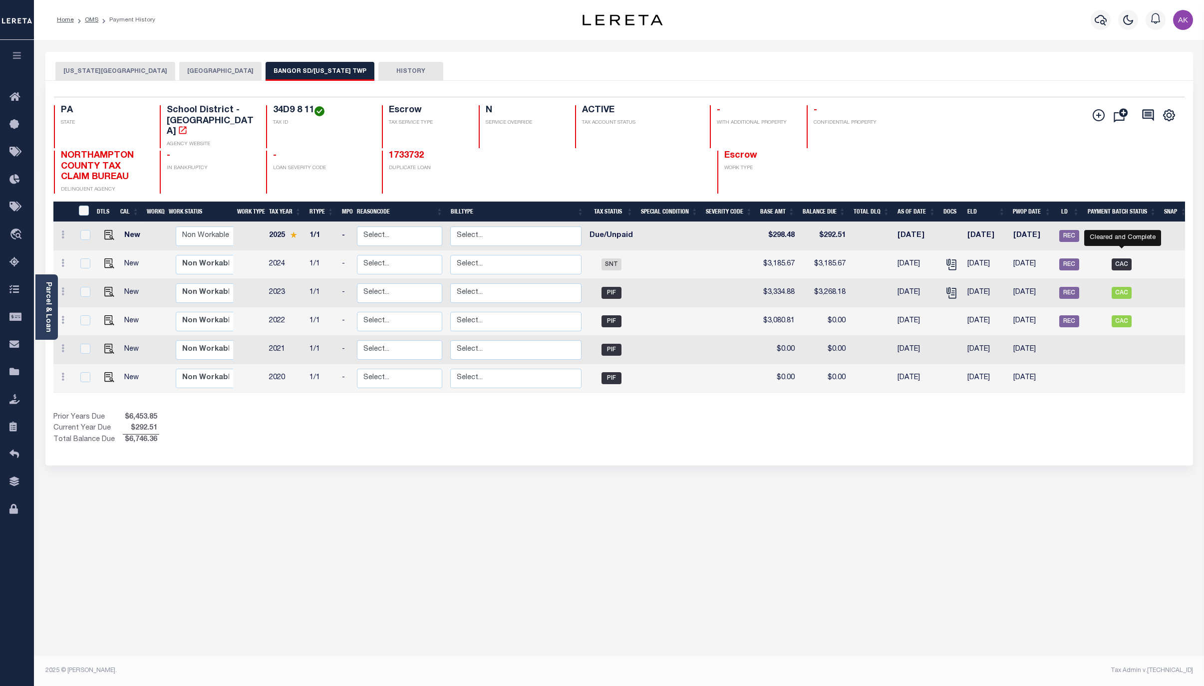
click at [1121, 259] on span "CAC" at bounding box center [1122, 265] width 20 height 12
checkbox input "true"
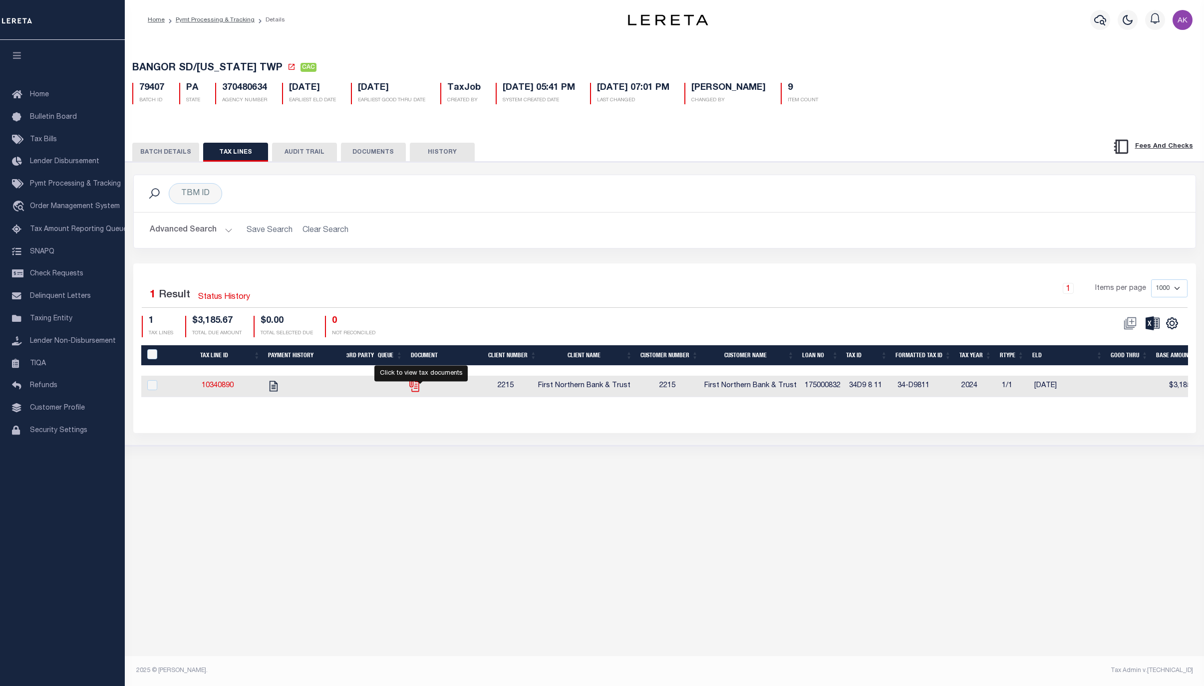
click at [413, 388] on icon "" at bounding box center [414, 386] width 13 height 13
checkbox input "true"
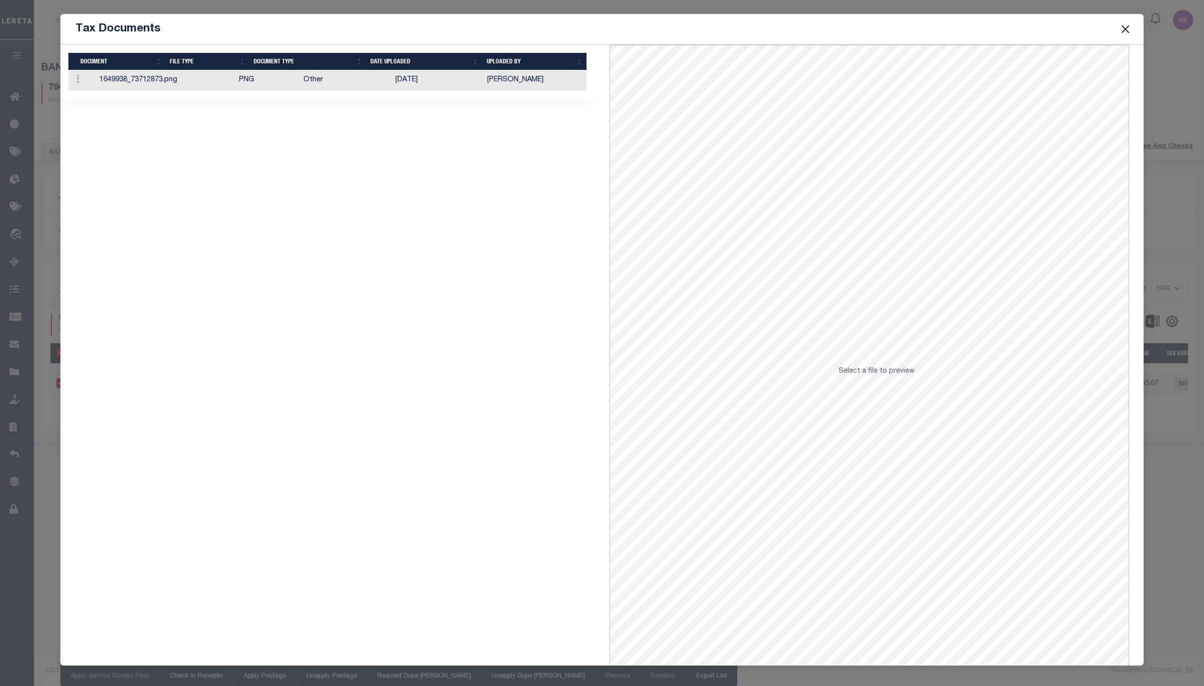
click at [262, 80] on td ".PNG" at bounding box center [267, 80] width 66 height 20
click at [1126, 30] on button "Close" at bounding box center [1125, 28] width 13 height 13
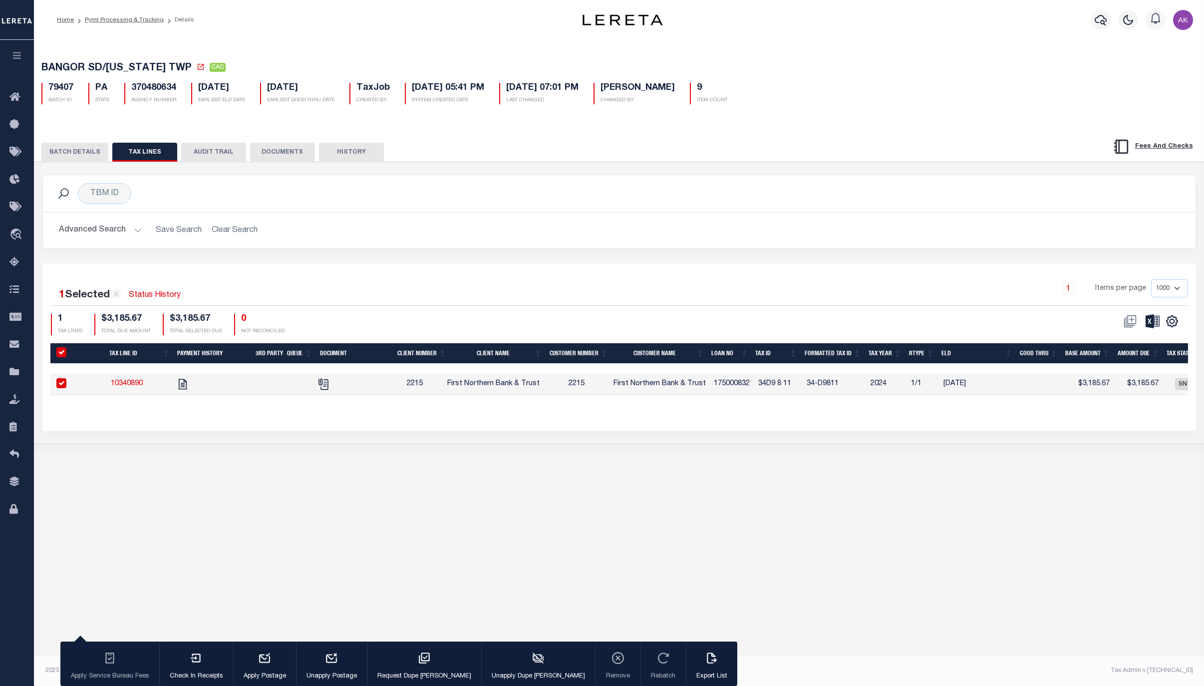
click at [78, 155] on button "BATCH DETAILS" at bounding box center [74, 152] width 67 height 19
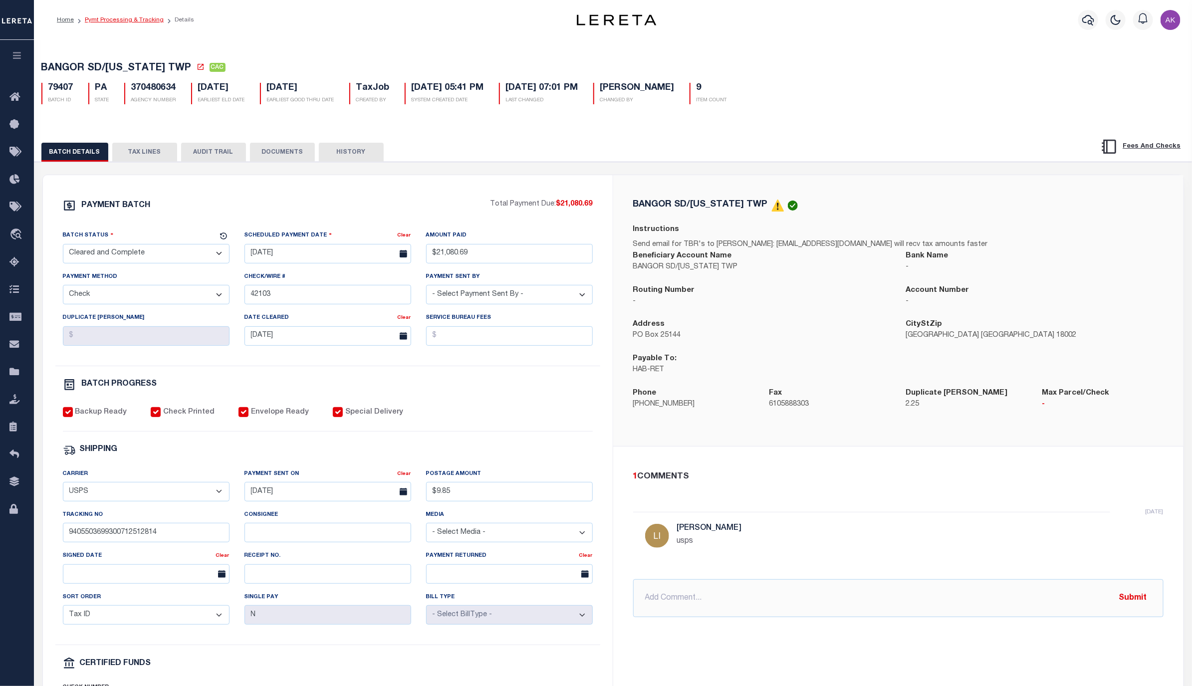
click at [112, 20] on link "Pymt Processing & Tracking" at bounding box center [124, 20] width 79 height 6
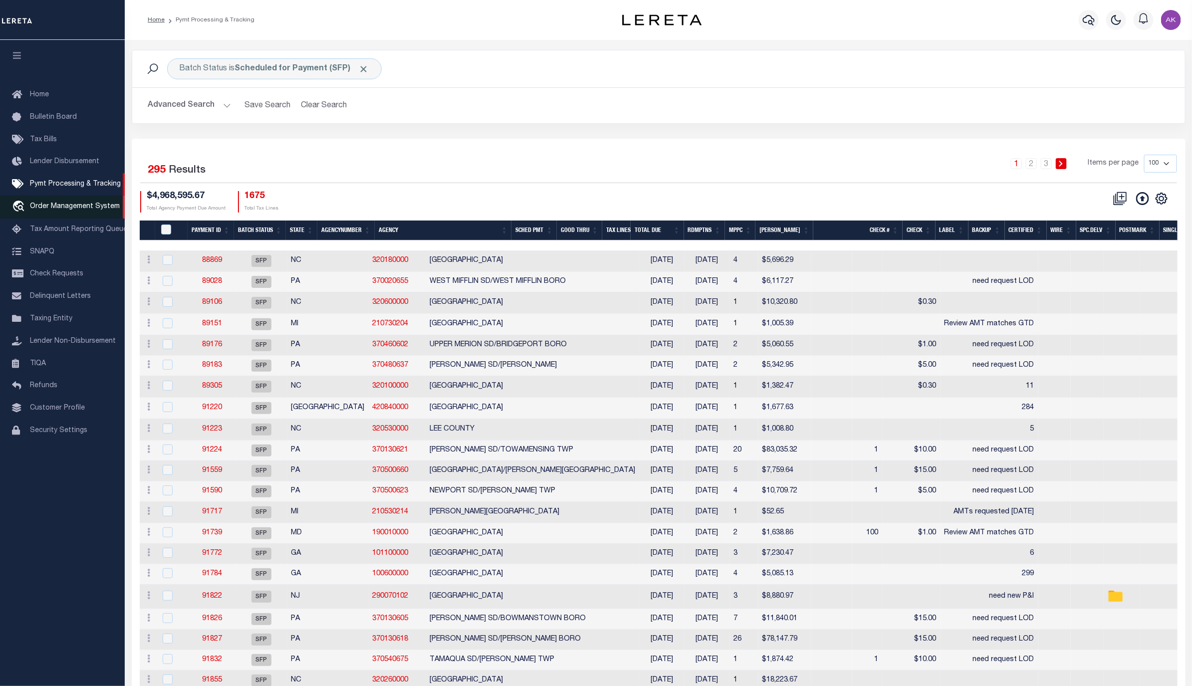
click at [63, 210] on span "Order Management System" at bounding box center [75, 206] width 90 height 7
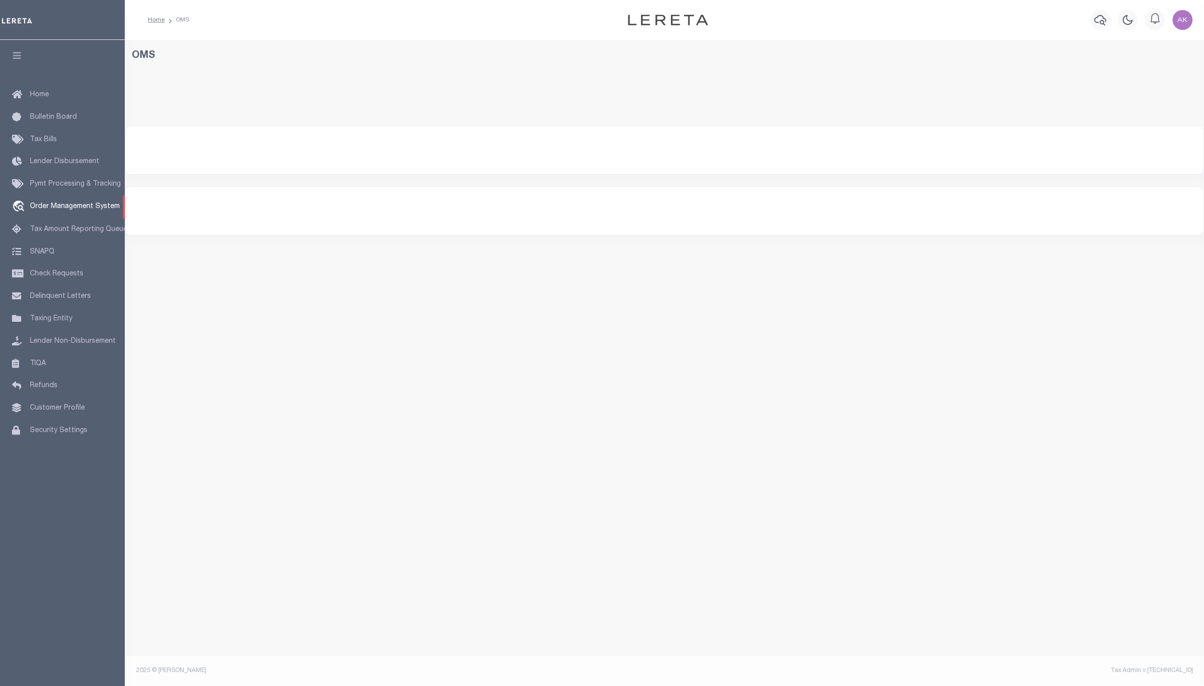
select select "200"
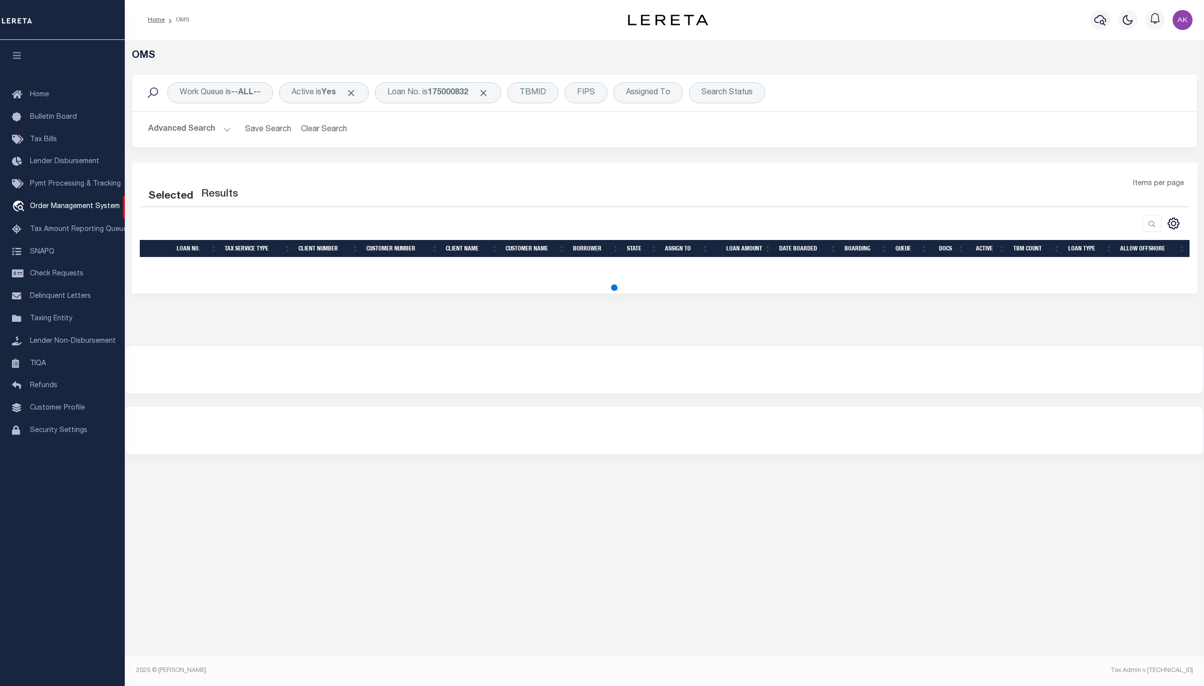
select select "200"
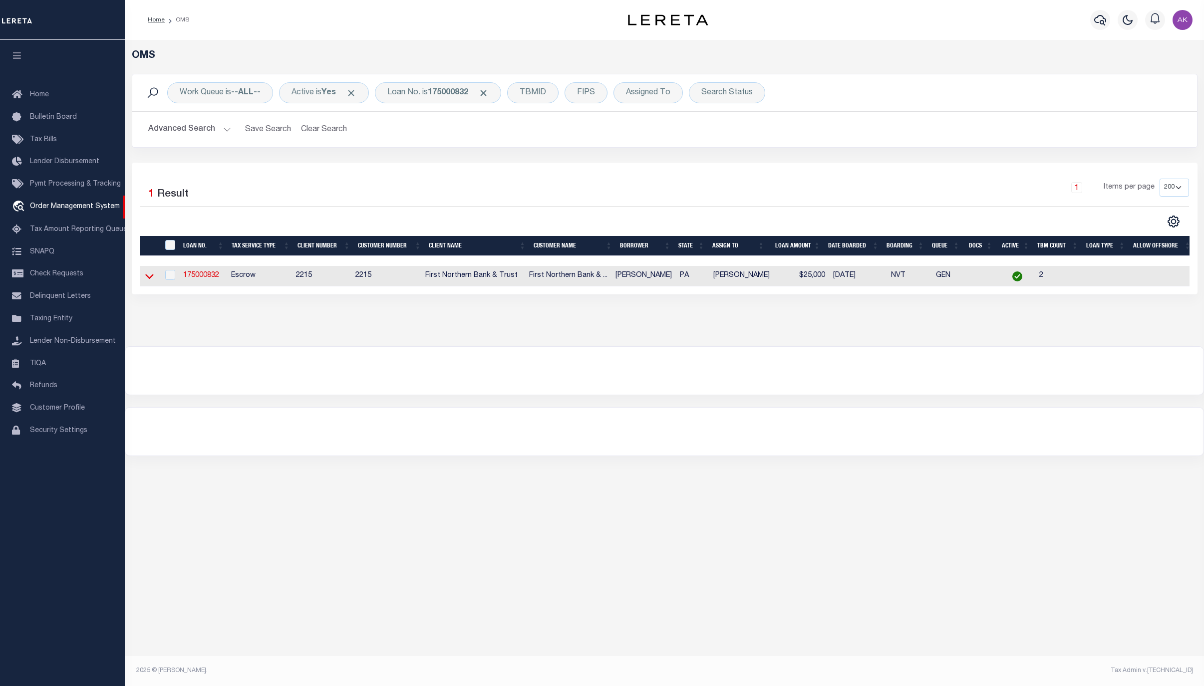
click at [148, 279] on icon at bounding box center [149, 276] width 8 height 10
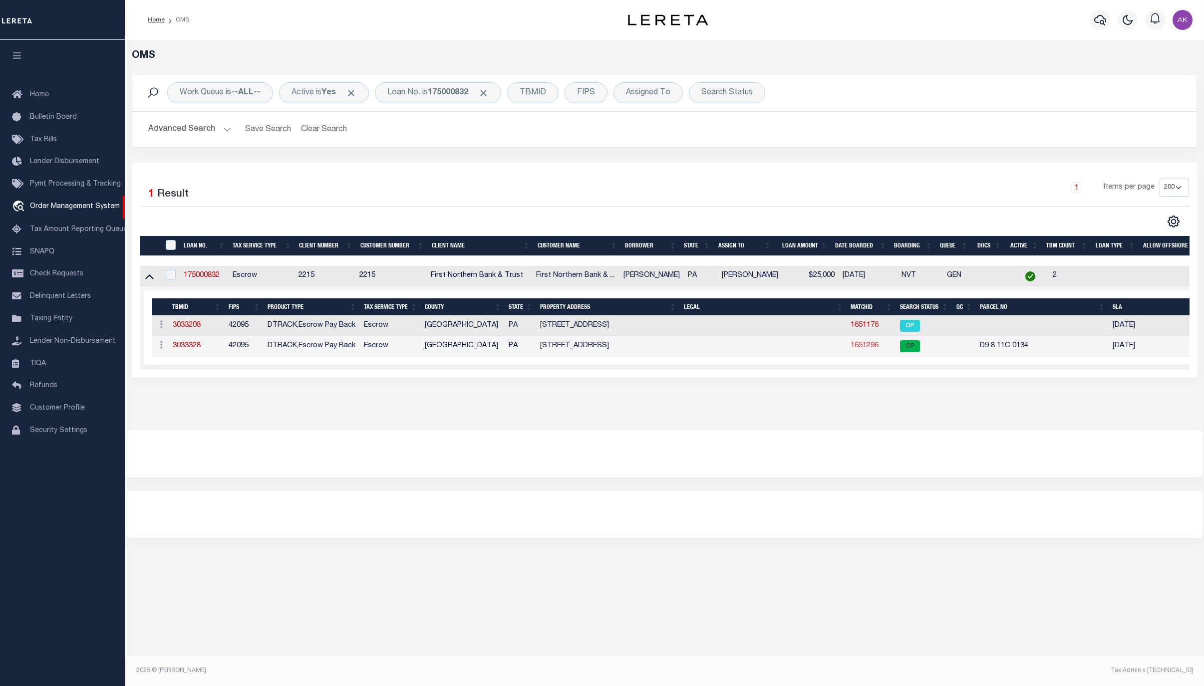
click at [860, 349] on link "1651296" at bounding box center [864, 345] width 28 height 7
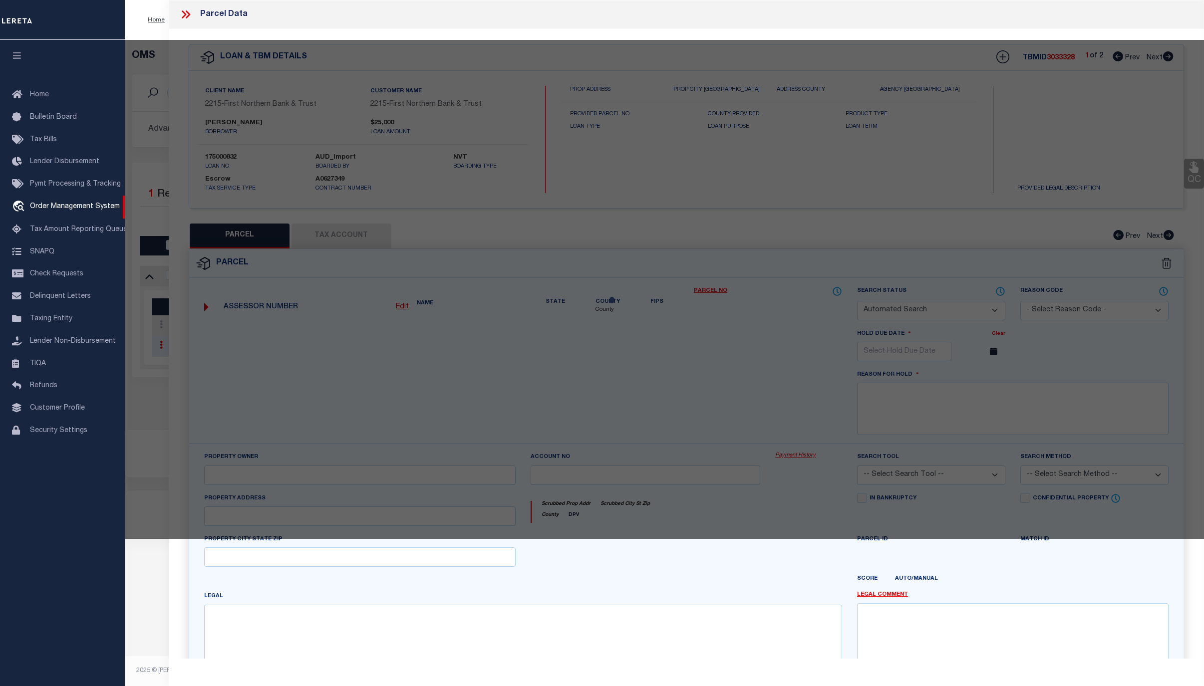
checkbox input "false"
select select "CP"
type input "[PERSON_NAME] & [PERSON_NAME],"
select select
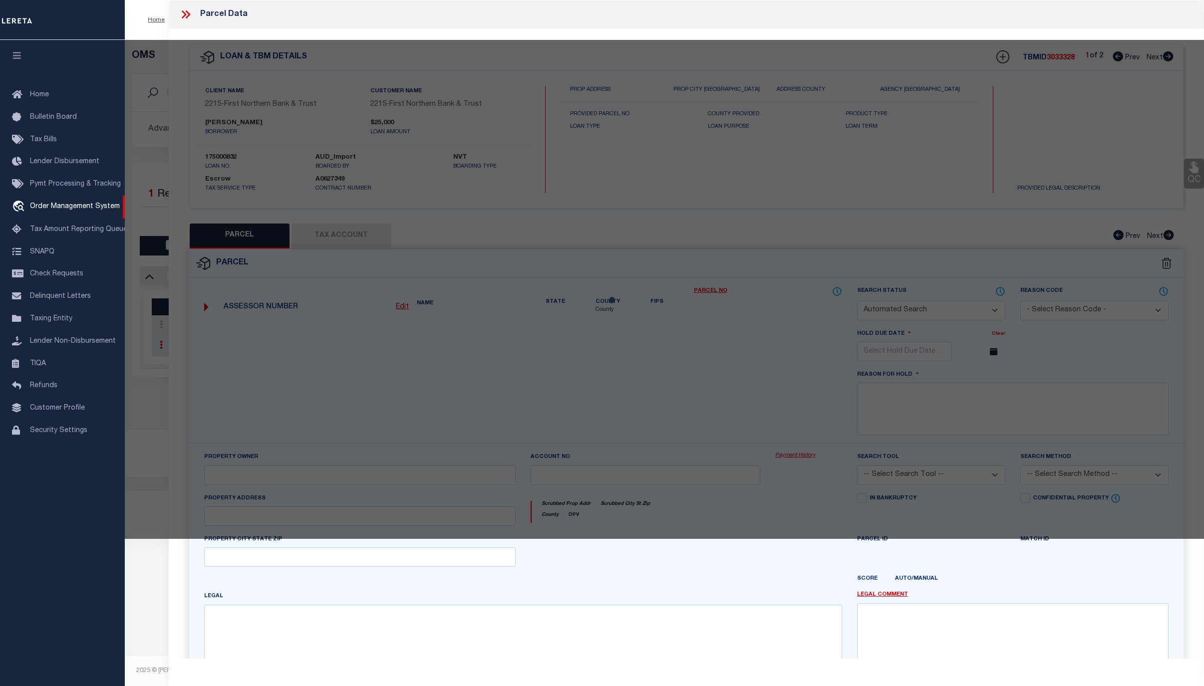
type input "[STREET_ADDRESS]"
checkbox input "false"
type input "PA"
type textarea "Tax ID Special Project"
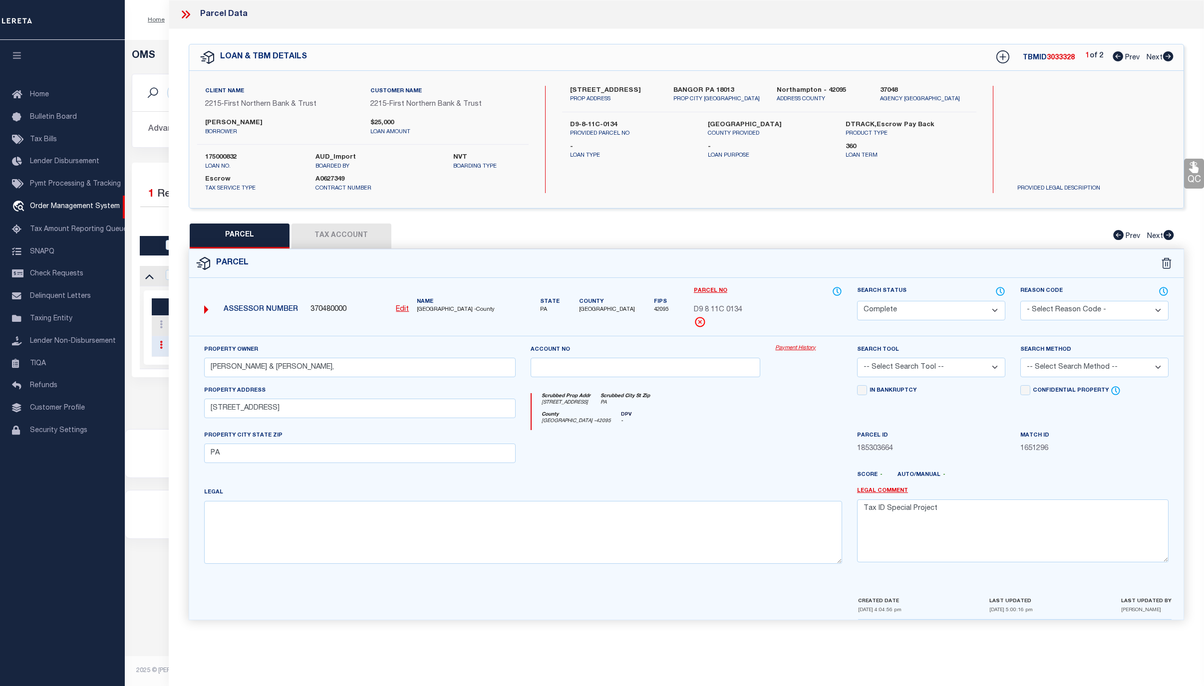
click at [796, 351] on link "Payment History" at bounding box center [808, 348] width 67 height 8
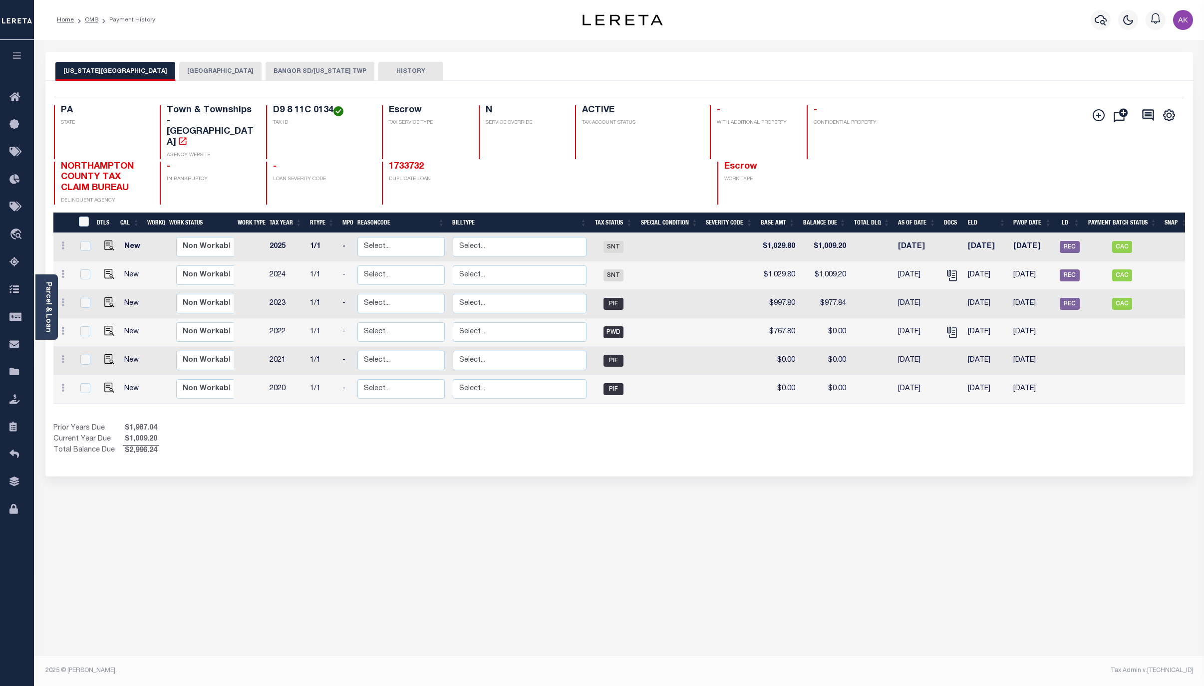
click at [302, 70] on button "BANGOR SD/WASHINGTON TWP" at bounding box center [320, 71] width 109 height 19
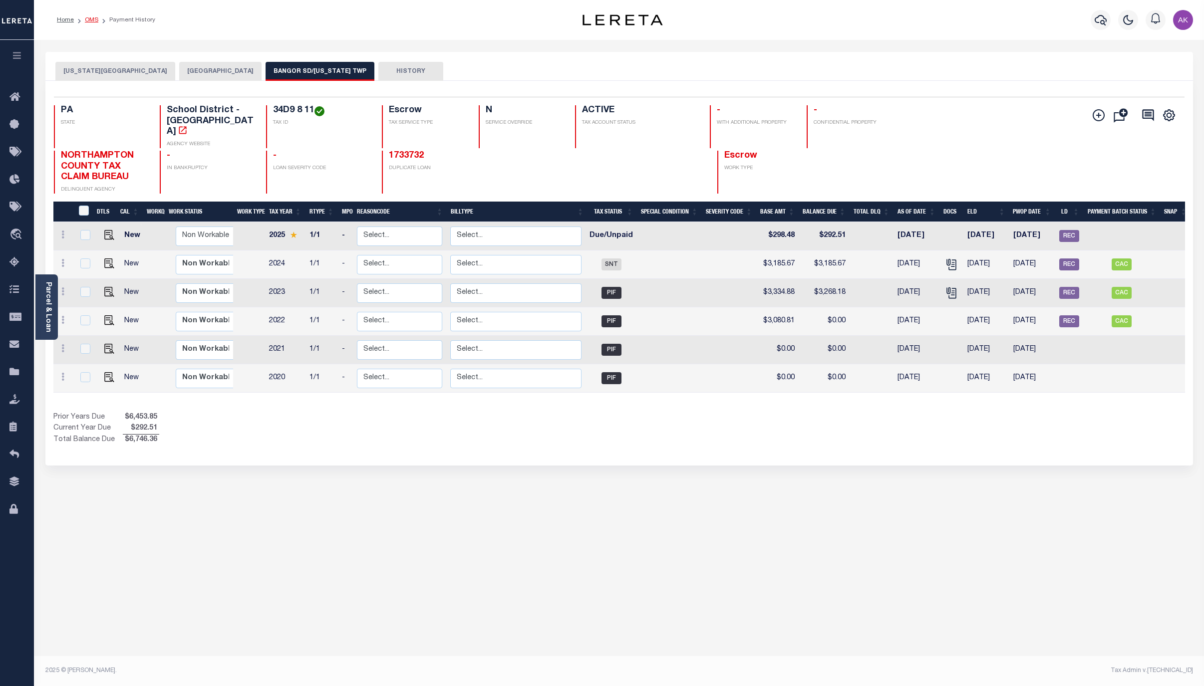
click at [93, 18] on link "OMS" at bounding box center [91, 20] width 13 height 6
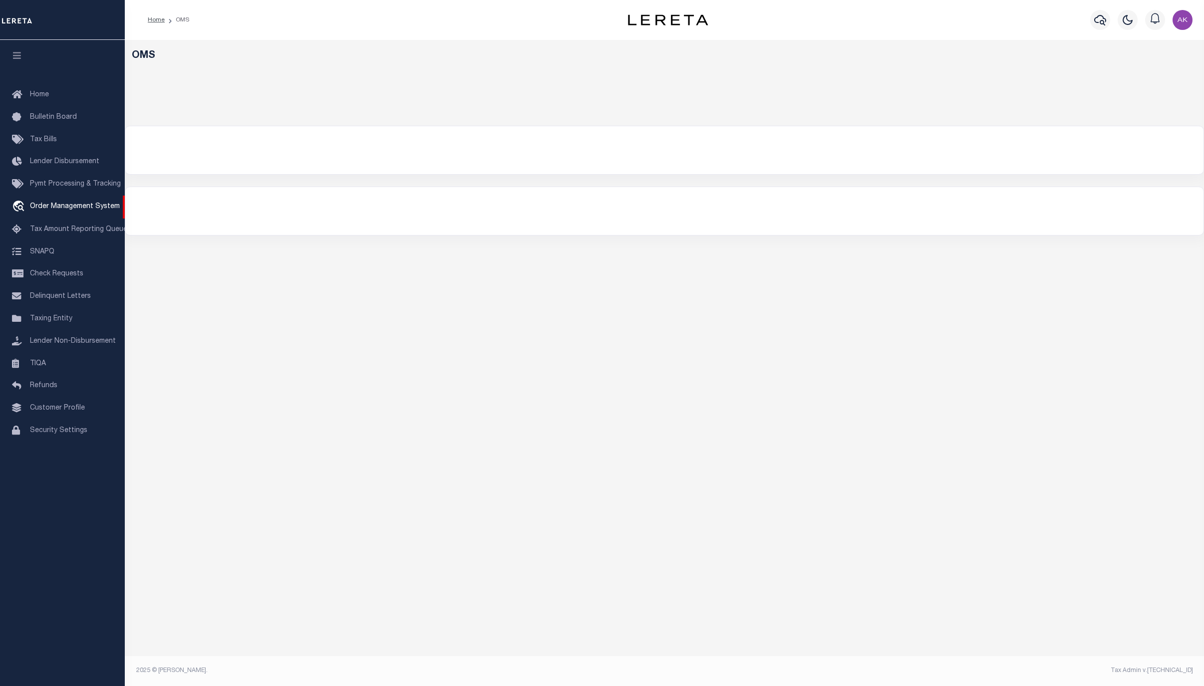
select select "200"
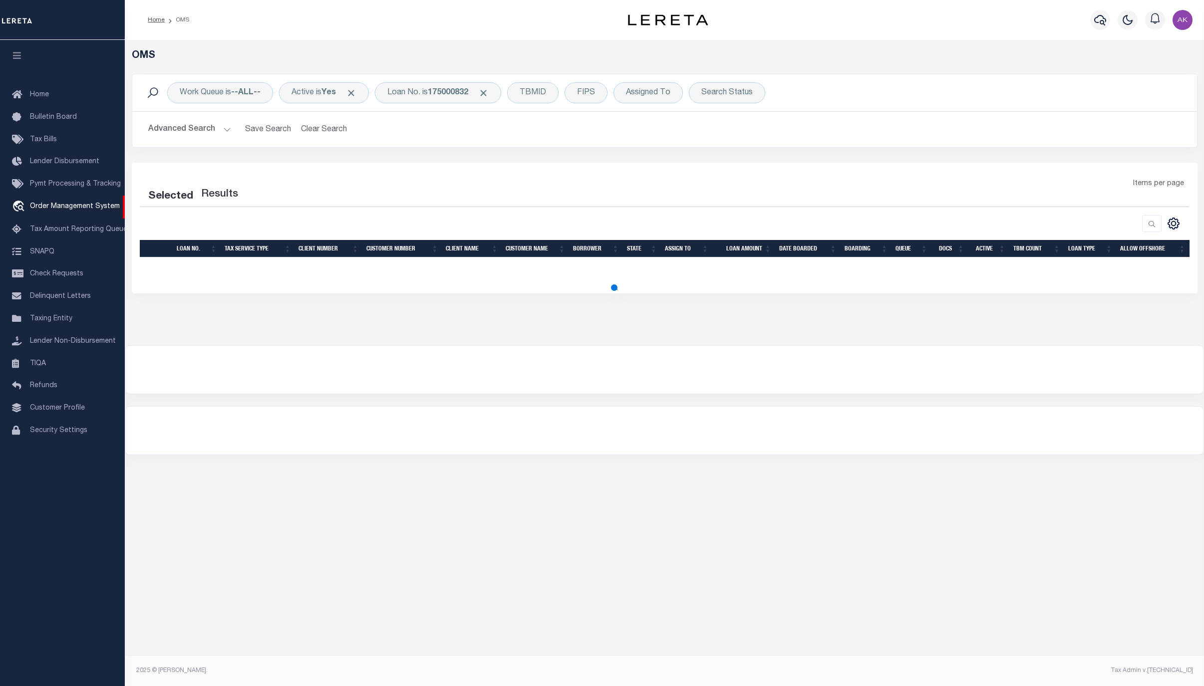
select select "200"
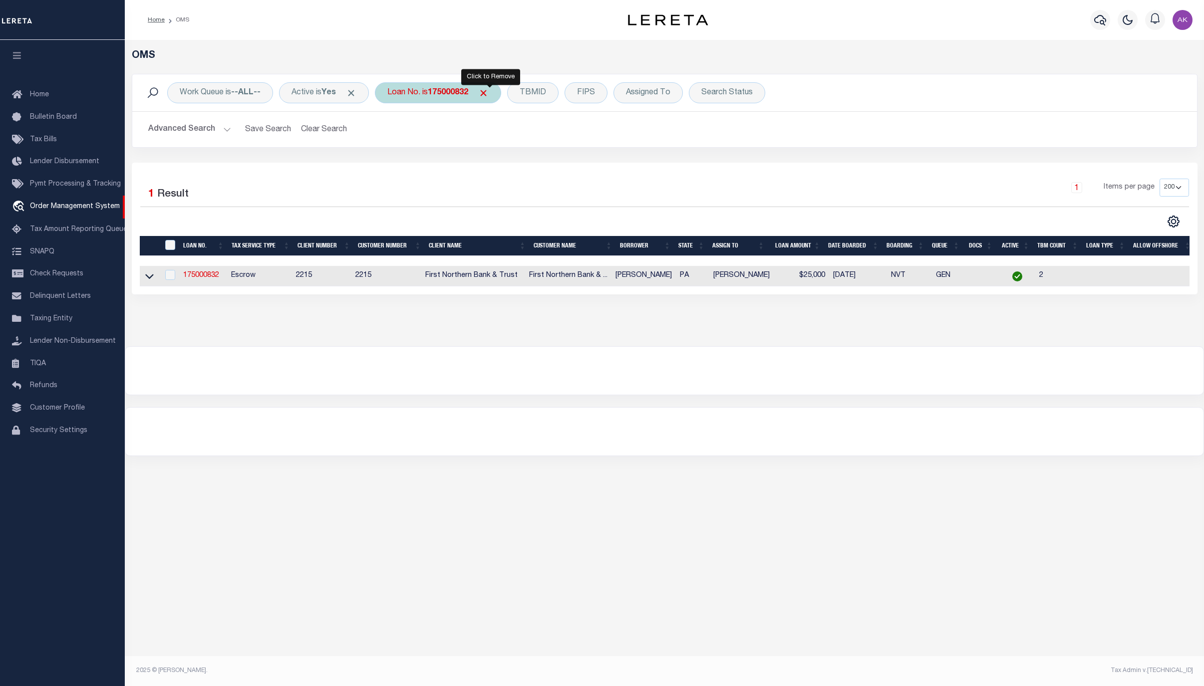
click at [488, 89] on span "Click to Remove" at bounding box center [483, 93] width 10 height 10
click at [401, 96] on div "Loan No." at bounding box center [404, 92] width 58 height 21
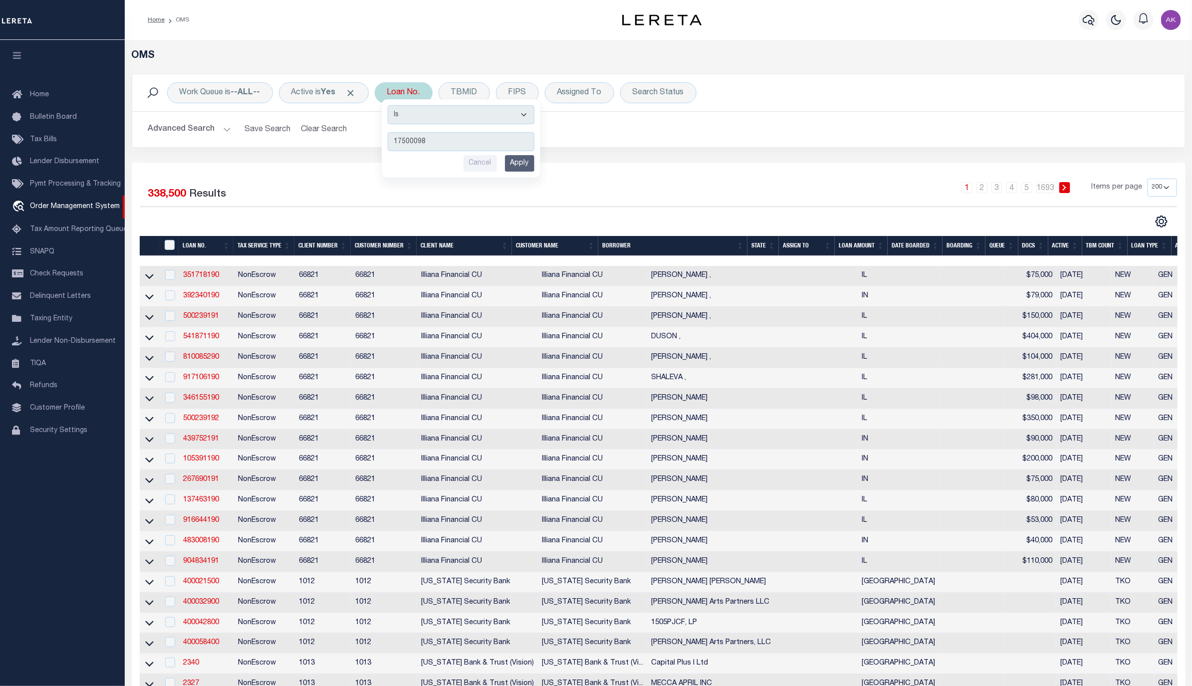
type input "175000983"
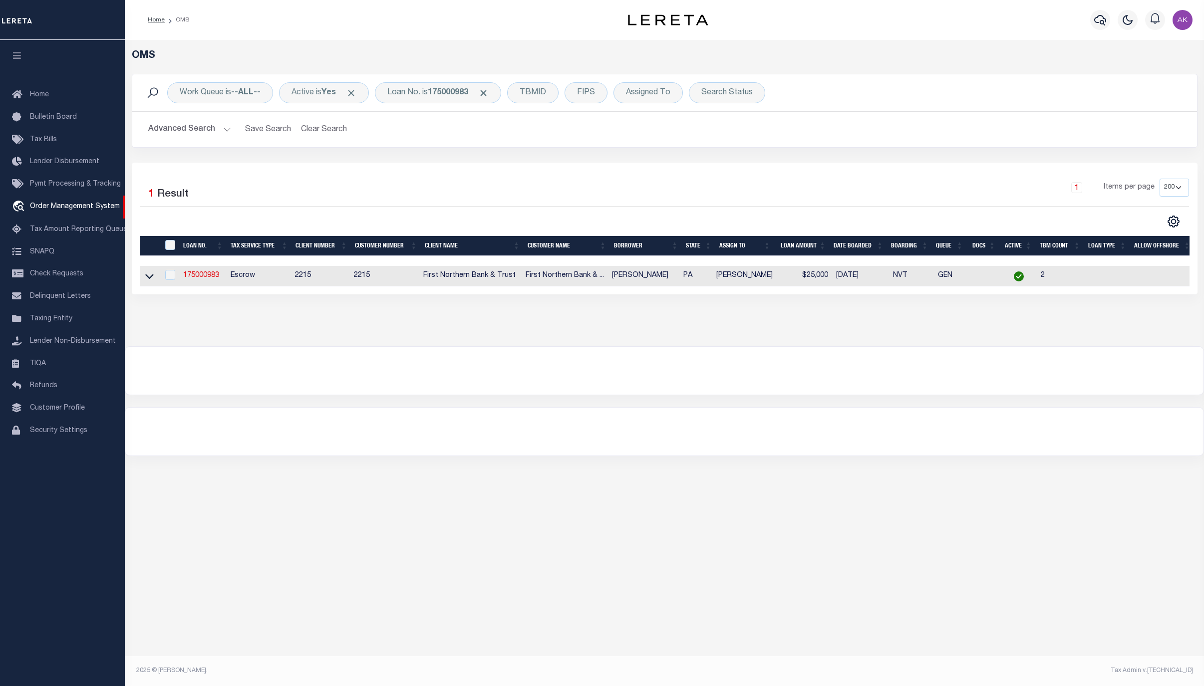
click at [149, 281] on icon at bounding box center [149, 276] width 8 height 10
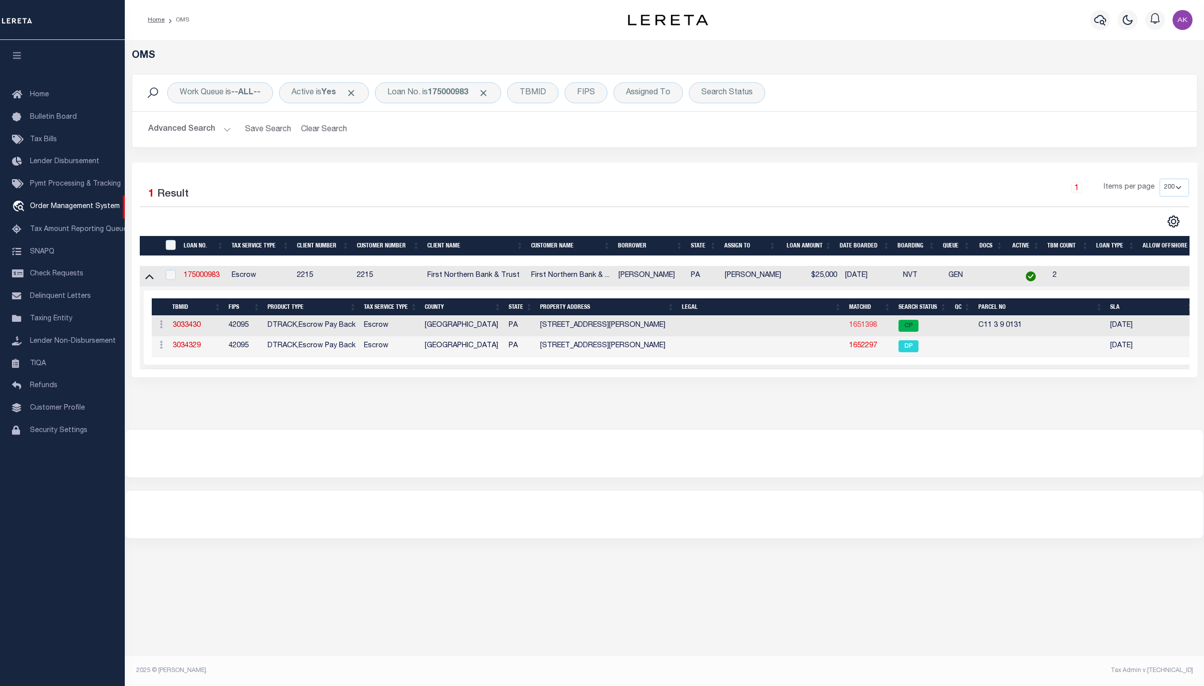
click at [869, 325] on link "1651398" at bounding box center [863, 325] width 28 height 7
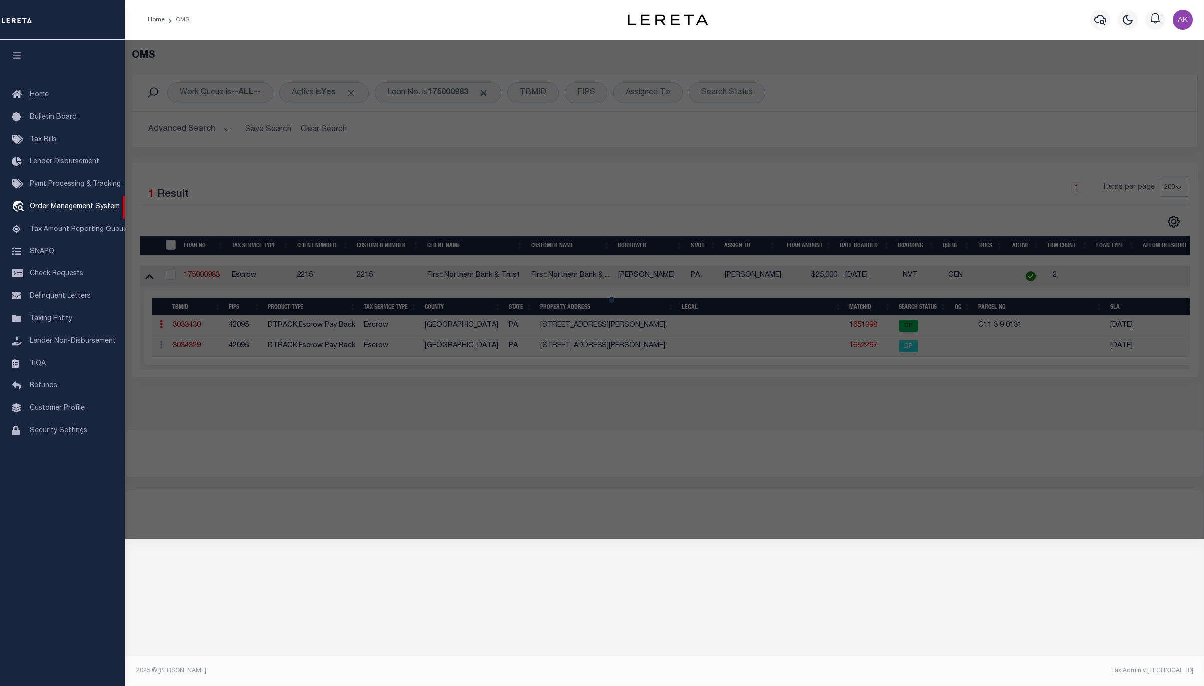
checkbox input "false"
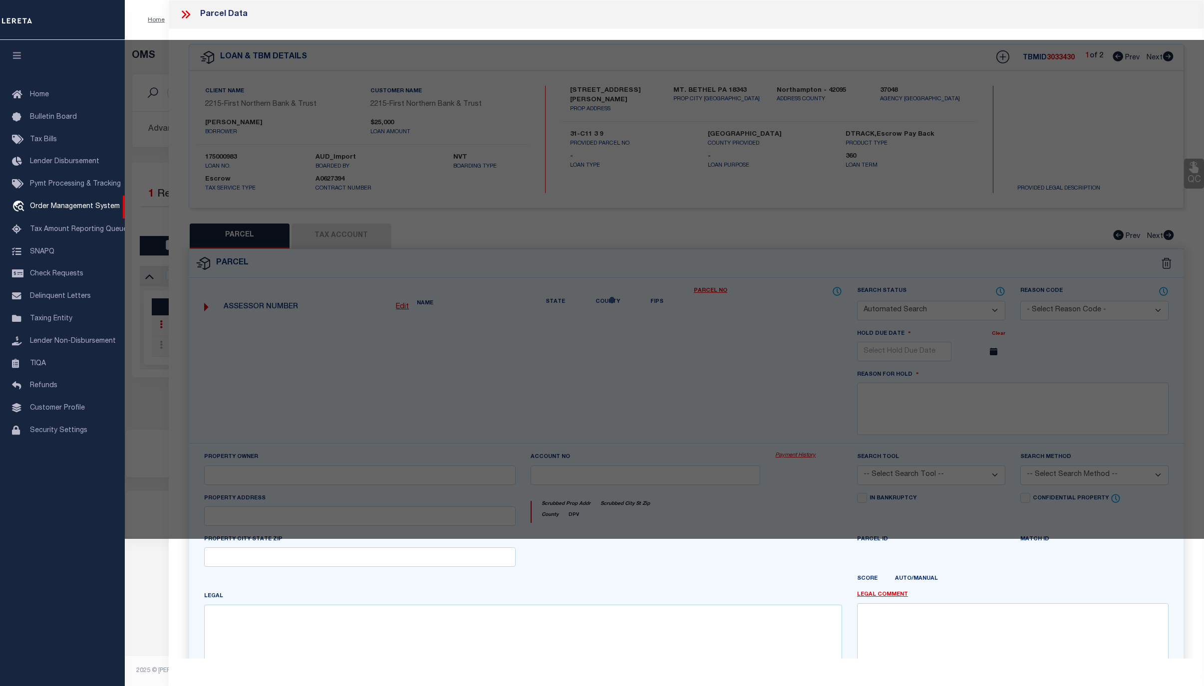
select select "CP"
type input "MOUSLEY KELLY RENEE & WILLIAM S,"
select select "AGF"
select select "ADD"
type input "1017 JACOBY CREEK RD"
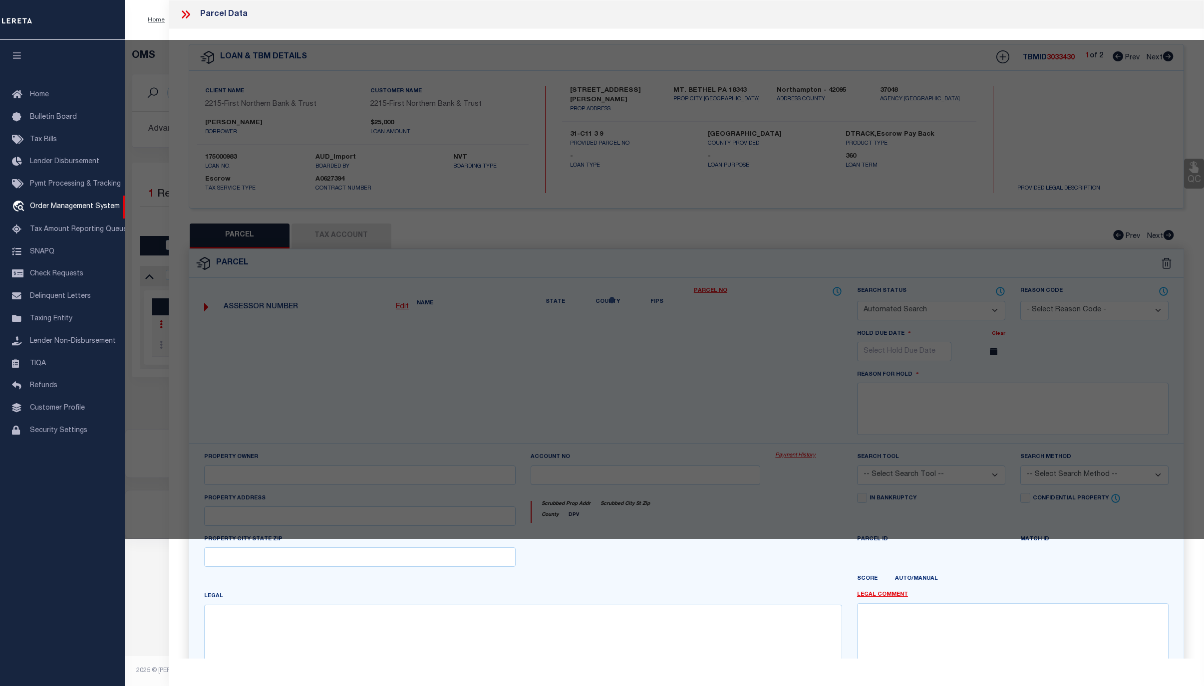
checkbox input "false"
type input "PA"
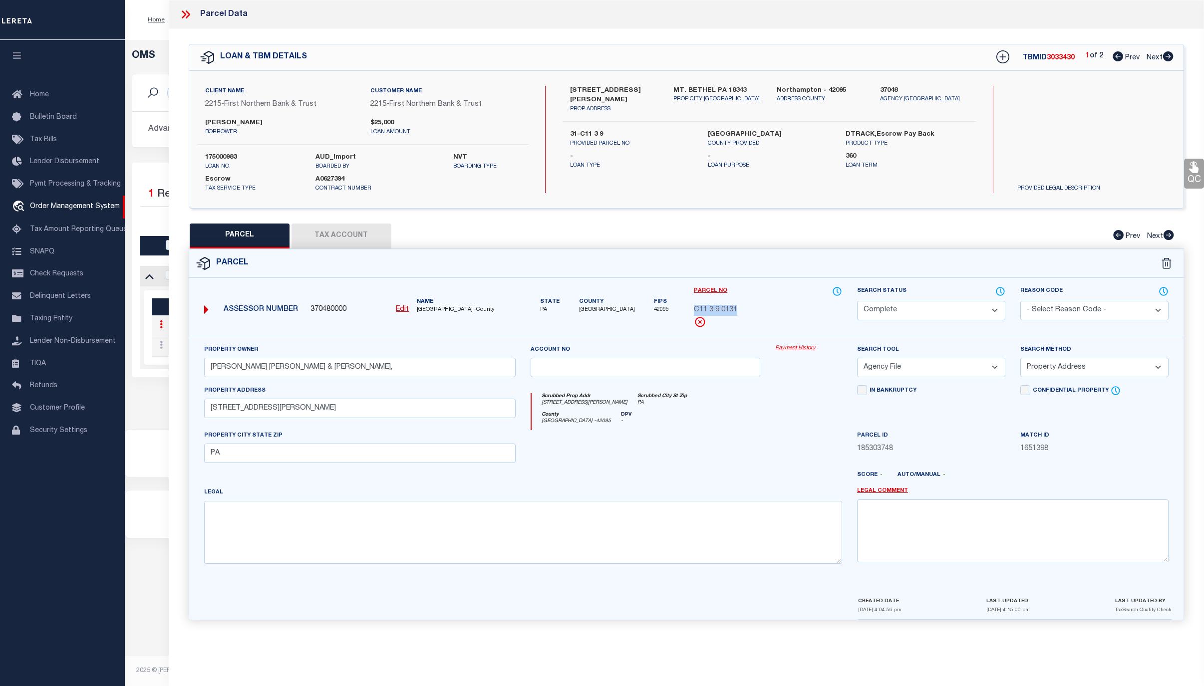
drag, startPoint x: 739, startPoint y: 310, endPoint x: 688, endPoint y: 310, distance: 50.9
click at [688, 310] on div "Parcel No C11 3 9 0131" at bounding box center [767, 311] width 163 height 50
copy span "C11 3 9 0131"
click at [55, 207] on span "Order Management System" at bounding box center [75, 206] width 90 height 7
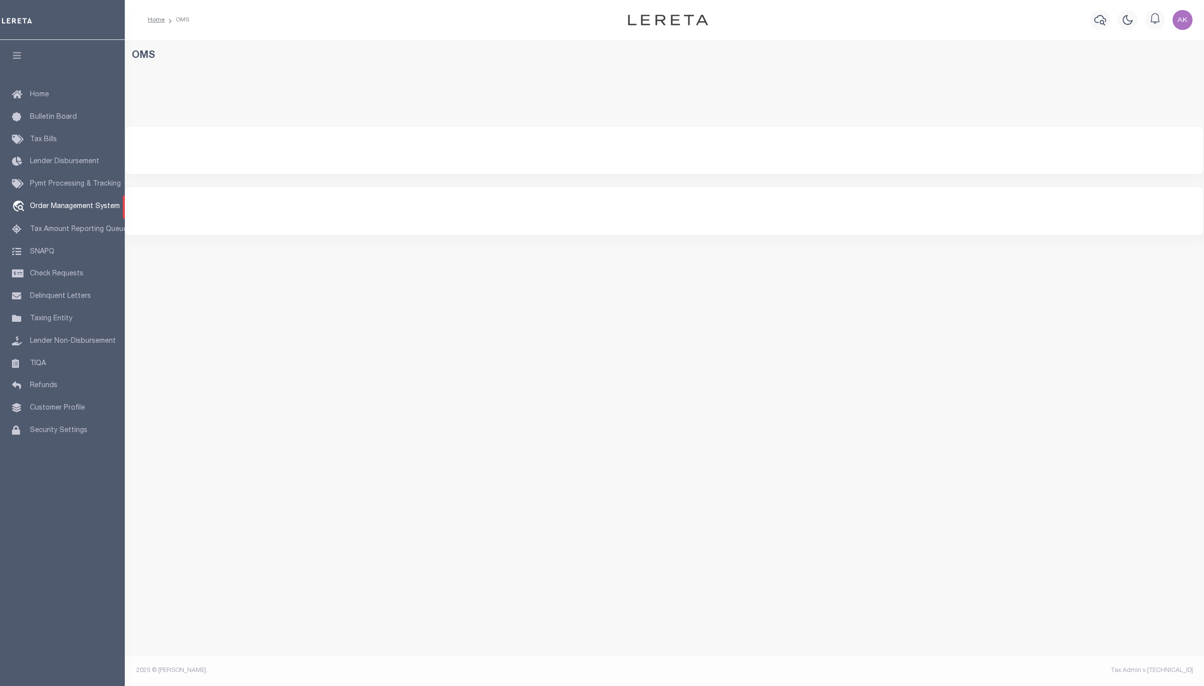
select select "200"
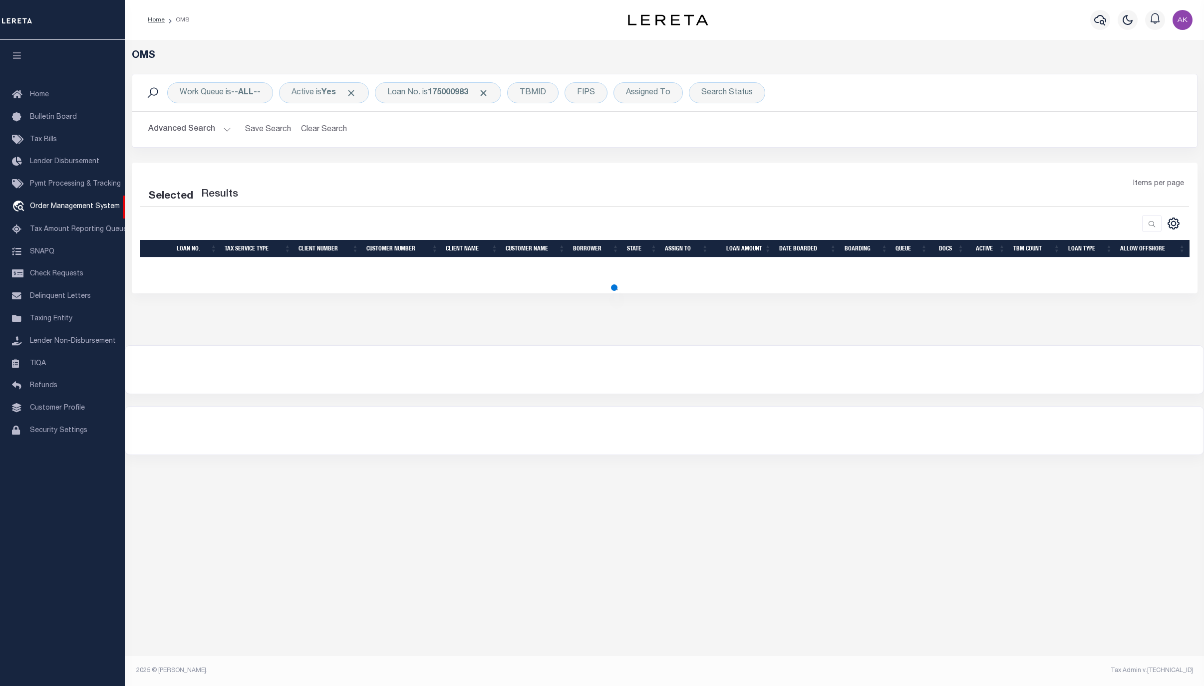
select select "200"
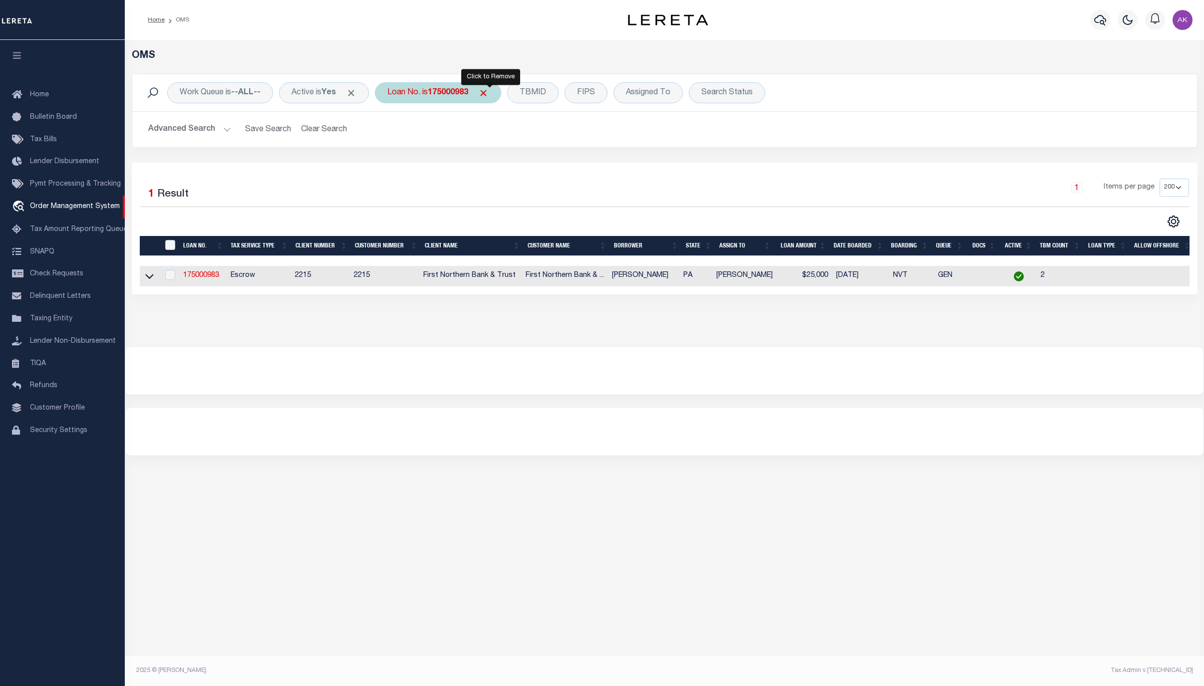
click at [488, 93] on span "Click to Remove" at bounding box center [483, 93] width 10 height 10
click at [409, 95] on div "Loan No." at bounding box center [404, 92] width 58 height 21
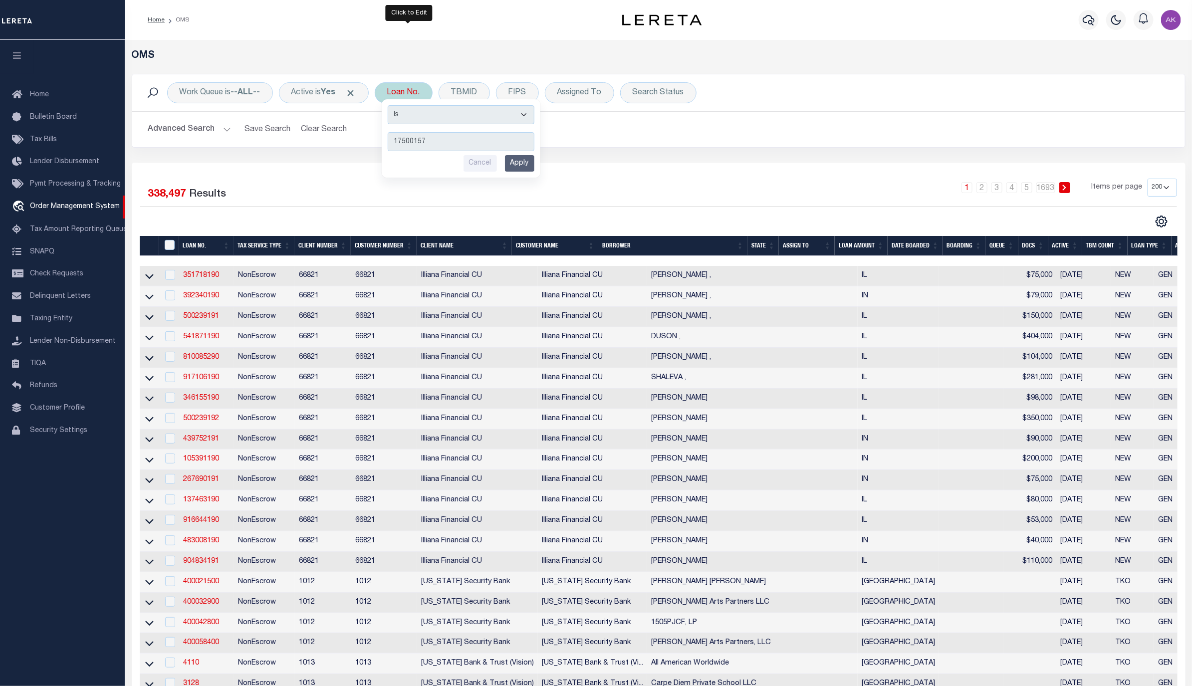
type input "175001570"
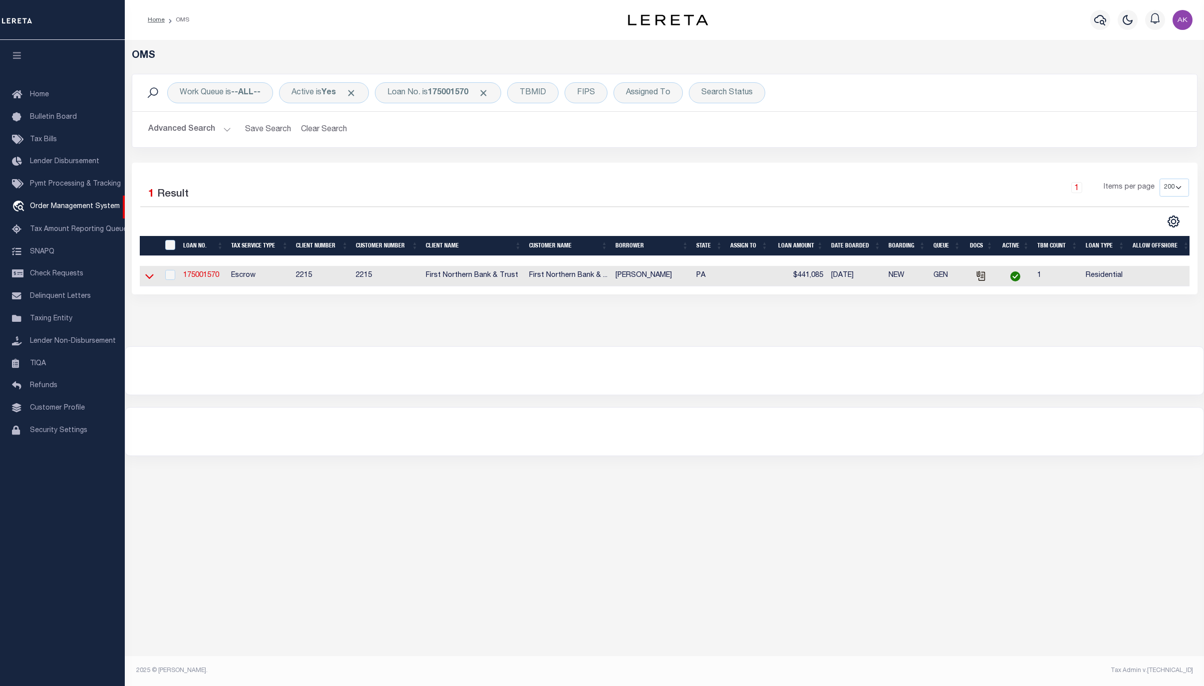
click at [152, 279] on icon at bounding box center [149, 277] width 8 height 5
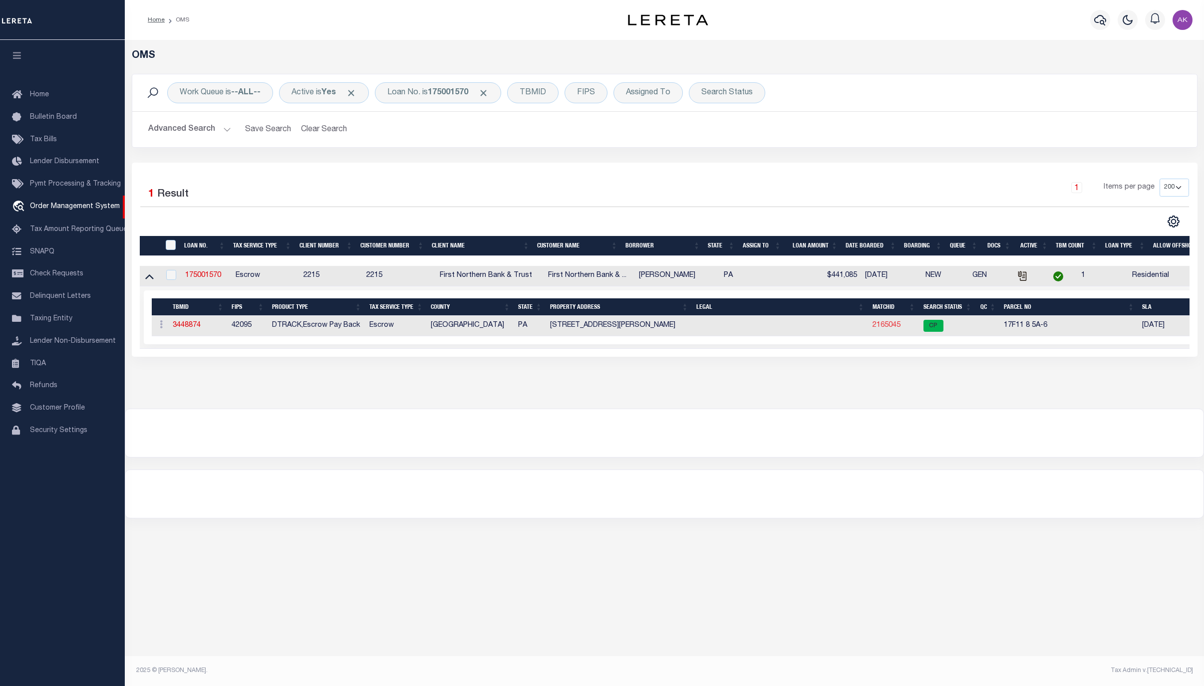
click at [887, 327] on link "2165045" at bounding box center [886, 325] width 28 height 7
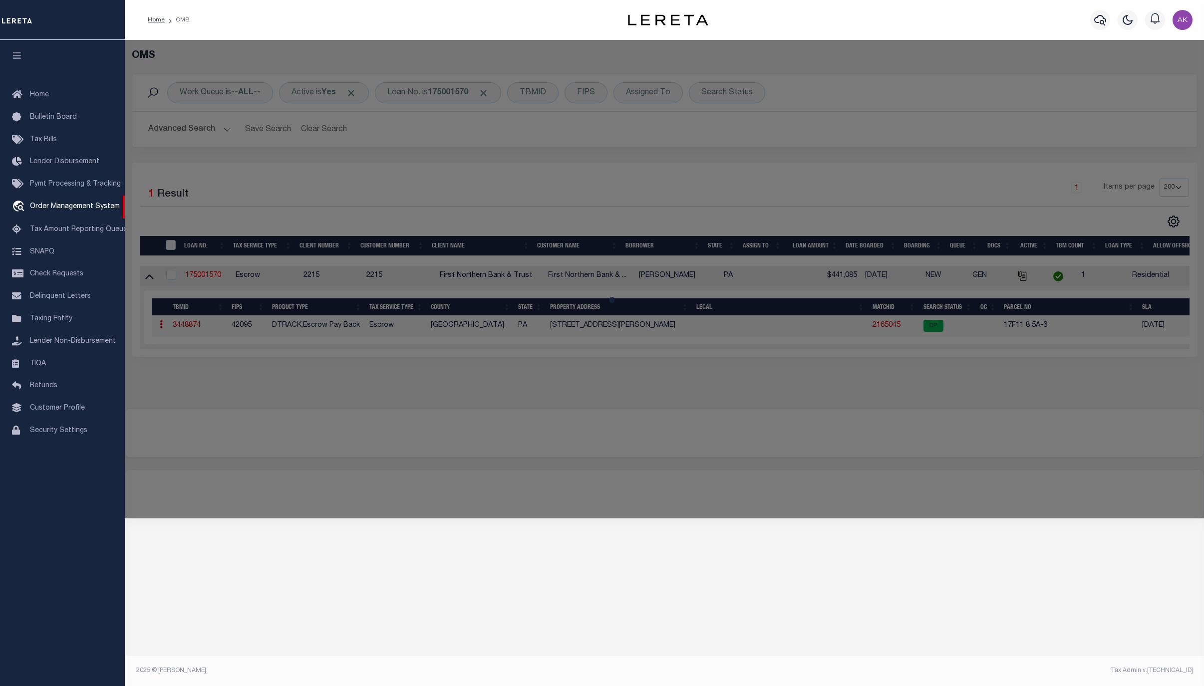
checkbox input "false"
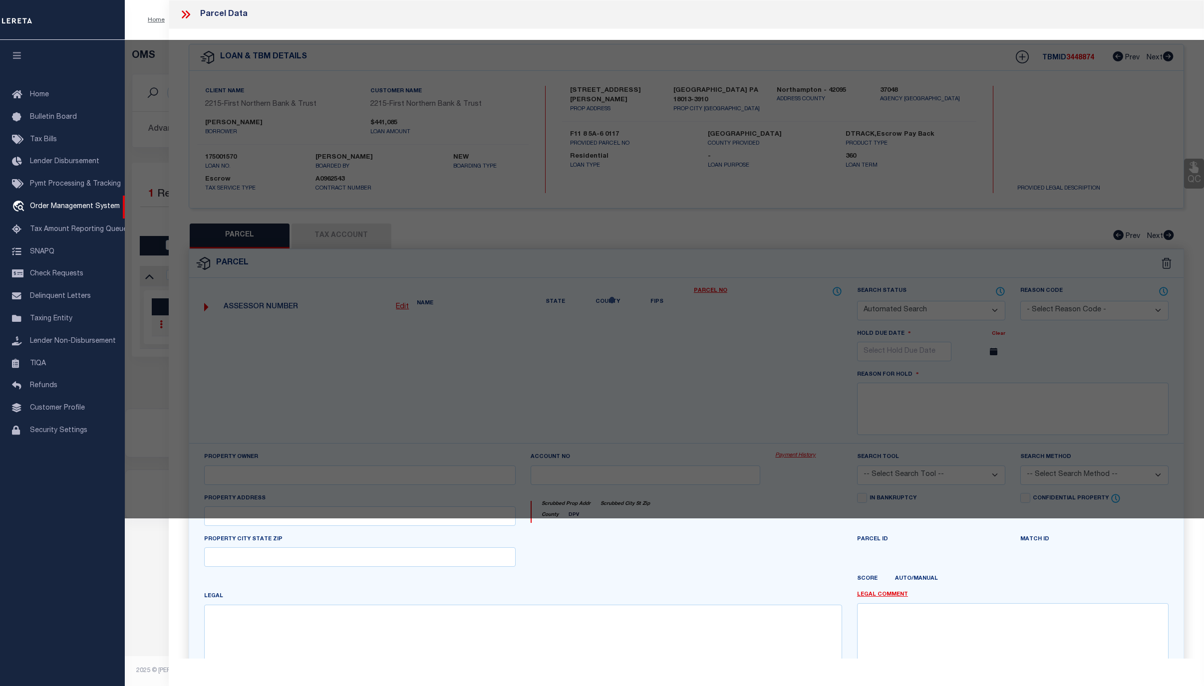
select select "CP"
type input "[PERSON_NAME]"
select select "ATL"
select select "ADD"
type input "[STREET_ADDRESS][PERSON_NAME]"
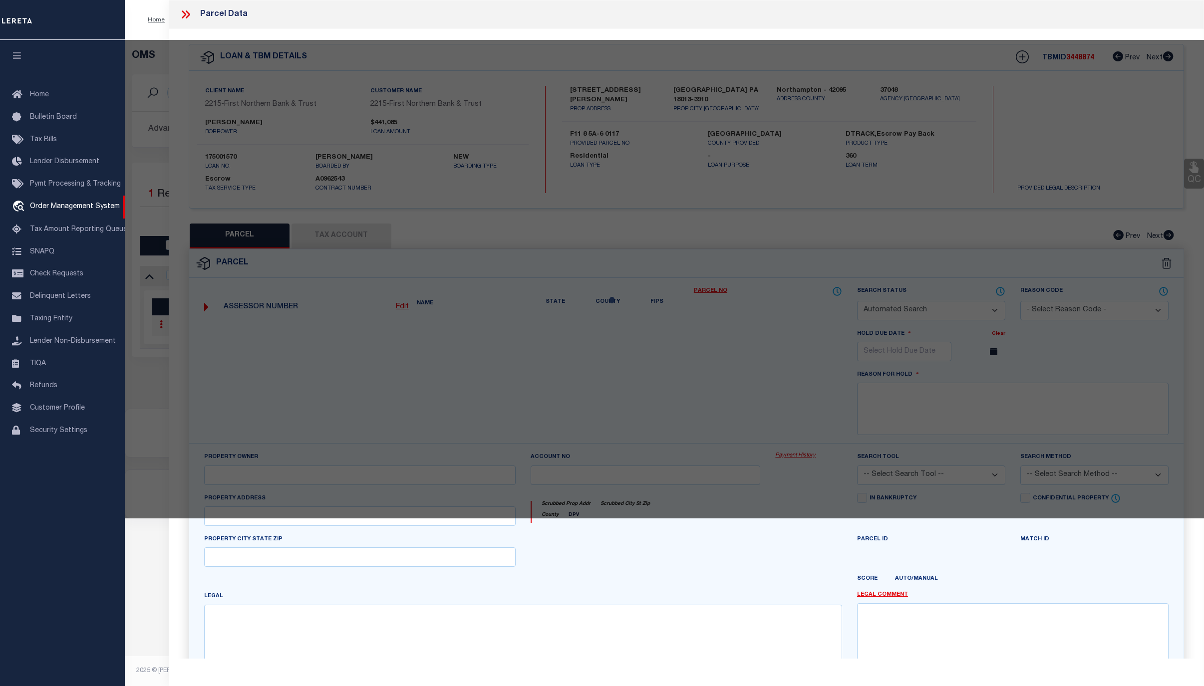
checkbox input "false"
type input "[GEOGRAPHIC_DATA], [GEOGRAPHIC_DATA] 18013"
type textarea "DIST:17 CITY/[GEOGRAPHIC_DATA]/TWP:[GEOGRAPHIC_DATA]"
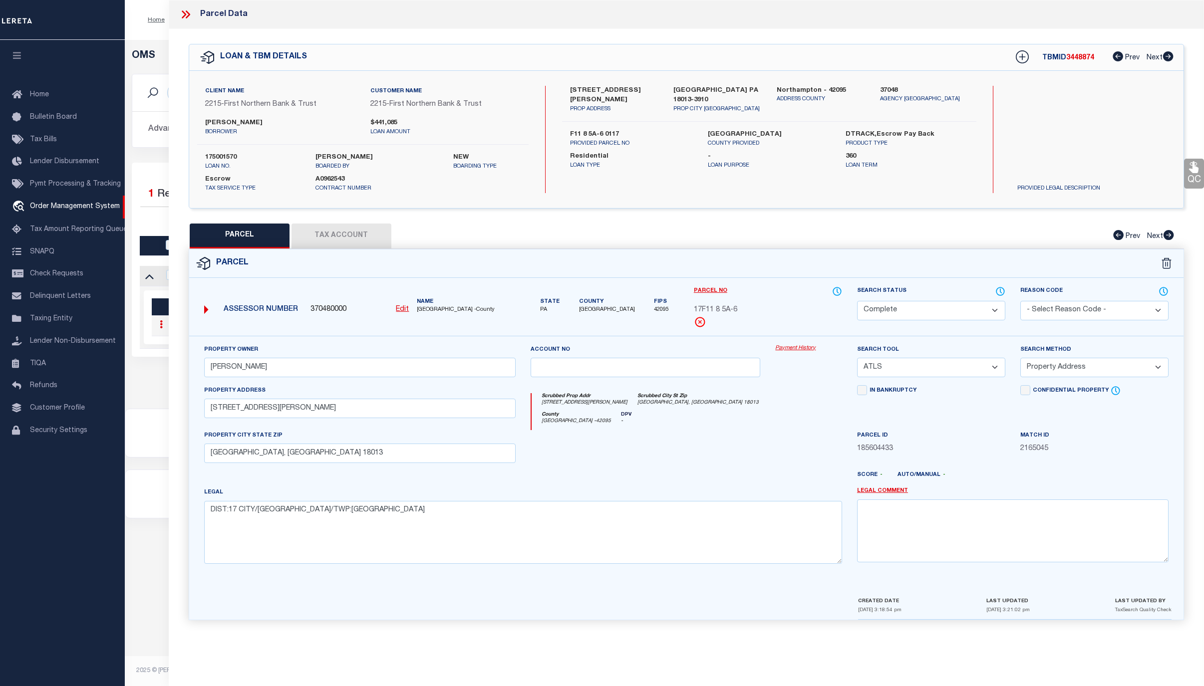
click at [796, 346] on link "Payment History" at bounding box center [808, 348] width 67 height 8
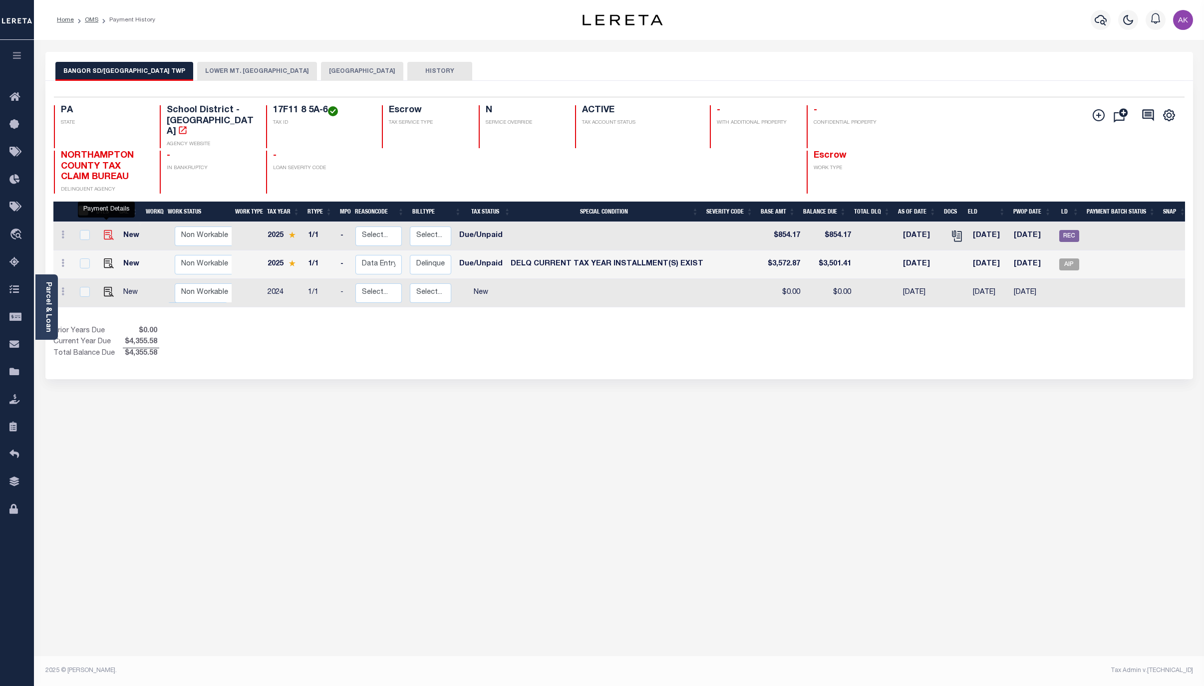
click at [104, 230] on img "" at bounding box center [109, 235] width 10 height 10
checkbox input "true"
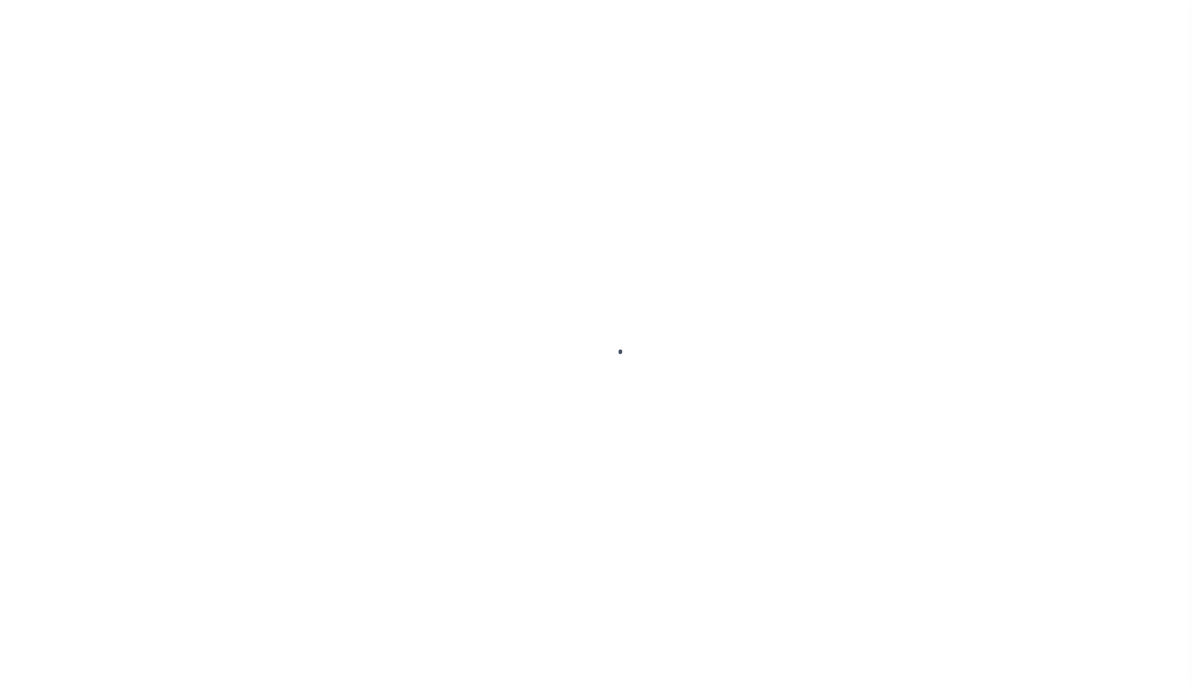
select select "DUE"
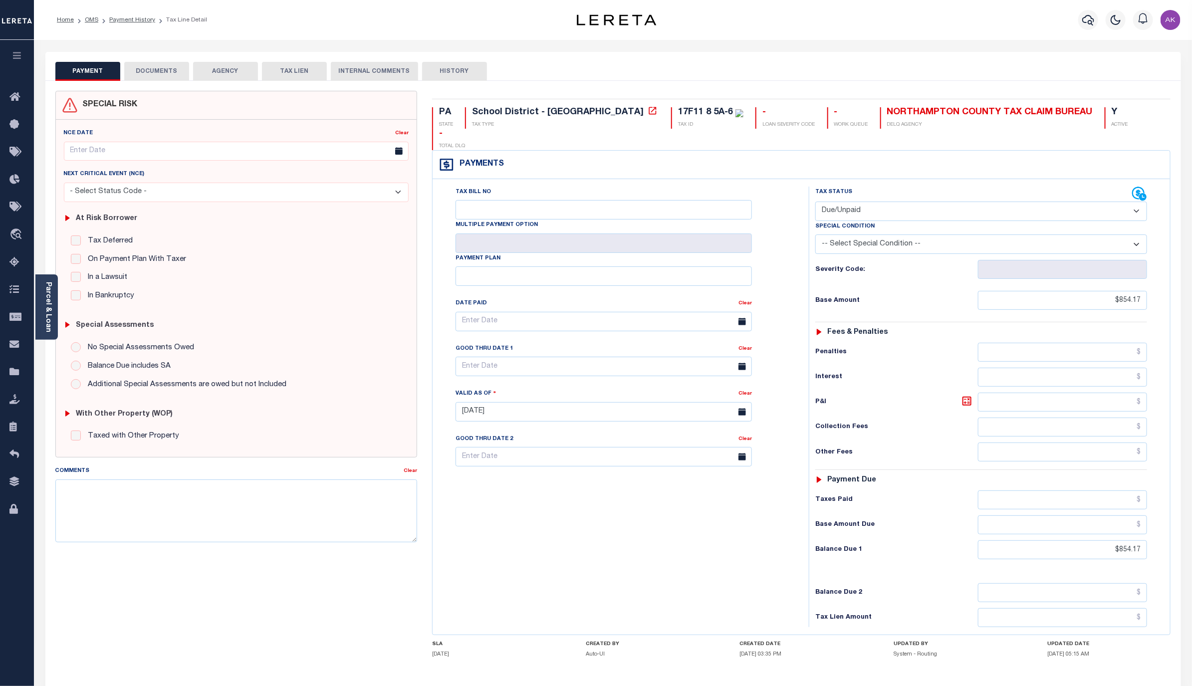
click at [149, 71] on button "DOCUMENTS" at bounding box center [156, 71] width 65 height 19
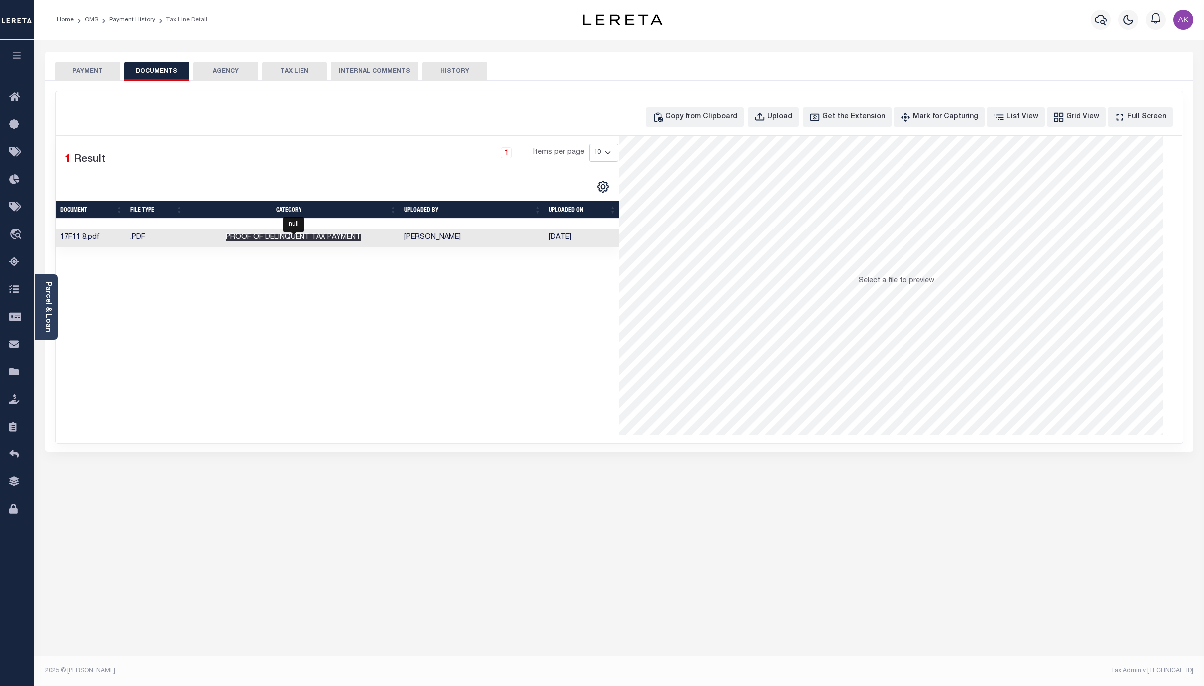
click at [337, 239] on span "Proof of Delinquent Tax Payment" at bounding box center [293, 237] width 135 height 7
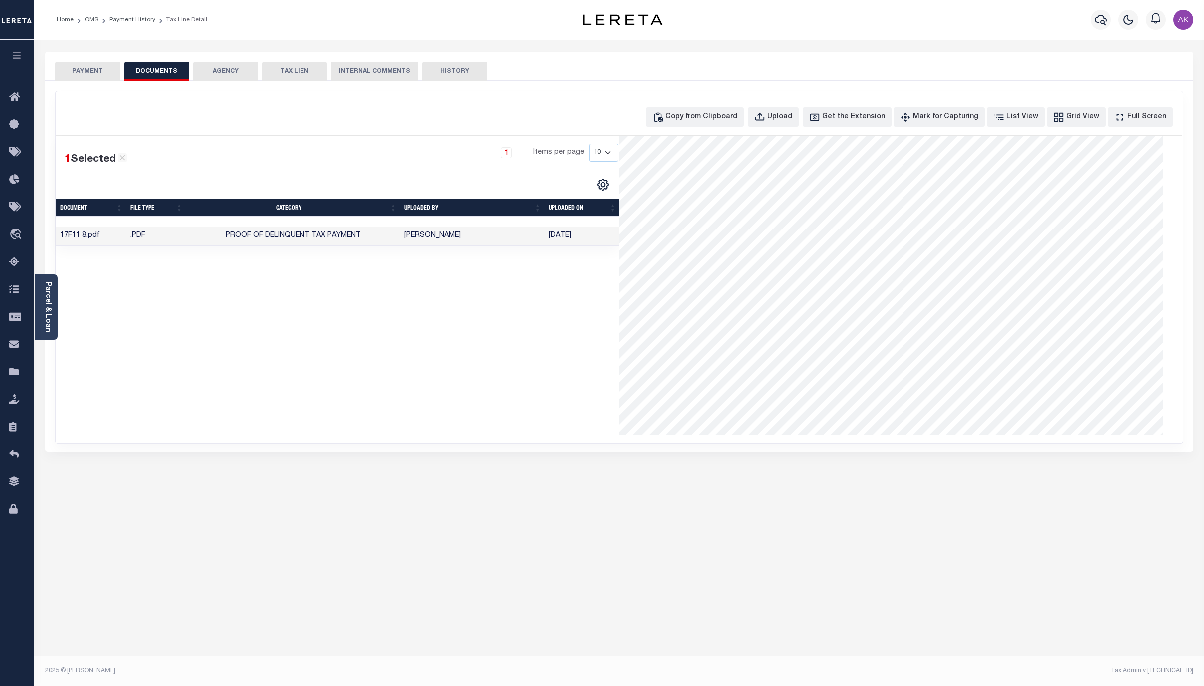
drag, startPoint x: 201, startPoint y: 150, endPoint x: 195, endPoint y: 146, distance: 7.6
click at [201, 150] on div "1 Items per page 10 25 50 100" at bounding box center [410, 157] width 418 height 26
click at [135, 21] on link "Payment History" at bounding box center [132, 20] width 46 height 6
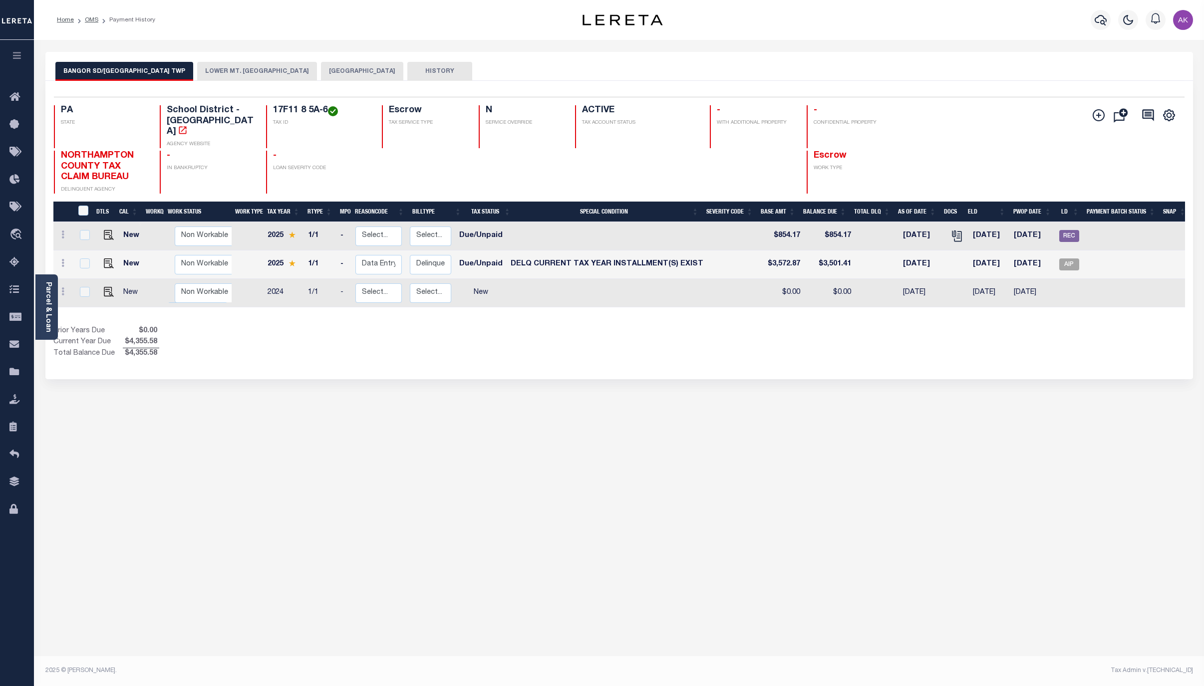
click at [349, 69] on button "[GEOGRAPHIC_DATA]" at bounding box center [362, 71] width 82 height 19
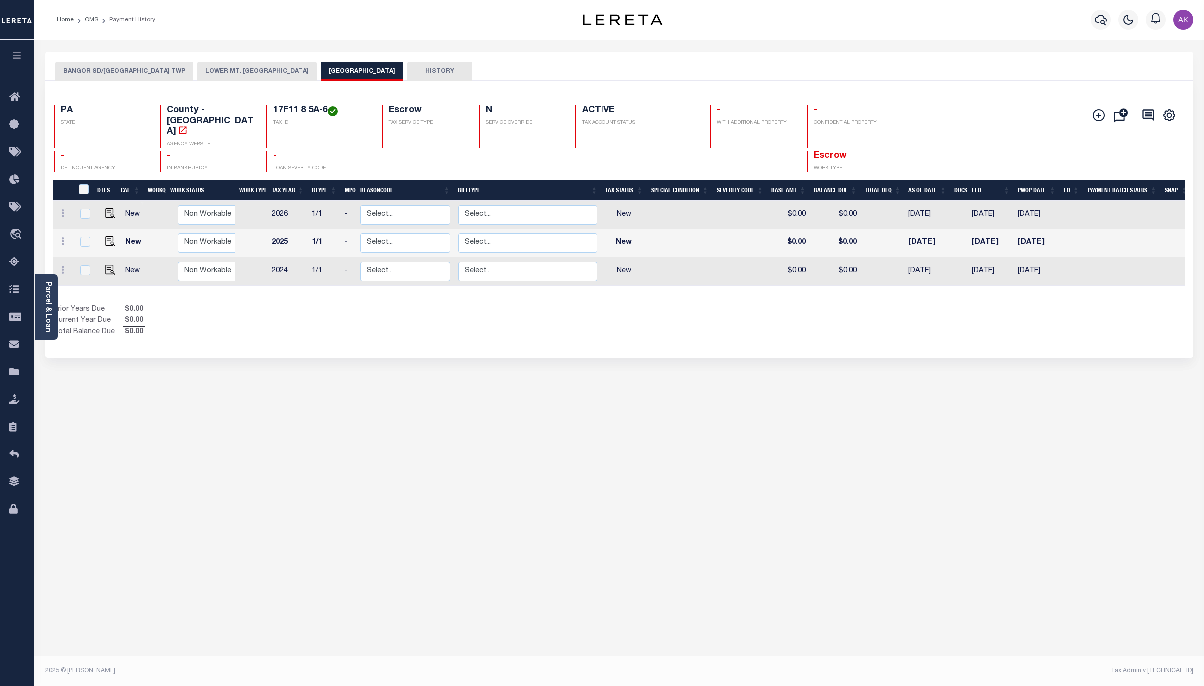
click at [114, 70] on button "BANGOR SD/[GEOGRAPHIC_DATA] TWP" at bounding box center [124, 71] width 138 height 19
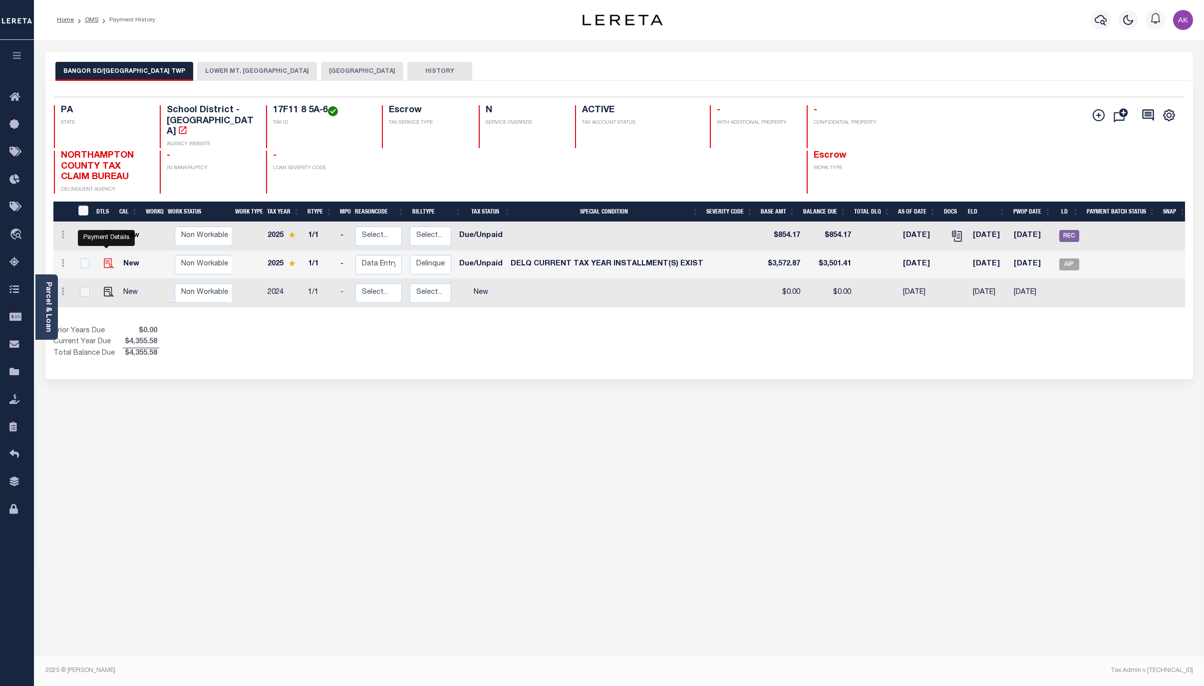
click at [105, 259] on img "" at bounding box center [109, 264] width 10 height 10
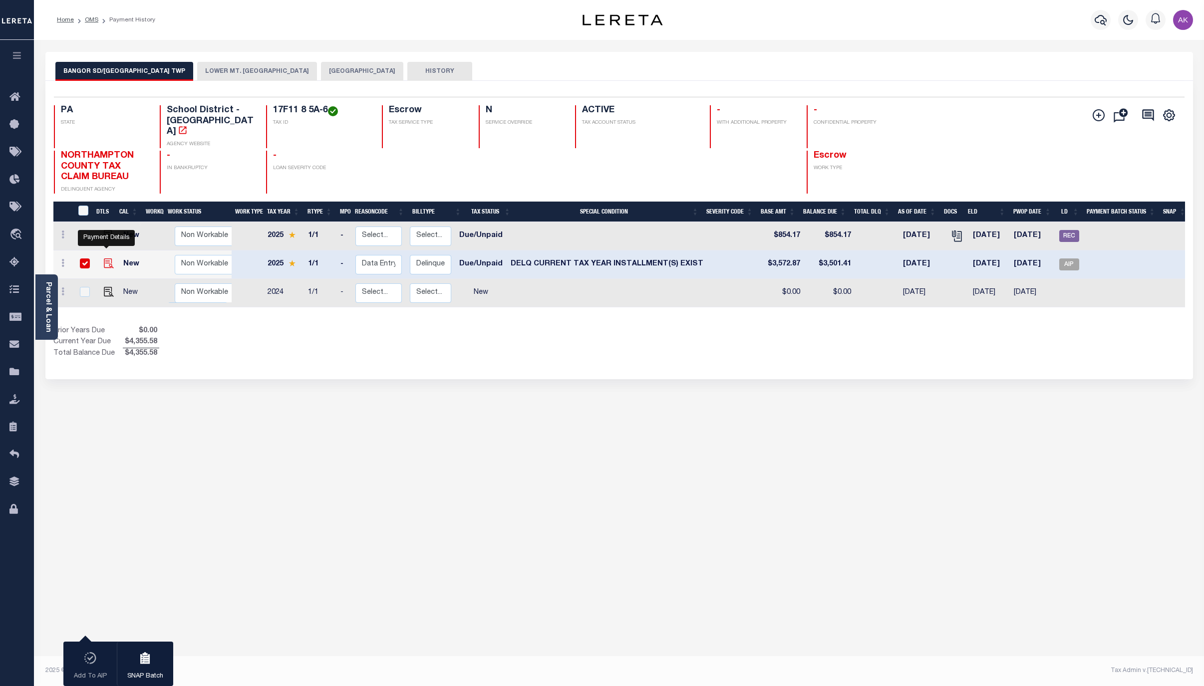
checkbox input "true"
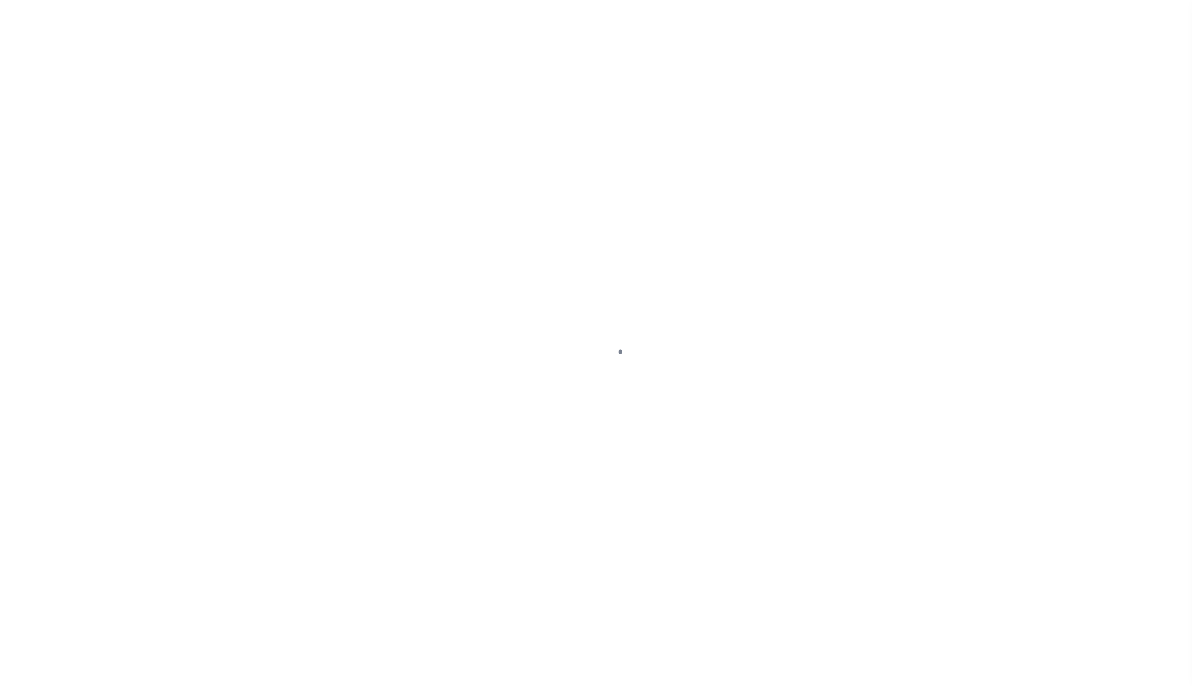
select select "DUE"
select select "17"
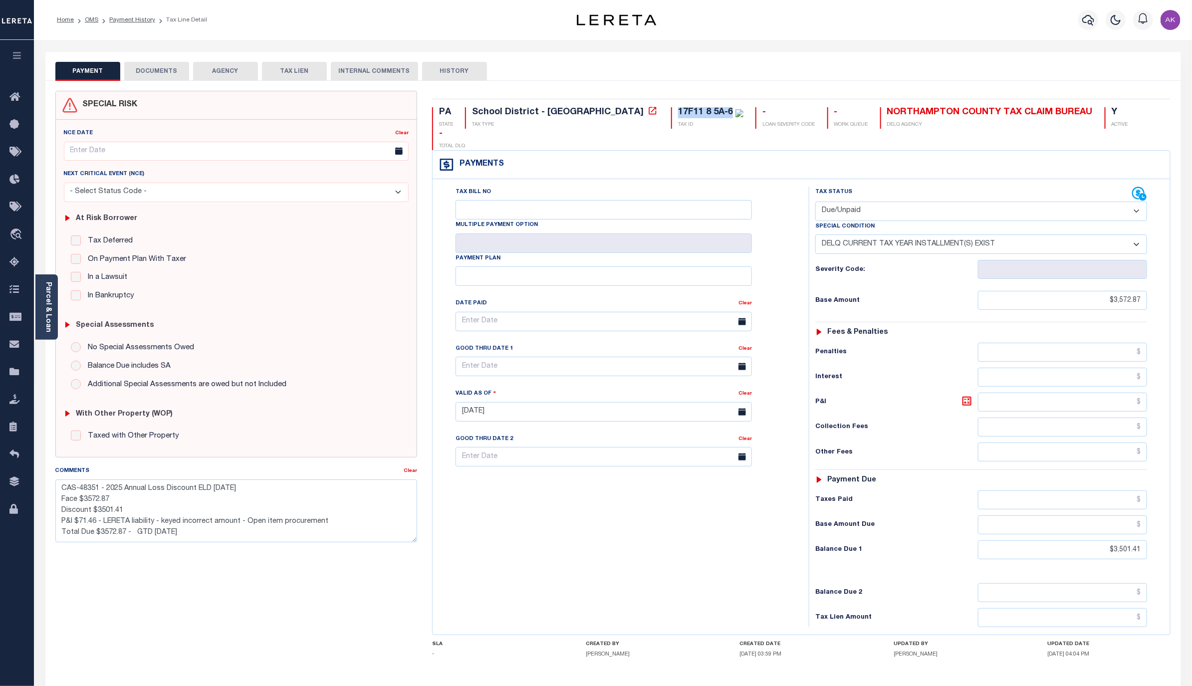
drag, startPoint x: 647, startPoint y: 112, endPoint x: 578, endPoint y: 109, distance: 68.4
click at [578, 109] on div "PA STATE School District - PA TAX TYPE 17F11 8 5A-6 TAX ID - LOAN SEVERITY CODE…" at bounding box center [801, 128] width 739 height 43
copy div "17F11 8 5A-6"
click at [132, 19] on link "Payment History" at bounding box center [132, 20] width 46 height 6
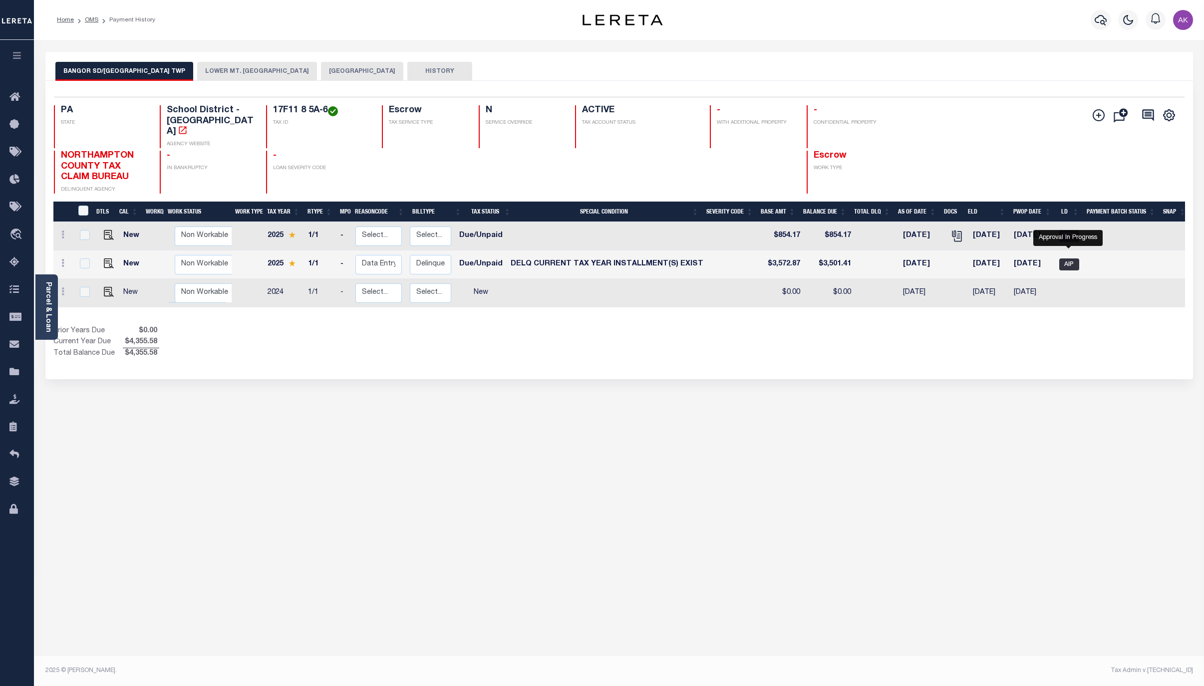
click at [1068, 259] on span "AIP" at bounding box center [1069, 265] width 20 height 12
checkbox input "true"
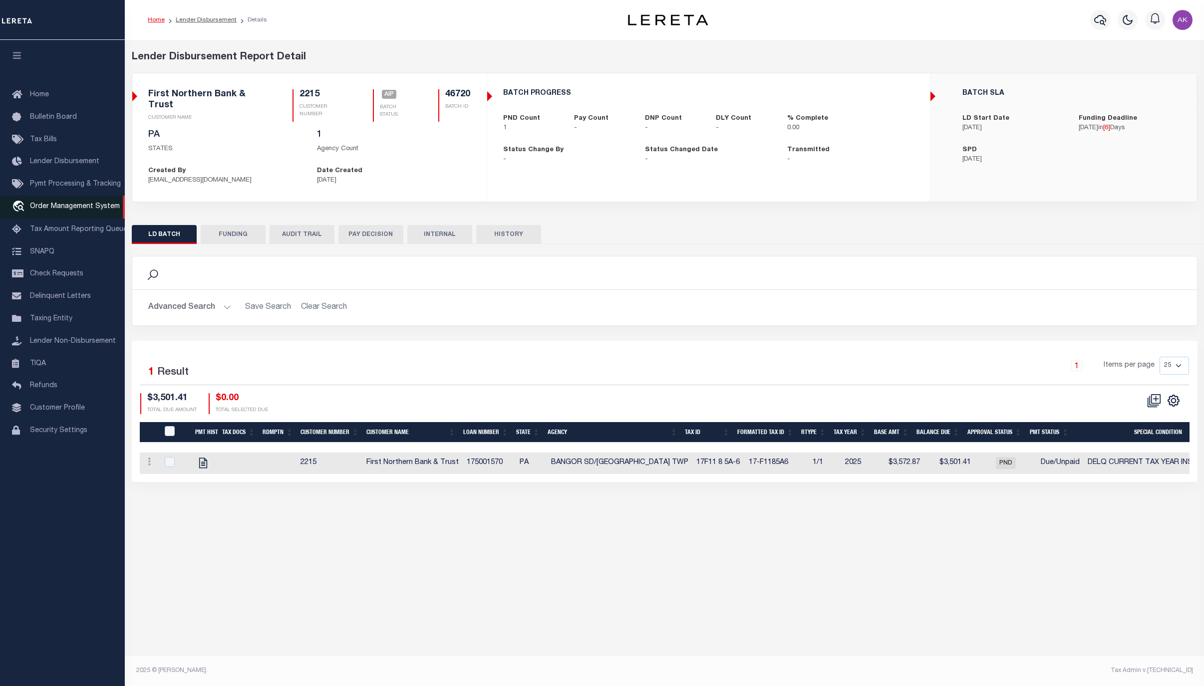
click at [87, 207] on span "Order Management System" at bounding box center [75, 206] width 90 height 7
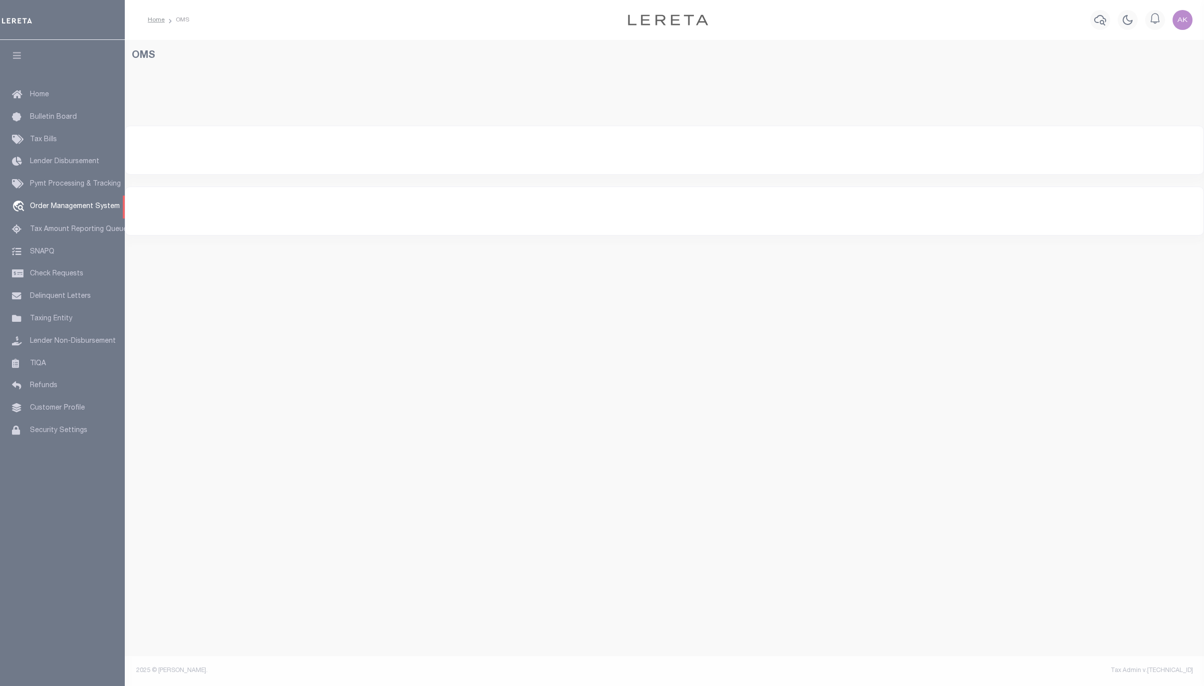
select select "200"
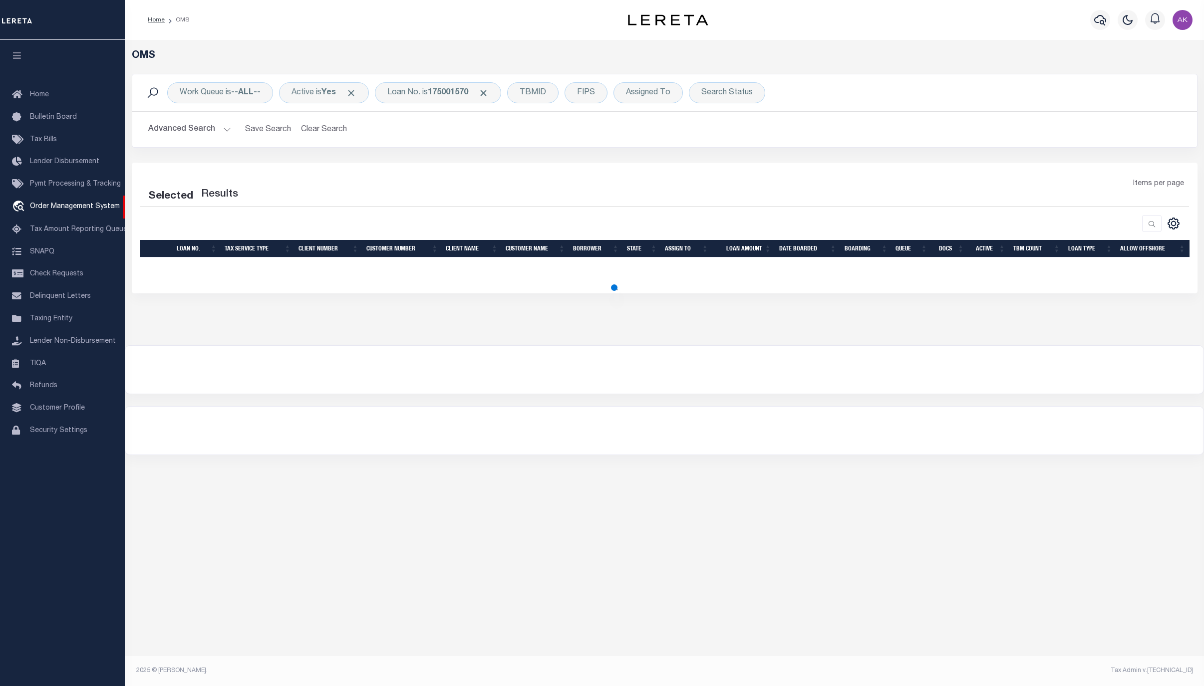
select select "200"
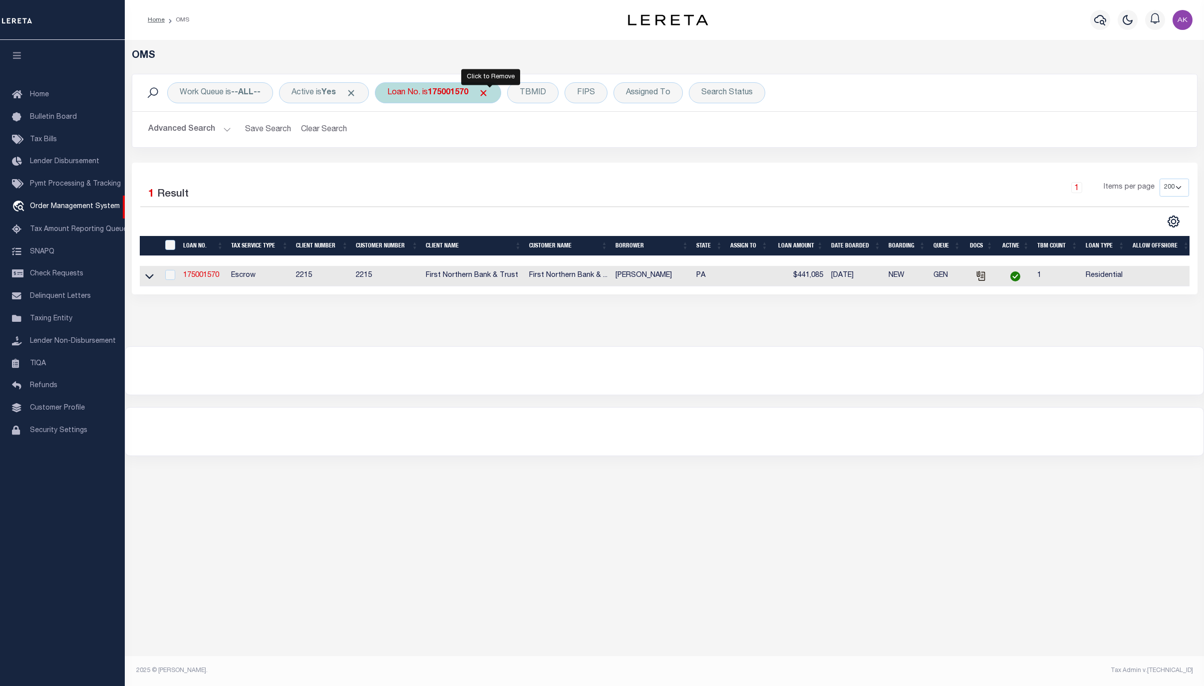
click at [489, 94] on span "Click to Remove" at bounding box center [483, 93] width 10 height 10
click at [415, 94] on div "Loan No." at bounding box center [404, 92] width 58 height 21
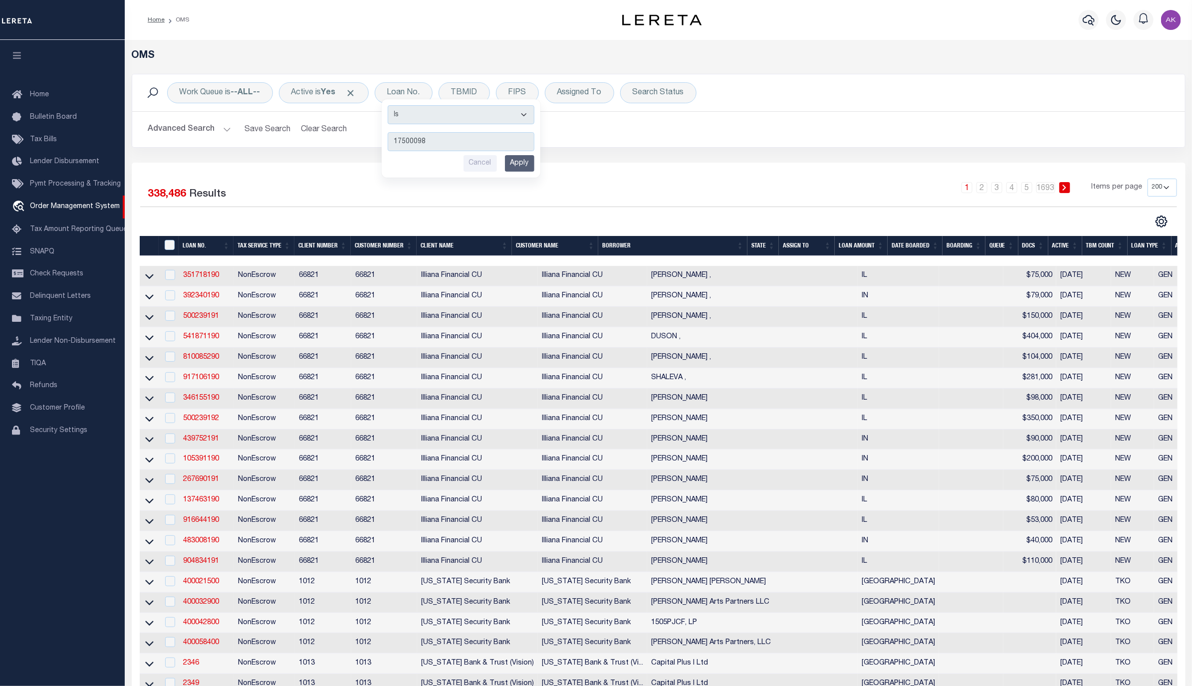
type input "175000983"
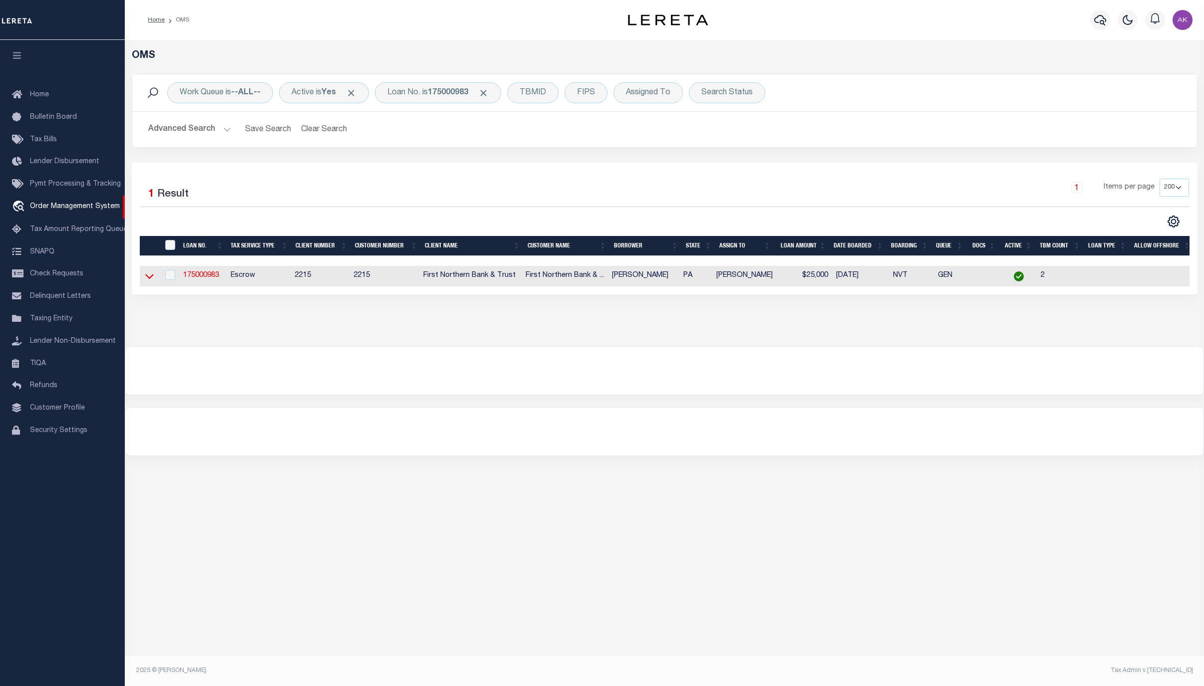
click at [149, 277] on icon at bounding box center [149, 276] width 8 height 10
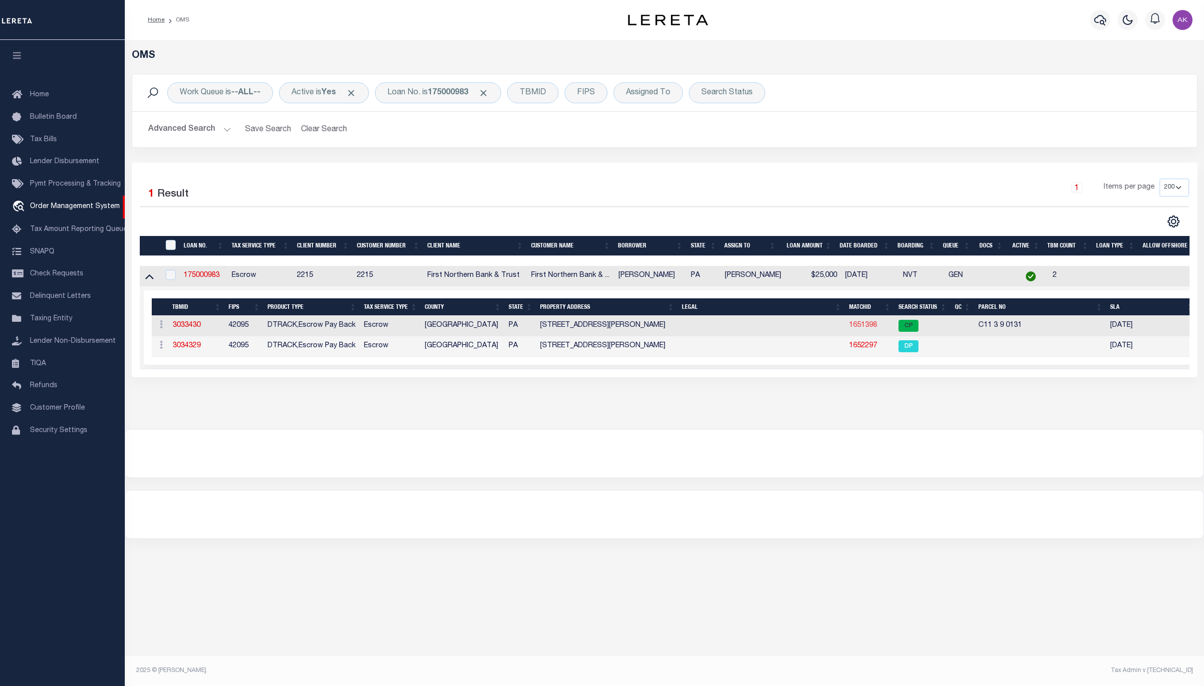
click at [865, 329] on link "1651398" at bounding box center [863, 325] width 28 height 7
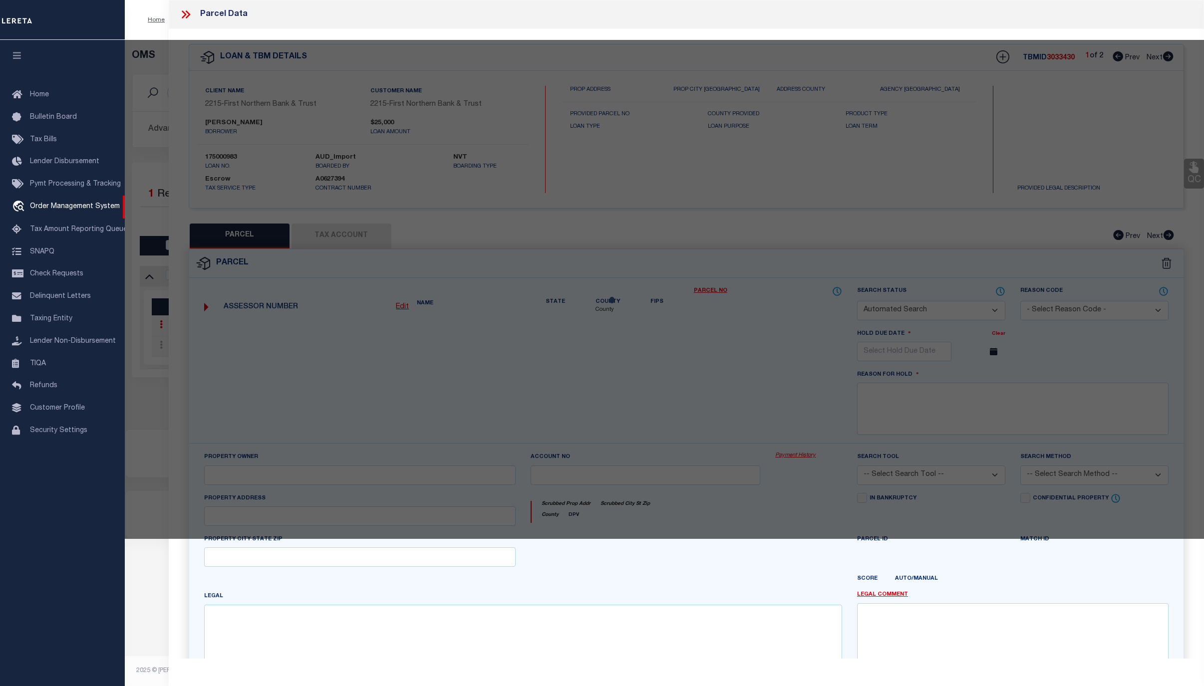
checkbox input "false"
select select "CP"
type input "MOUSLEY KELLY RENEE & WILLIAM S,"
select select "AGF"
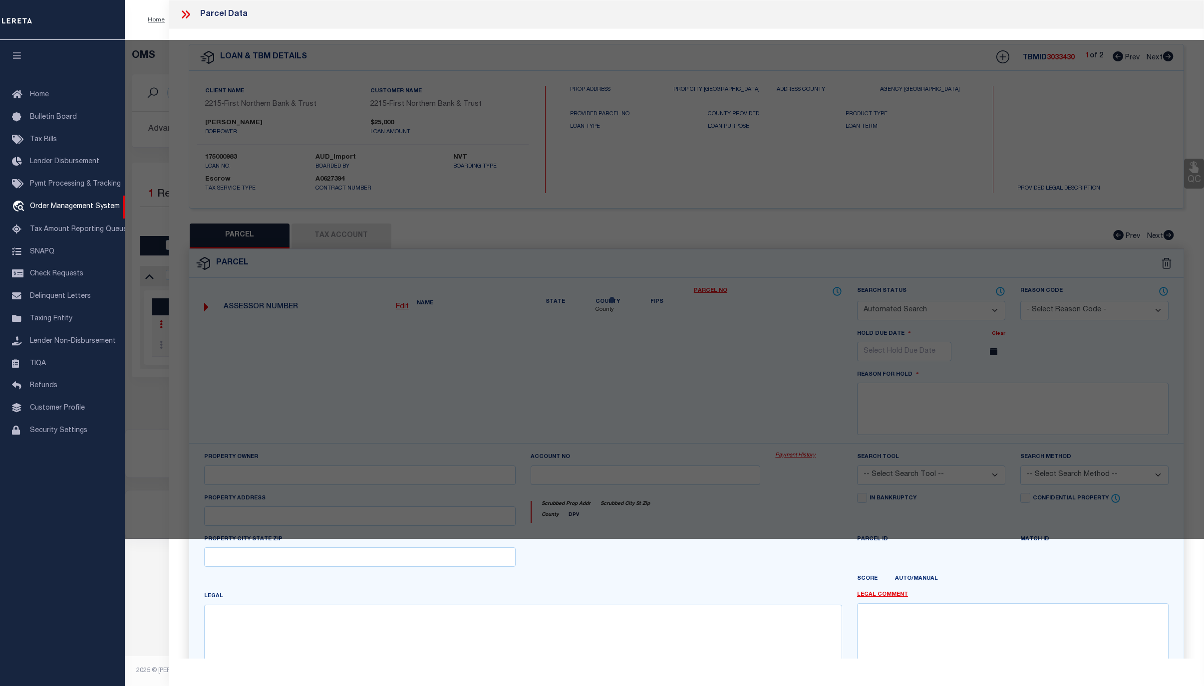
select select "ADD"
type input "1017 JACOBY CREEK RD"
checkbox input "false"
type input "PA"
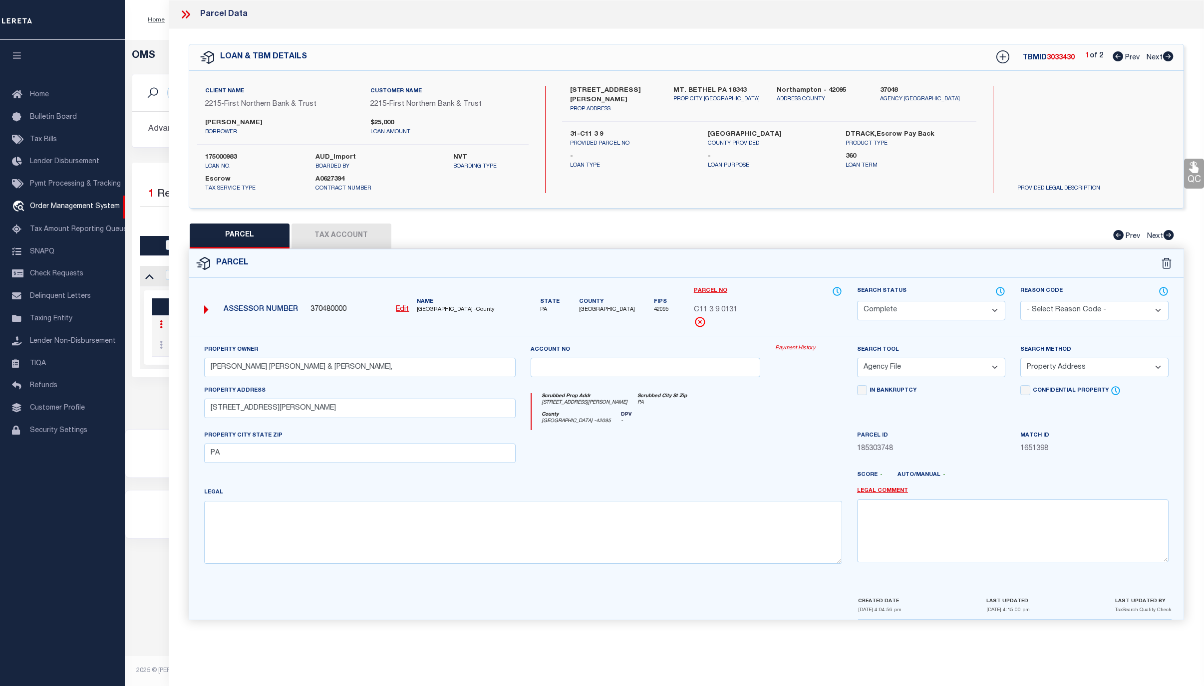
click at [806, 349] on link "Payment History" at bounding box center [808, 348] width 67 height 8
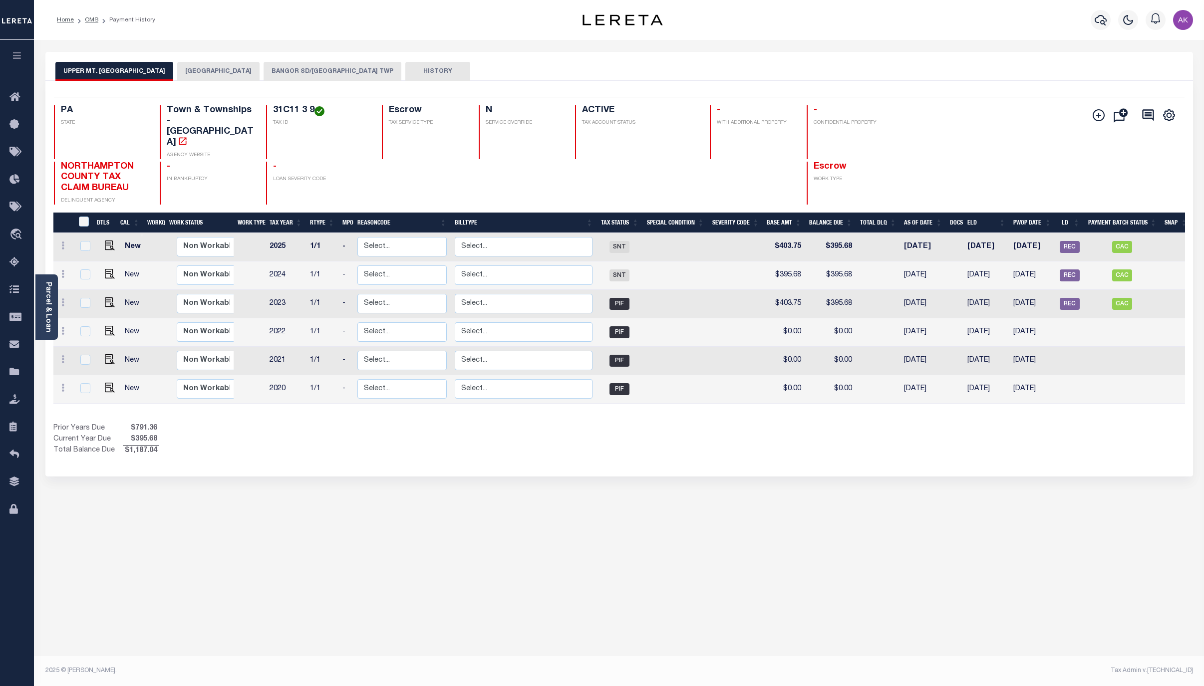
click at [212, 70] on button "[GEOGRAPHIC_DATA]" at bounding box center [218, 71] width 82 height 19
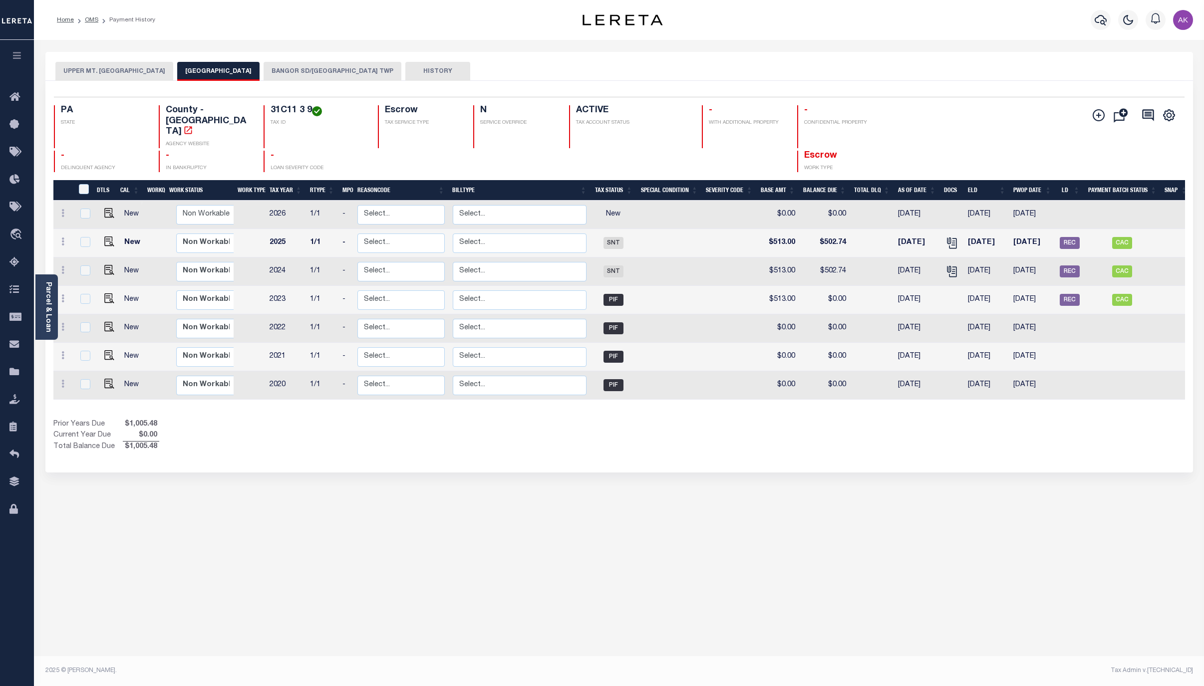
click at [291, 69] on button "BANGOR SD/[GEOGRAPHIC_DATA] TWP" at bounding box center [333, 71] width 138 height 19
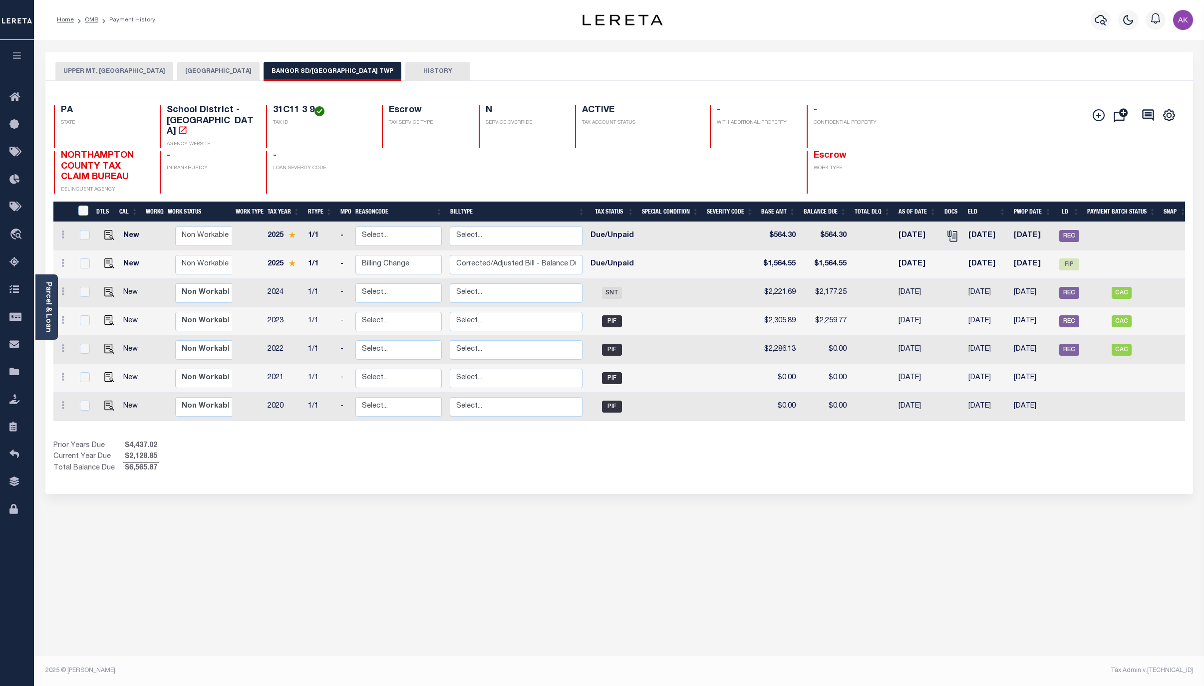
click at [233, 69] on button "[GEOGRAPHIC_DATA]" at bounding box center [218, 71] width 82 height 19
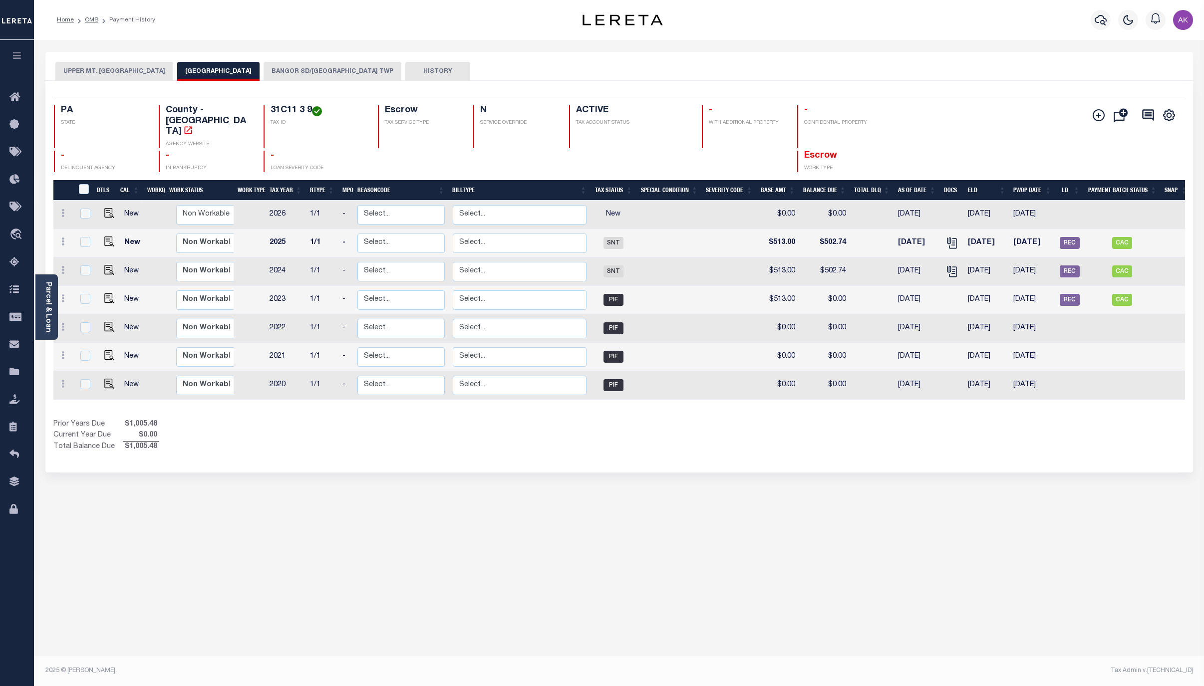
click at [310, 69] on button "BANGOR SD/[GEOGRAPHIC_DATA] TWP" at bounding box center [333, 71] width 138 height 19
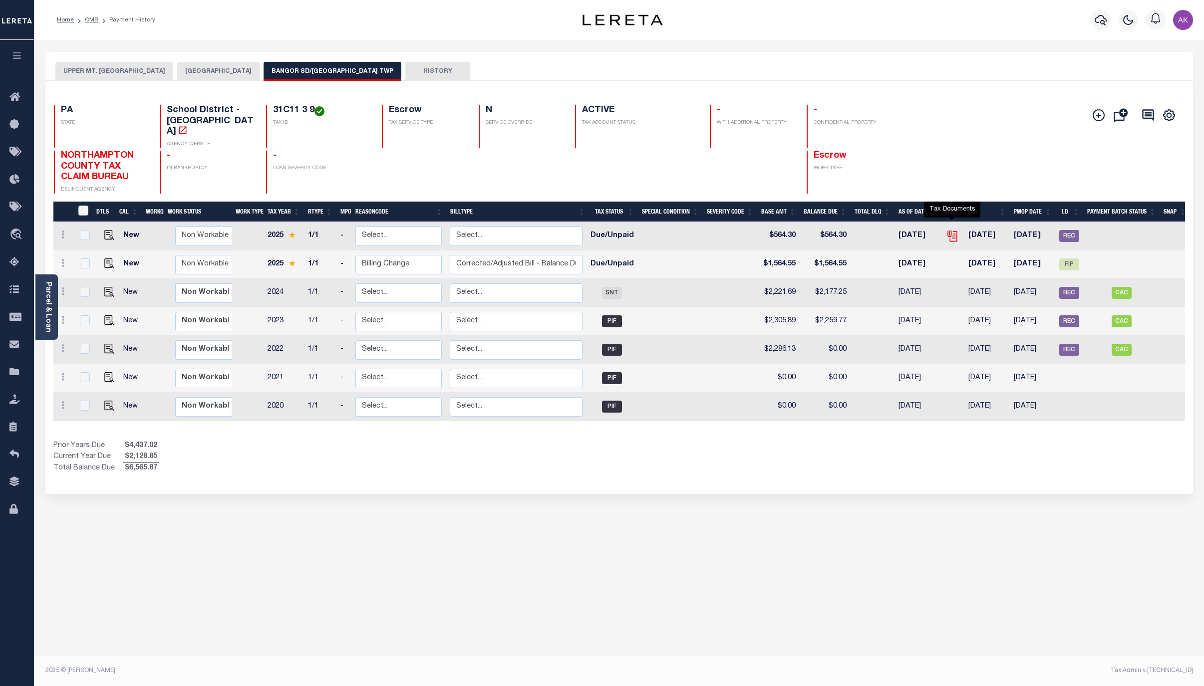
click at [951, 230] on icon "" at bounding box center [952, 236] width 13 height 13
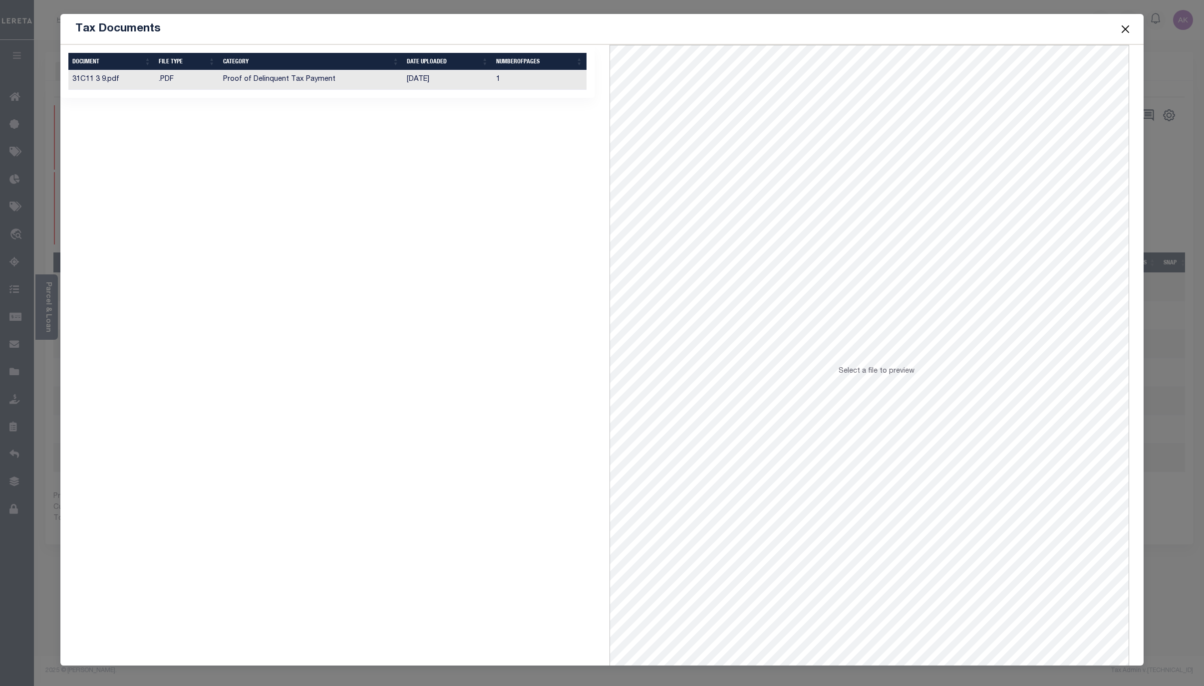
click at [259, 78] on td "Proof of Delinquent Tax Payment" at bounding box center [311, 79] width 184 height 19
click at [1126, 29] on button "Close" at bounding box center [1125, 28] width 13 height 13
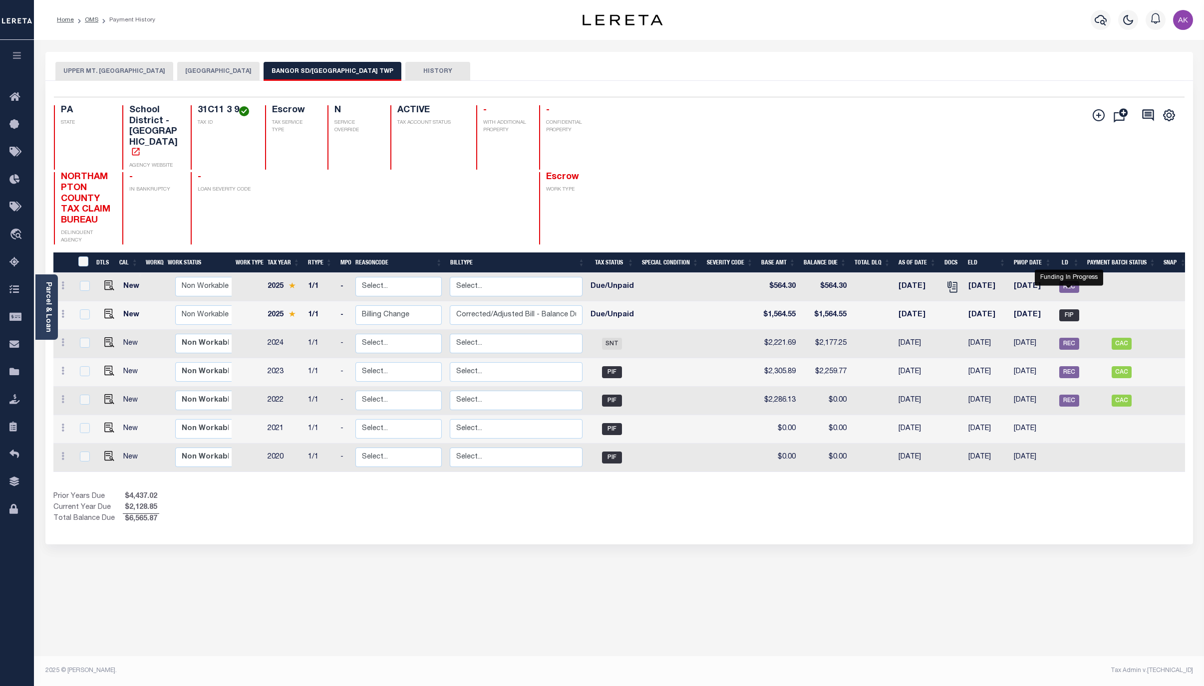
click at [1071, 309] on span "FIP" at bounding box center [1069, 315] width 20 height 12
checkbox input "true"
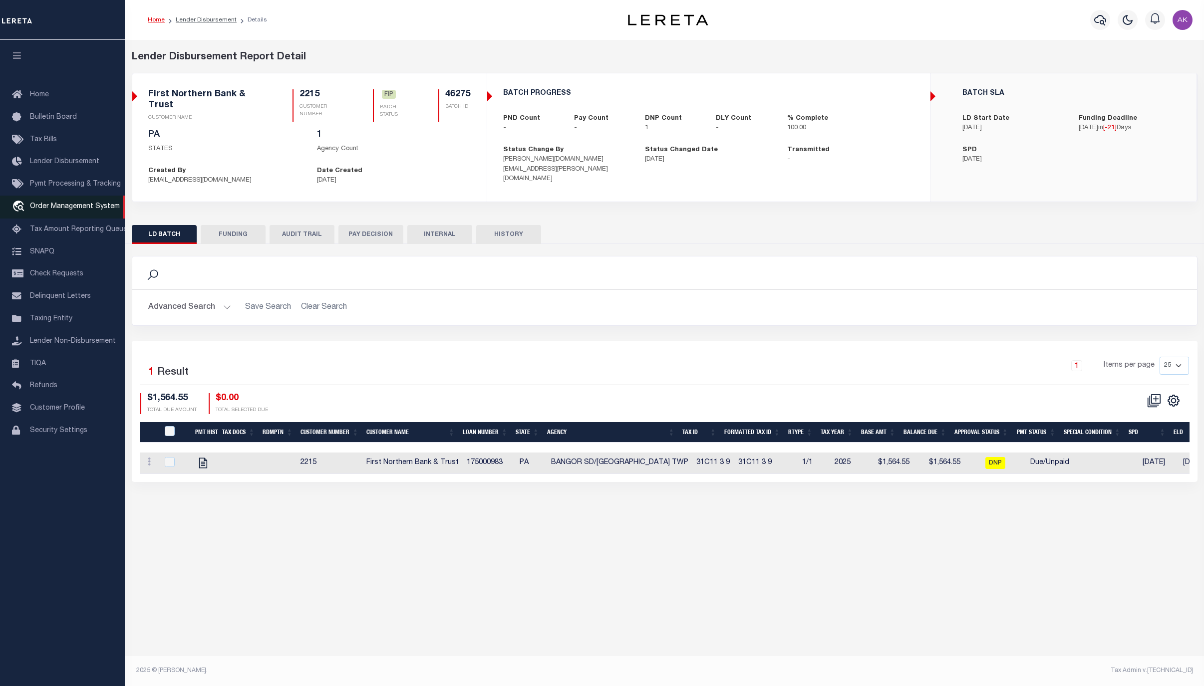
click at [51, 207] on span "Order Management System" at bounding box center [75, 206] width 90 height 7
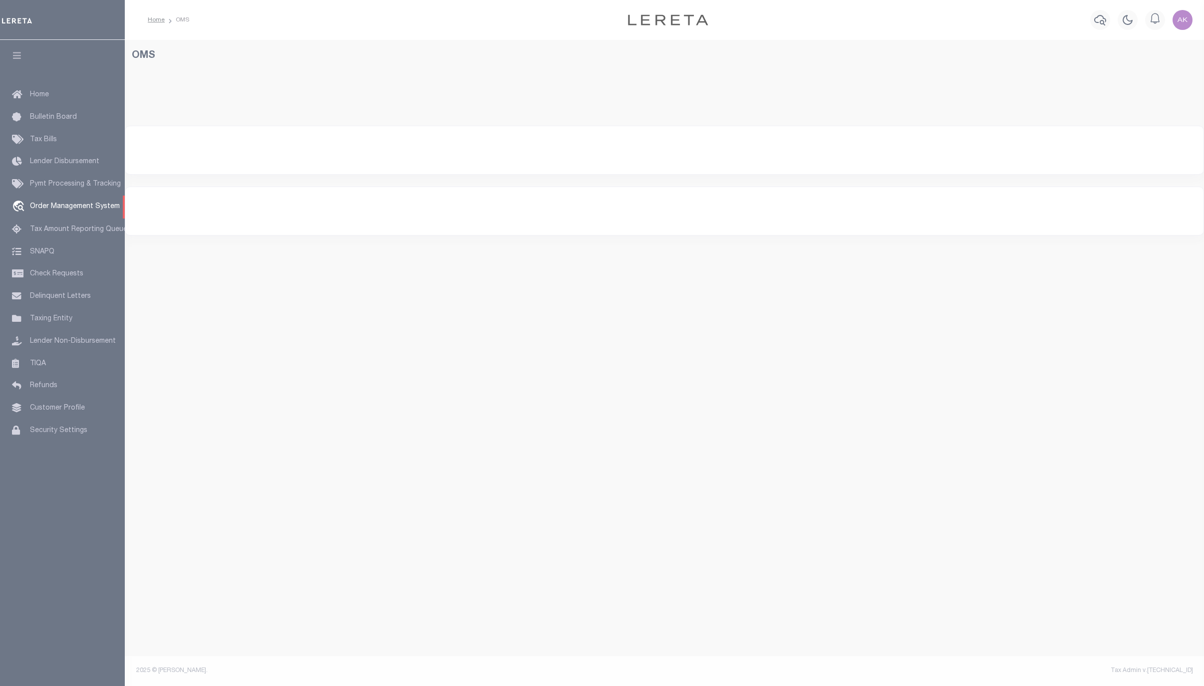
select select "200"
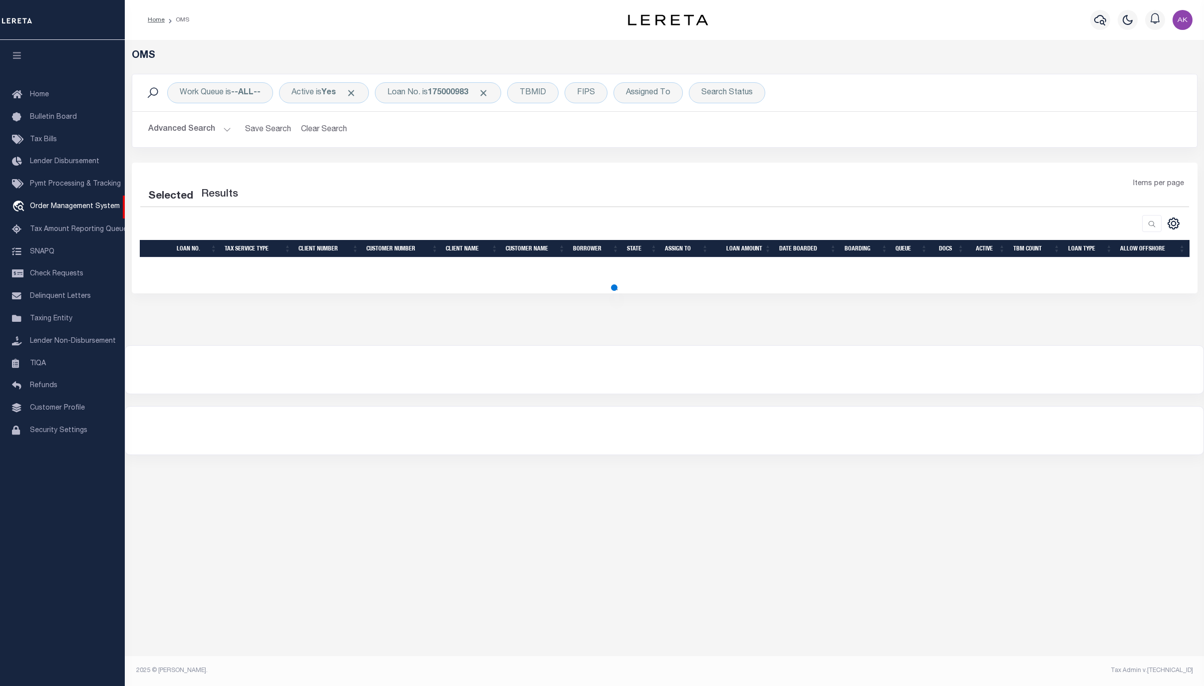
select select "200"
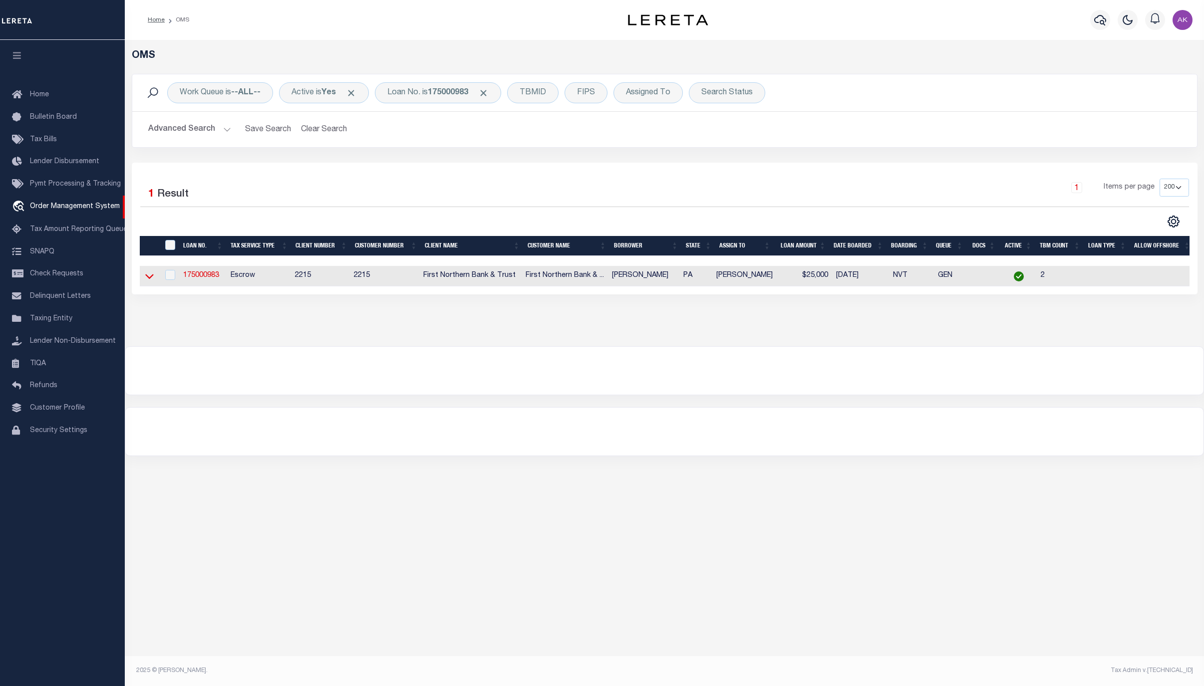
click at [147, 278] on icon at bounding box center [149, 276] width 8 height 10
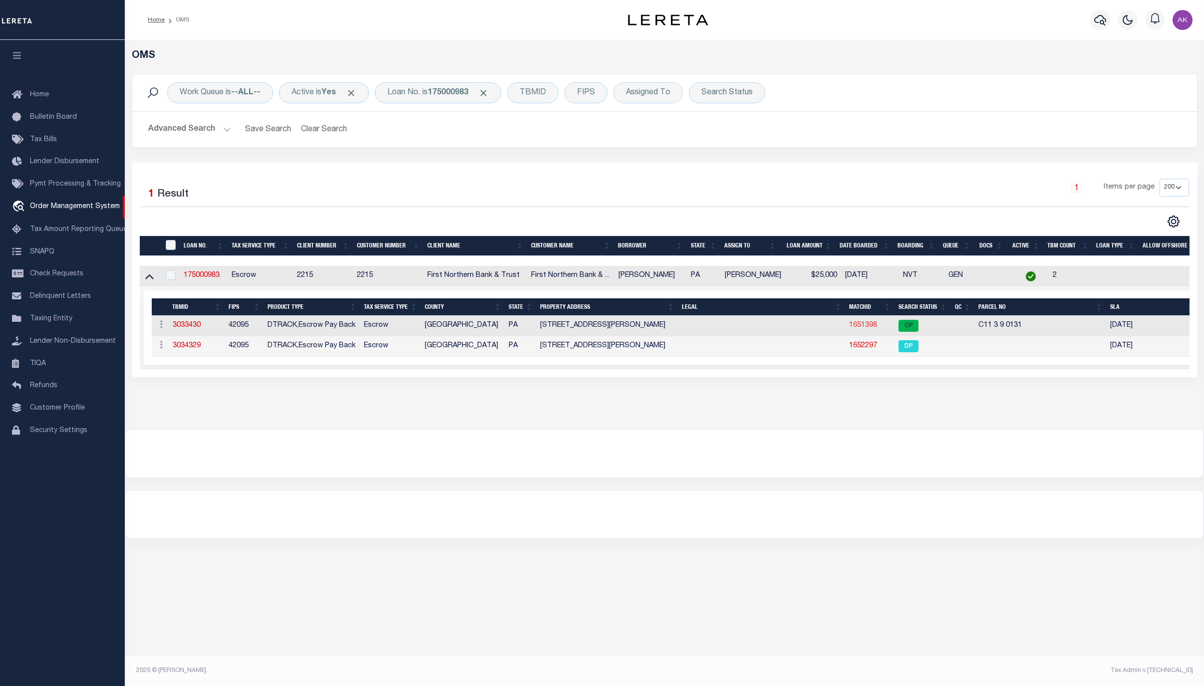
click at [867, 325] on link "1651398" at bounding box center [863, 325] width 28 height 7
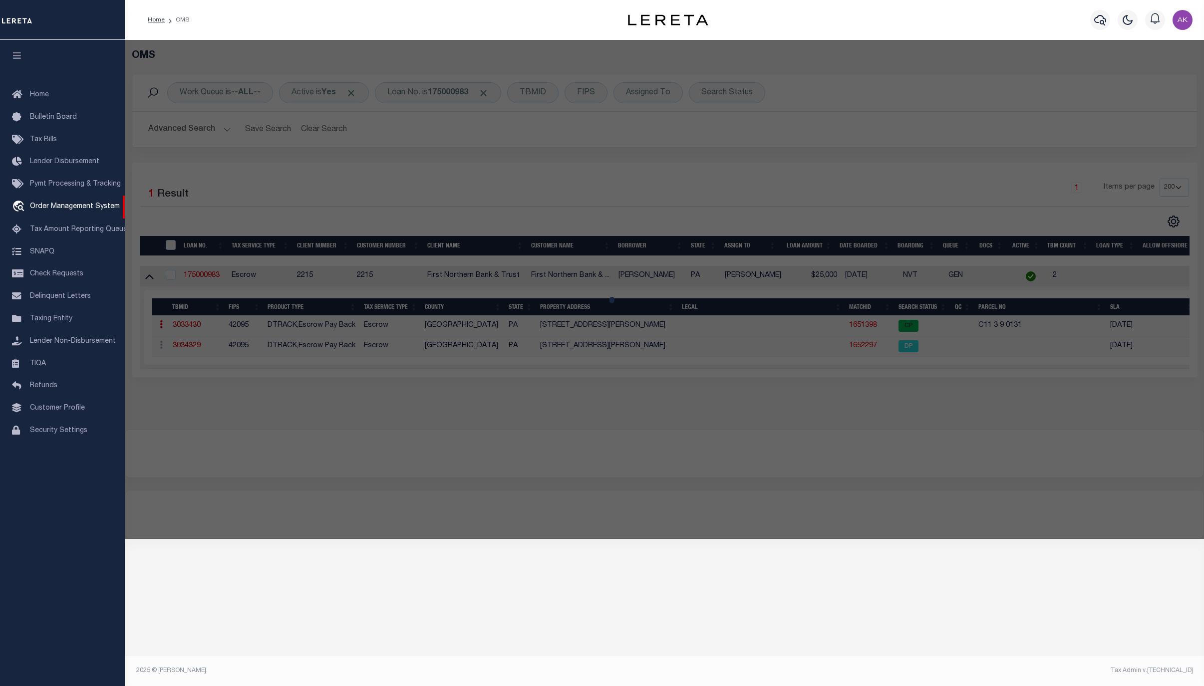
checkbox input "false"
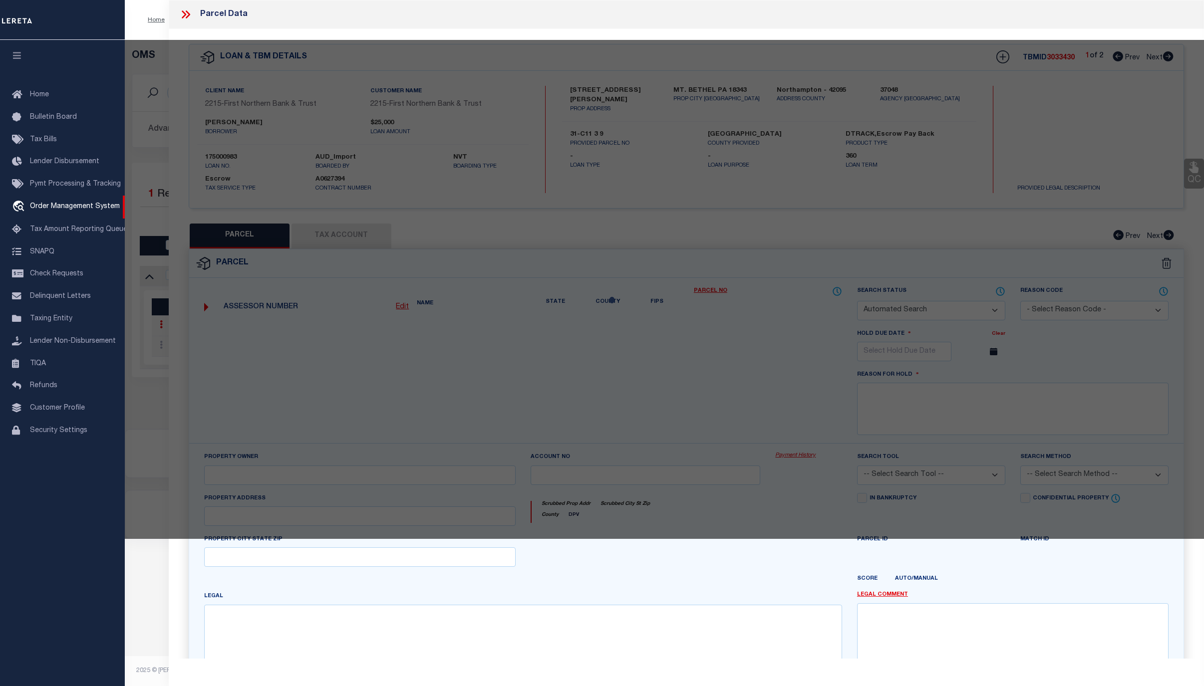
select select "CP"
type input "MOUSLEY KELLY RENEE & WILLIAM S,"
select select "AGF"
select select "ADD"
type input "1017 JACOBY CREEK RD"
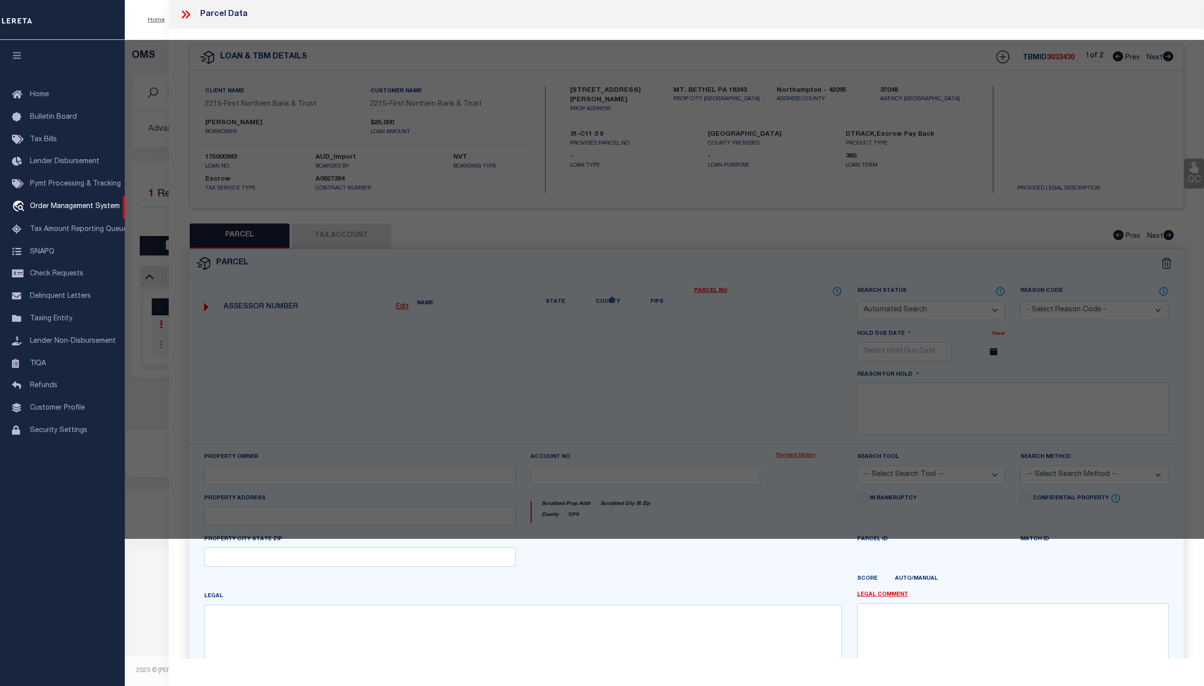
checkbox input "false"
type input "PA"
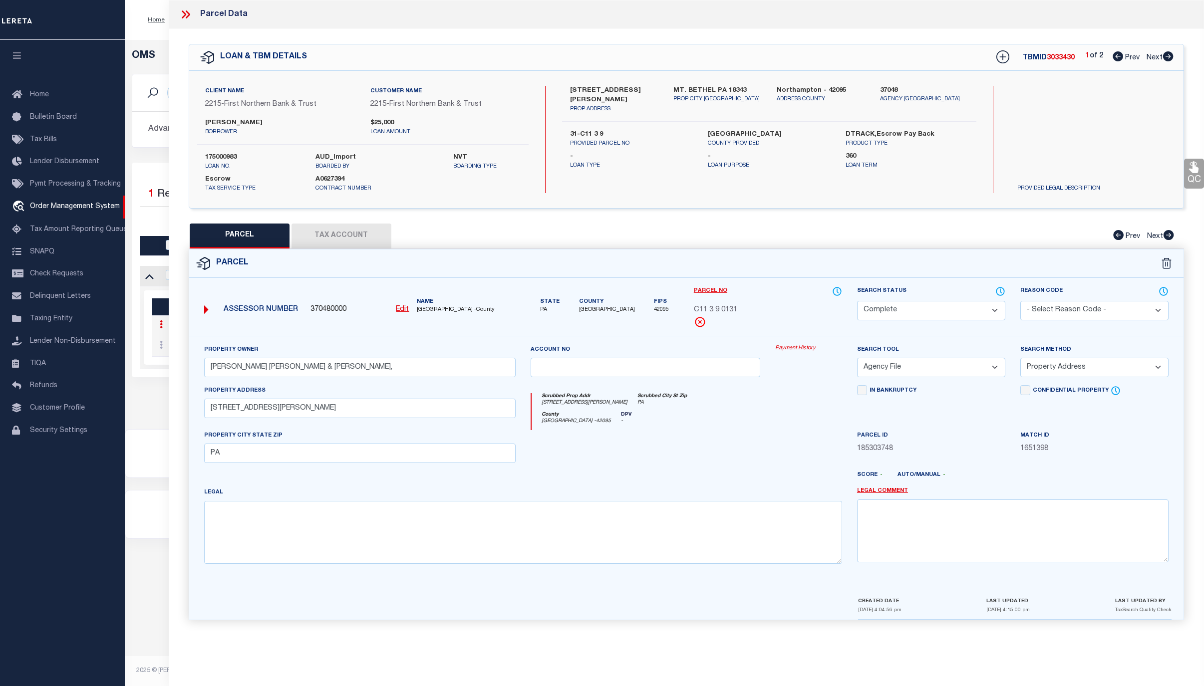
click at [797, 349] on link "Payment History" at bounding box center [808, 348] width 67 height 8
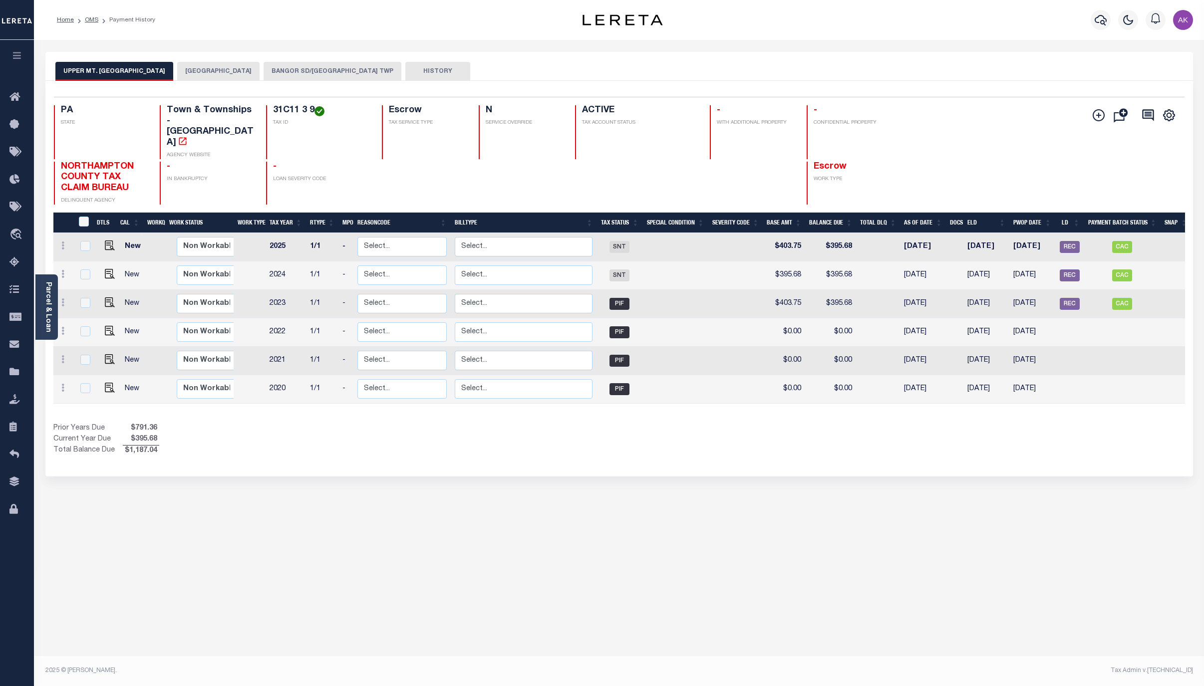
click at [318, 69] on button "BANGOR SD/UPPER MT BETHEL TWP" at bounding box center [333, 71] width 138 height 19
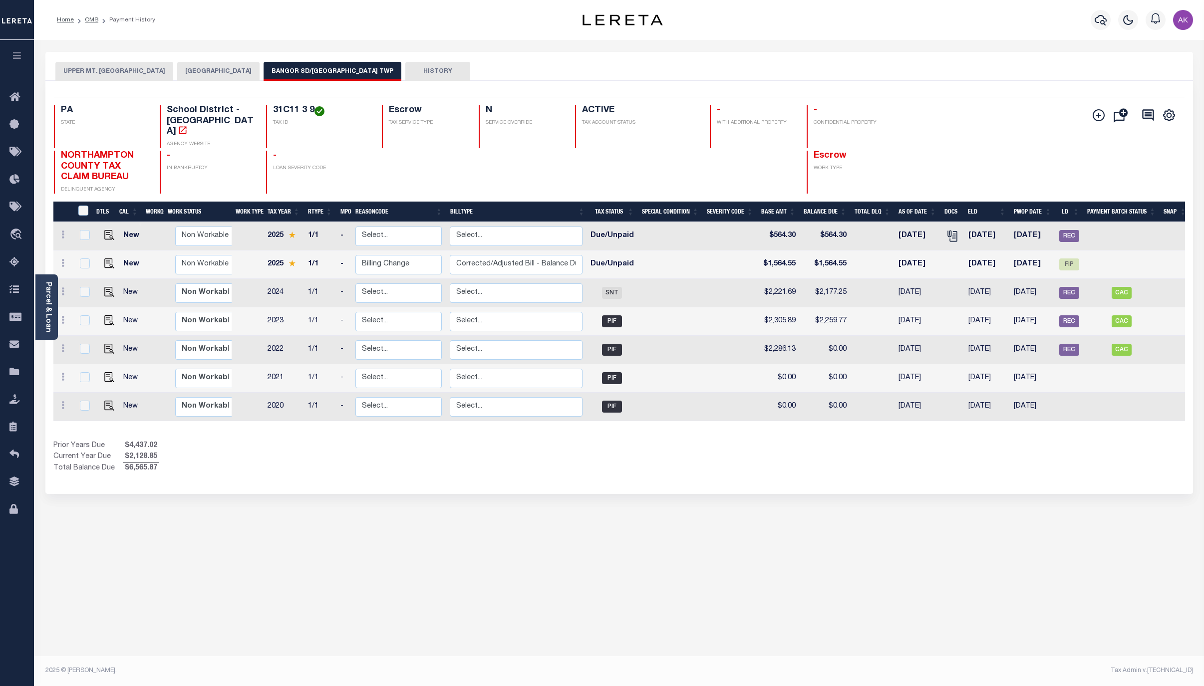
click at [510, 7] on div "Home OMS Payment History Profile" at bounding box center [619, 20] width 1170 height 40
click at [90, 20] on link "OMS" at bounding box center [91, 20] width 13 height 6
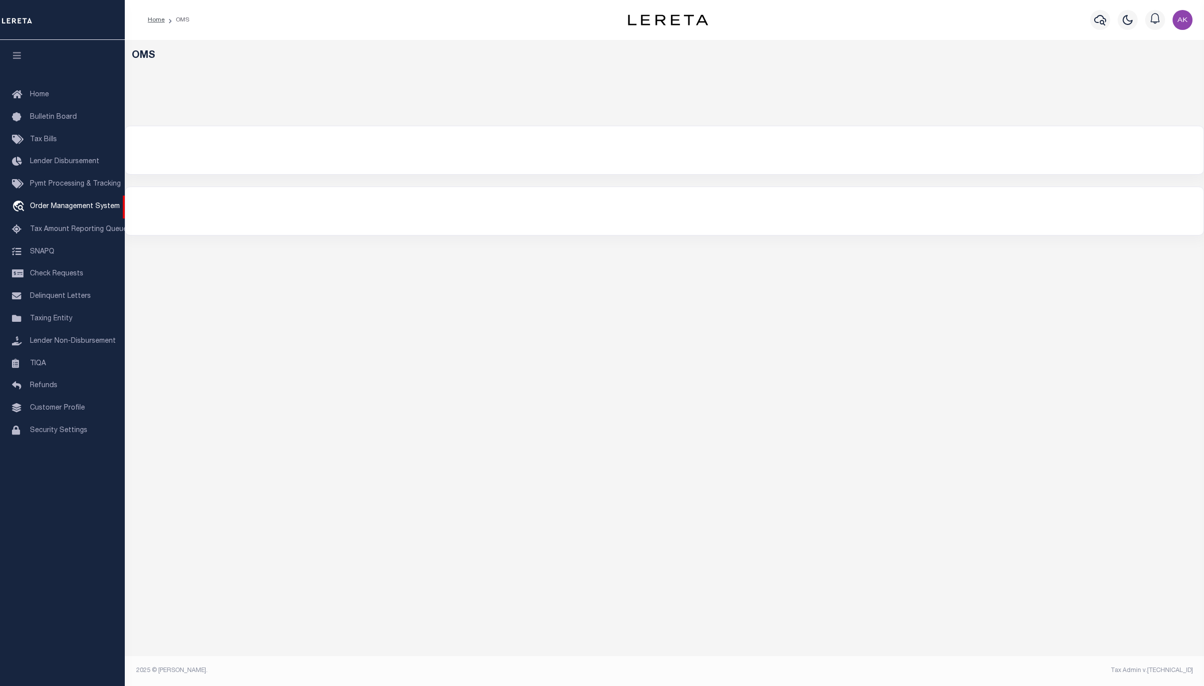
select select "200"
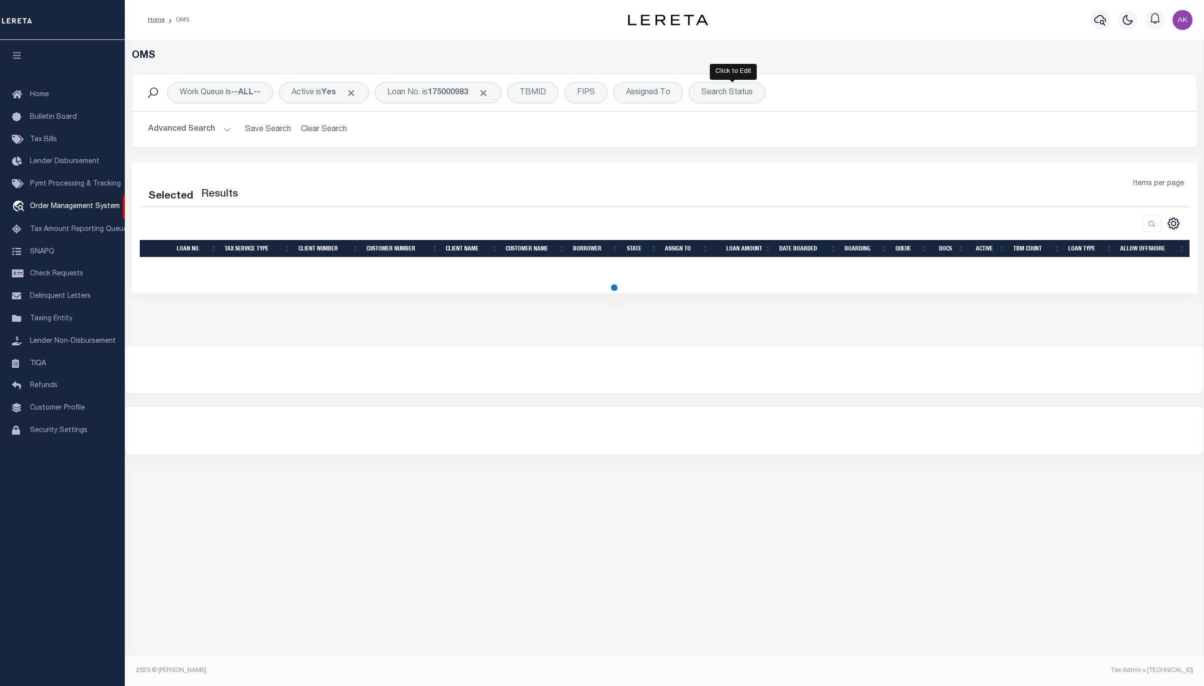
select select "200"
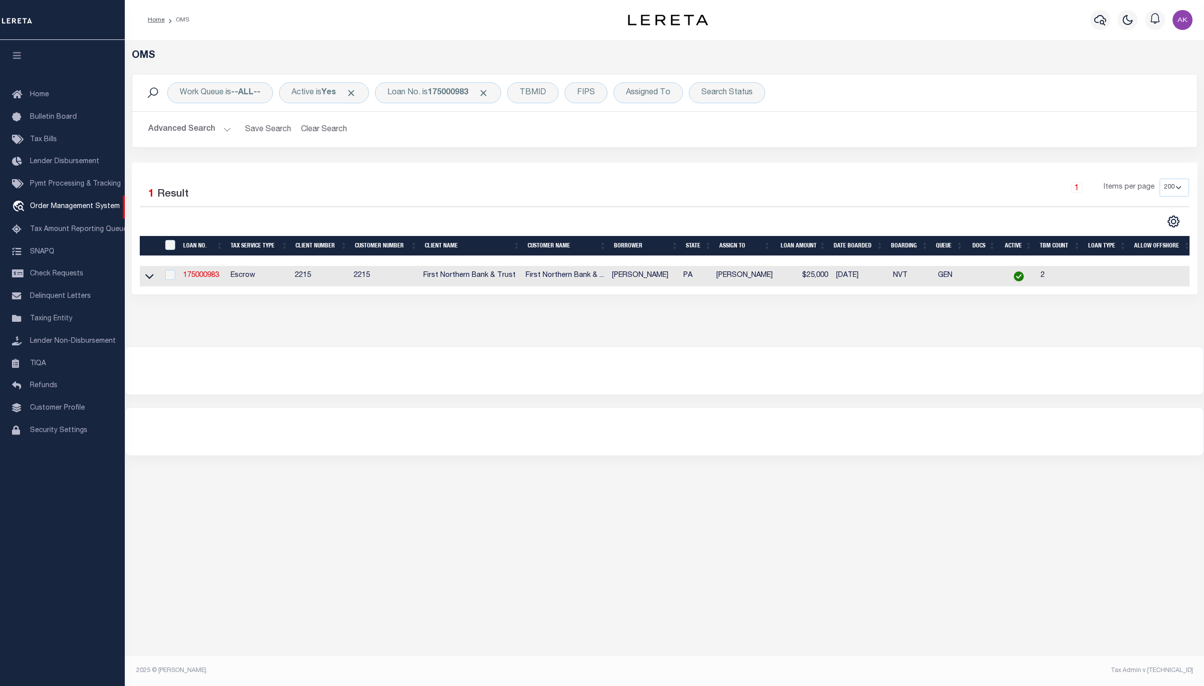
click at [976, 316] on div "OMS Work Queue is --ALL-- Active is Yes Loan No. is 175000983 TBMID FIPS Assign…" at bounding box center [664, 183] width 1073 height 267
click at [489, 94] on span "Click to Remove" at bounding box center [483, 93] width 10 height 10
click at [413, 90] on div "Loan No." at bounding box center [404, 92] width 58 height 21
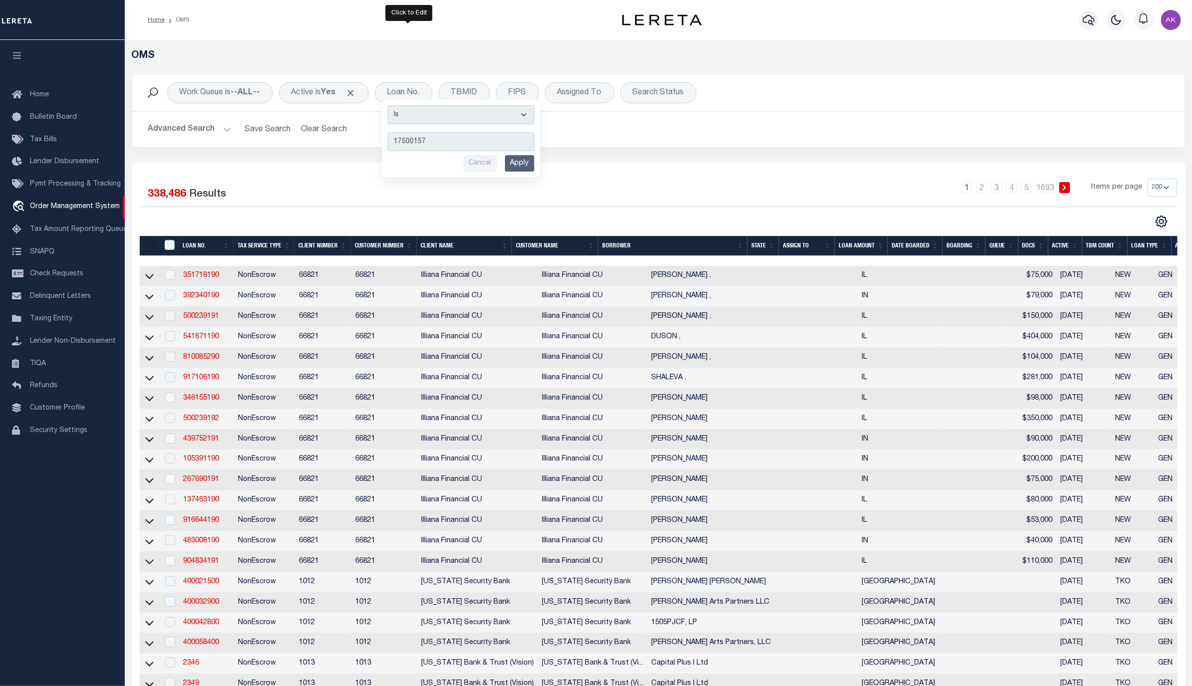
type input "175001570"
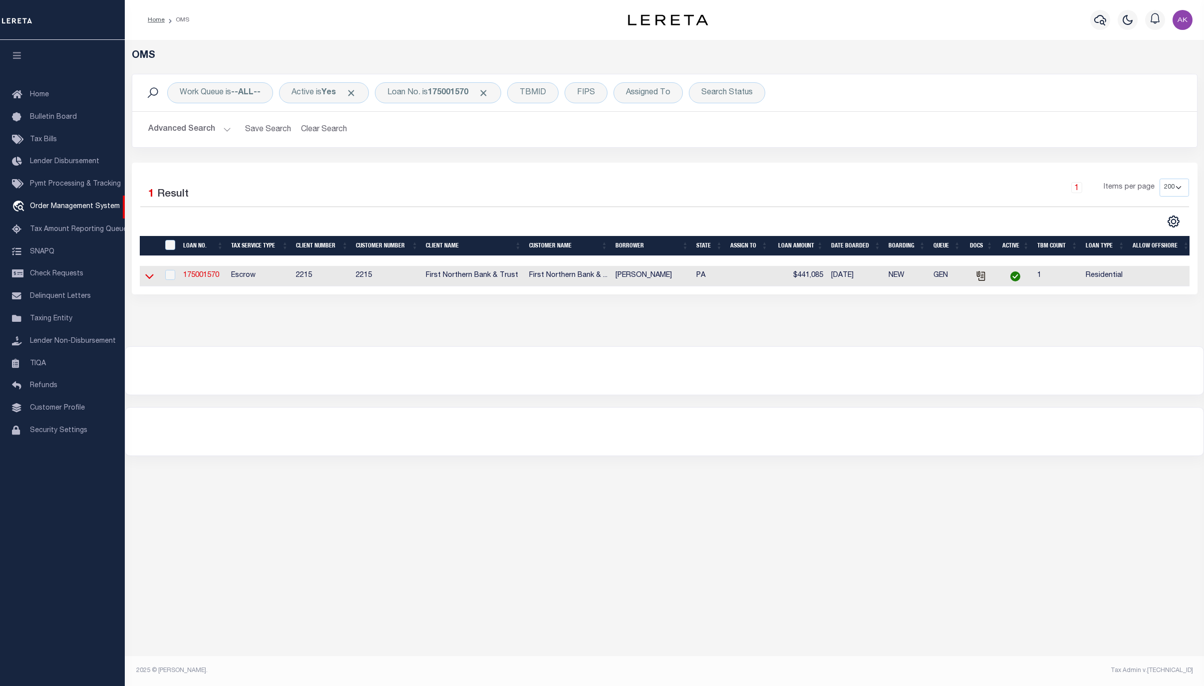
click at [149, 279] on icon at bounding box center [149, 276] width 8 height 10
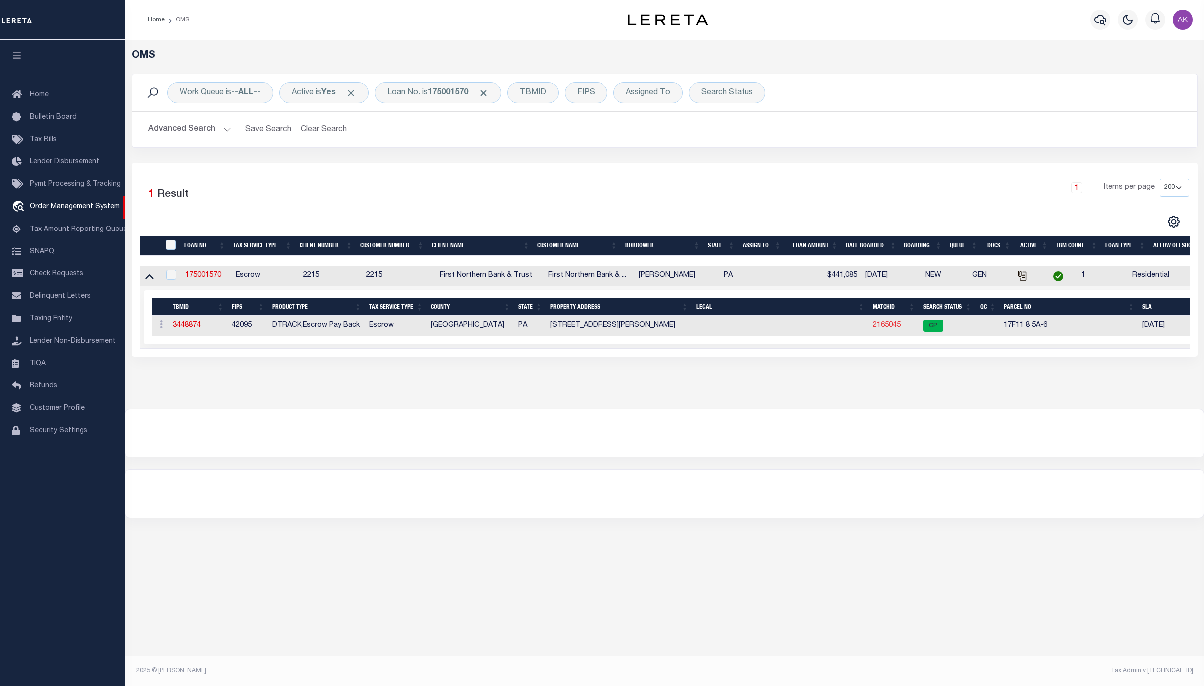
click at [887, 325] on link "2165045" at bounding box center [886, 325] width 28 height 7
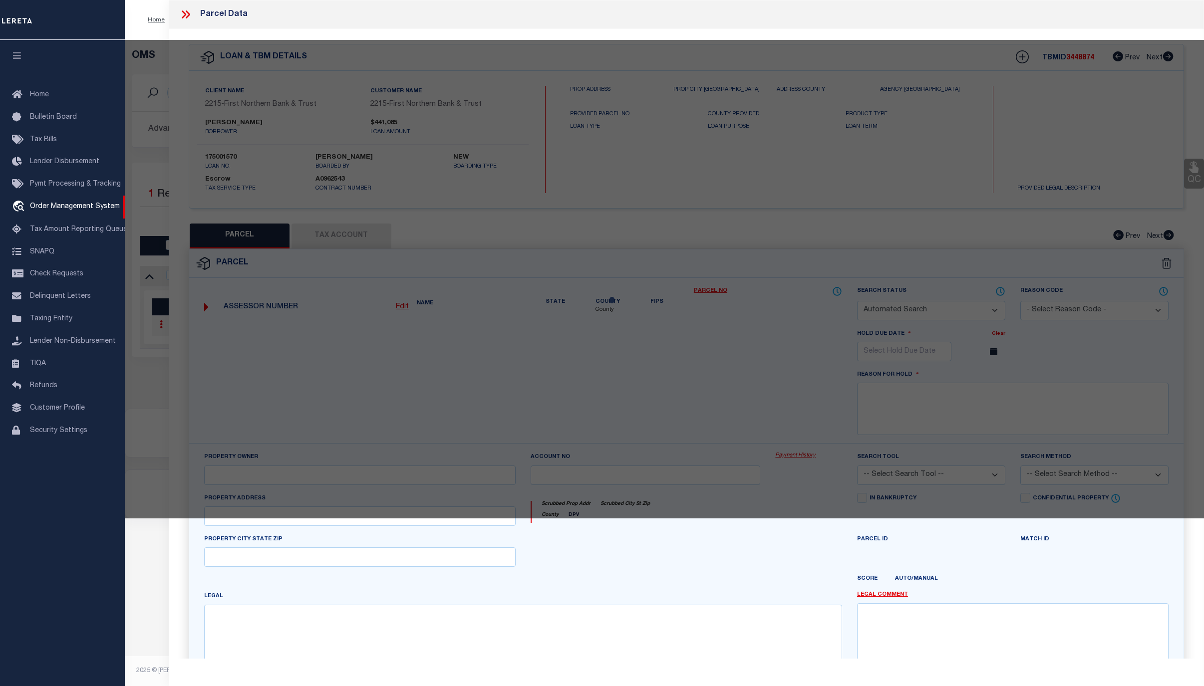
checkbox input "false"
select select "CP"
type input "MACHCZYNSKI,ARMAND L"
select select "ATL"
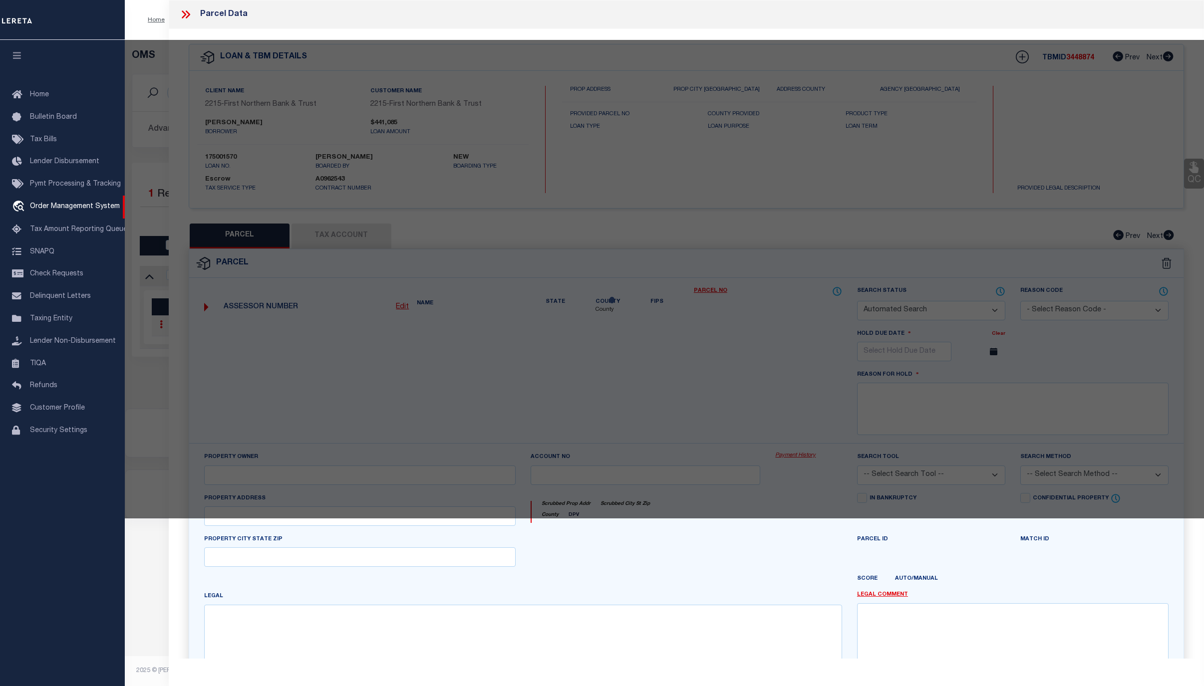
select select "ADD"
type input "10296 GRAVEL HILL RD"
checkbox input "false"
type input "BANGOR, PA 18013"
type textarea "DIST:17 CITY/[GEOGRAPHIC_DATA]/TWP:[GEOGRAPHIC_DATA]"
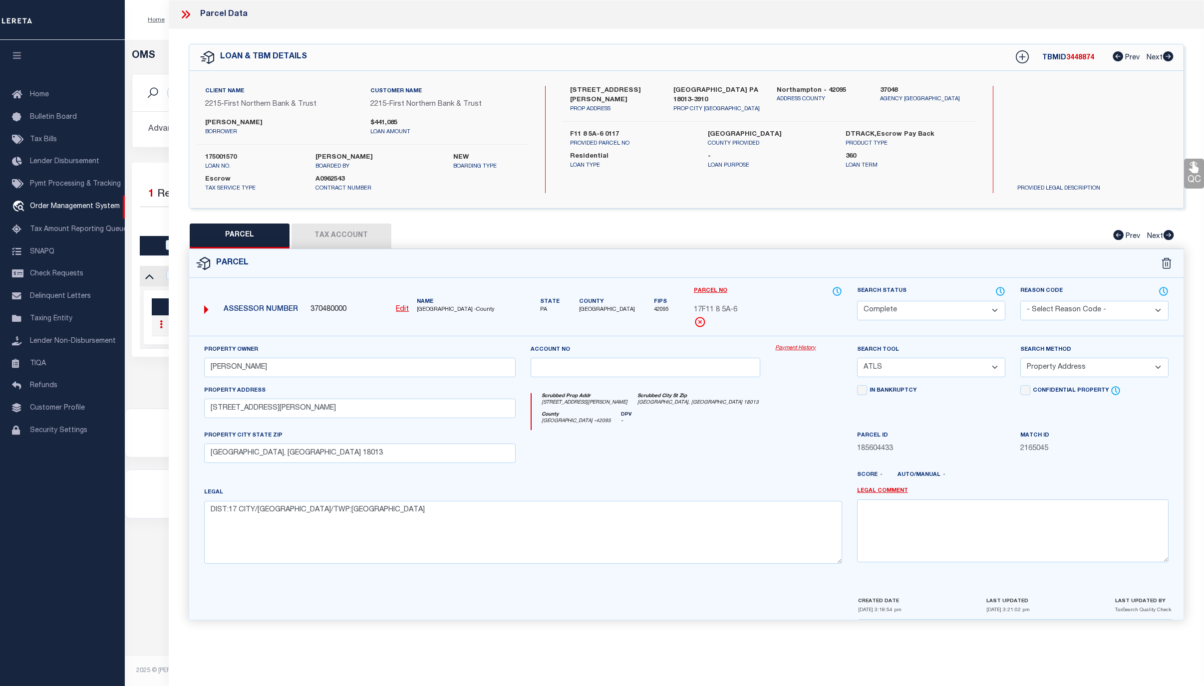
click at [800, 349] on link "Payment History" at bounding box center [808, 348] width 67 height 8
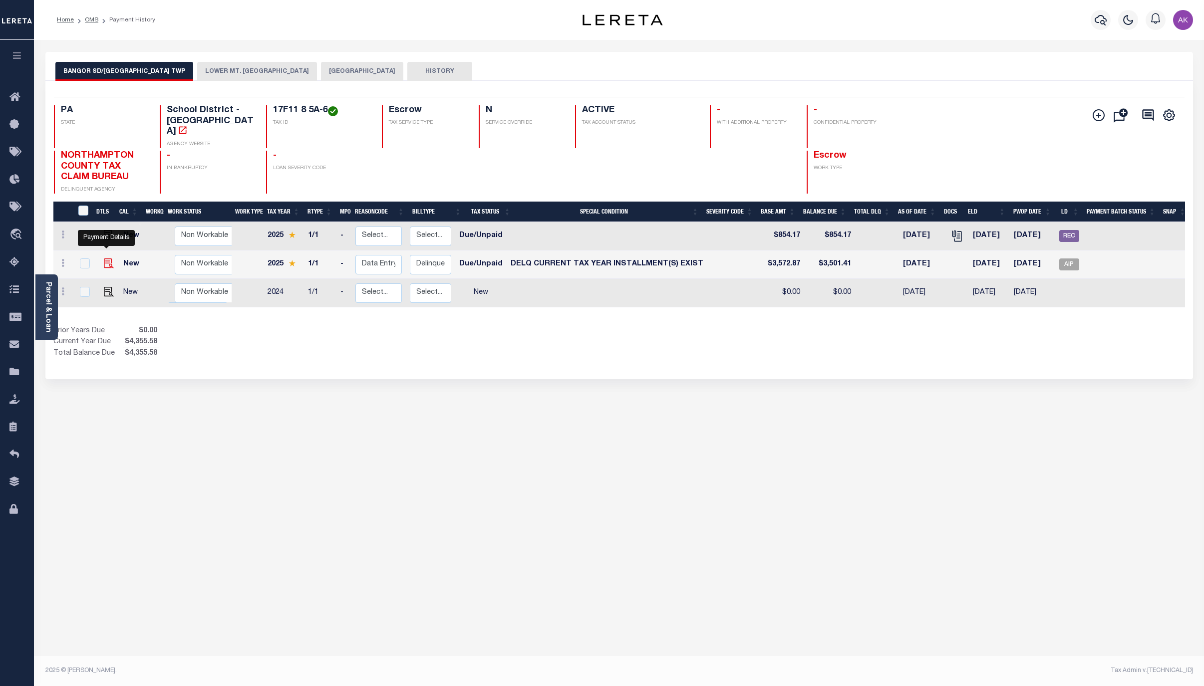
click at [106, 259] on img "" at bounding box center [109, 264] width 10 height 10
checkbox input "true"
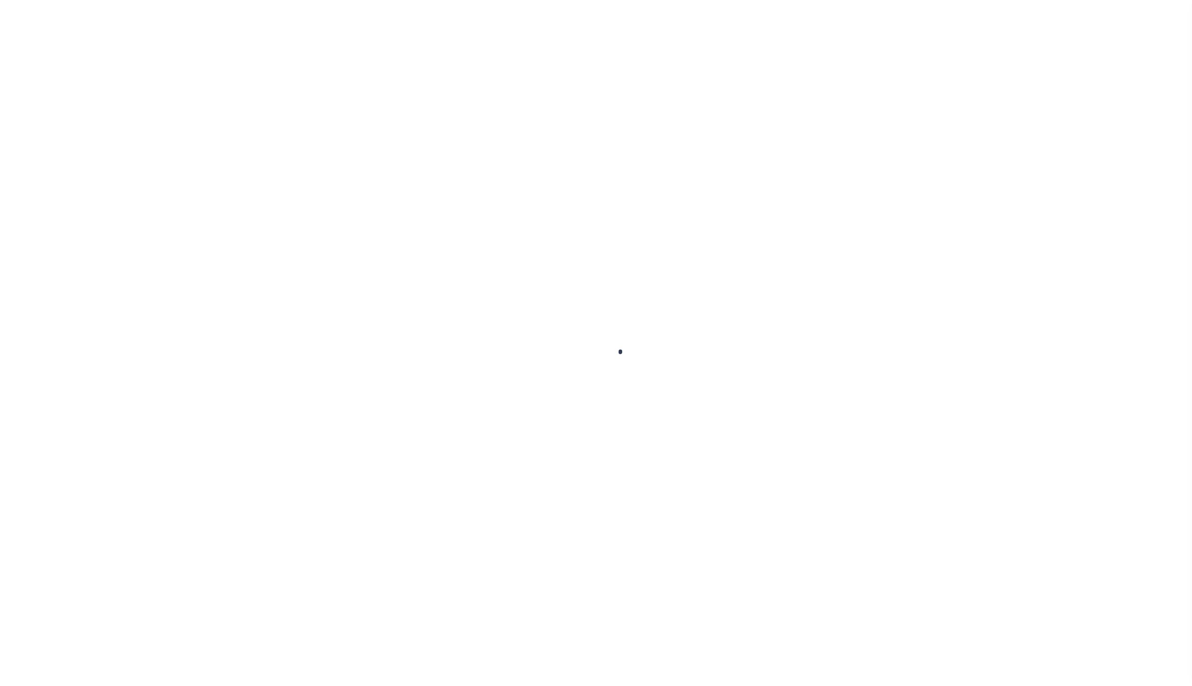
checkbox input "false"
type textarea "CAS-48351 - 2025 Annual Loss Discount ELD 09/30/25 Face $3572.87 Discount $3501…"
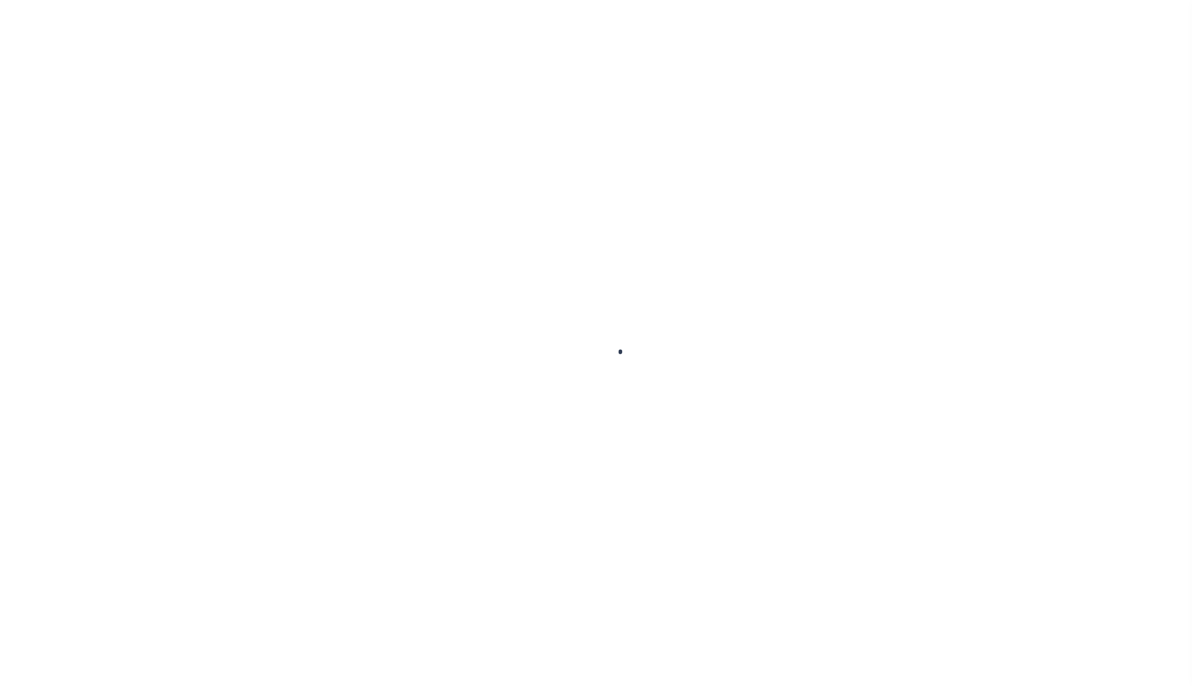
type input "10/14/2025"
select select "DUE"
select select "17"
type input "$3,572.87"
type input "$3,501.41"
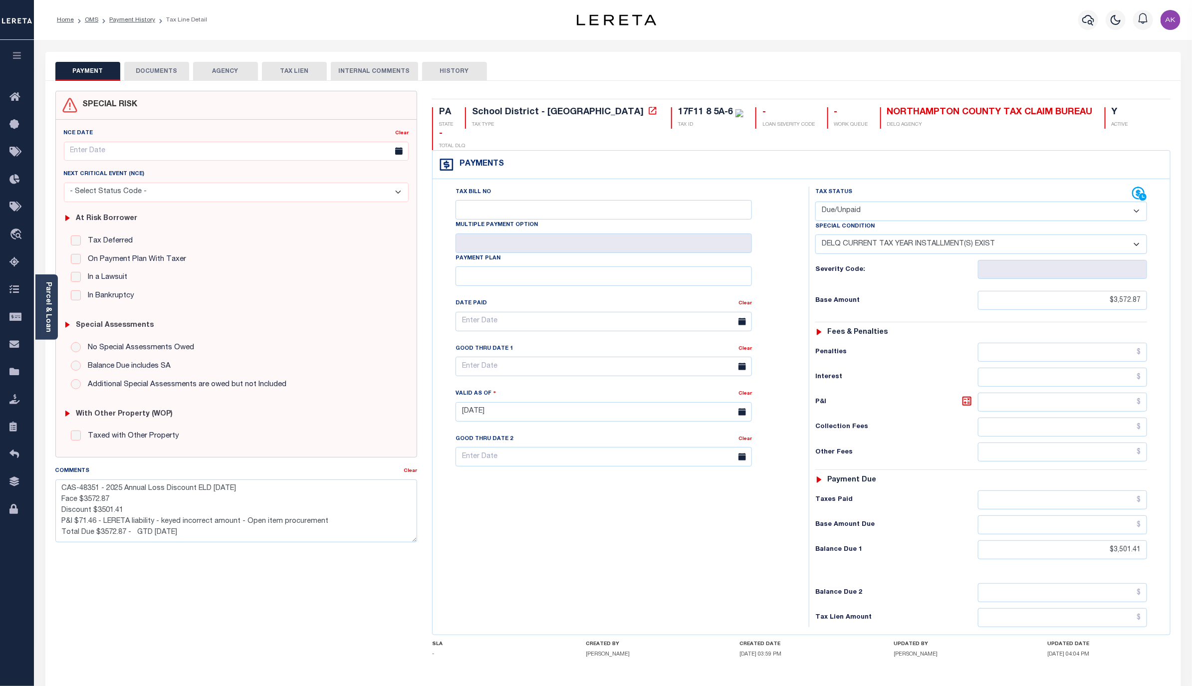
click at [1120, 322] on div "Tax Status Status - Select Status Code -" at bounding box center [984, 407] width 351 height 441
click at [91, 19] on link "OMS" at bounding box center [91, 20] width 13 height 6
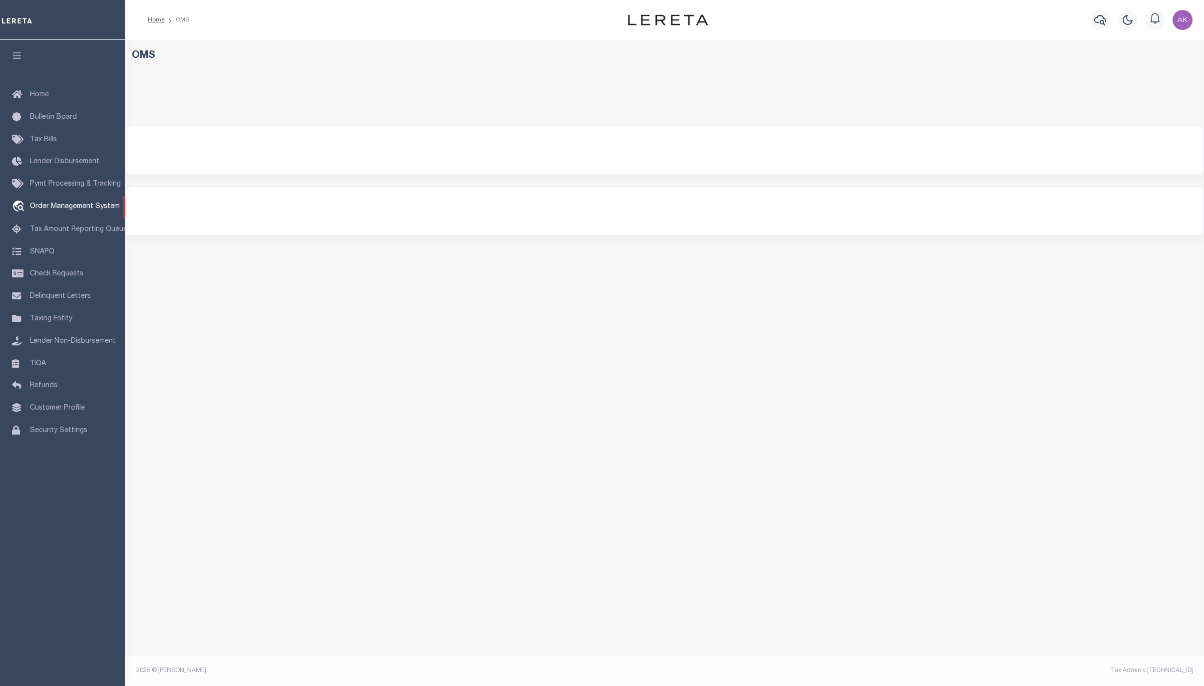
select select "200"
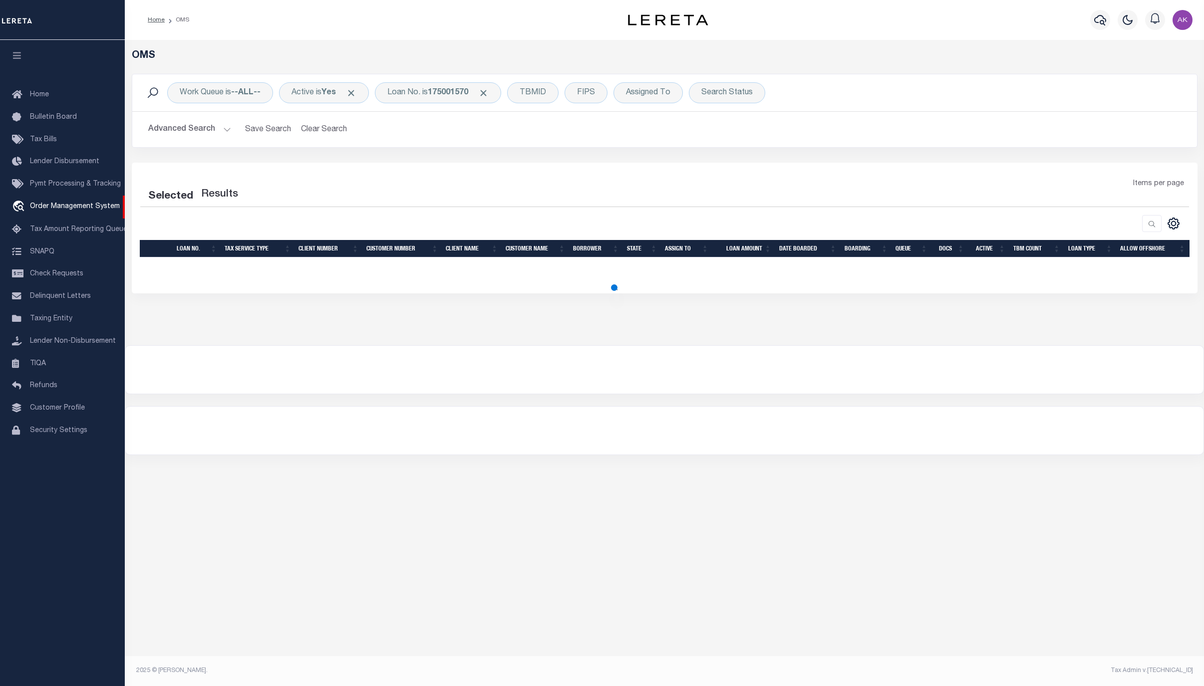
select select "200"
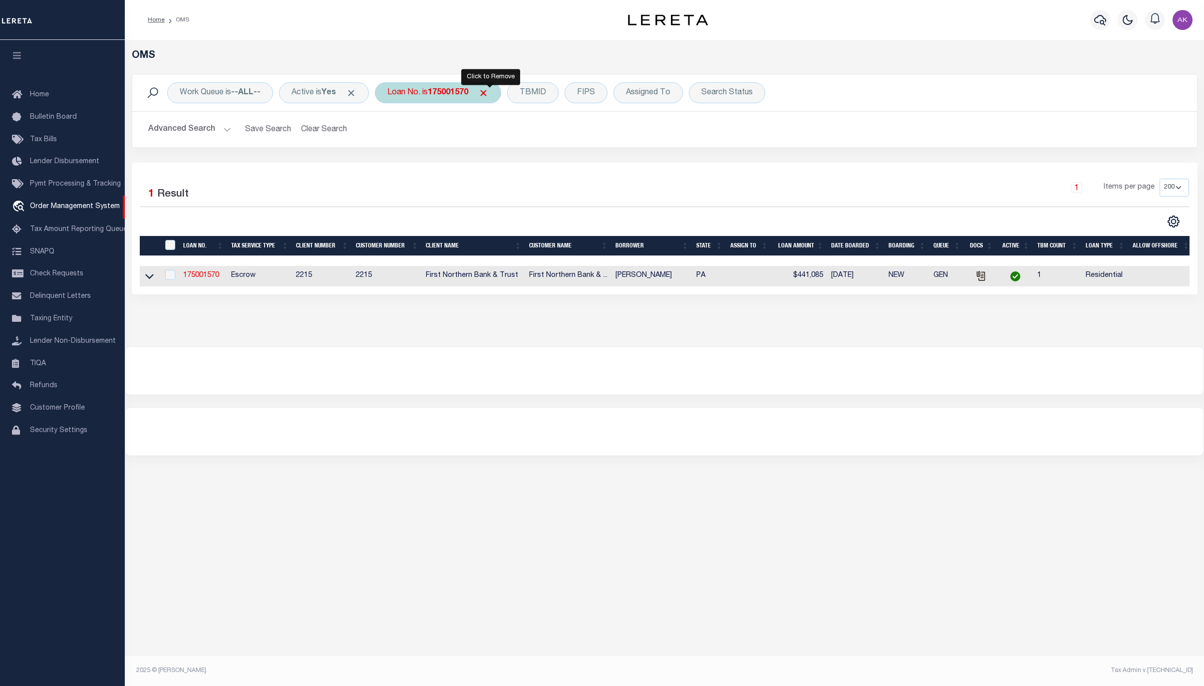
click at [489, 93] on span "Click to Remove" at bounding box center [483, 93] width 10 height 10
click at [411, 96] on div "Loan No." at bounding box center [404, 92] width 58 height 21
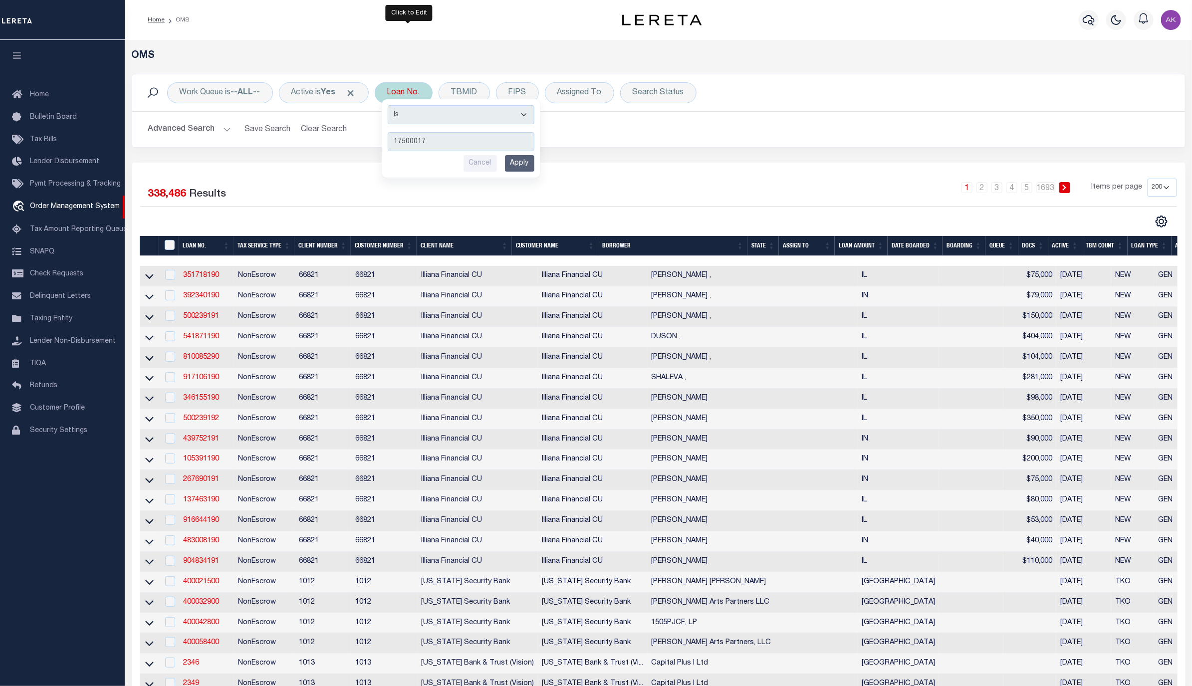
type input "175000174"
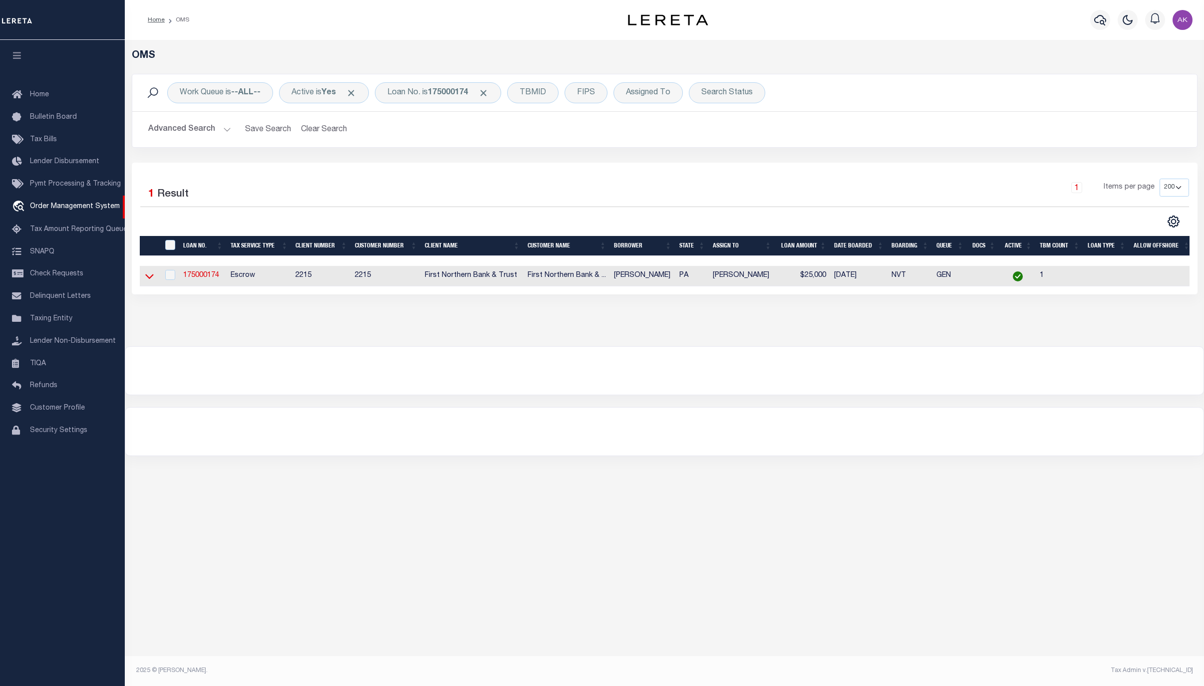
click at [149, 277] on icon at bounding box center [149, 276] width 8 height 10
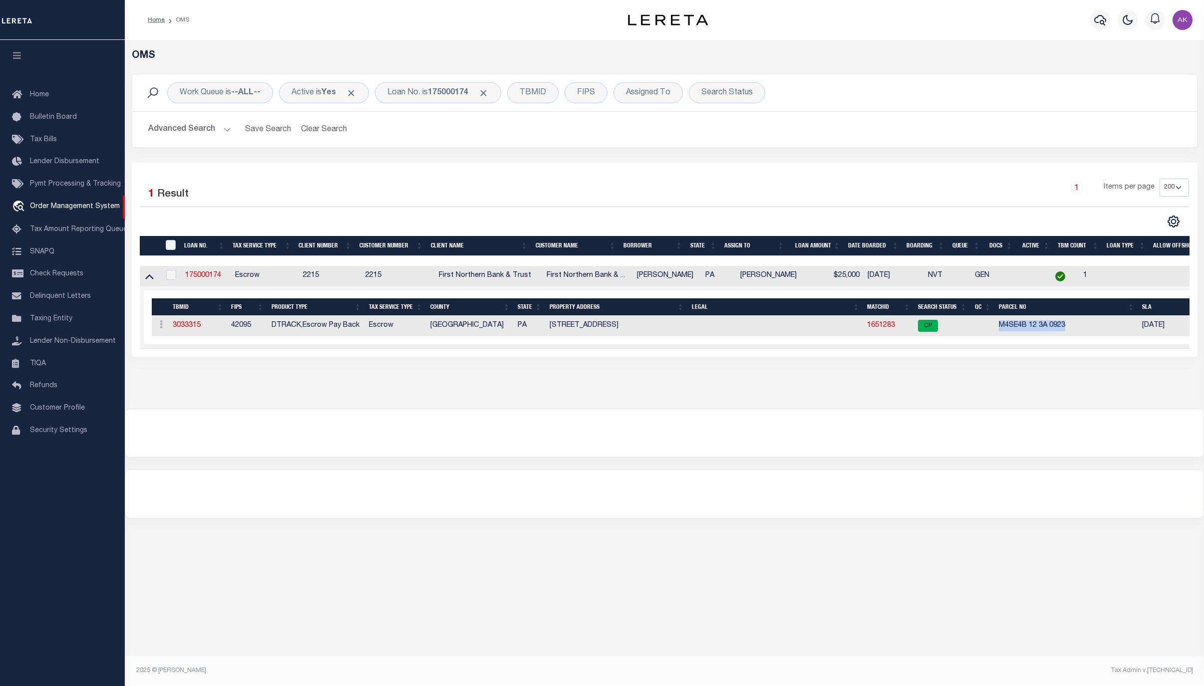
drag, startPoint x: 1068, startPoint y: 327, endPoint x: 999, endPoint y: 331, distance: 69.0
click at [999, 331] on td "M4SE4B 12 3A 0923" at bounding box center [1066, 326] width 143 height 20
copy td "M4SE4B 12 3A 0923"
click at [882, 328] on link "1651283" at bounding box center [881, 325] width 28 height 7
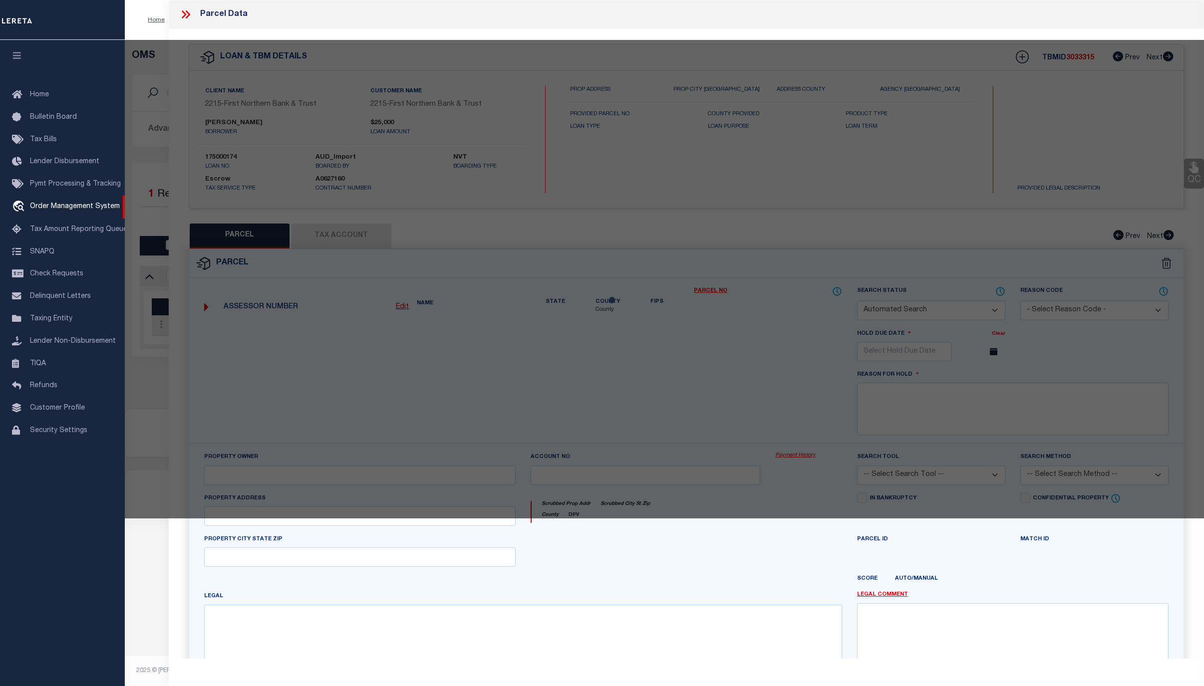
checkbox input "false"
select select "CP"
type input "PAMMER JOHN C & ROSEMARIE A"
select select
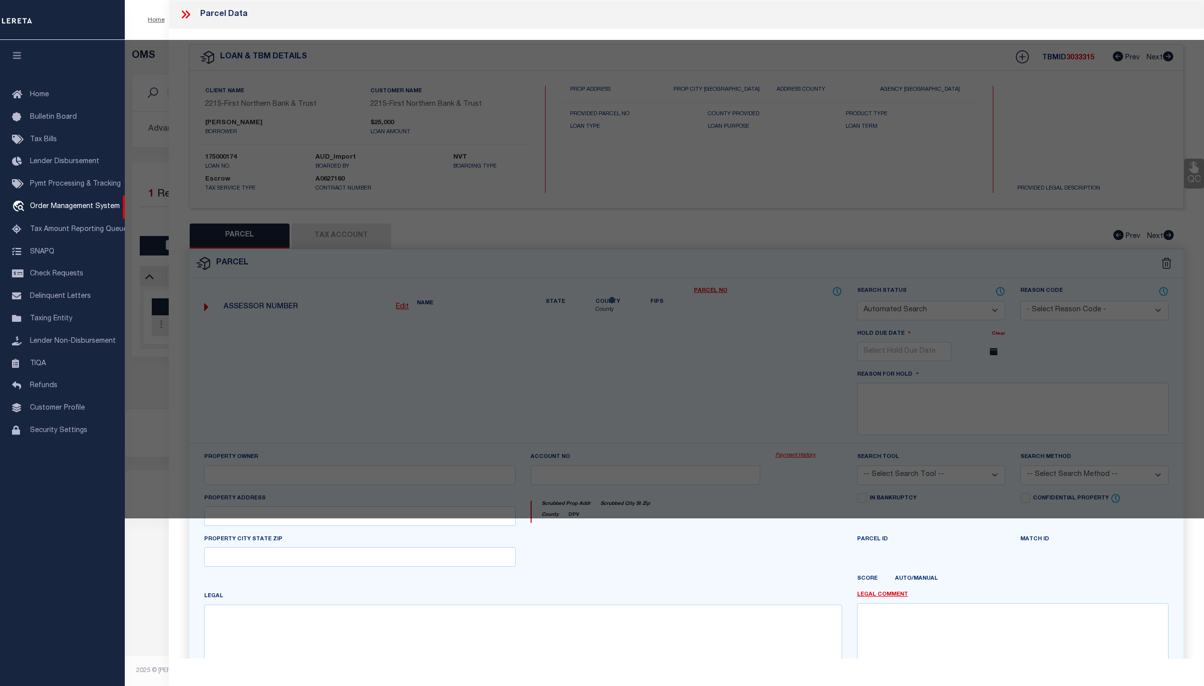
type input "510 ARCH ST"
checkbox input "false"
type textarea "CAMA Acres .1942 Municipality N CATASAUQUA BOROUGH"
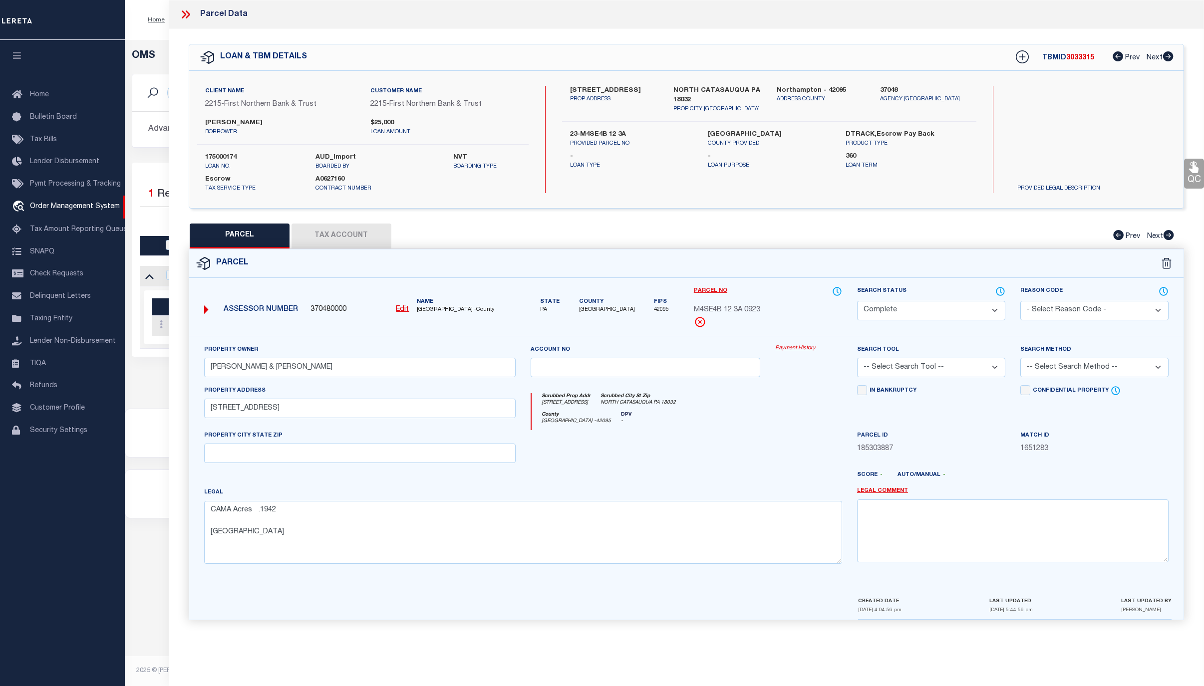
click at [969, 650] on div "Parcel Data QC QC QC - Select Status - Ready to QC" at bounding box center [686, 329] width 1035 height 659
click at [805, 350] on link "Payment History" at bounding box center [808, 348] width 67 height 8
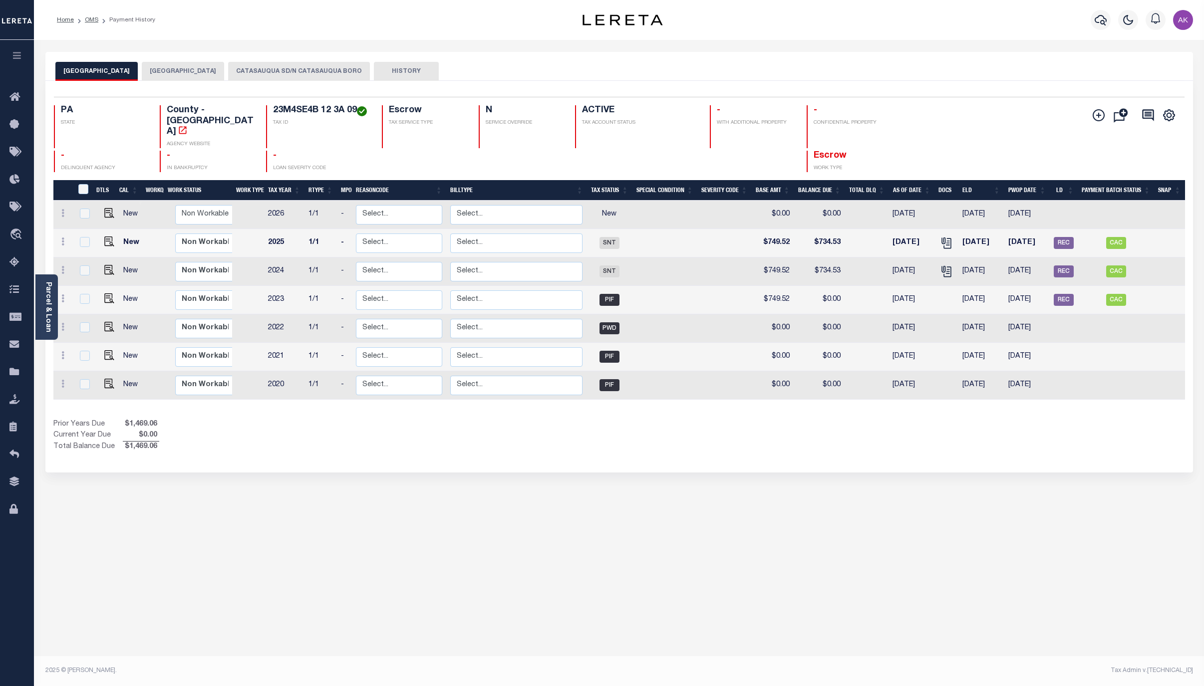
click at [328, 69] on button "CATASAUQUA SD/N CATASAUQUA BORO" at bounding box center [299, 71] width 142 height 19
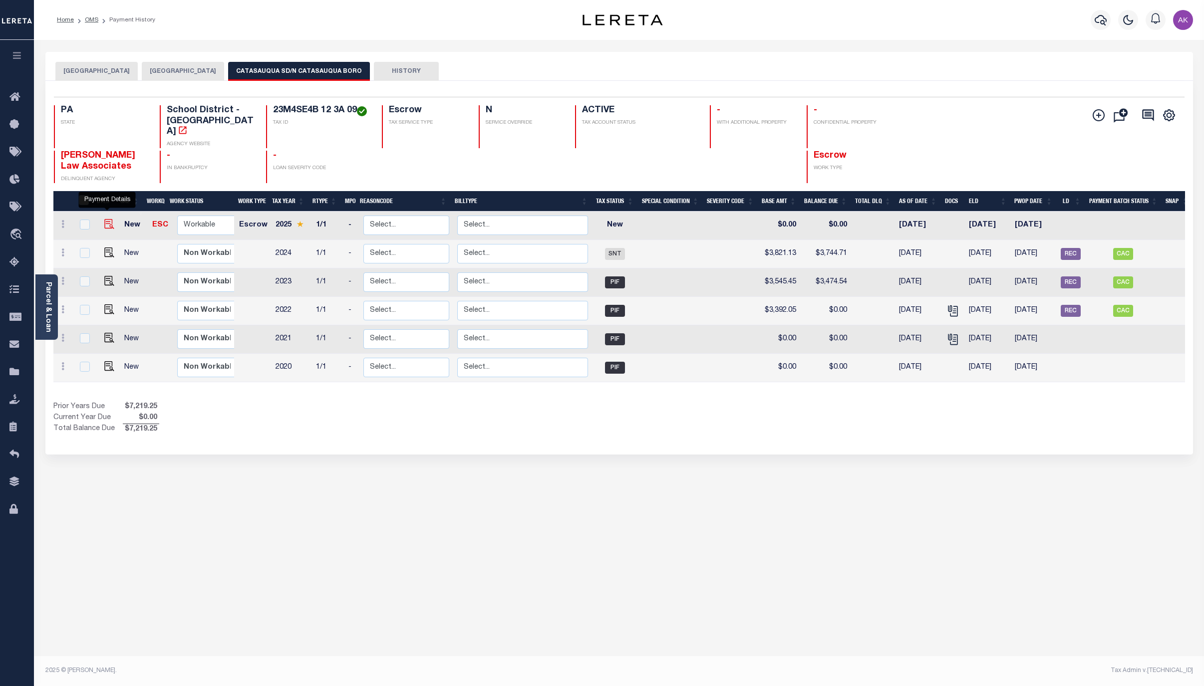
click at [108, 219] on img "" at bounding box center [109, 224] width 10 height 10
checkbox input "true"
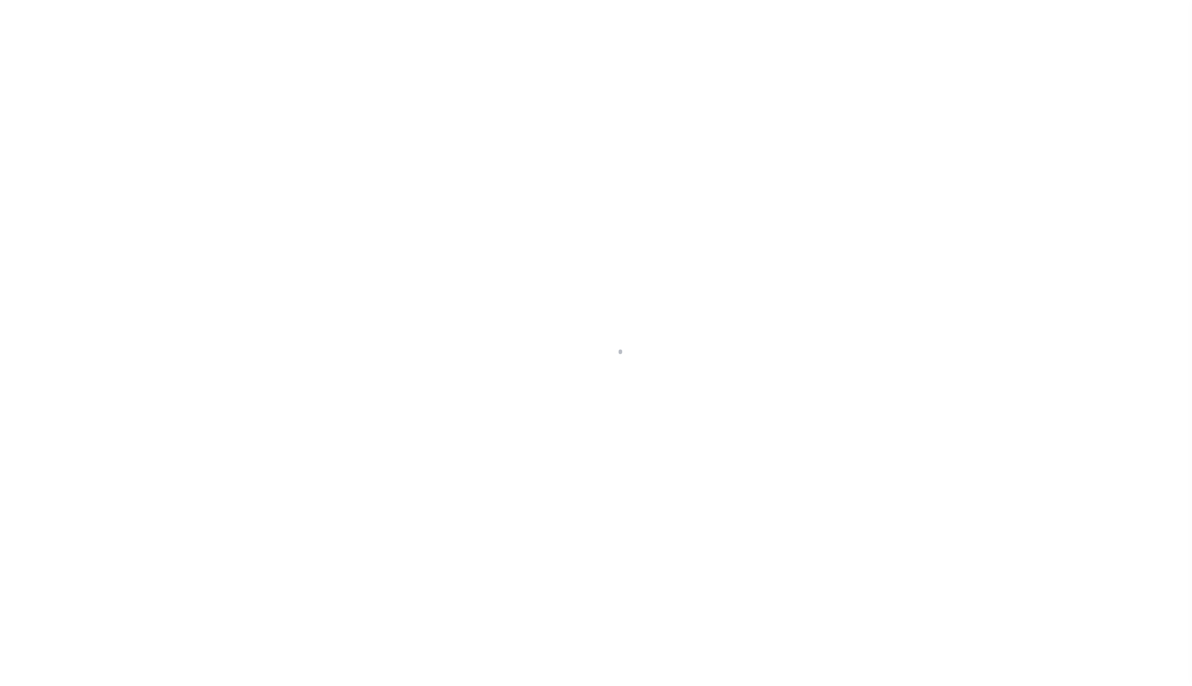
select select "NW2"
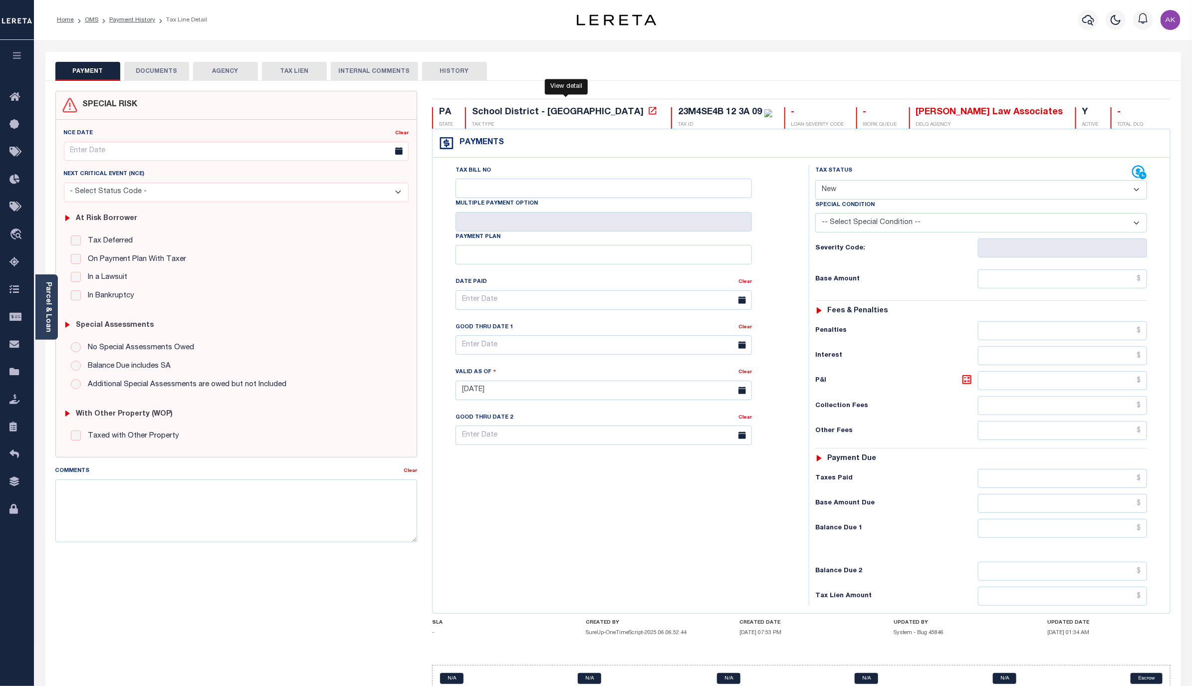
click at [648, 111] on icon at bounding box center [653, 111] width 10 height 10
click at [129, 20] on link "Payment History" at bounding box center [132, 20] width 46 height 6
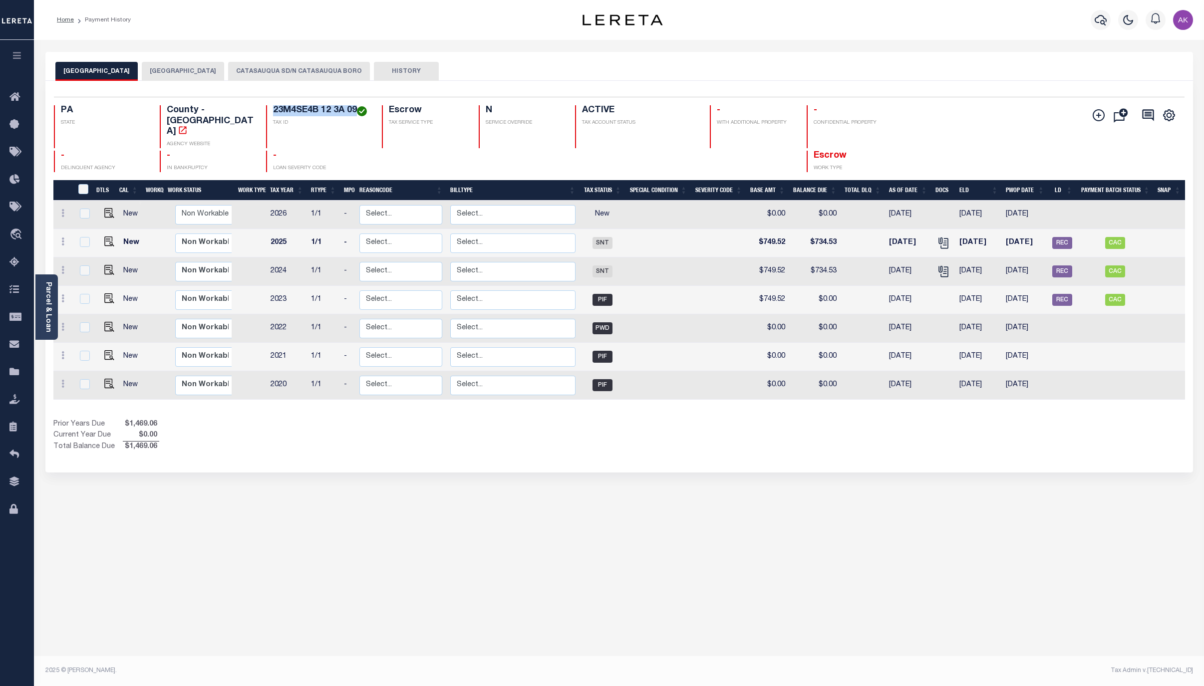
drag, startPoint x: 346, startPoint y: 112, endPoint x: 264, endPoint y: 114, distance: 82.4
click at [273, 114] on h4 "23M4SE4B 12 3A 09" at bounding box center [321, 110] width 97 height 11
copy h4 "23M4SE4B 12 3A 09"
click at [224, 69] on button "NORTH CATASAUQUA BOROUGH" at bounding box center [183, 71] width 82 height 19
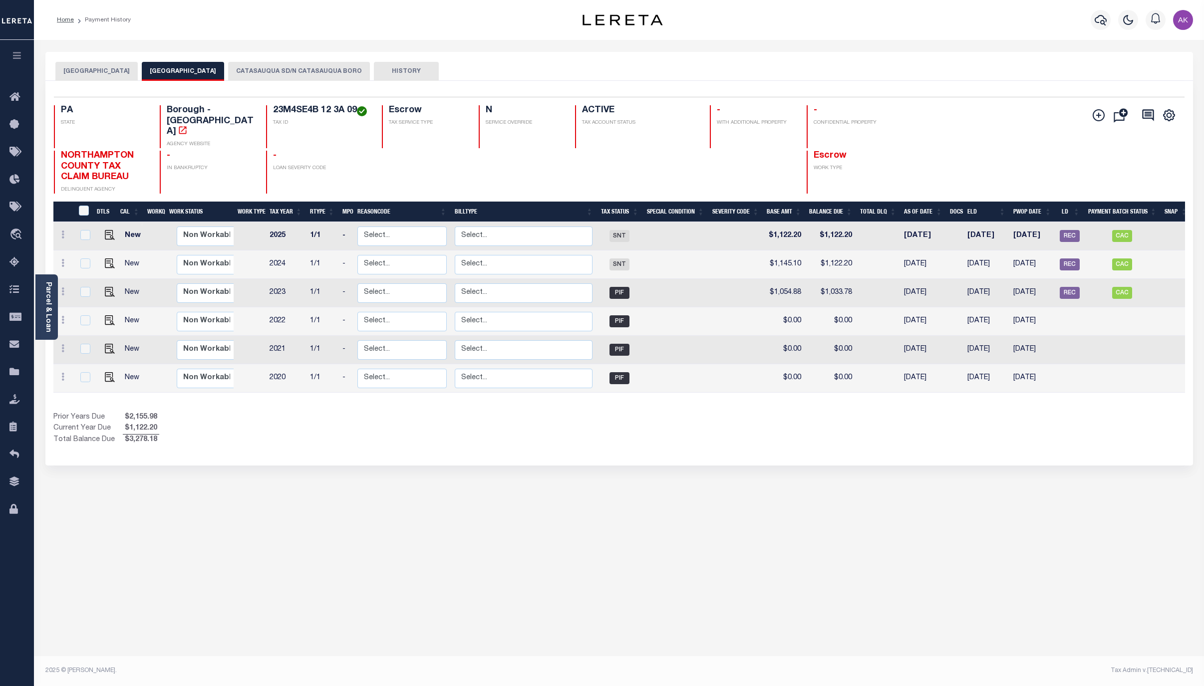
click at [350, 67] on button "CATASAUQUA SD/N CATASAUQUA BORO" at bounding box center [299, 71] width 142 height 19
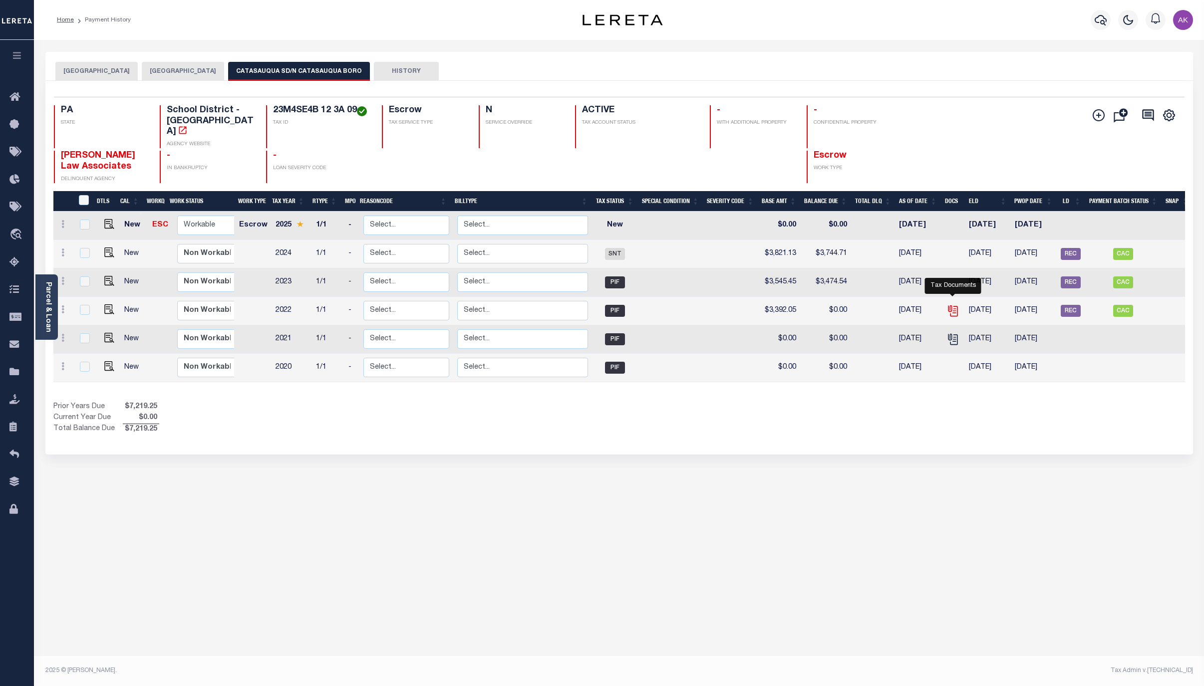
click at [954, 305] on icon "" at bounding box center [952, 309] width 8 height 8
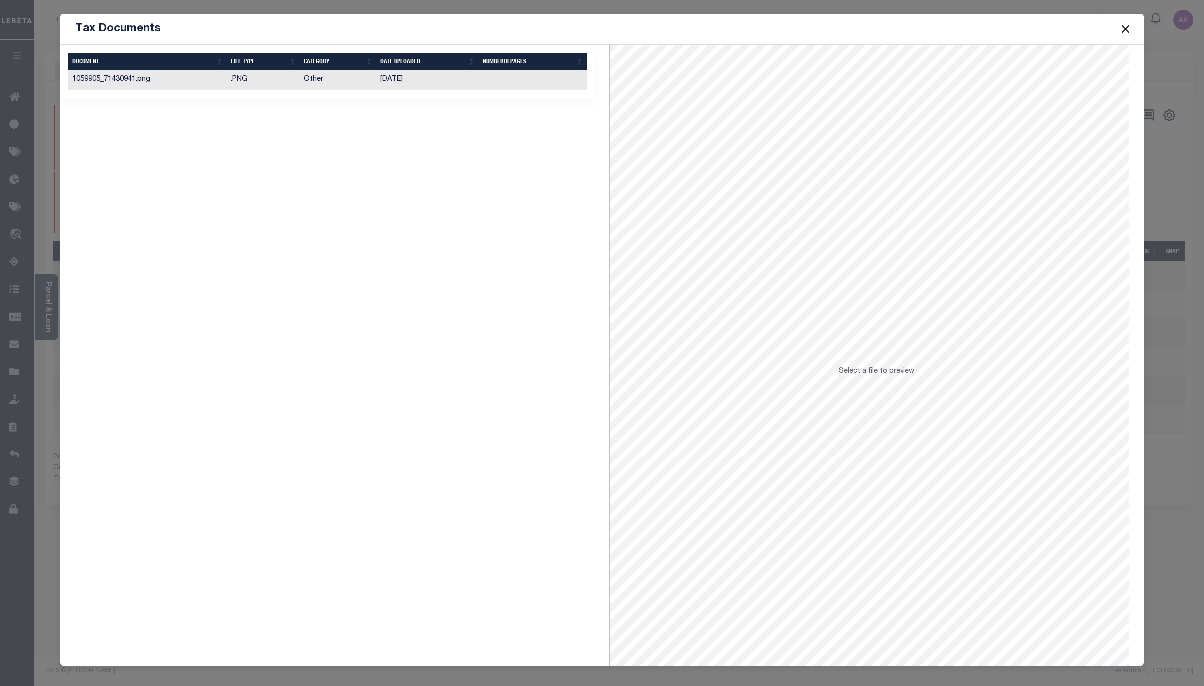
click at [335, 78] on td "Other" at bounding box center [338, 79] width 77 height 19
click at [1123, 24] on button "Close" at bounding box center [1125, 28] width 13 height 13
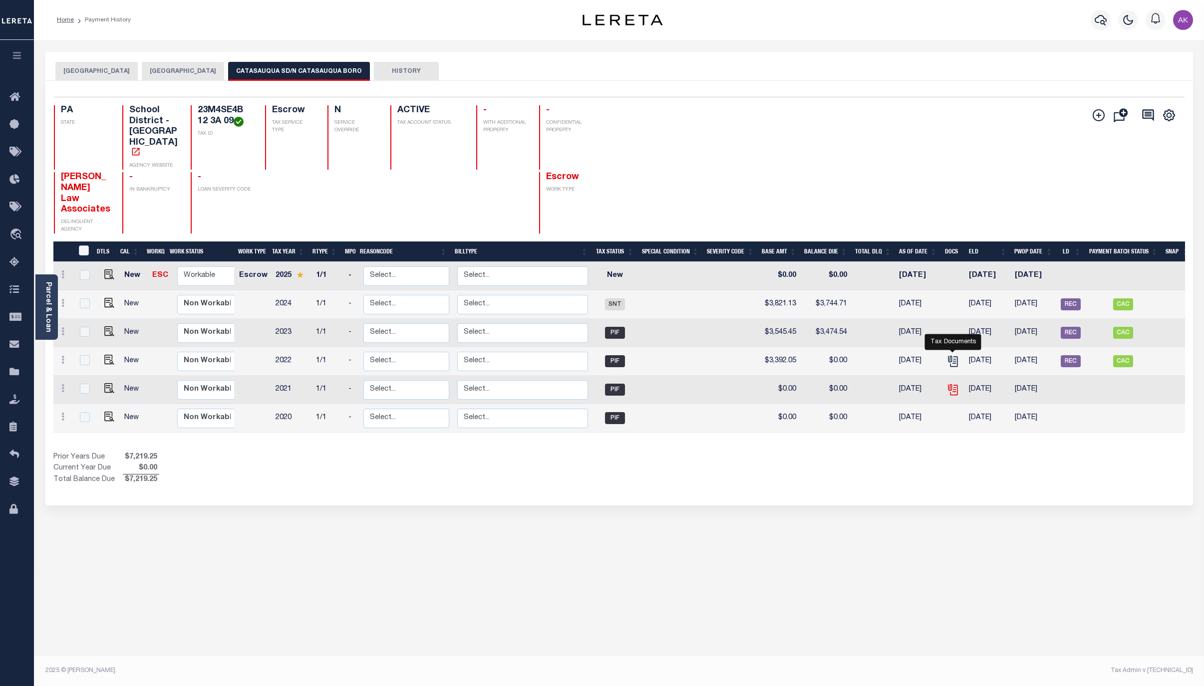
click at [955, 384] on icon "" at bounding box center [952, 388] width 8 height 8
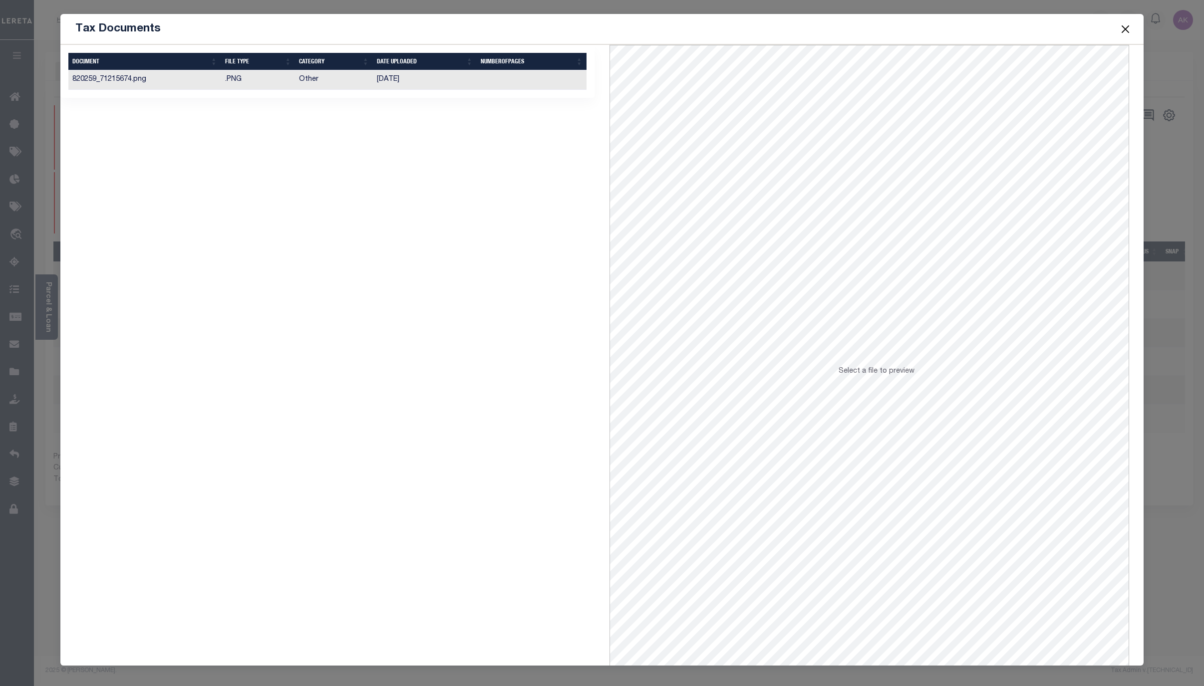
click at [314, 76] on td "Other" at bounding box center [334, 79] width 78 height 19
click at [1124, 28] on button "Close" at bounding box center [1125, 28] width 13 height 13
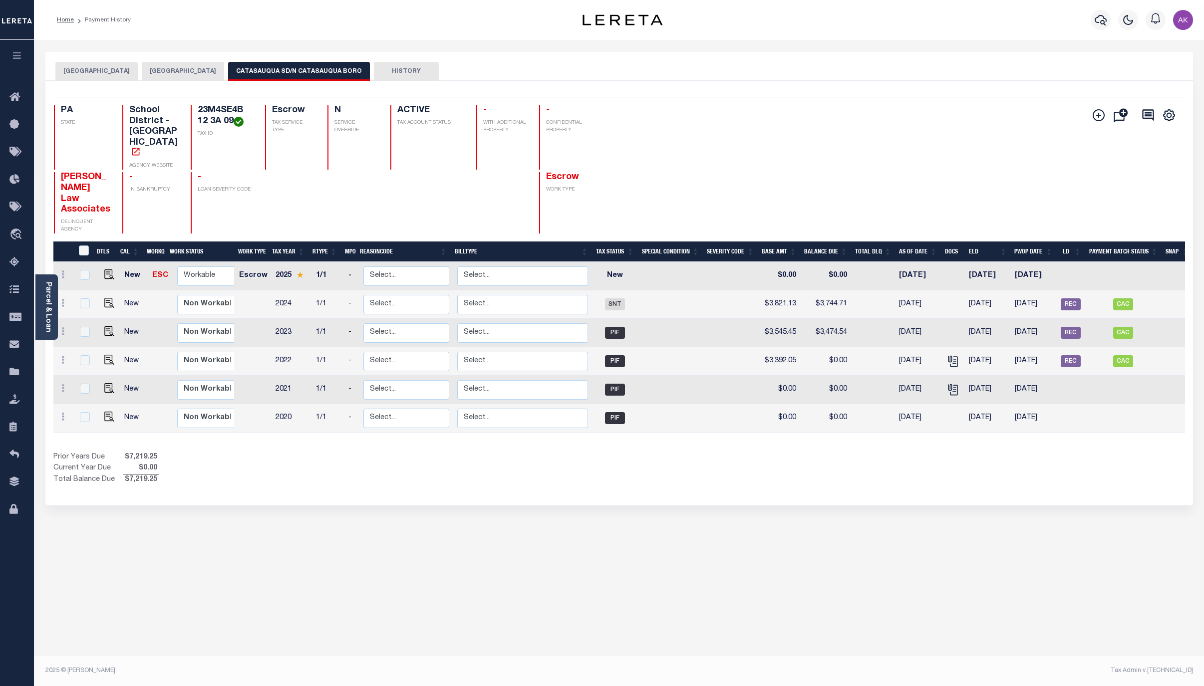
click at [212, 69] on button "NORTH CATASAUQUA BOROUGH" at bounding box center [183, 71] width 82 height 19
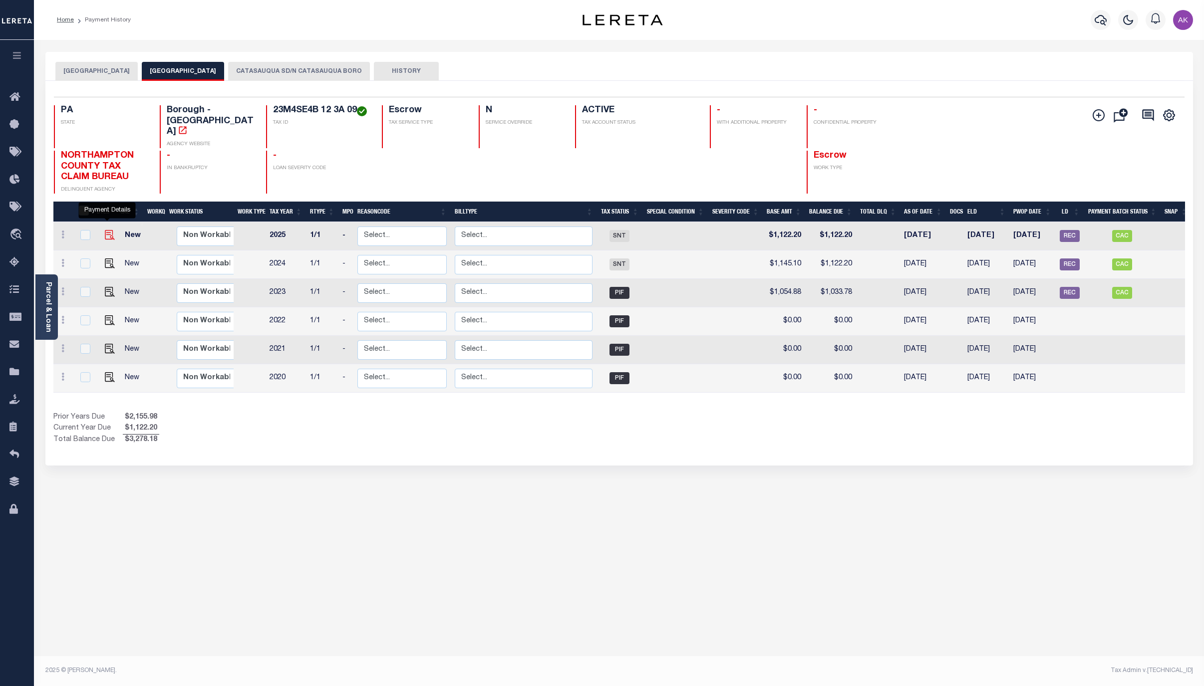
click at [109, 230] on img "" at bounding box center [110, 235] width 10 height 10
checkbox input "true"
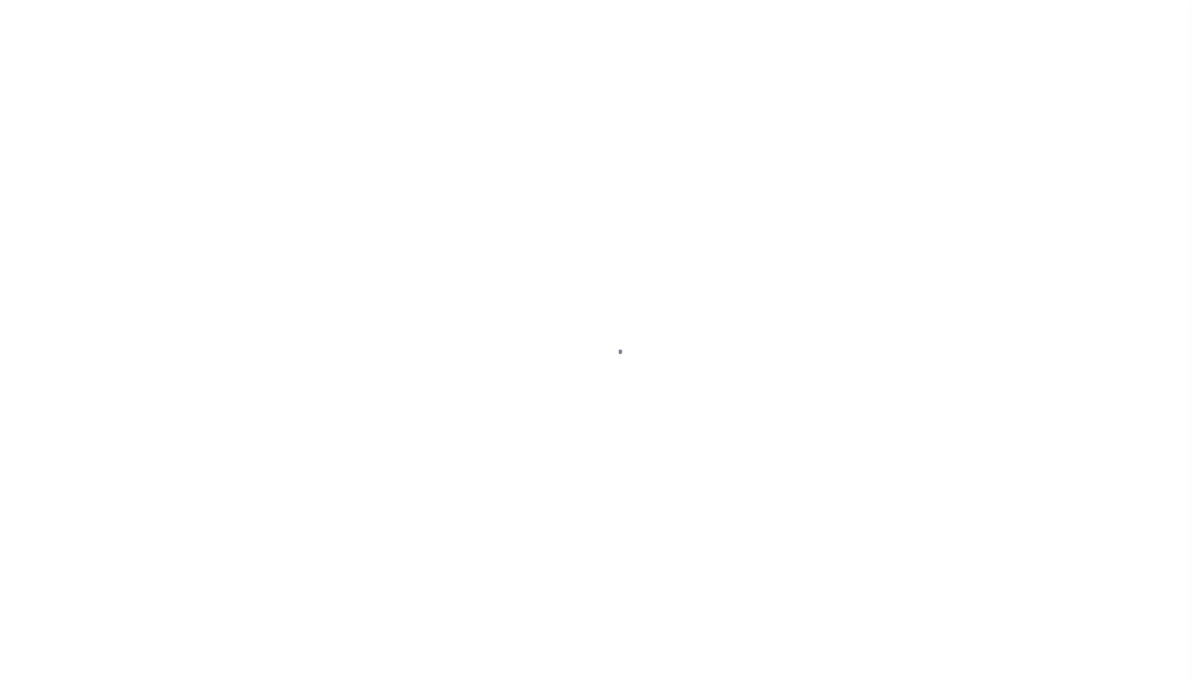
select select "SNT"
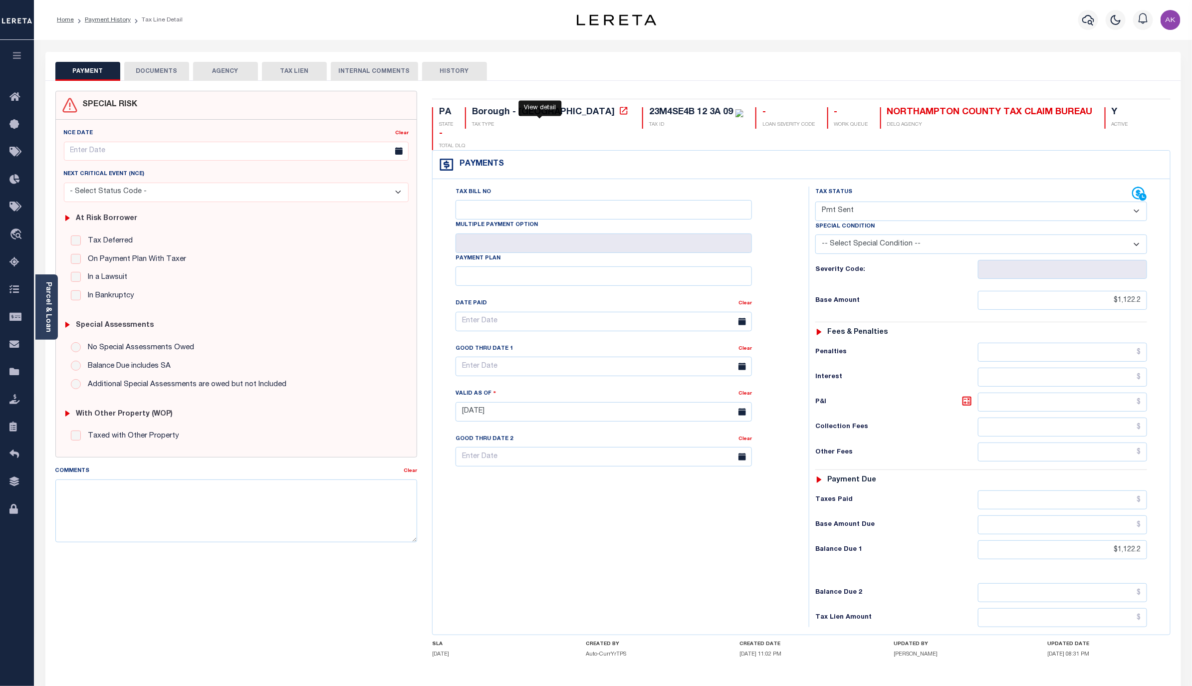
click at [619, 111] on icon at bounding box center [624, 111] width 10 height 10
click at [46, 292] on link "Parcel & Loan" at bounding box center [47, 307] width 7 height 50
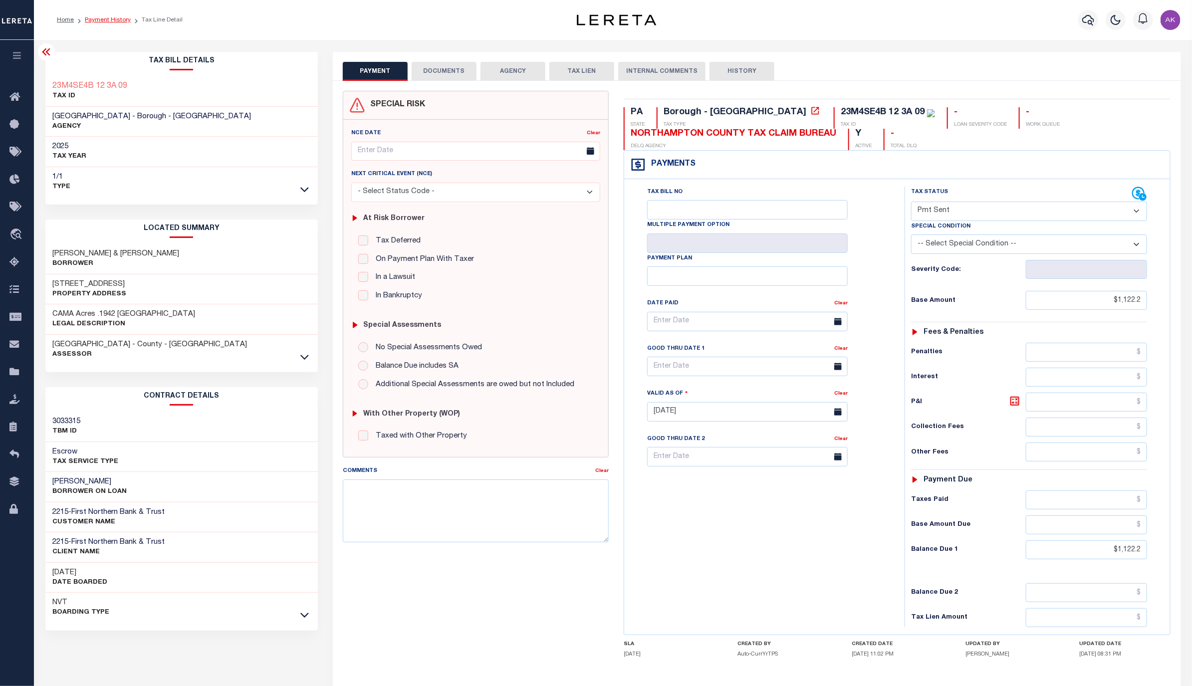
click at [108, 20] on link "Payment History" at bounding box center [108, 20] width 46 height 6
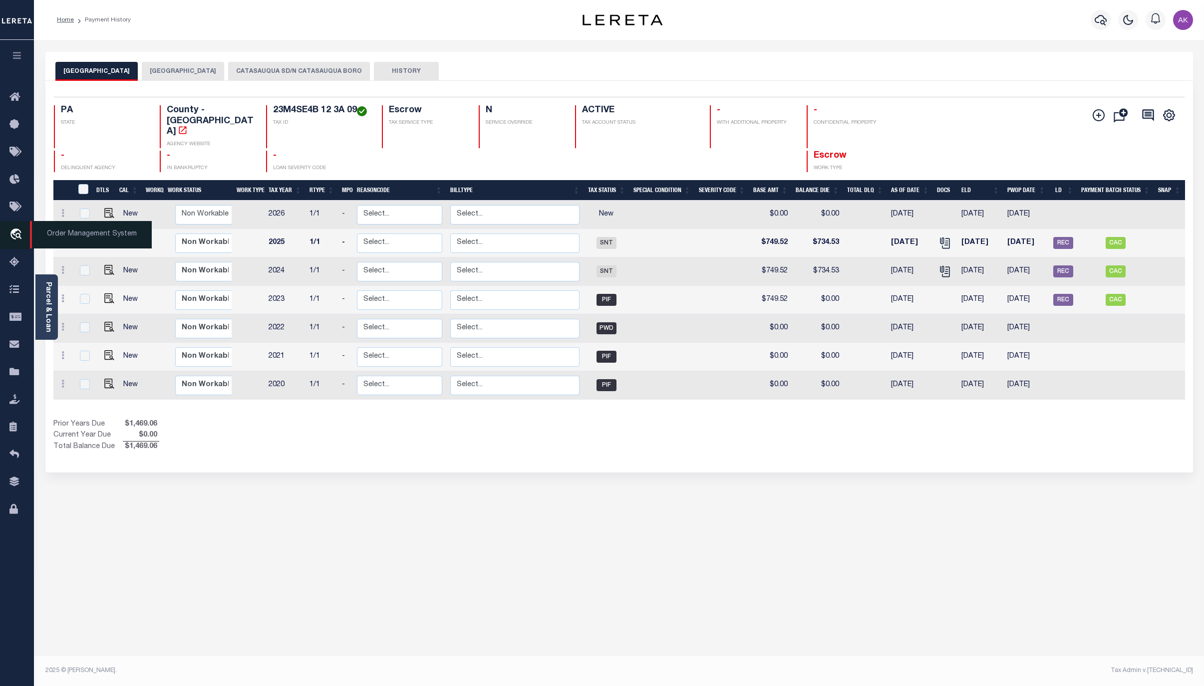
click at [14, 233] on icon "travel_explore" at bounding box center [17, 235] width 16 height 13
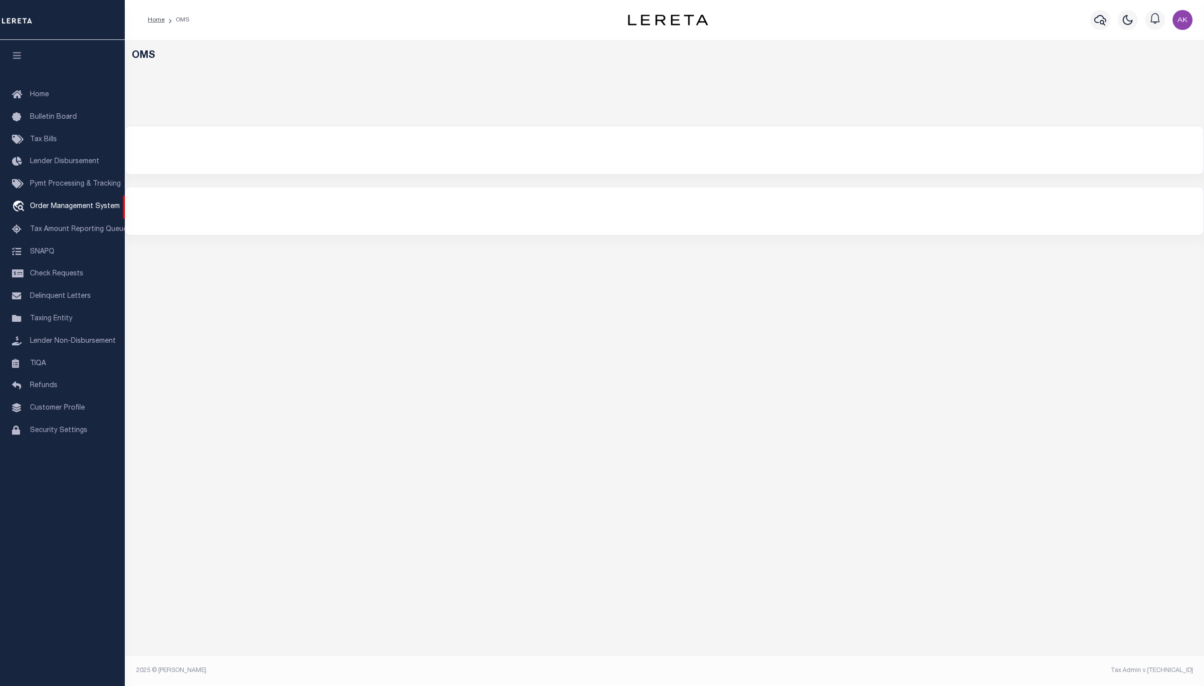
select select "200"
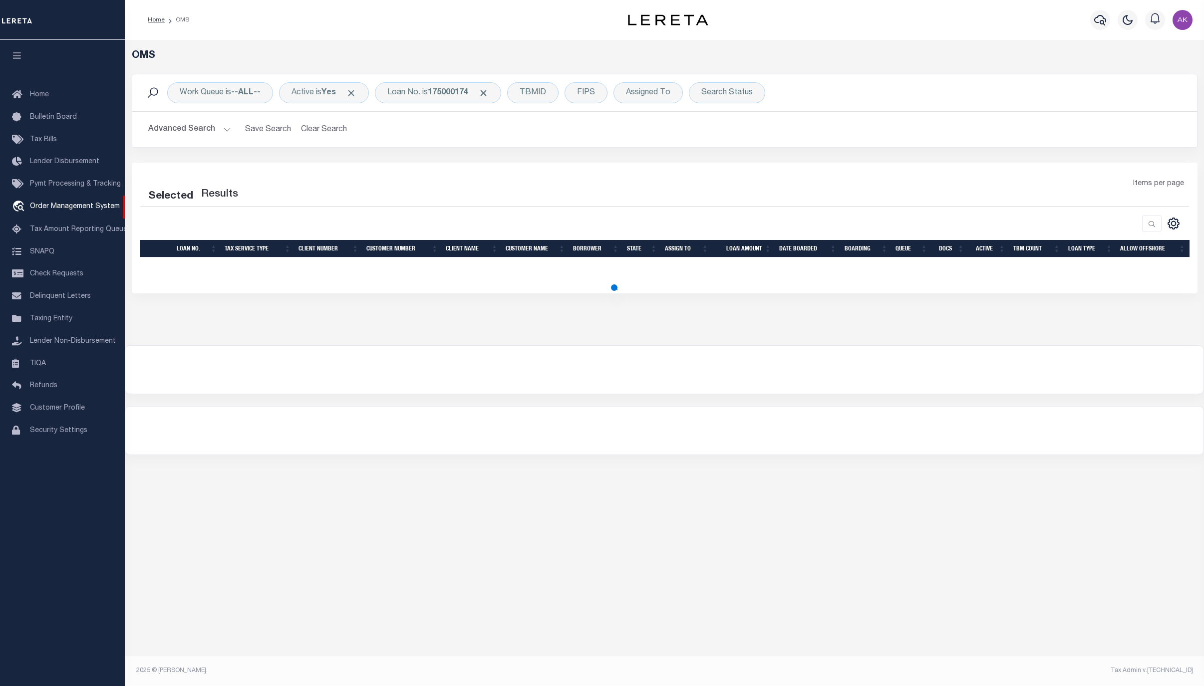
select select "200"
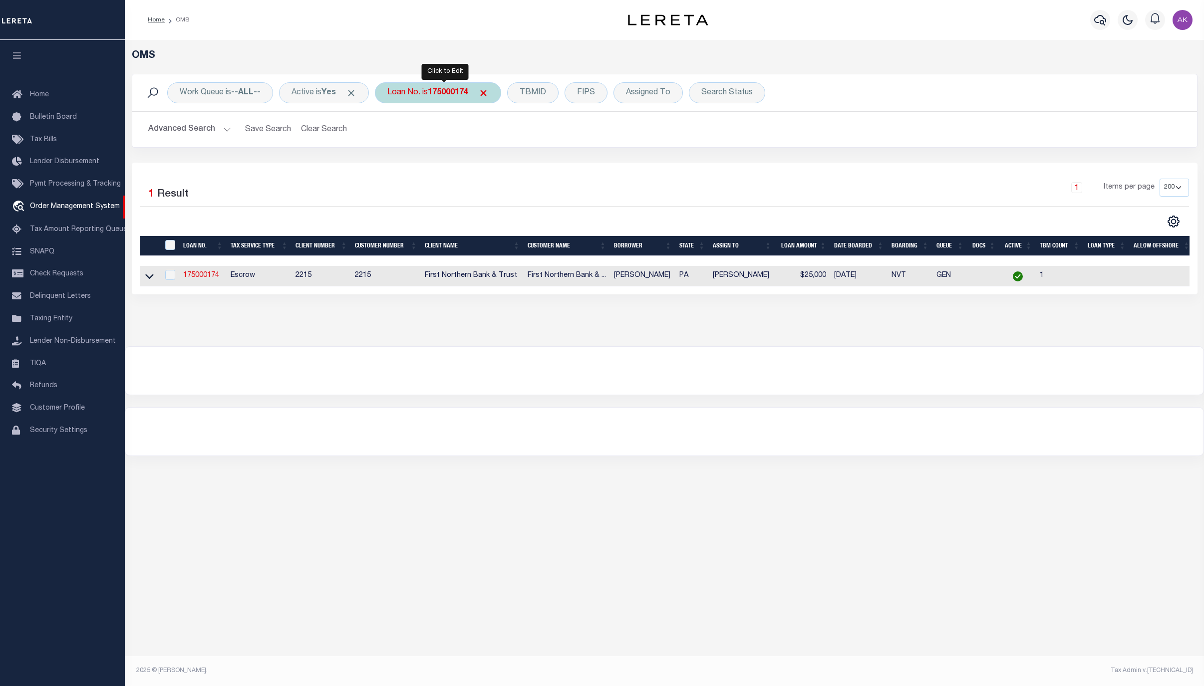
click at [489, 93] on span "Click to Remove" at bounding box center [483, 93] width 10 height 10
click at [414, 95] on div "Loan No." at bounding box center [404, 92] width 58 height 21
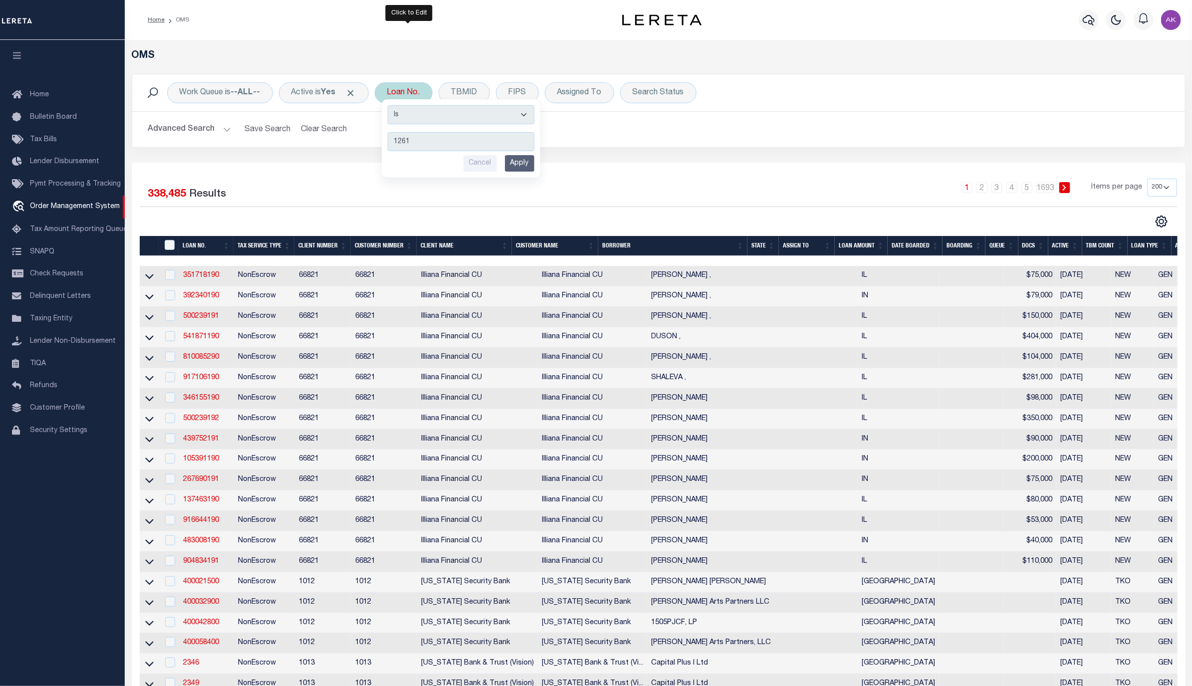
type input "12618"
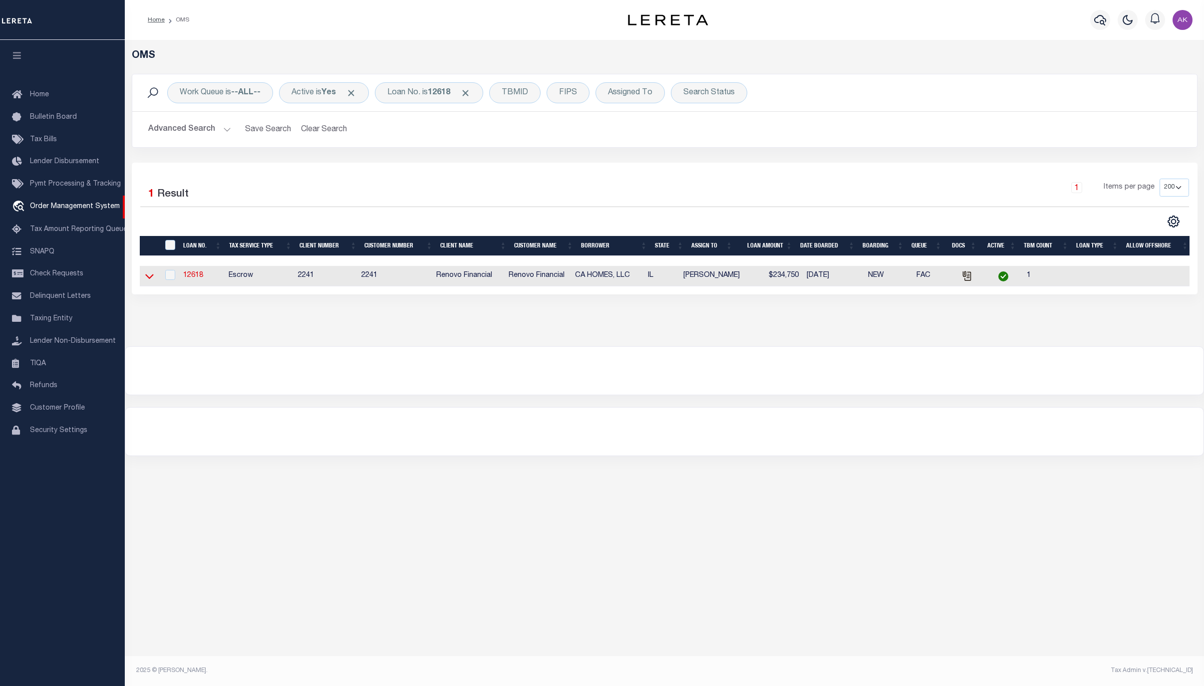
click at [150, 279] on icon at bounding box center [149, 276] width 8 height 10
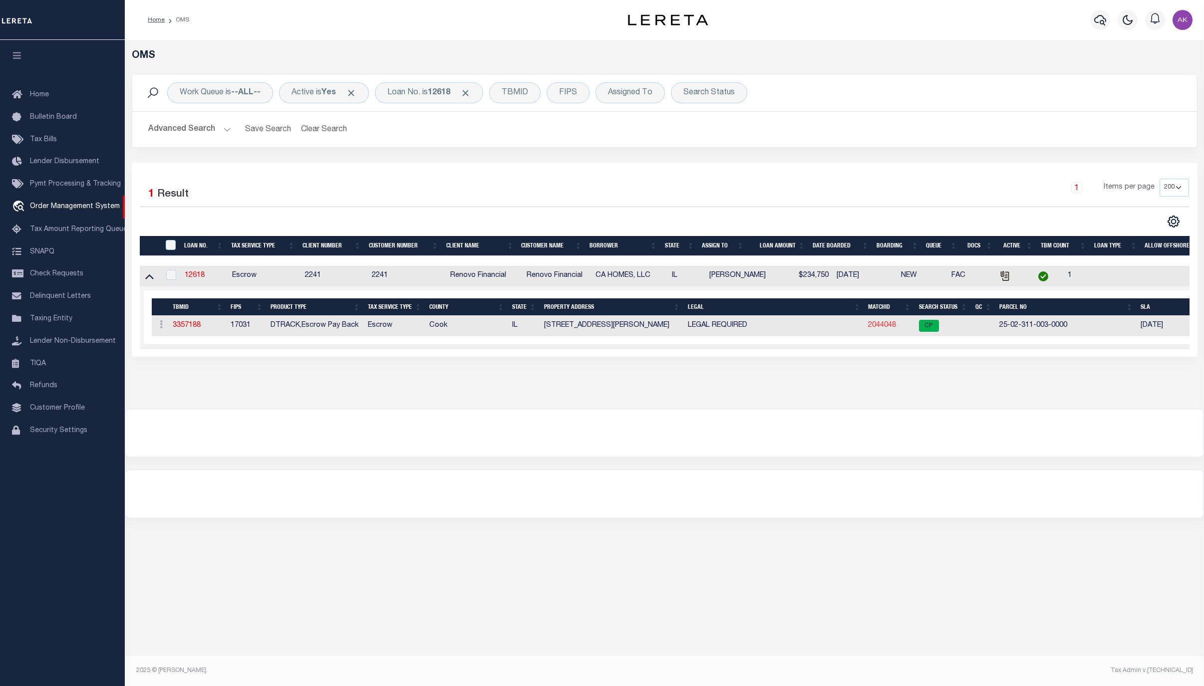
click at [882, 327] on link "2044048" at bounding box center [882, 325] width 28 height 7
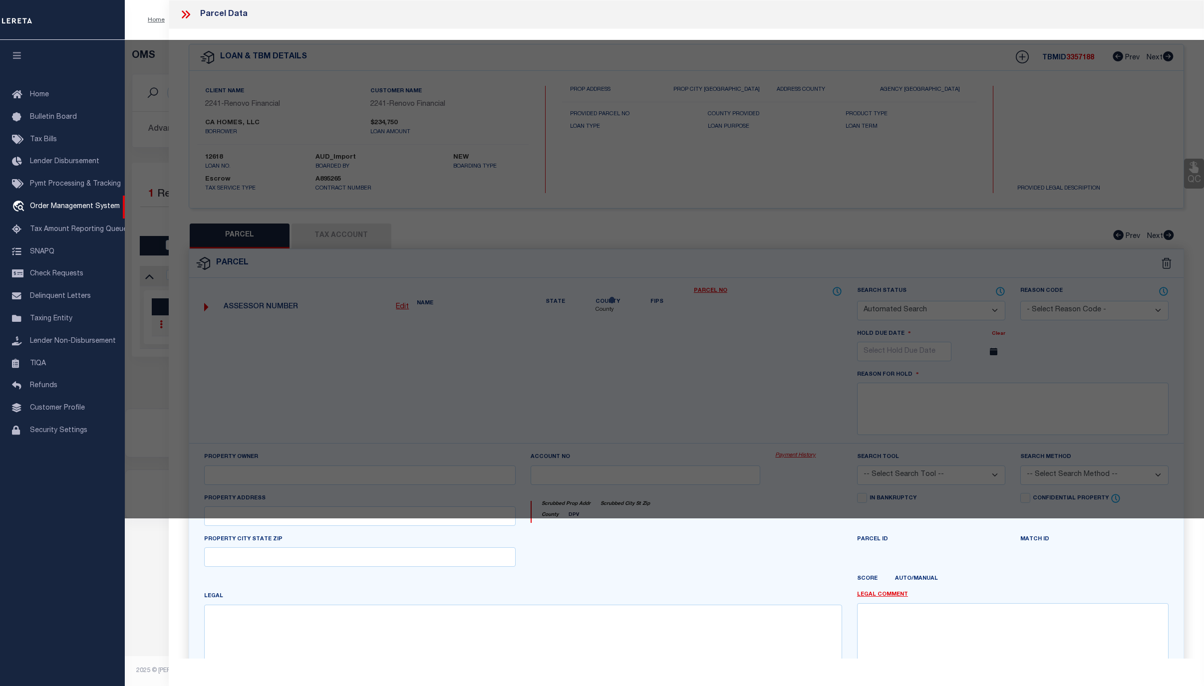
checkbox input "false"
select select "CP"
select select
type input "[STREET_ADDRESS][PERSON_NAME]"
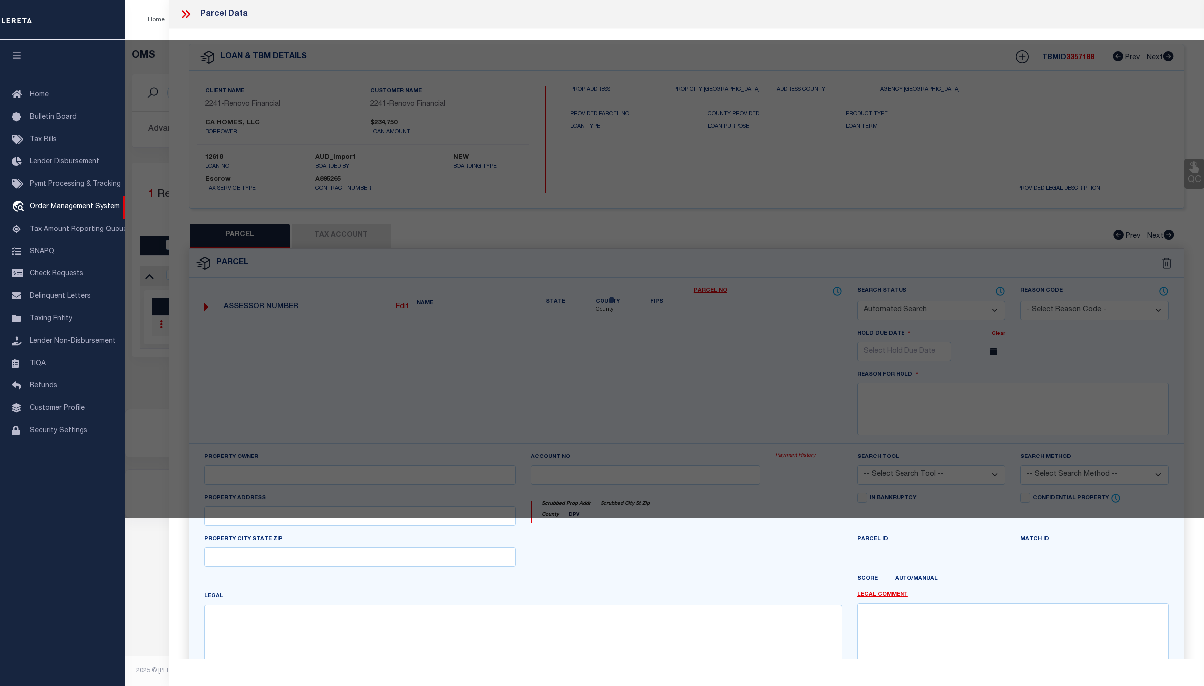
checkbox input "false"
type input "Chicago, IL 60619"
type textarea "JACOBSWVB/10-16C&CC& 43 15"
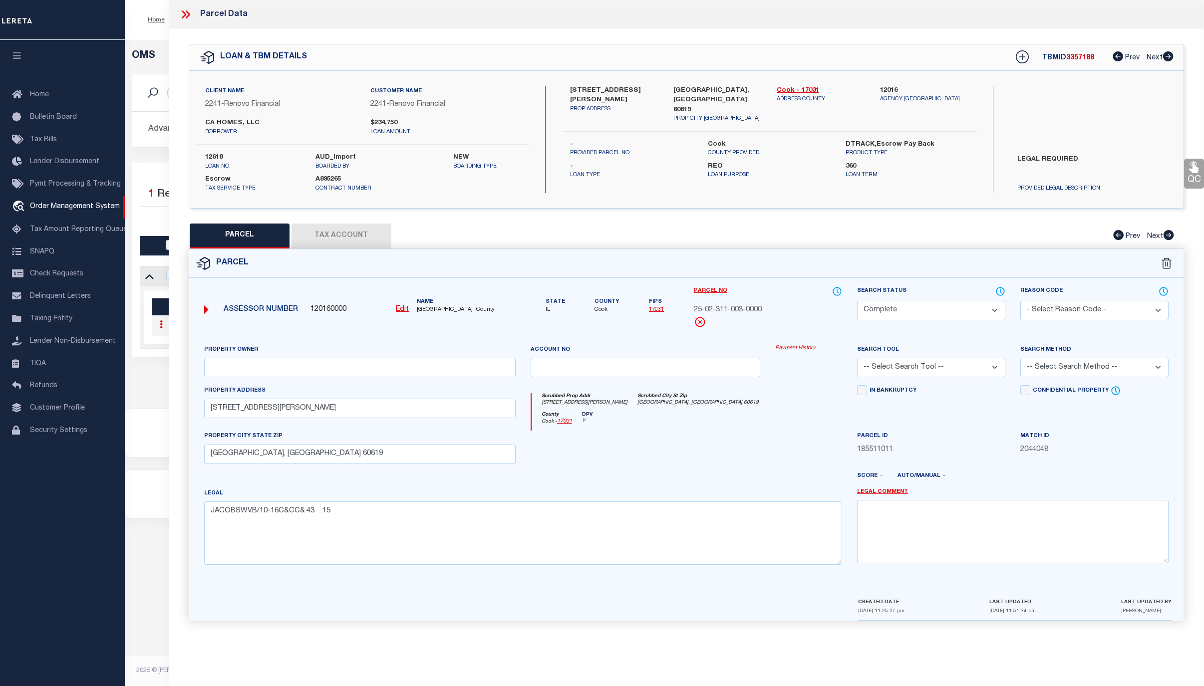
click at [793, 351] on link "Payment History" at bounding box center [808, 348] width 67 height 8
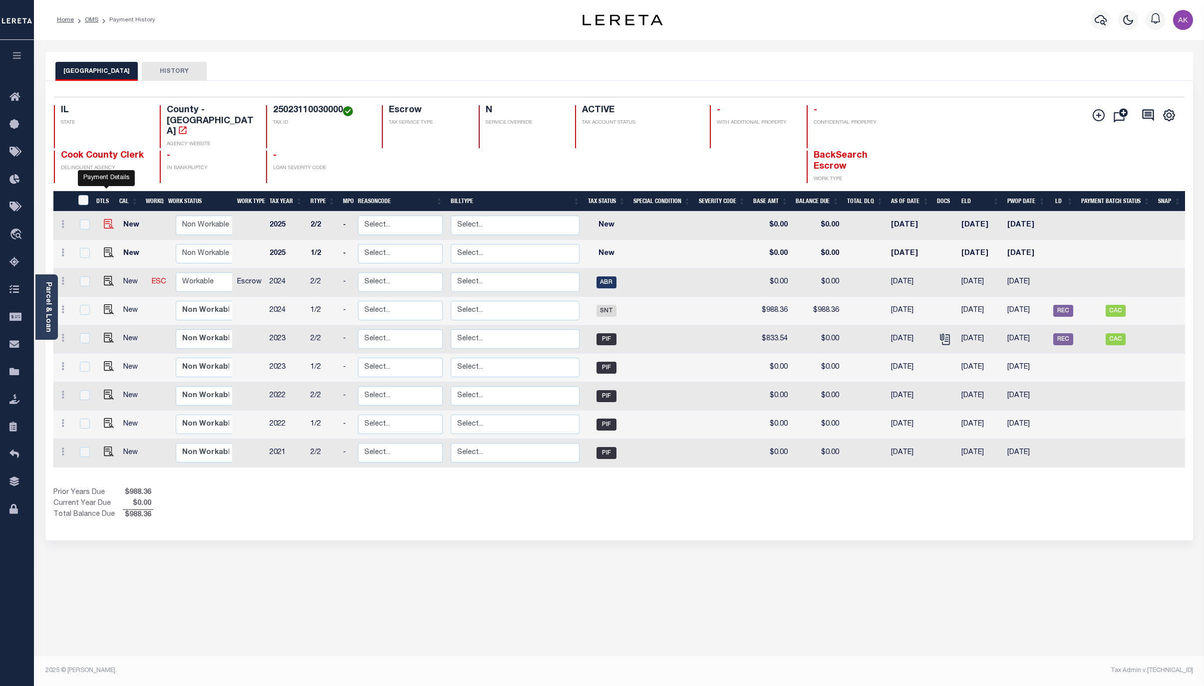
click at [105, 219] on img "" at bounding box center [109, 224] width 10 height 10
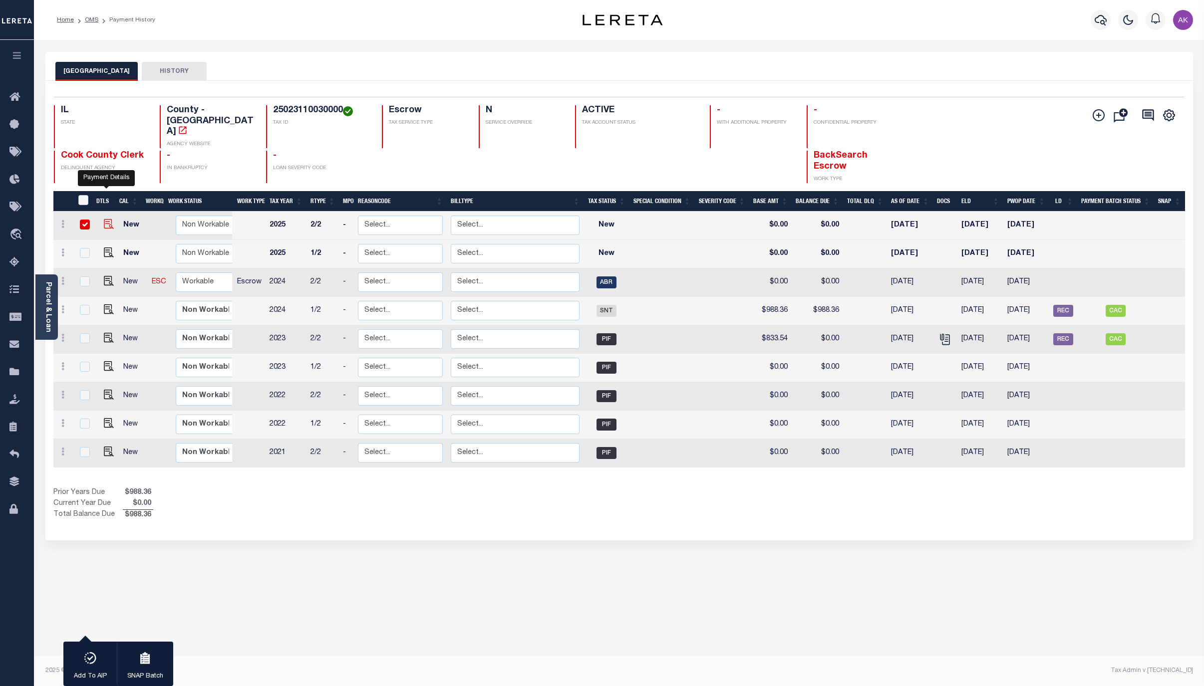
checkbox input "true"
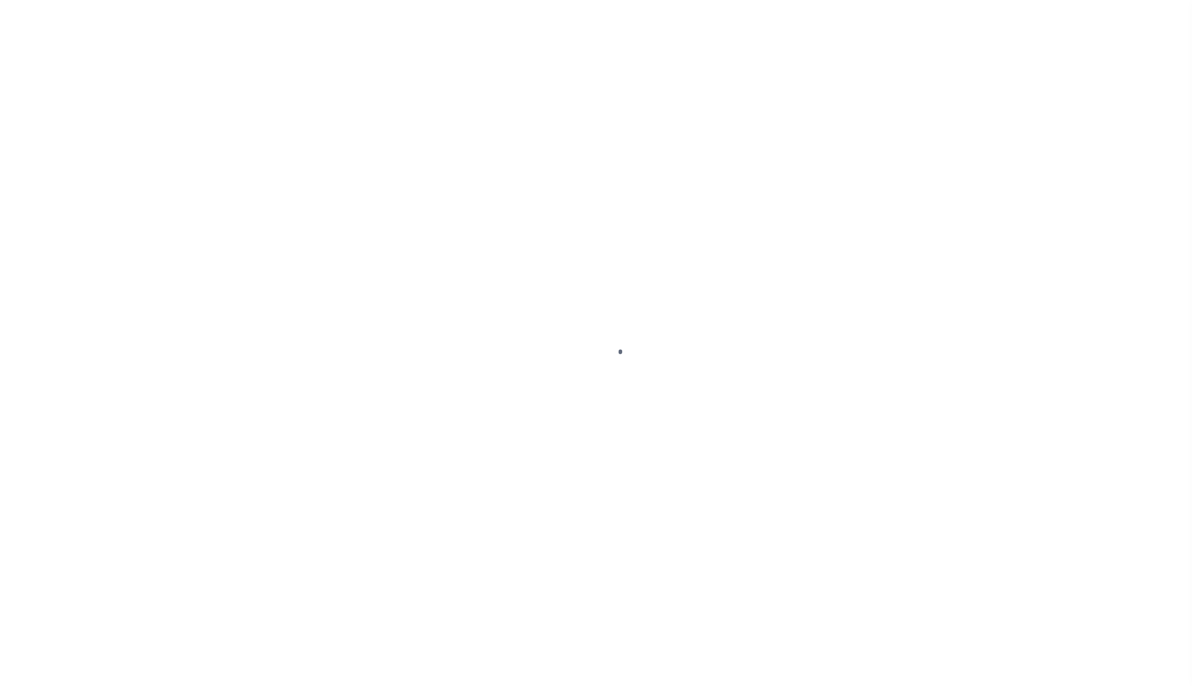
select select "NW2"
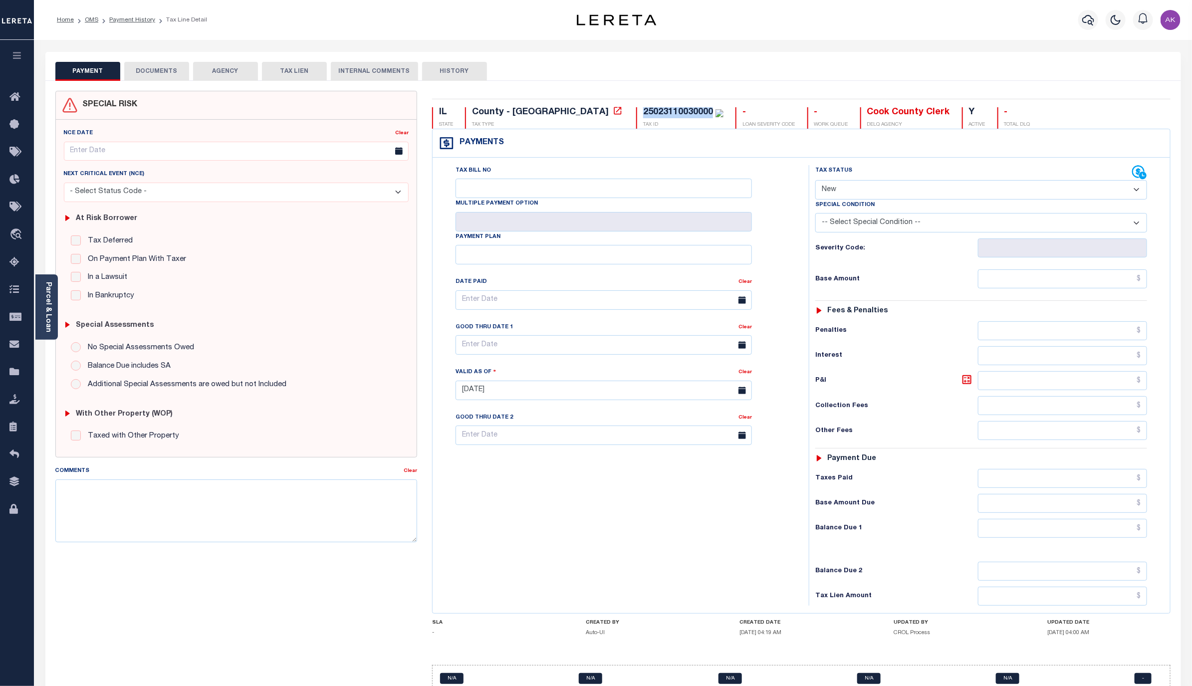
drag, startPoint x: 623, startPoint y: 111, endPoint x: 554, endPoint y: 111, distance: 68.9
click at [643, 111] on div "25023110030000" at bounding box center [678, 112] width 70 height 9
copy div "25023110030000"
click at [614, 112] on icon at bounding box center [617, 110] width 7 height 7
click at [1002, 62] on div "PAYMENT DOCUMENTS AGENCY DELINQUENT PAYEE TAX LIEN HISTORY" at bounding box center [613, 71] width 1116 height 18
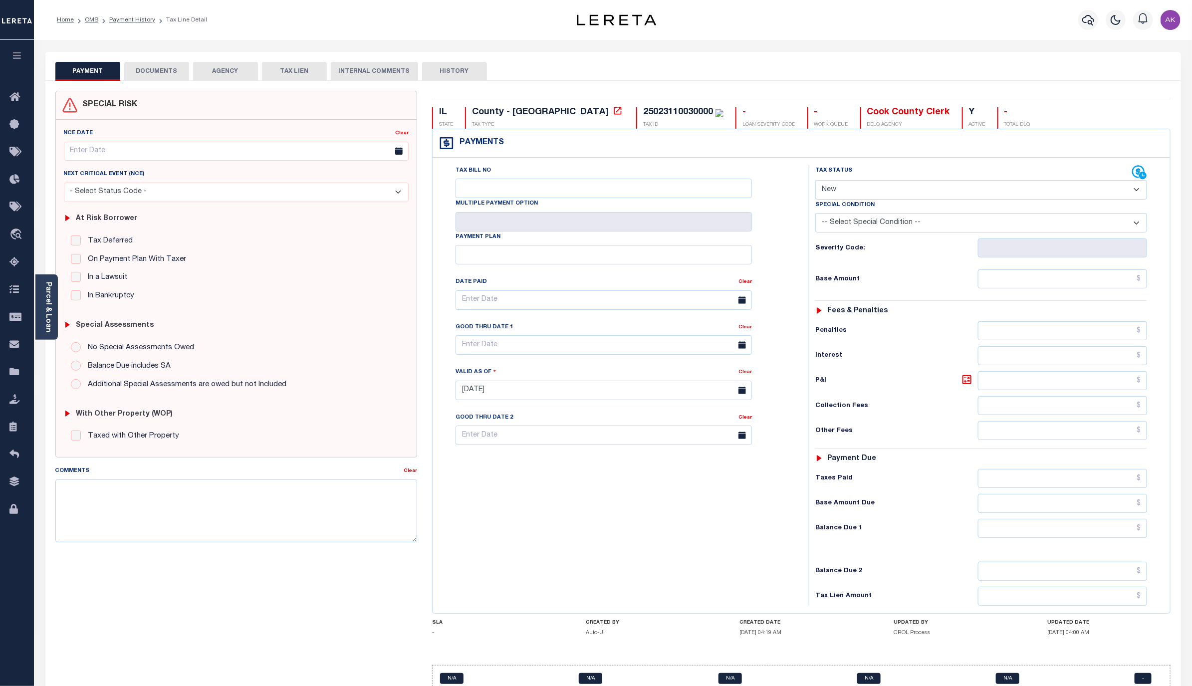
click at [511, 18] on div "Home OMS Payment History Tax Line Detail" at bounding box center [285, 19] width 473 height 21
click at [93, 20] on link "OMS" at bounding box center [91, 20] width 13 height 6
